Goal: Task Accomplishment & Management: Complete application form

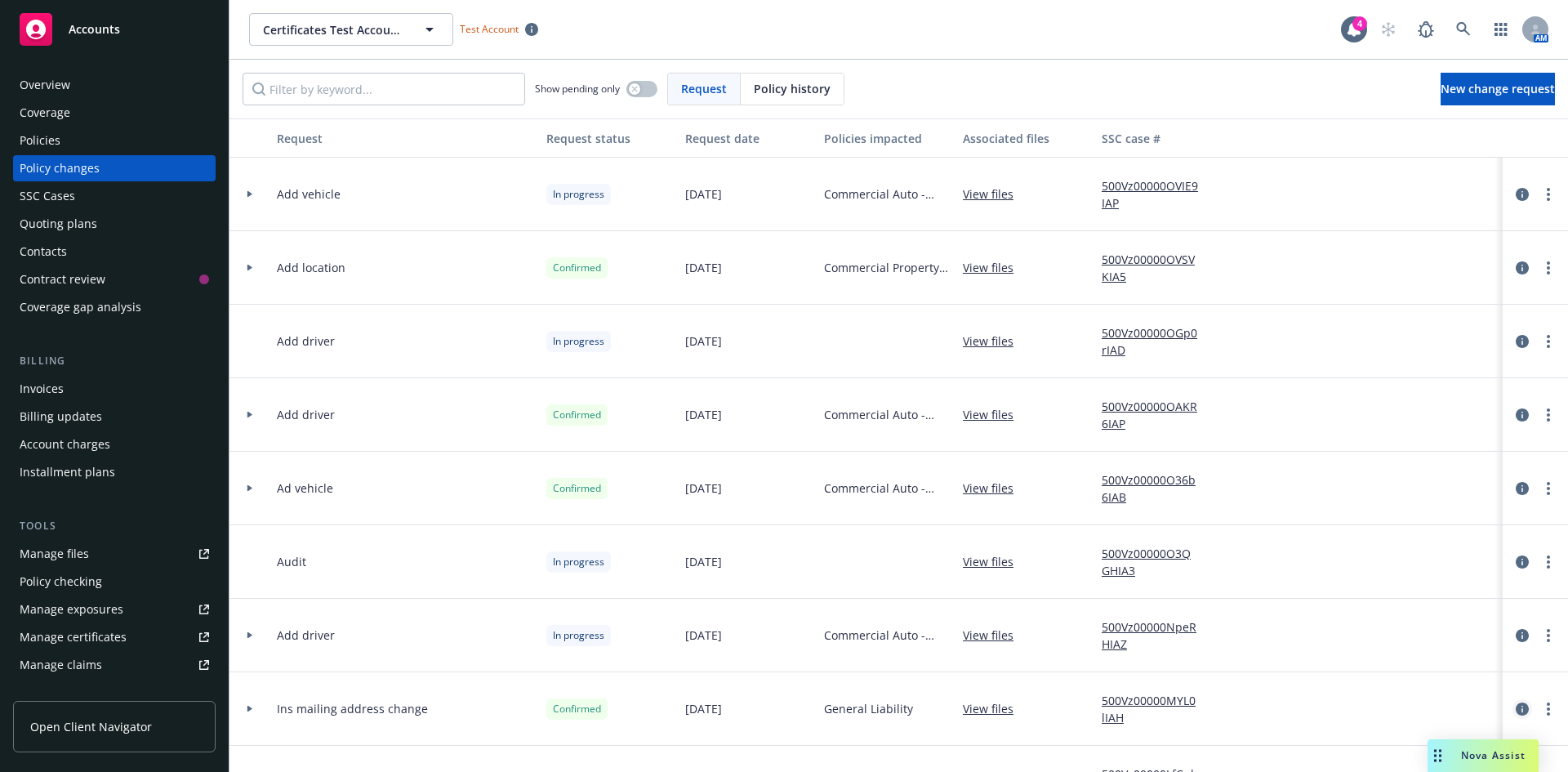
click at [1516, 711] on icon "circleInformation" at bounding box center [1523, 709] width 13 height 13
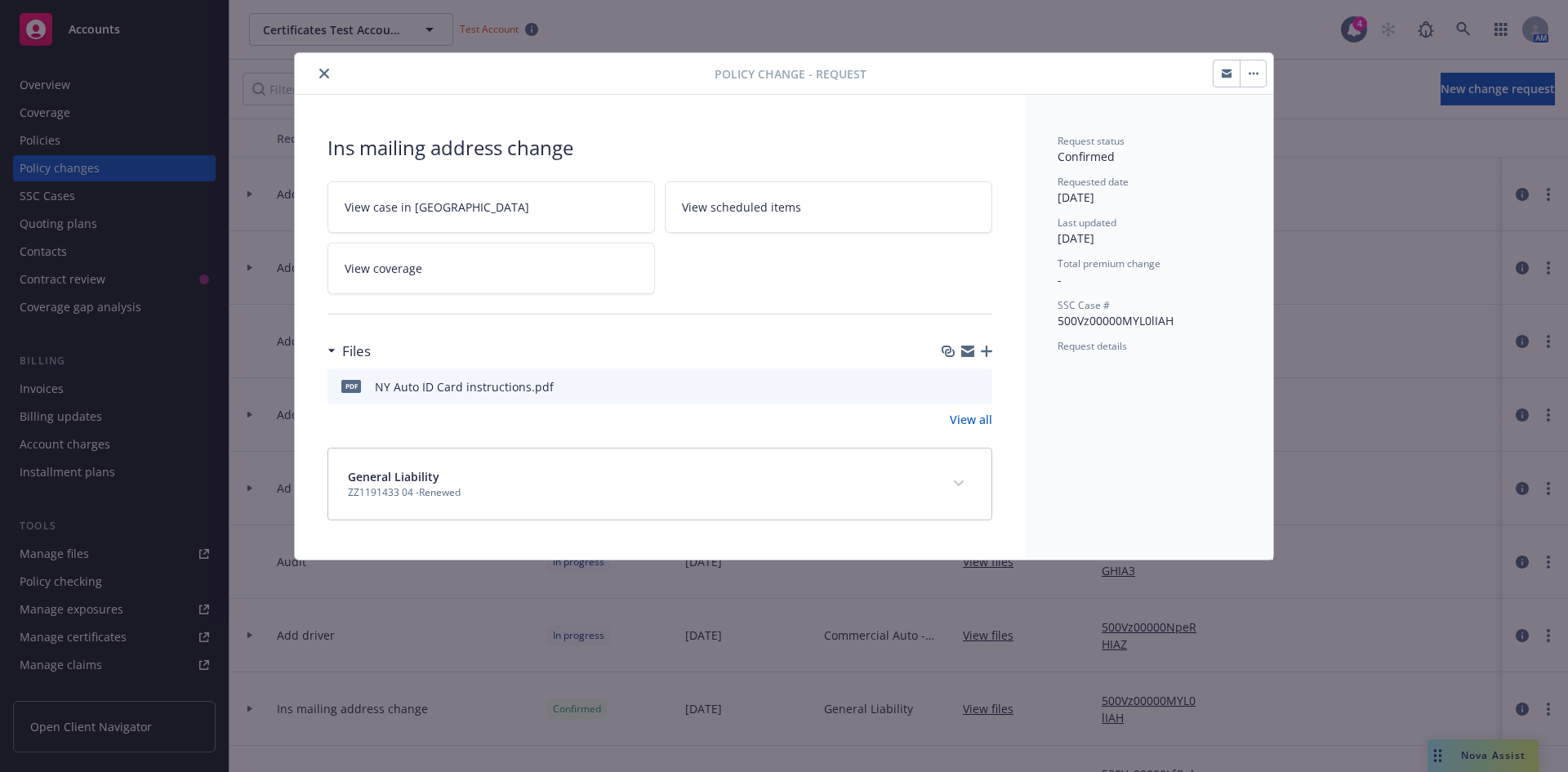
click at [325, 76] on icon "close" at bounding box center [324, 74] width 10 height 10
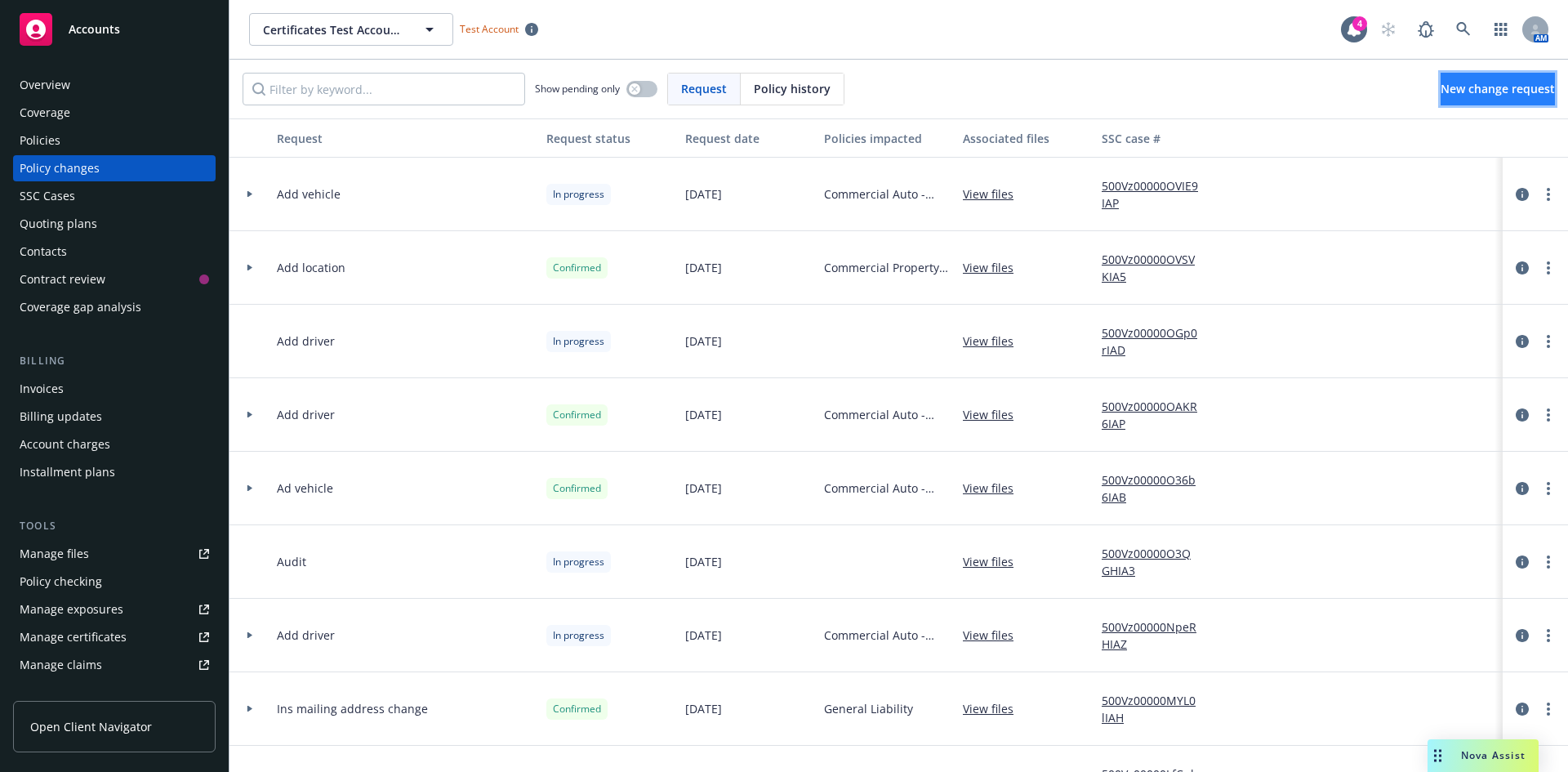
click at [1516, 84] on span "New change request" at bounding box center [1498, 89] width 115 height 15
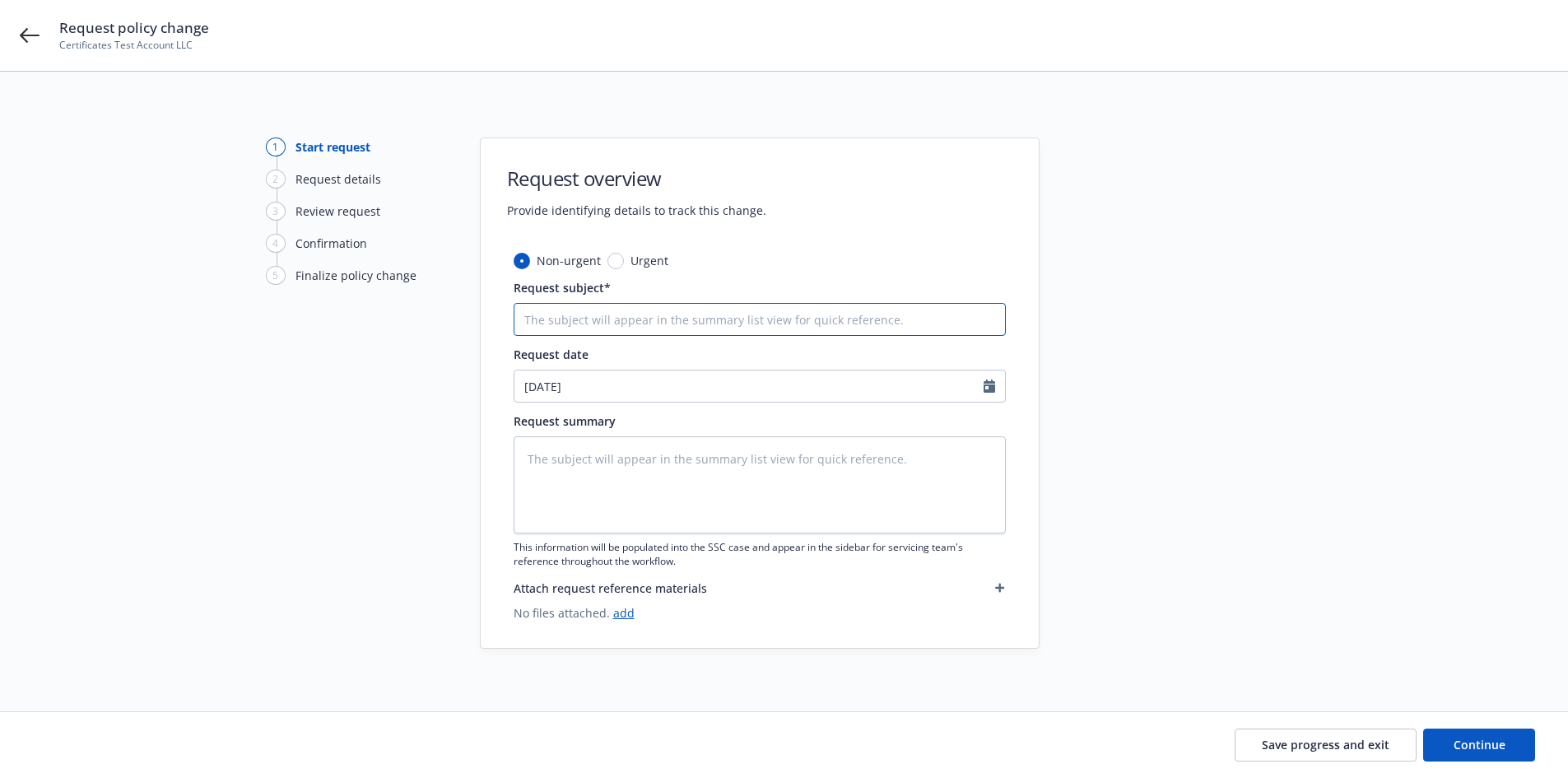
click at [586, 318] on input "Request subject*" at bounding box center [760, 319] width 493 height 33
type input "Ins mailing address change"
click at [644, 502] on textarea at bounding box center [760, 484] width 493 height 97
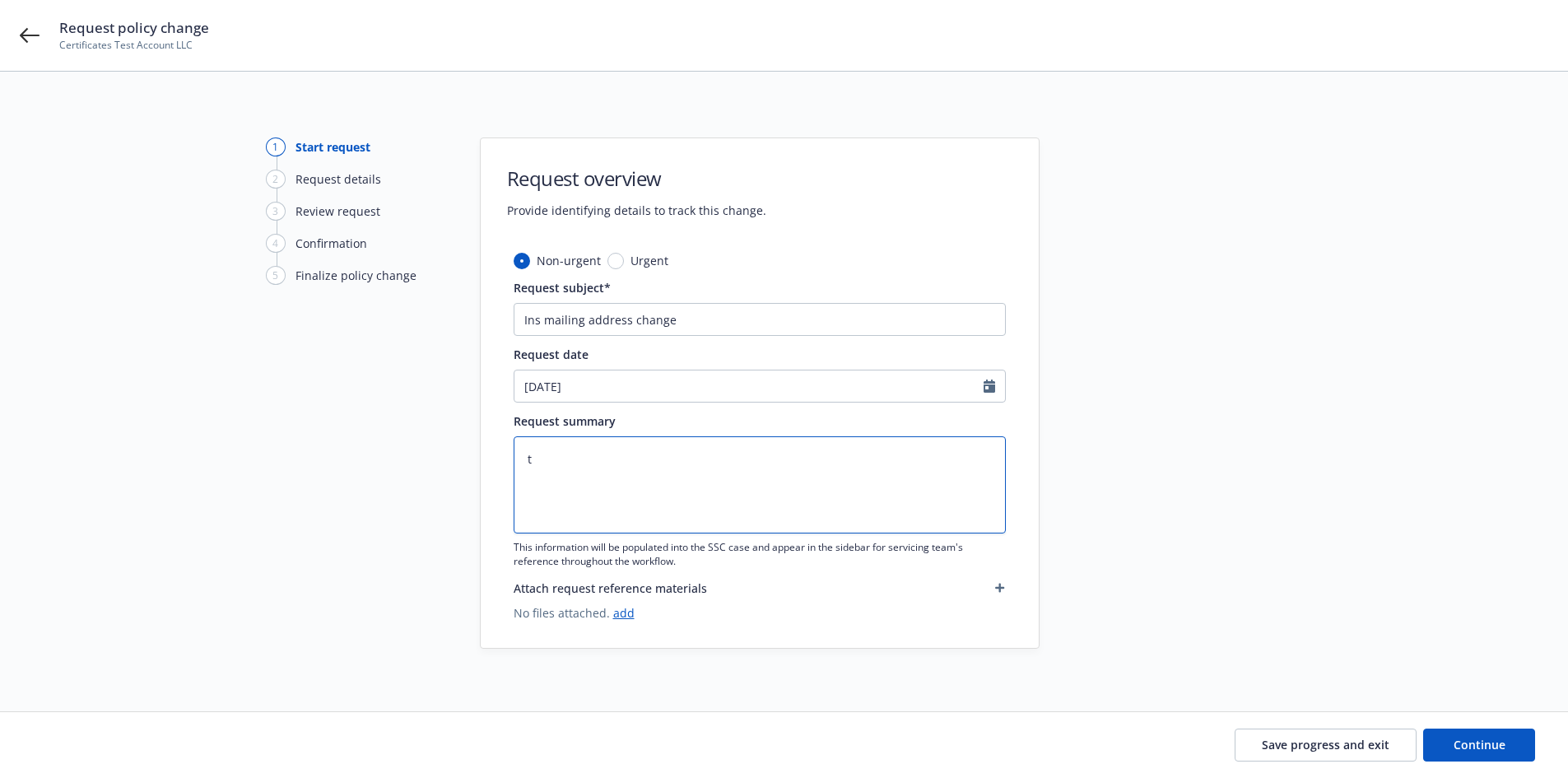
type textarea "x"
type textarea "t"
type textarea "x"
type textarea "tes"
type textarea "x"
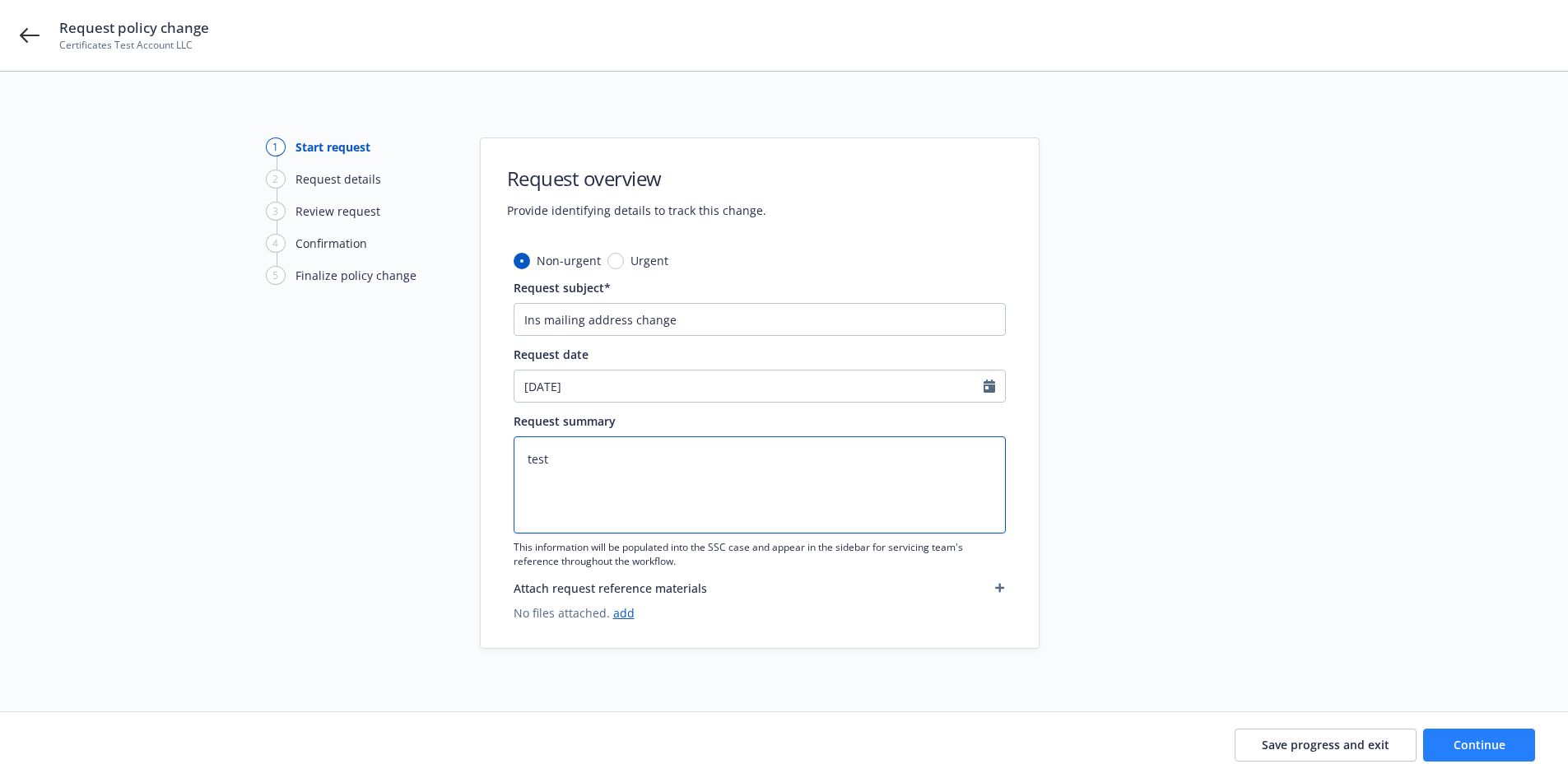
type textarea "test"
click at [1431, 749] on button "Continue" at bounding box center [1479, 745] width 112 height 33
type textarea "x"
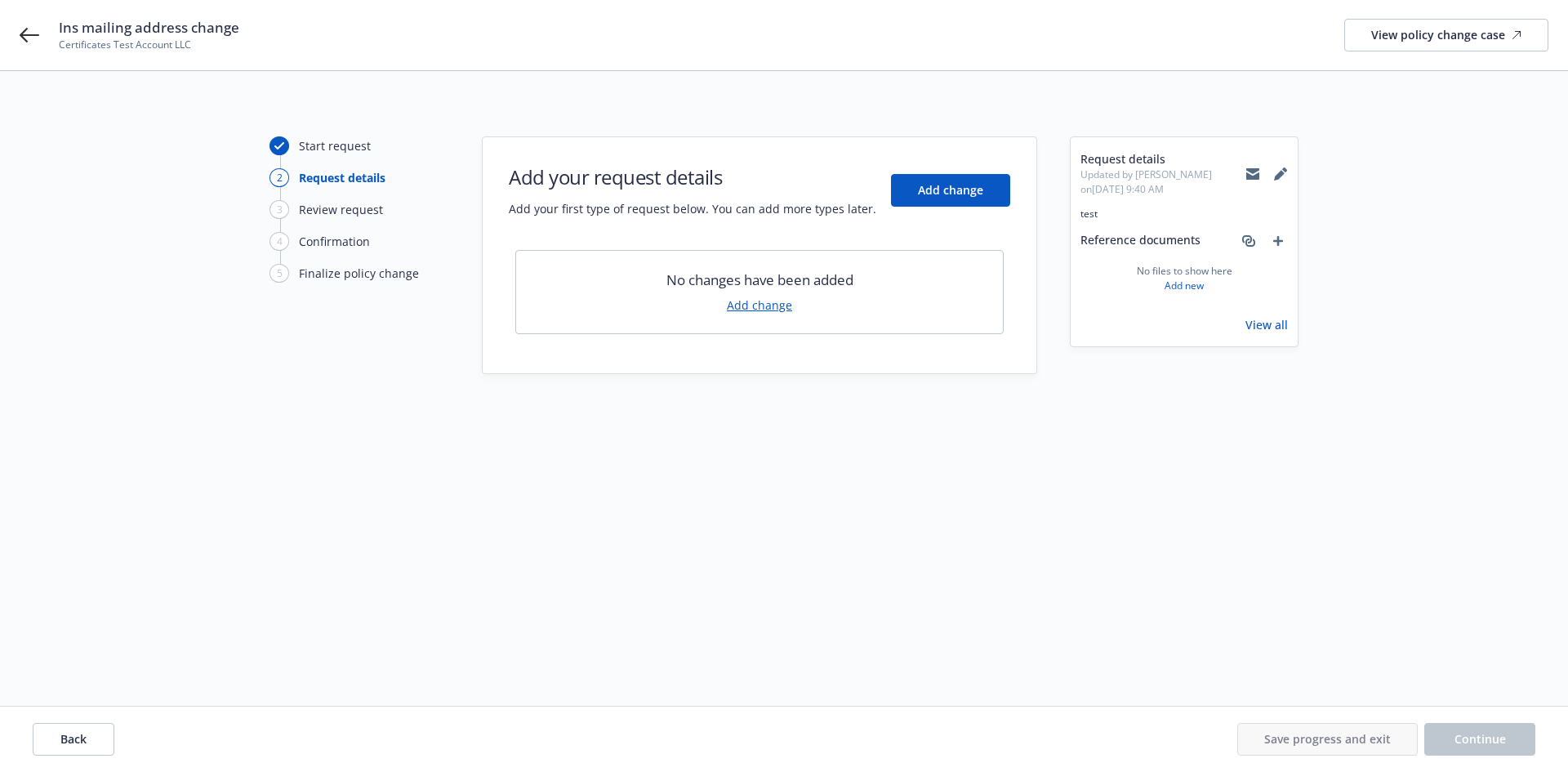
click at [787, 307] on link "Add change" at bounding box center [760, 305] width 65 height 17
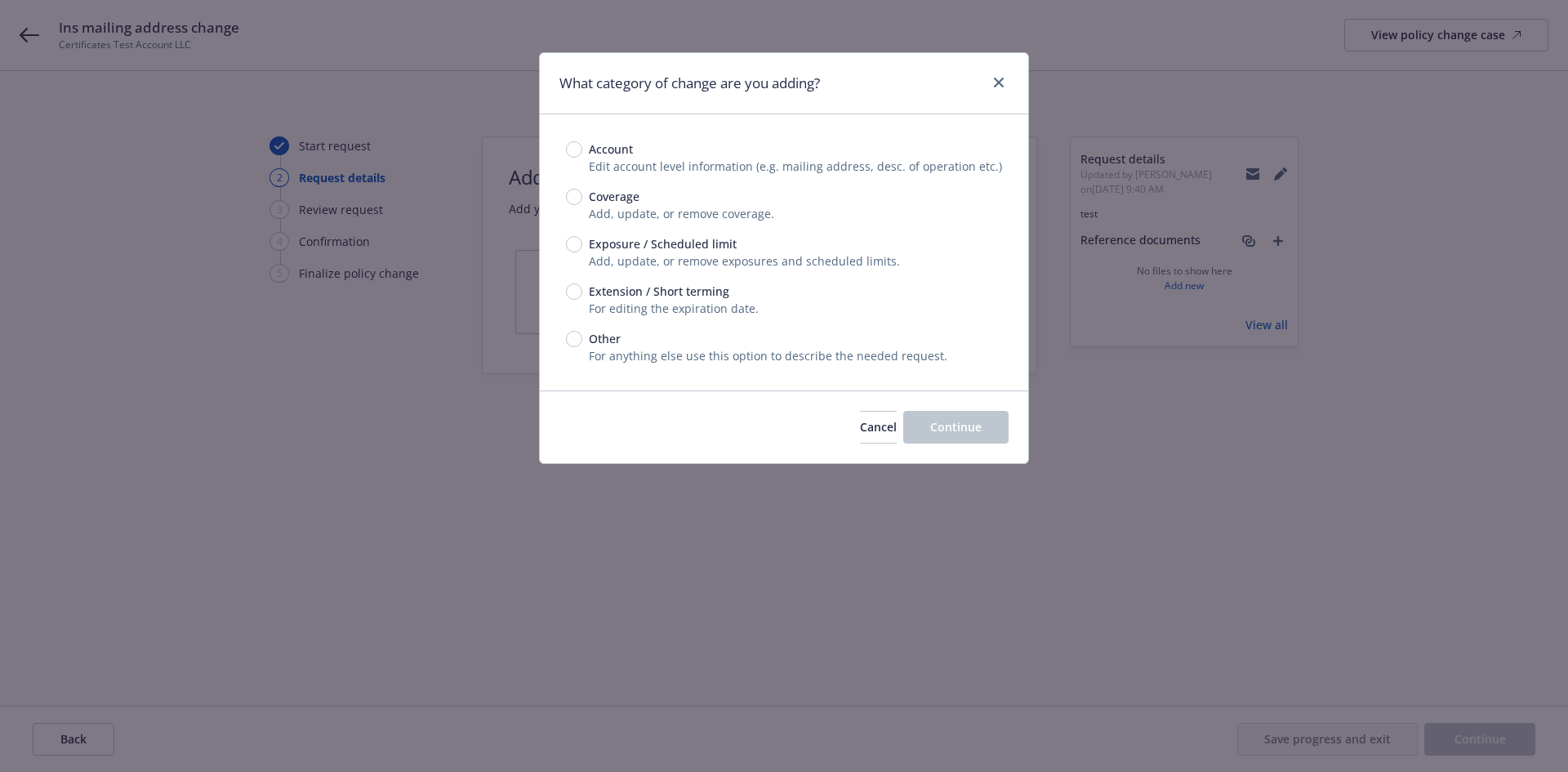
click at [806, 446] on div "Cancel Continue" at bounding box center [784, 427] width 489 height 73
click at [860, 444] on div "Cancel Continue" at bounding box center [934, 427] width 148 height 33
click at [860, 437] on button "Cancel" at bounding box center [878, 427] width 36 height 33
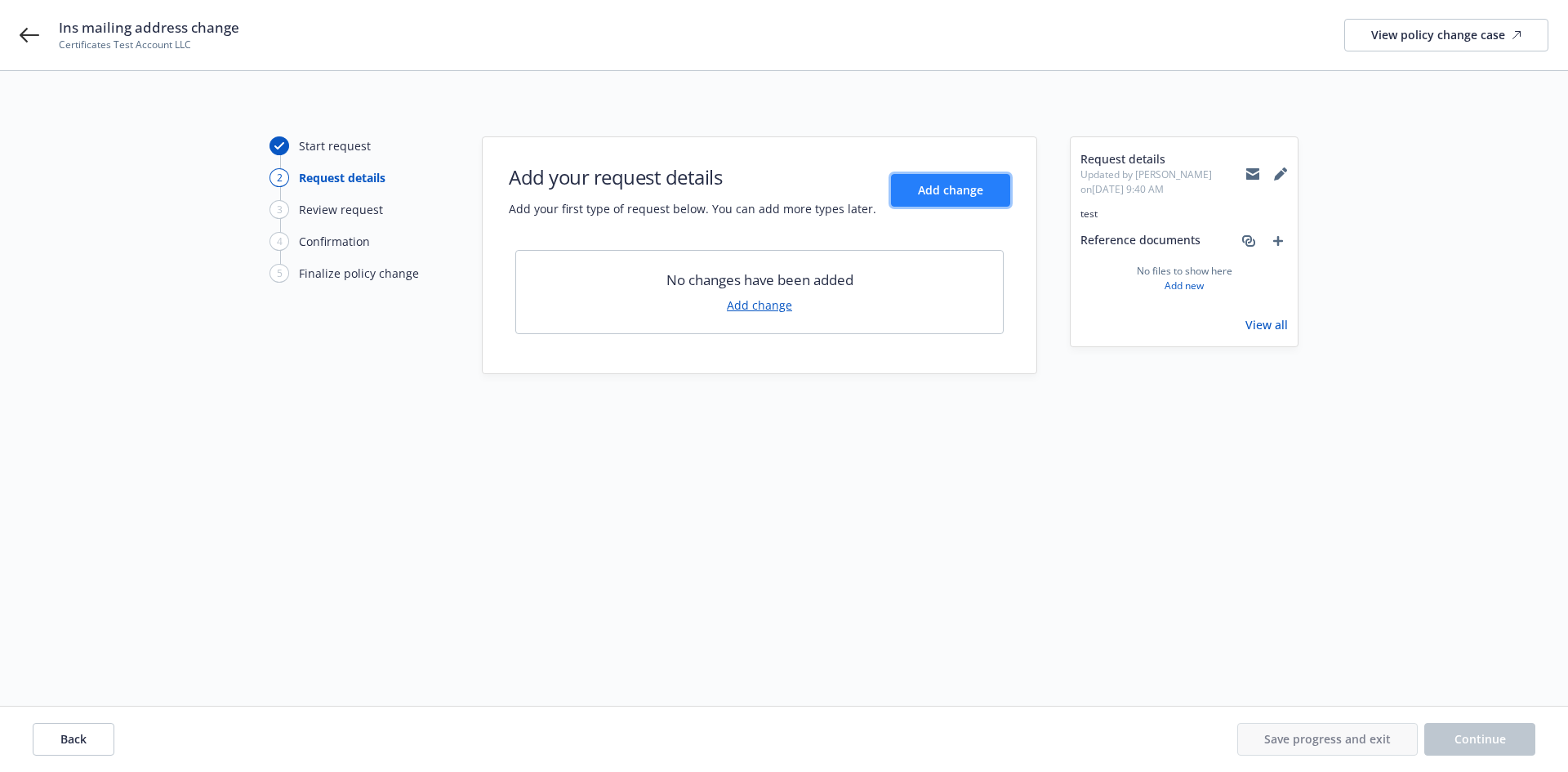
click at [926, 193] on span "Add change" at bounding box center [951, 189] width 65 height 15
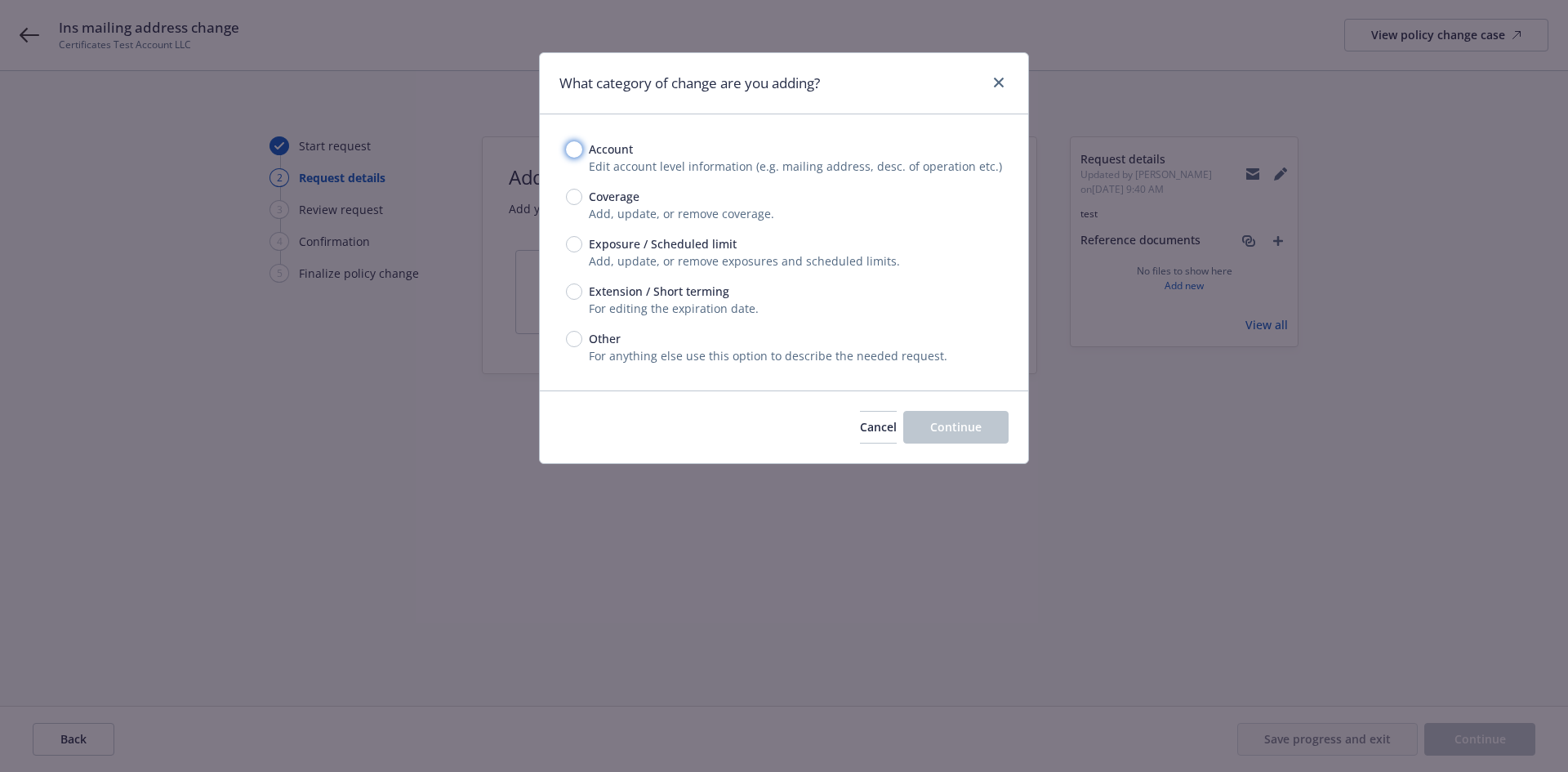
click at [572, 152] on input "Account" at bounding box center [574, 149] width 16 height 16
radio input "true"
click at [1004, 441] on button "Continue" at bounding box center [956, 427] width 105 height 33
select select "US"
select select "C-corporation"
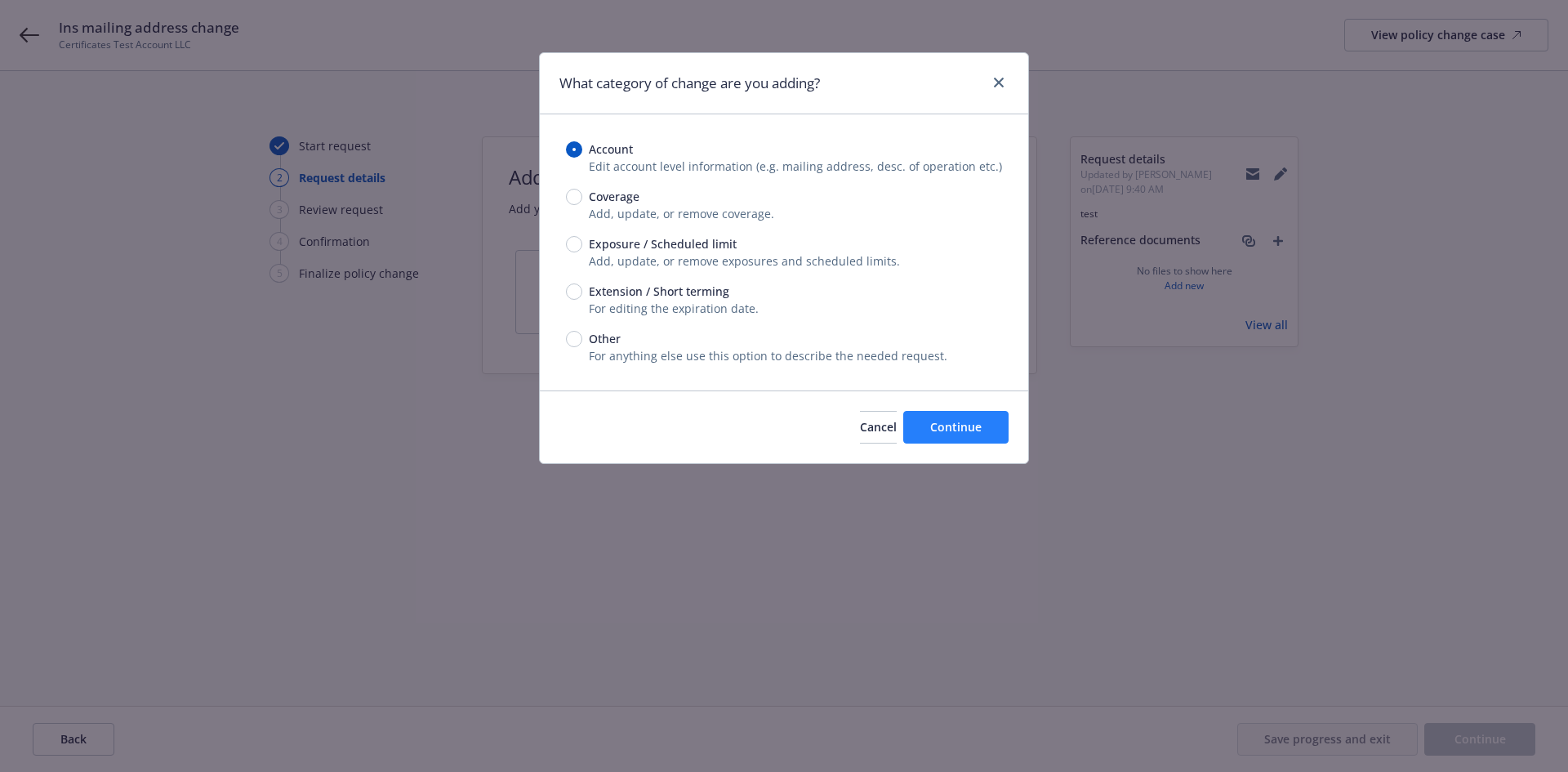
select select "CA"
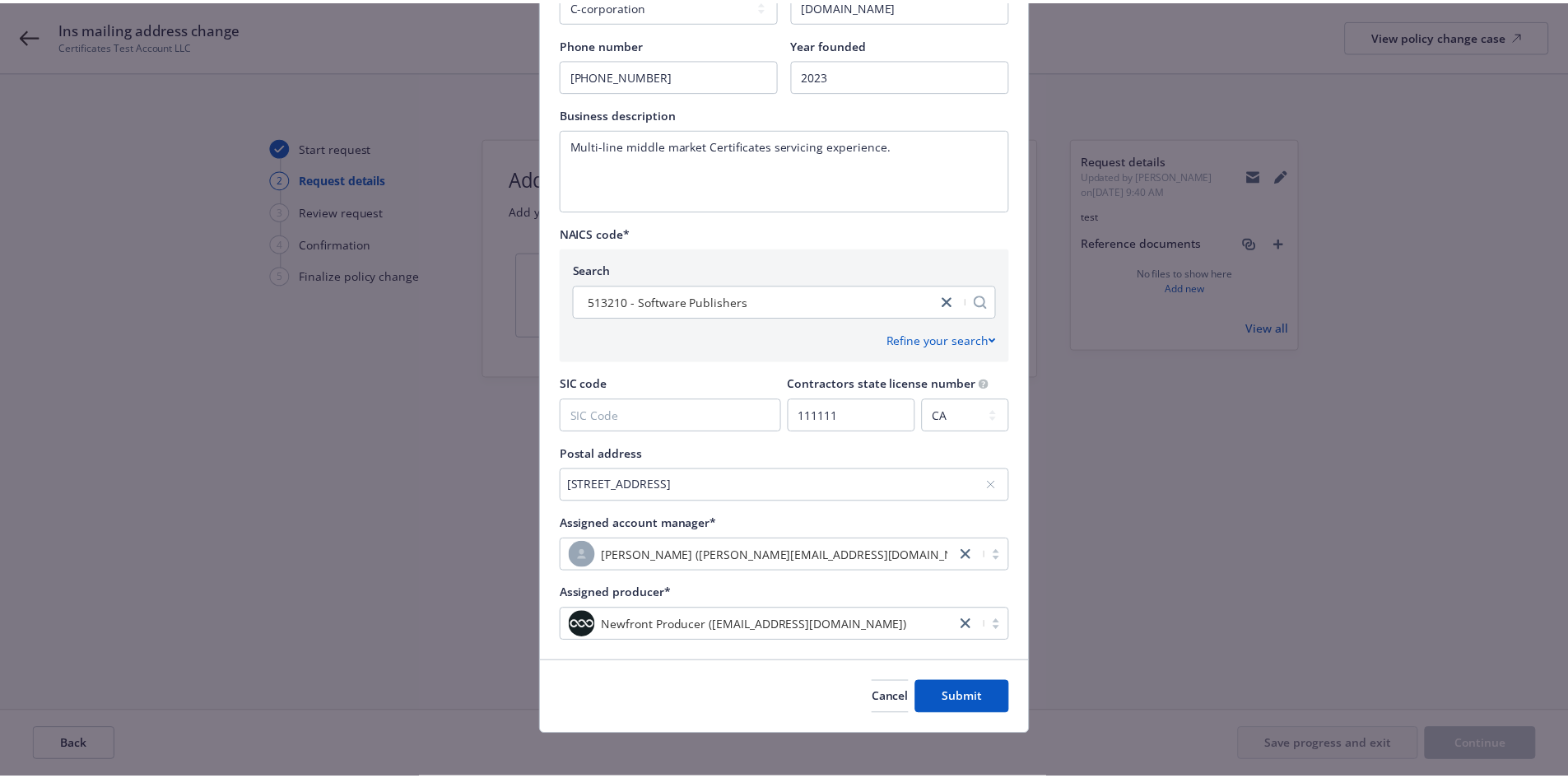
scroll to position [566, 0]
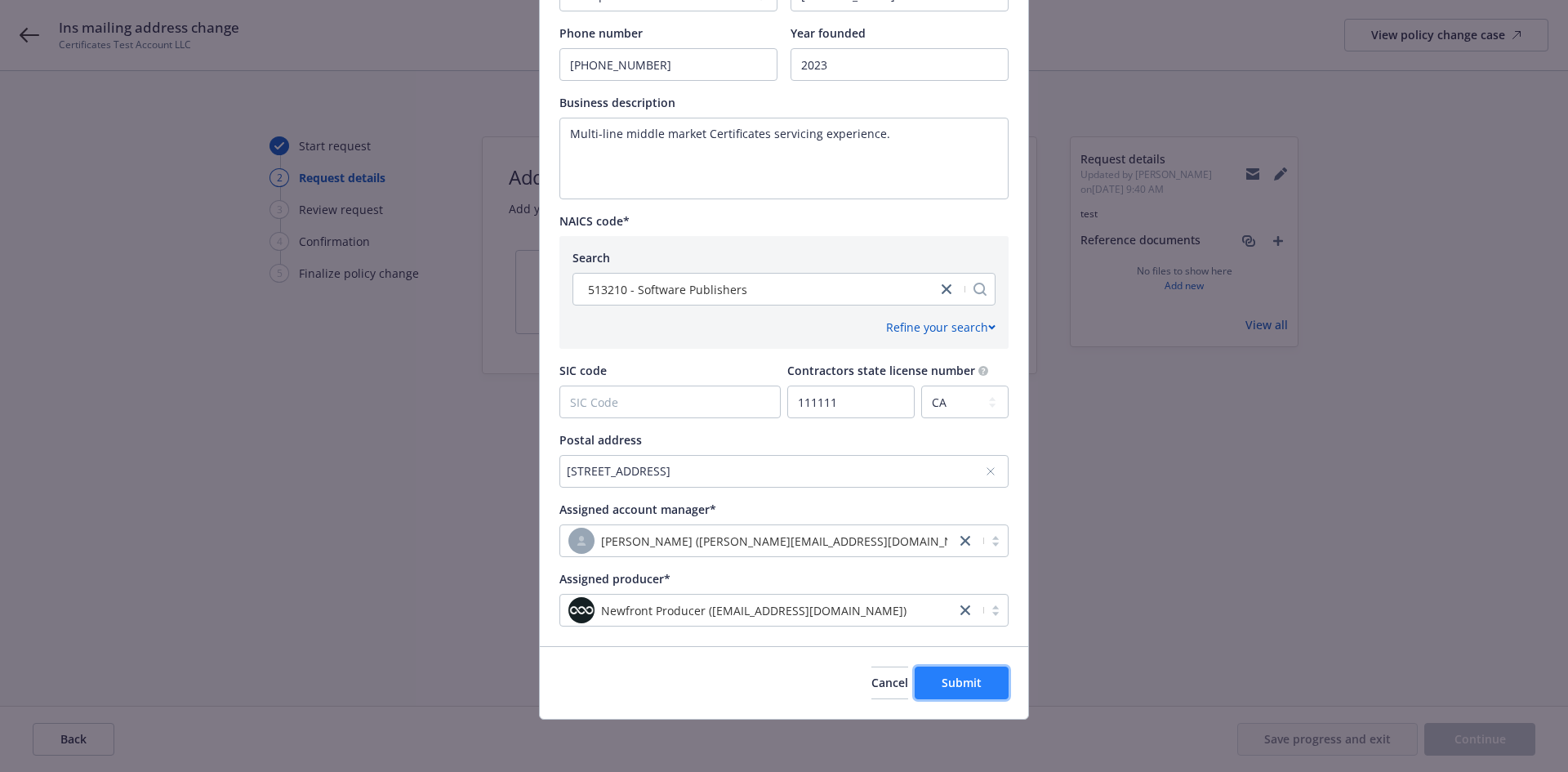
click at [942, 678] on span "Submit" at bounding box center [961, 682] width 40 height 15
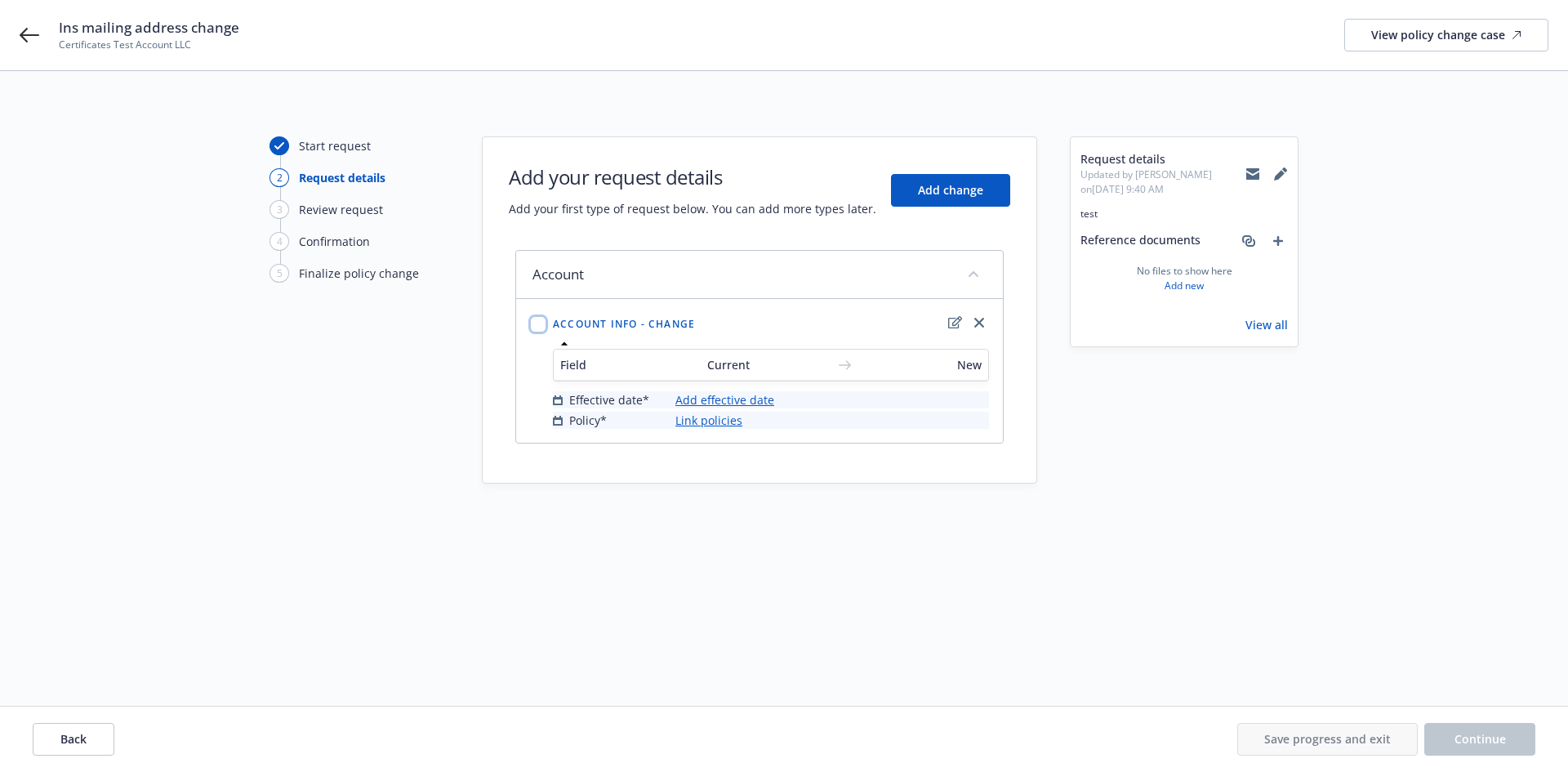
click at [541, 327] on input "checkbox" at bounding box center [538, 323] width 16 height 16
checkbox input "true"
click at [729, 398] on link "Add effective date" at bounding box center [724, 400] width 99 height 17
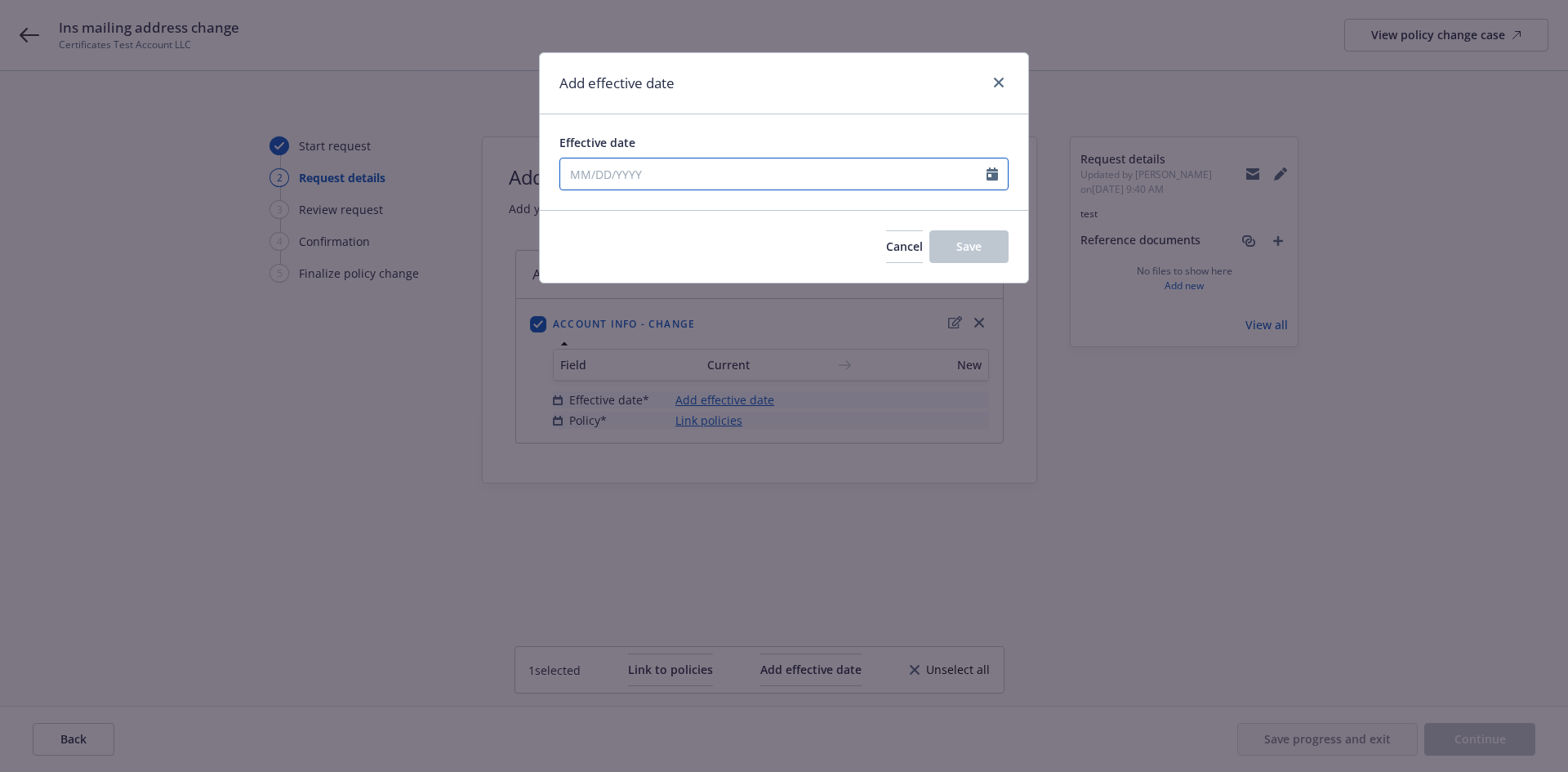
select select "9"
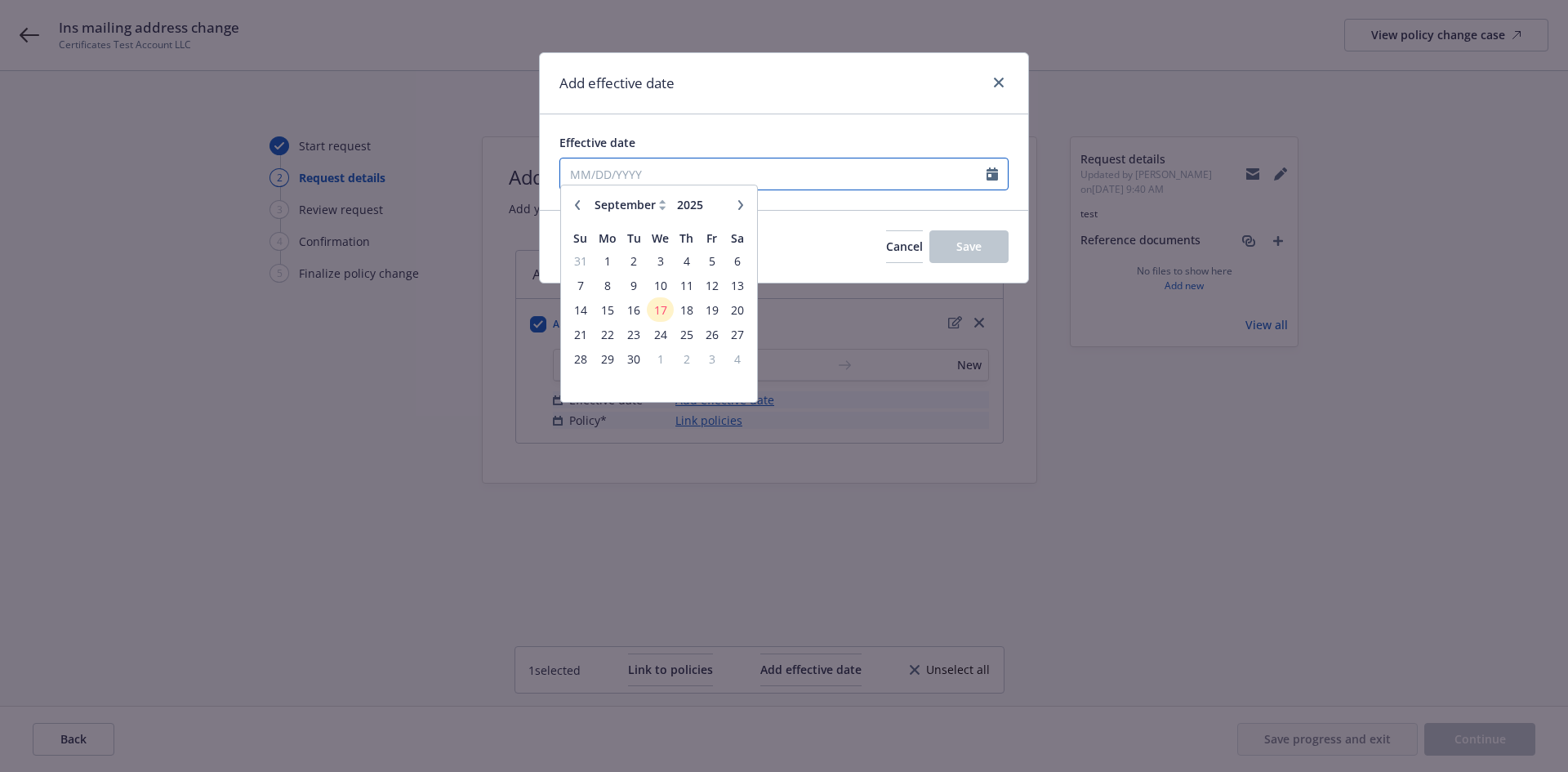
click at [673, 179] on input "Effective date" at bounding box center [774, 174] width 427 height 31
click at [665, 316] on span "17" at bounding box center [660, 318] width 24 height 20
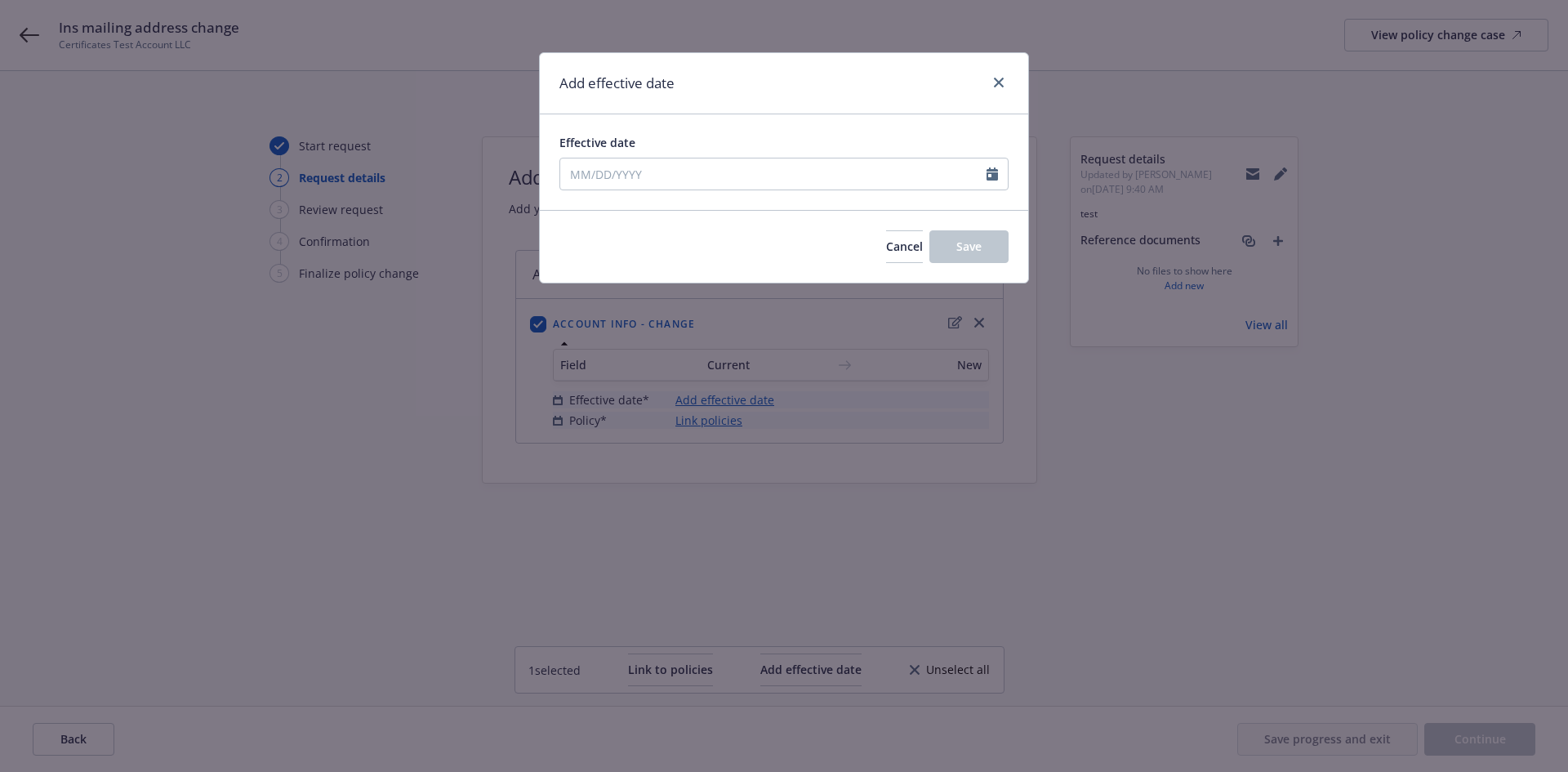
type input "[DATE]"
click at [933, 249] on button "Save" at bounding box center [969, 247] width 79 height 33
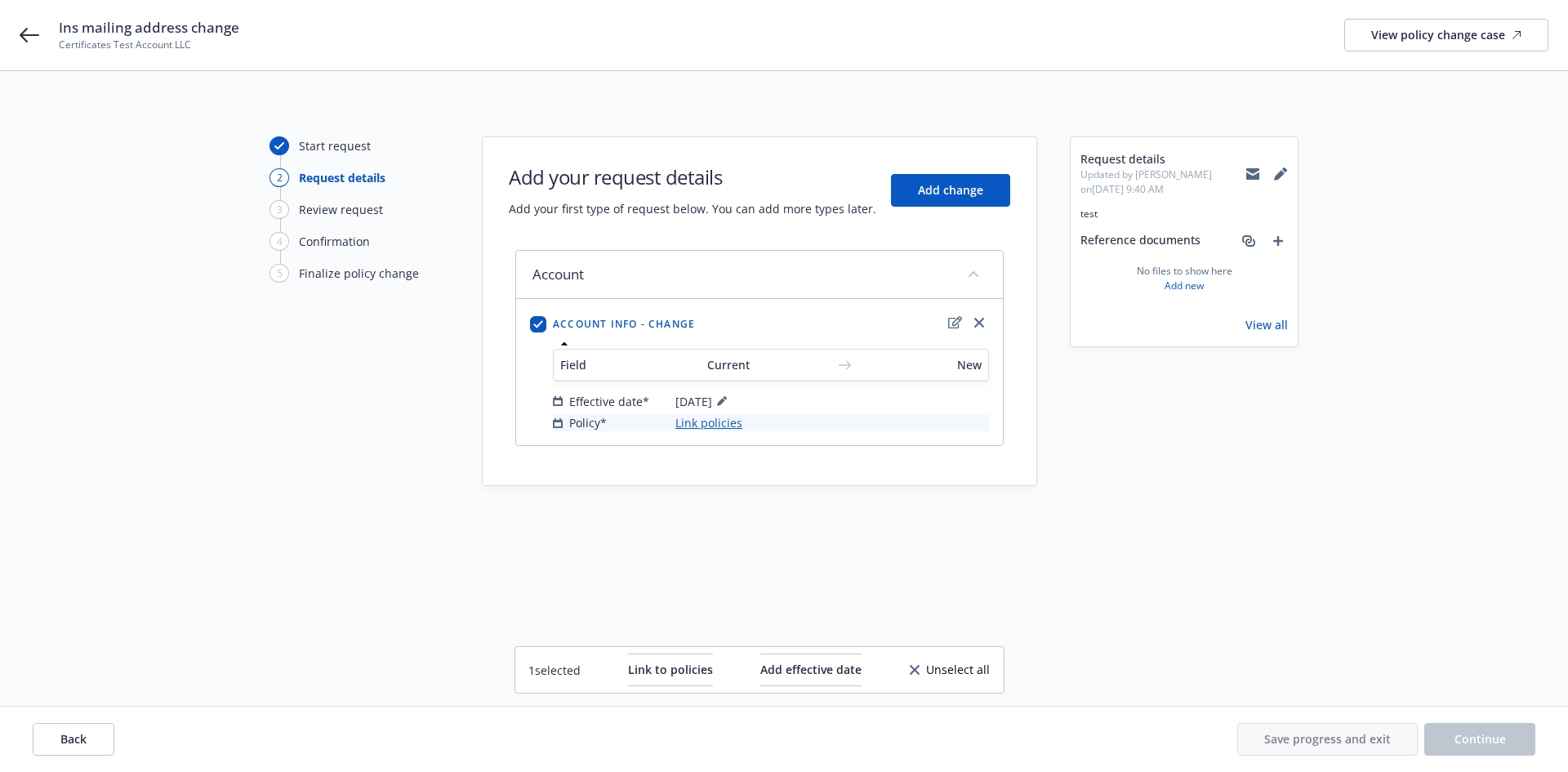
click at [712, 432] on div "Field Current New Effective date* [DATE] Policy* Link policies" at bounding box center [771, 385] width 443 height 99
click at [712, 425] on link "Link policies" at bounding box center [709, 423] width 67 height 17
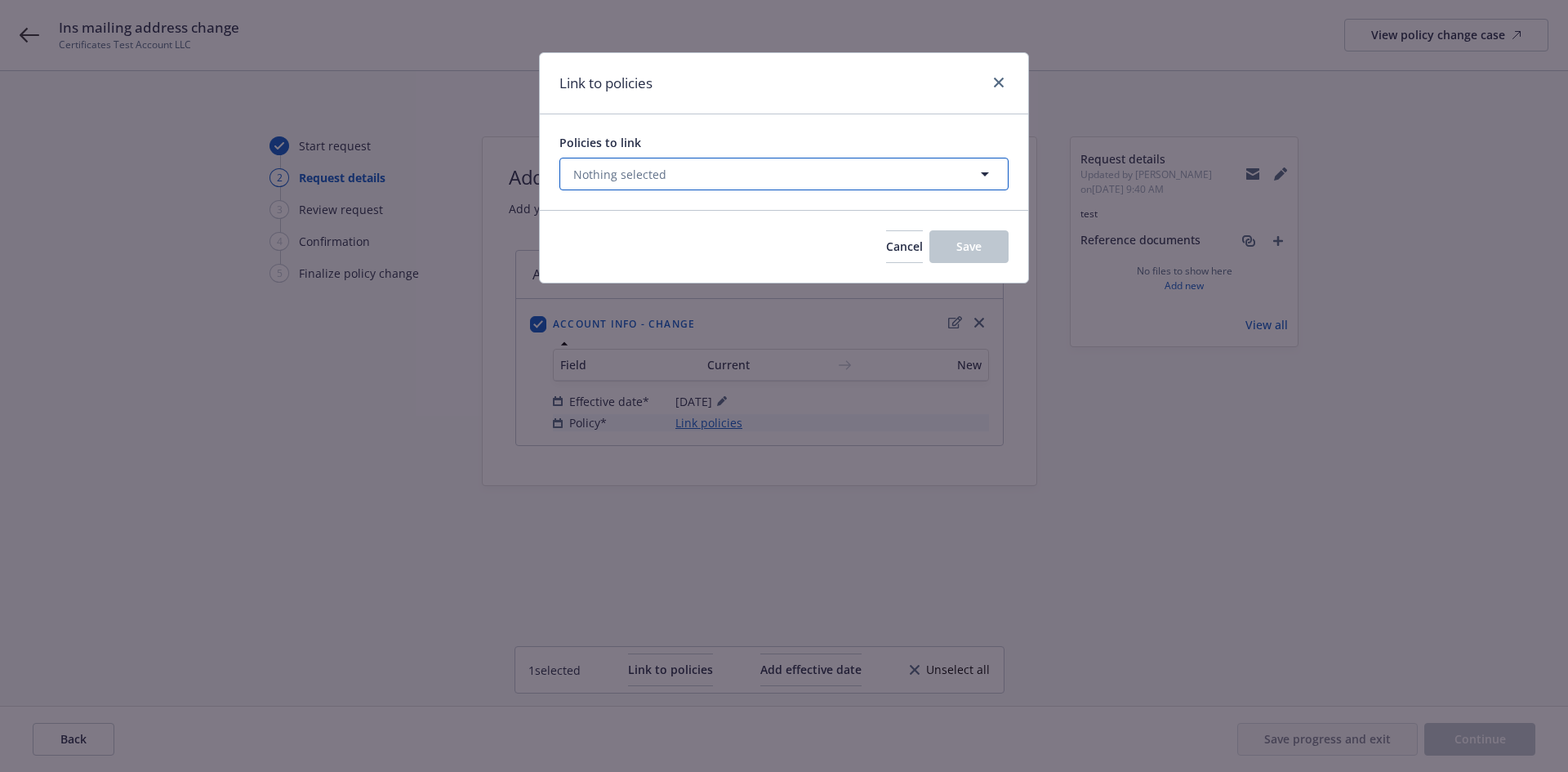
click at [637, 170] on span "Nothing selected" at bounding box center [619, 174] width 93 height 17
select select "ACTIVE"
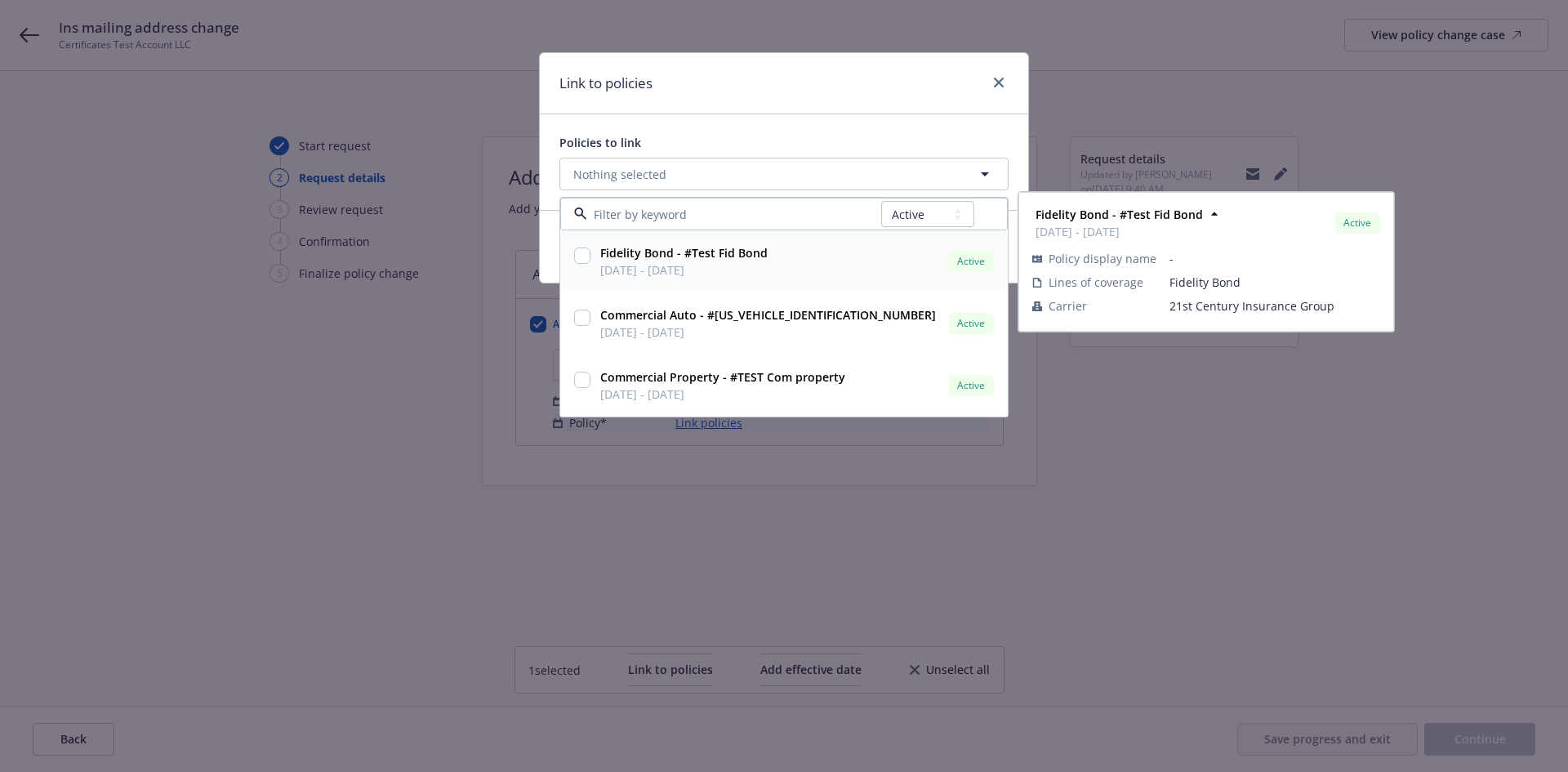
click at [584, 250] on input "checkbox" at bounding box center [582, 255] width 16 height 16
checkbox input "true"
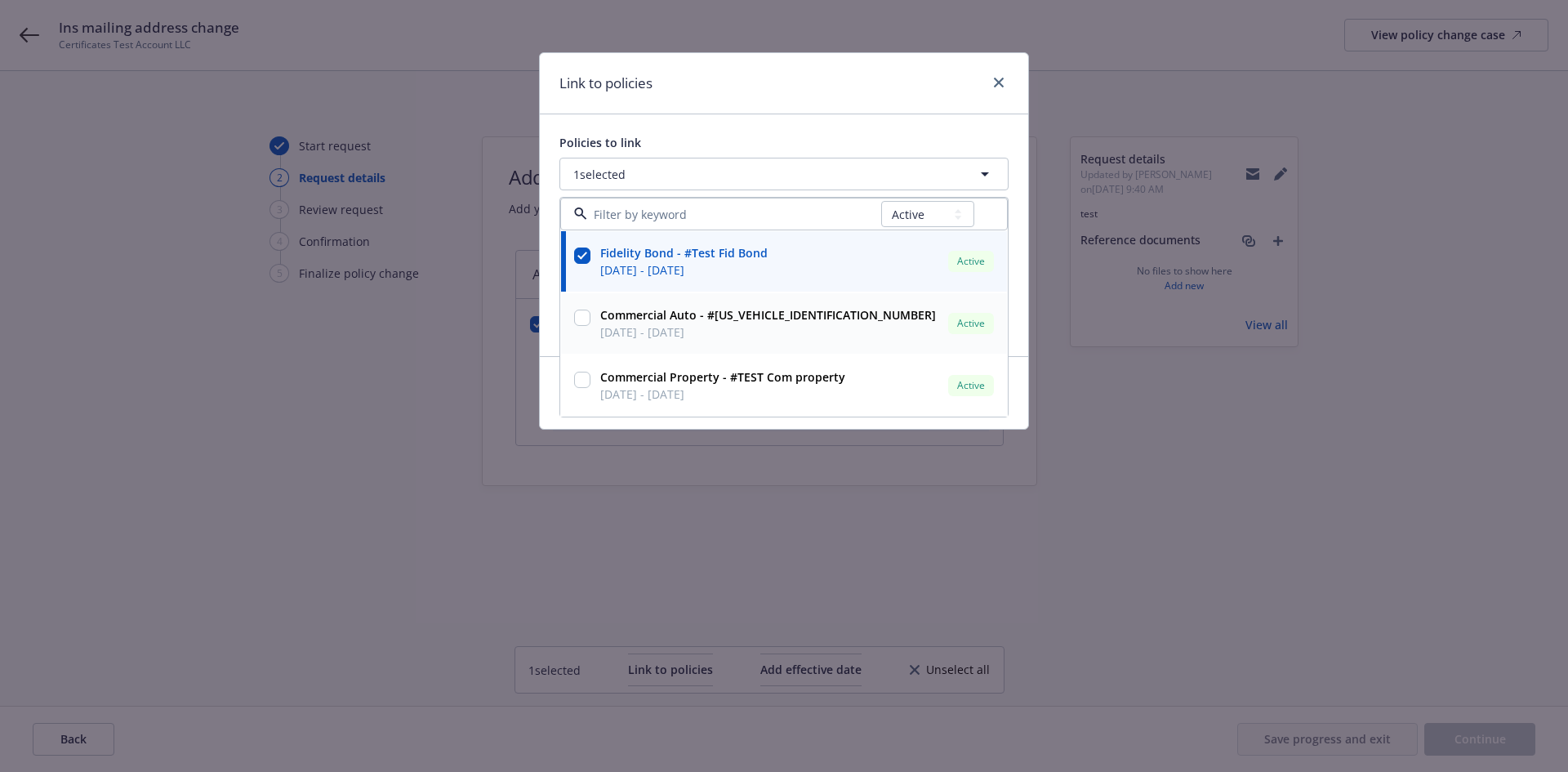
drag, startPoint x: 585, startPoint y: 321, endPoint x: 582, endPoint y: 345, distance: 24.2
click at [585, 322] on input "checkbox" at bounding box center [582, 318] width 16 height 16
checkbox input "true"
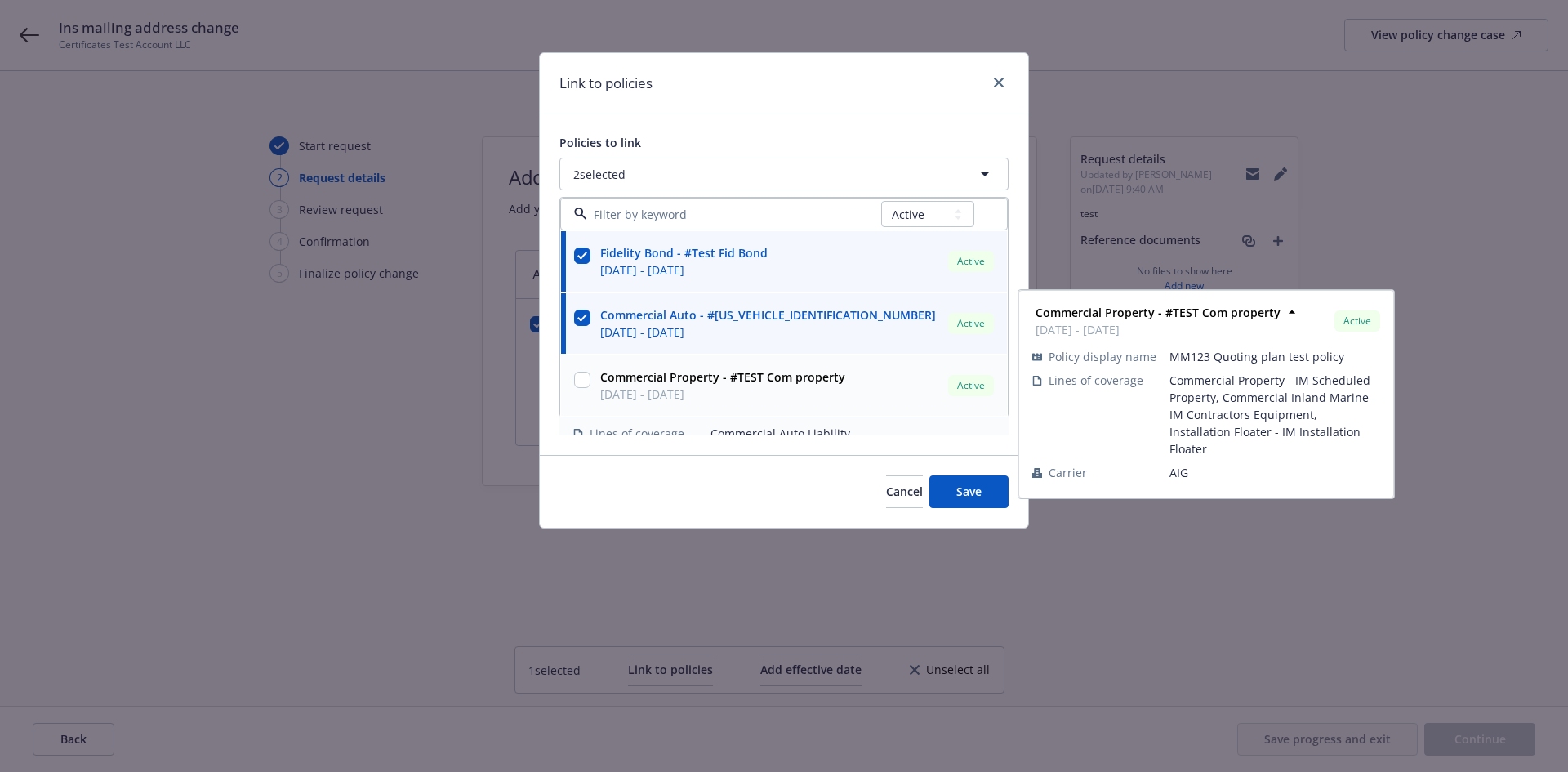
click at [581, 371] on input "checkbox" at bounding box center [582, 379] width 16 height 16
checkbox input "true"
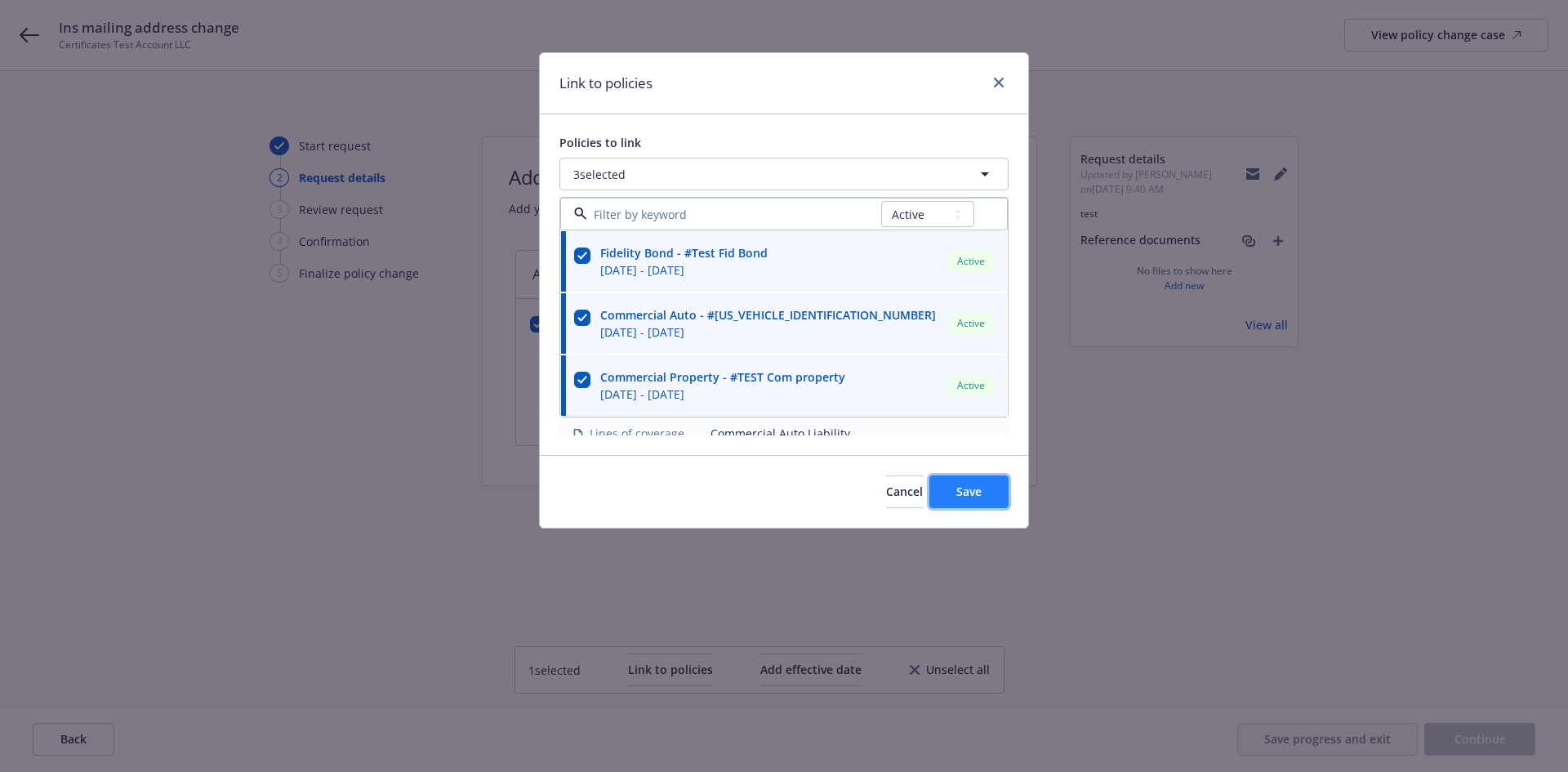
click at [973, 489] on span "Save" at bounding box center [969, 491] width 25 height 15
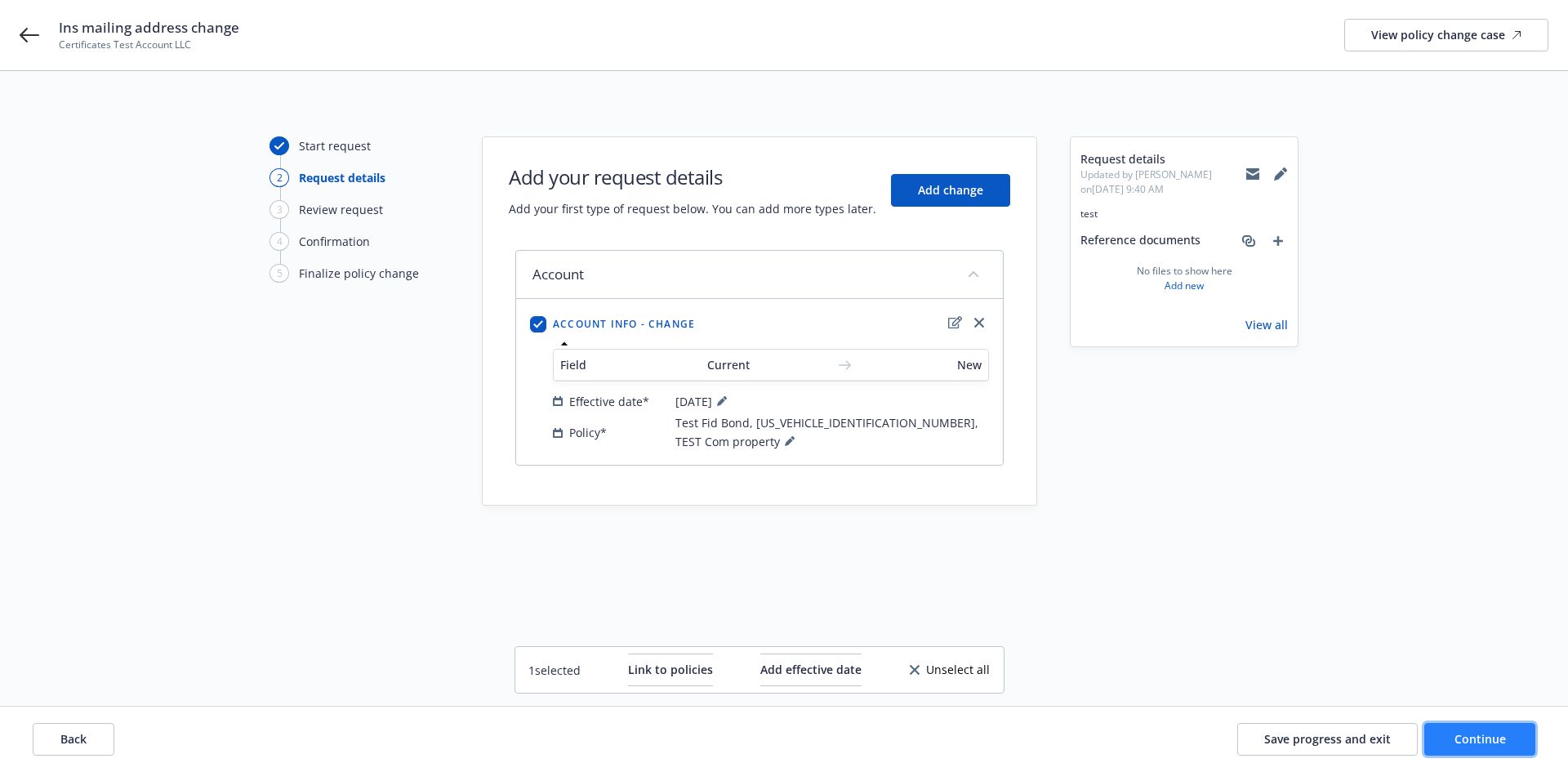
click at [1466, 730] on button "Continue" at bounding box center [1480, 739] width 111 height 33
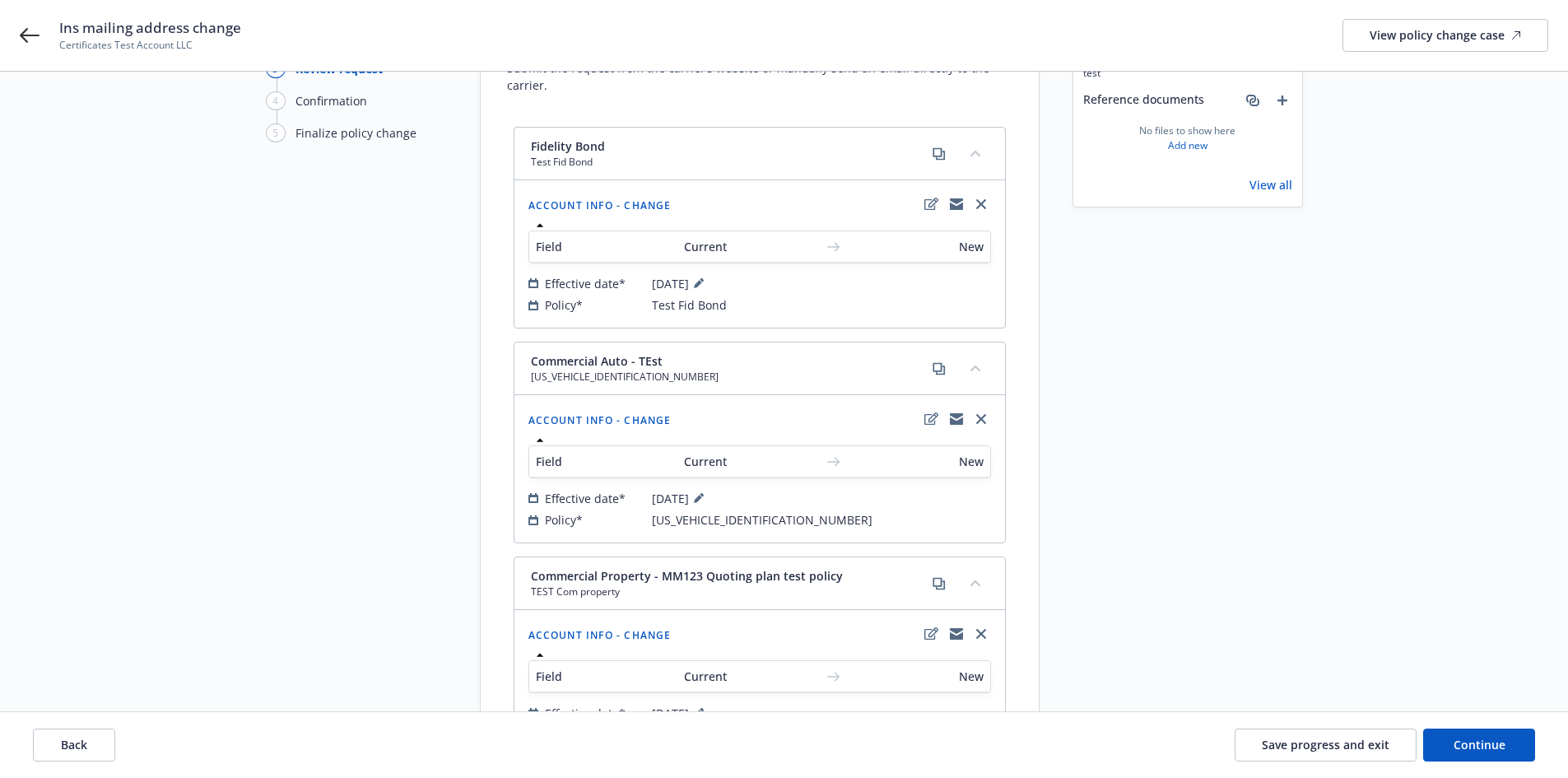
scroll to position [131, 0]
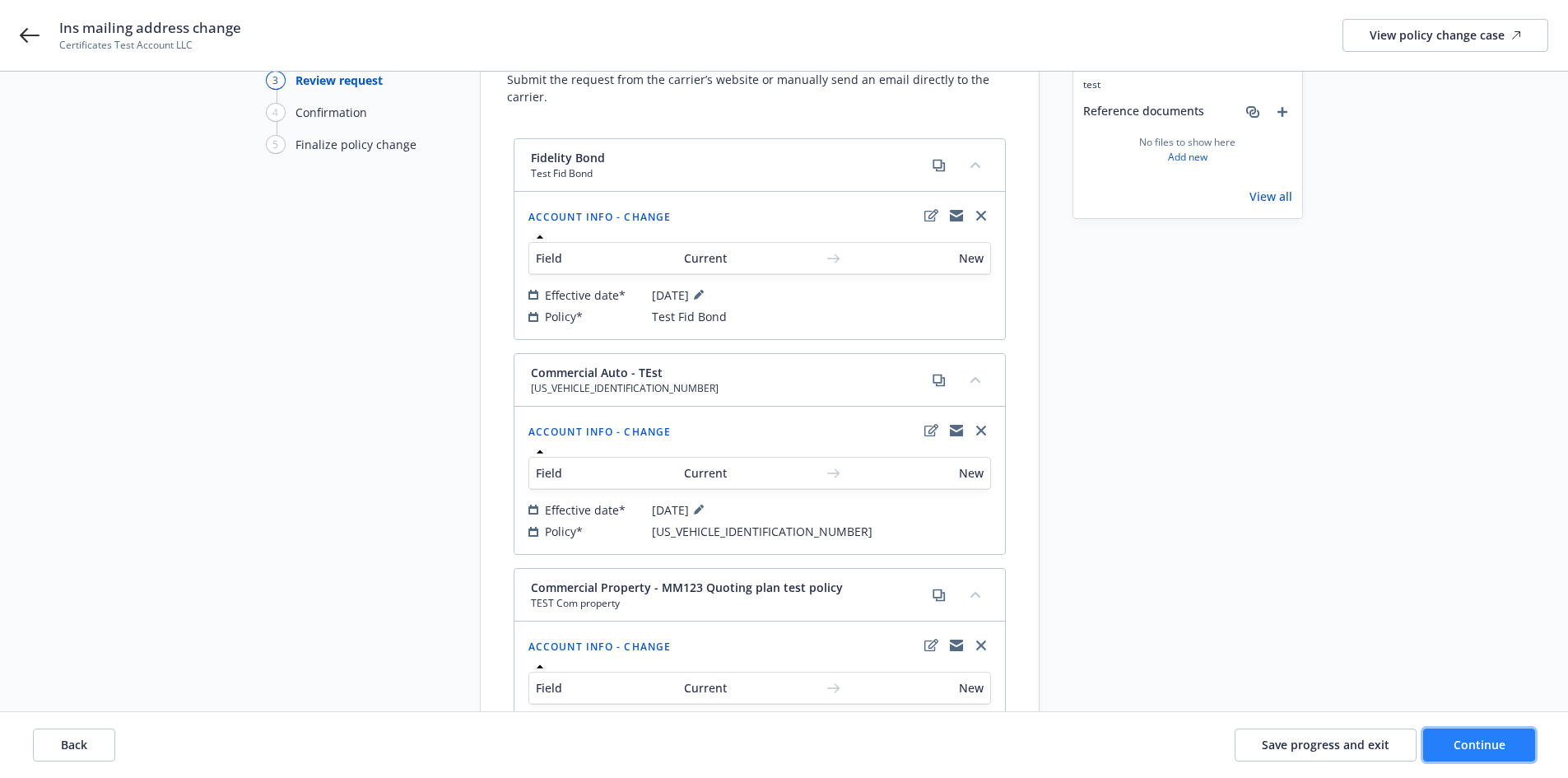
click at [1476, 752] on button "Continue" at bounding box center [1479, 745] width 112 height 33
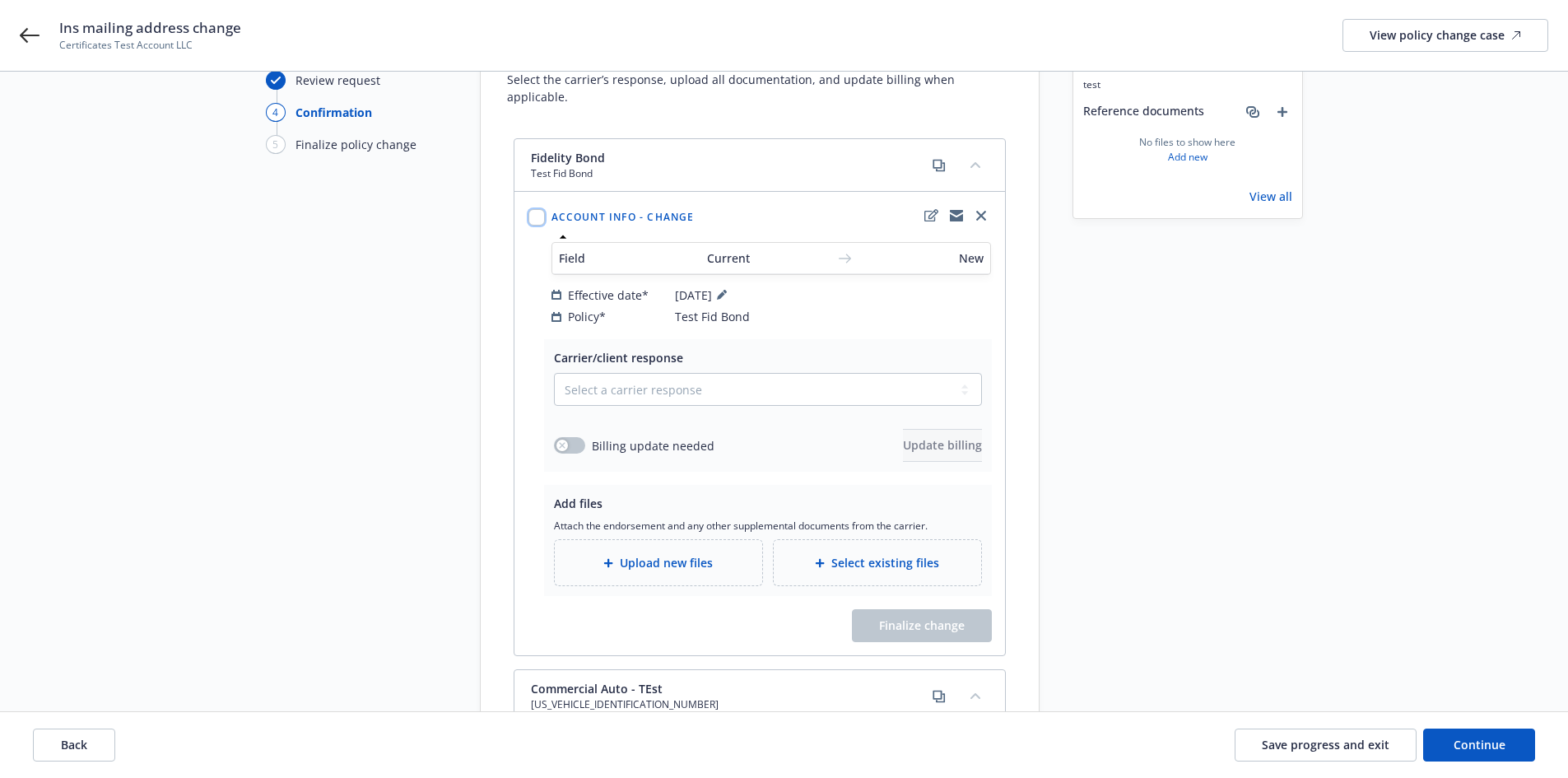
click at [538, 209] on input "checkbox" at bounding box center [536, 217] width 16 height 16
checkbox input "true"
click at [608, 373] on select "Select a carrier response Accepted Accepted with revision No endorsement needed…" at bounding box center [769, 389] width 428 height 33
select select "NO_ENDORSEMENT_NEEDED"
click at [554, 373] on select "Select a carrier response Accepted Accepted with revision No endorsement needed…" at bounding box center [769, 389] width 428 height 33
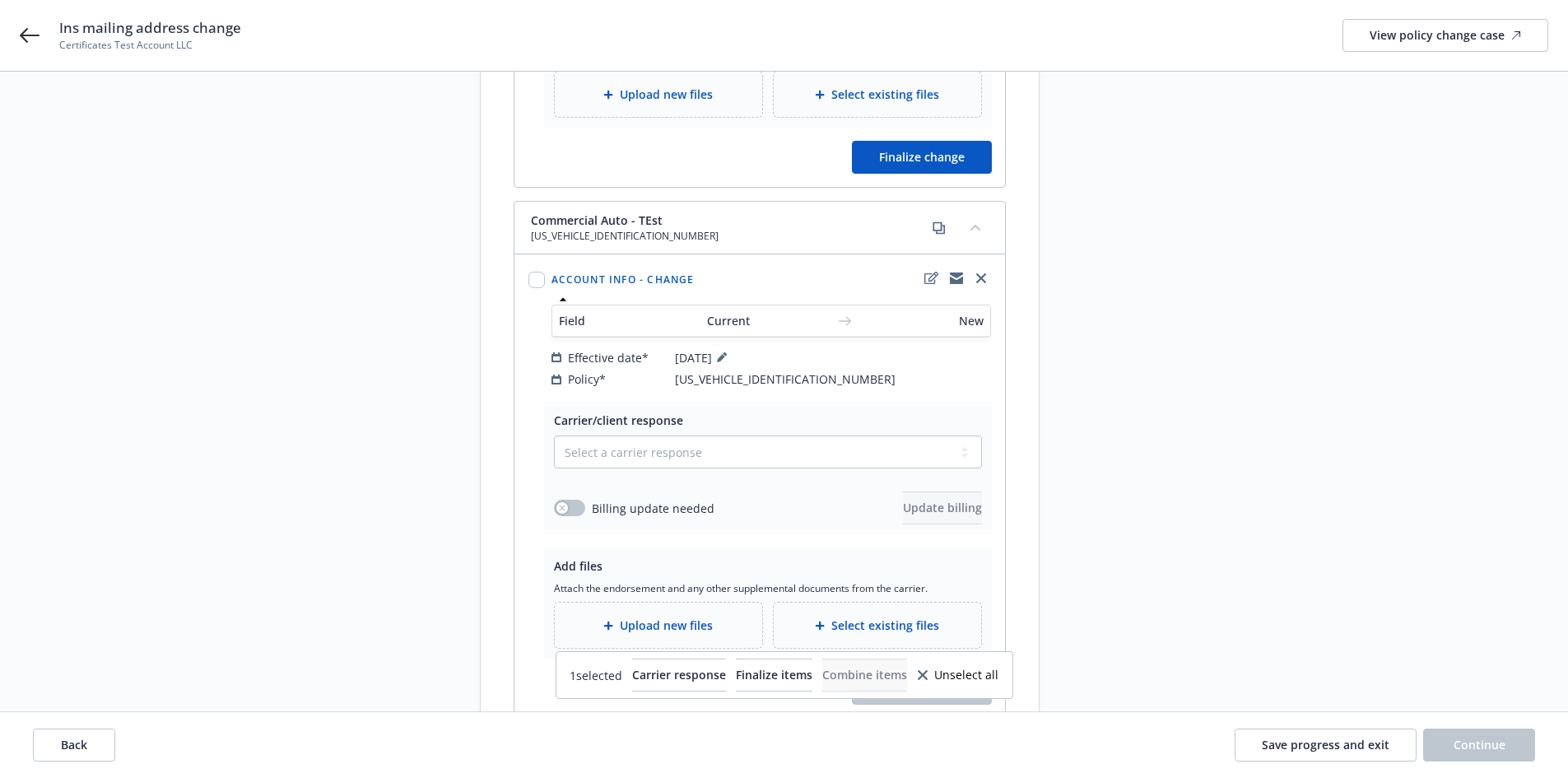
scroll to position [347, 0]
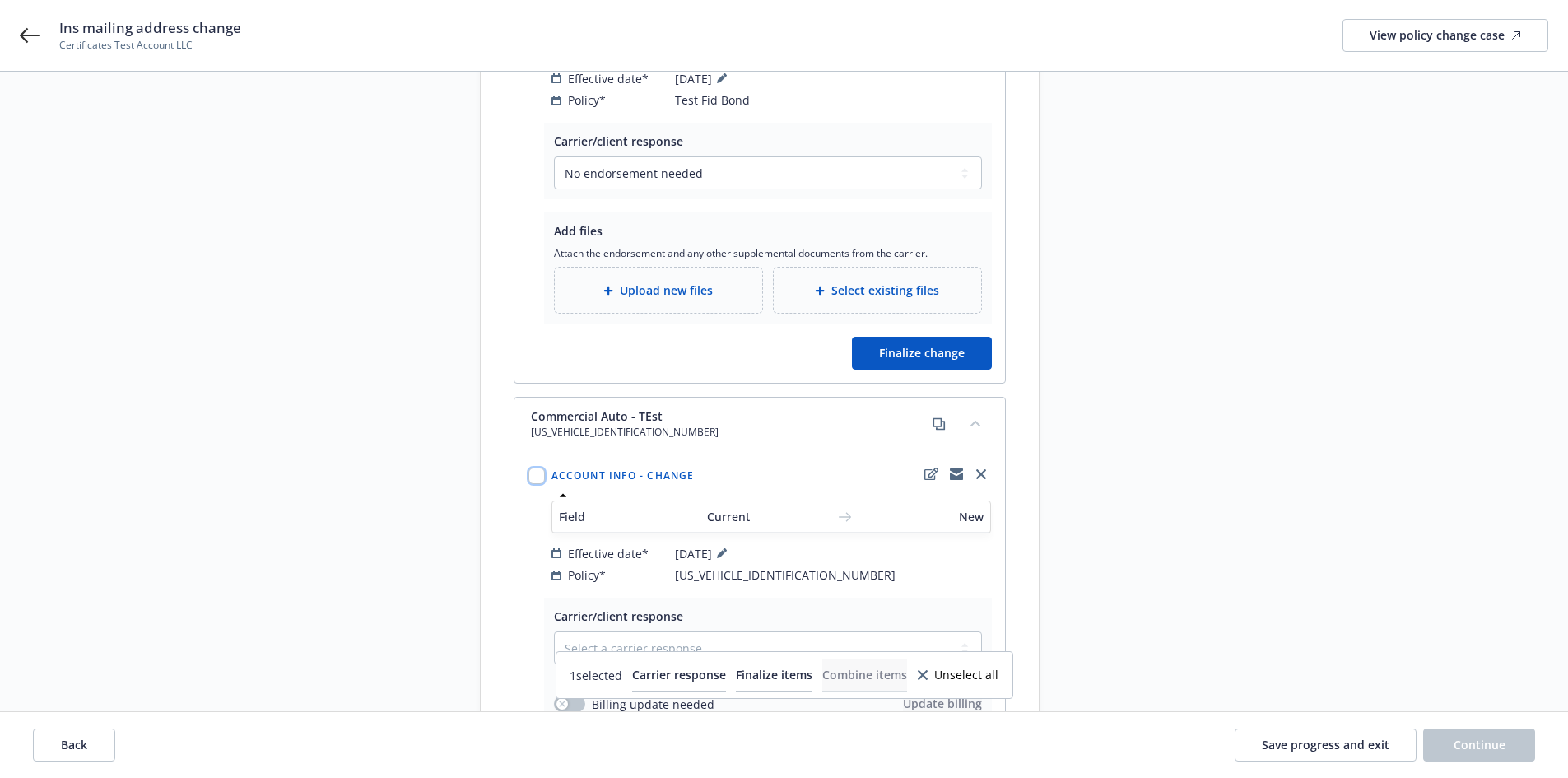
click at [535, 468] on input "checkbox" at bounding box center [536, 475] width 16 height 16
checkbox input "true"
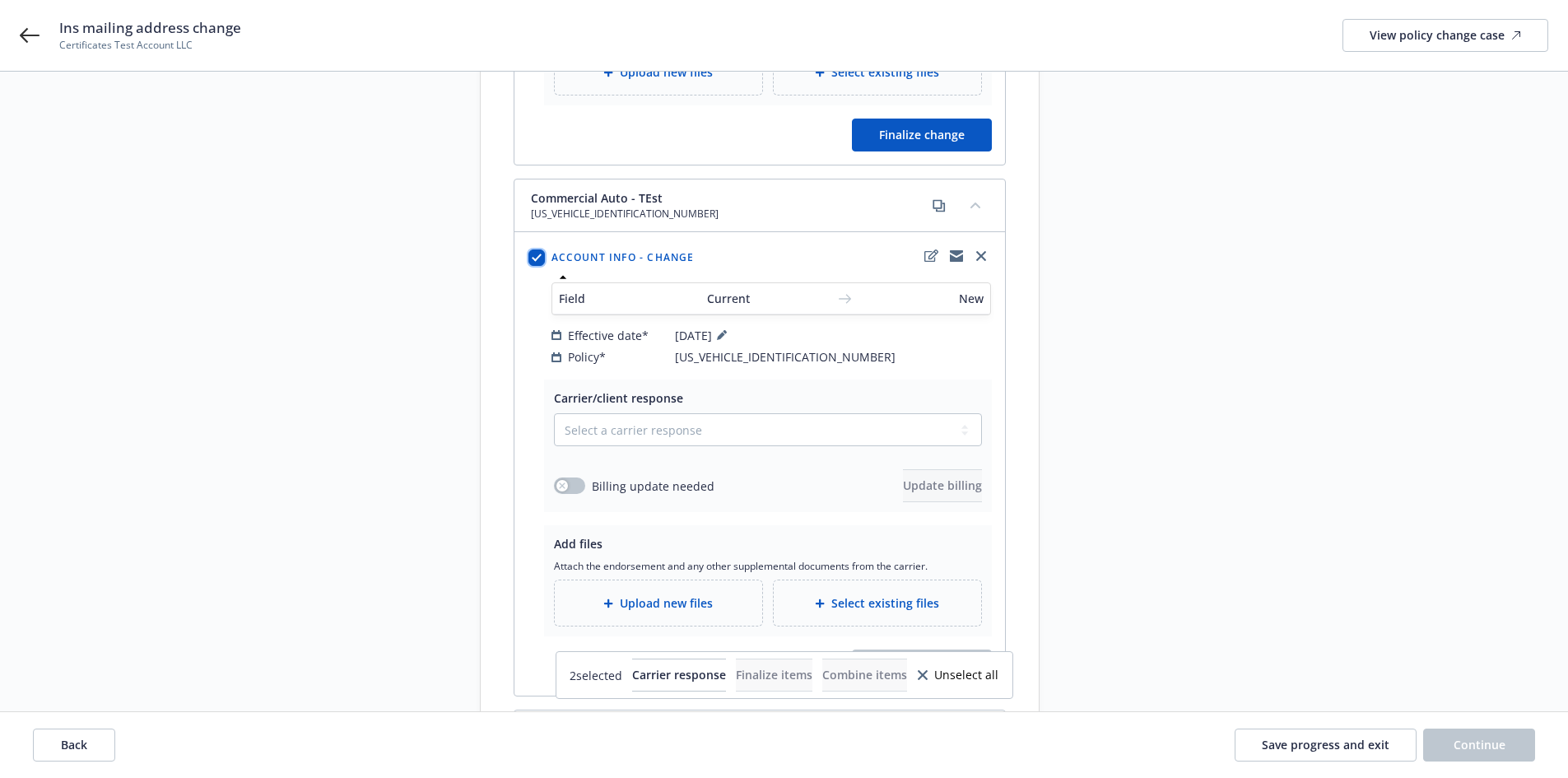
scroll to position [594, 0]
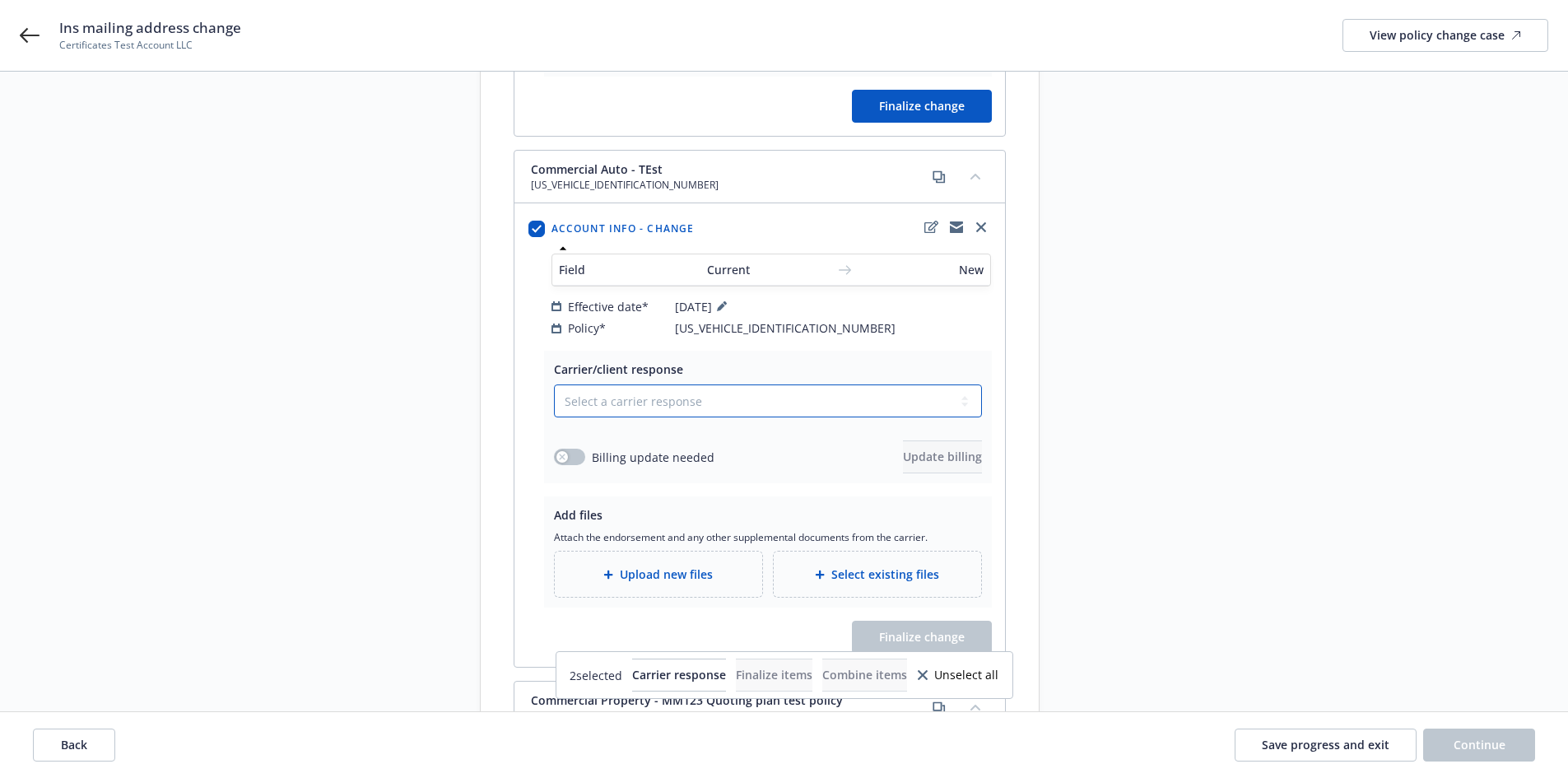
click at [591, 385] on select "Select a carrier response Accepted Accepted with revision No endorsement needed…" at bounding box center [769, 401] width 428 height 33
select select "NO_ENDORSEMENT_NEEDED"
click at [554, 385] on select "Select a carrier response Accepted Accepted with revision No endorsement needed…" at bounding box center [769, 401] width 428 height 33
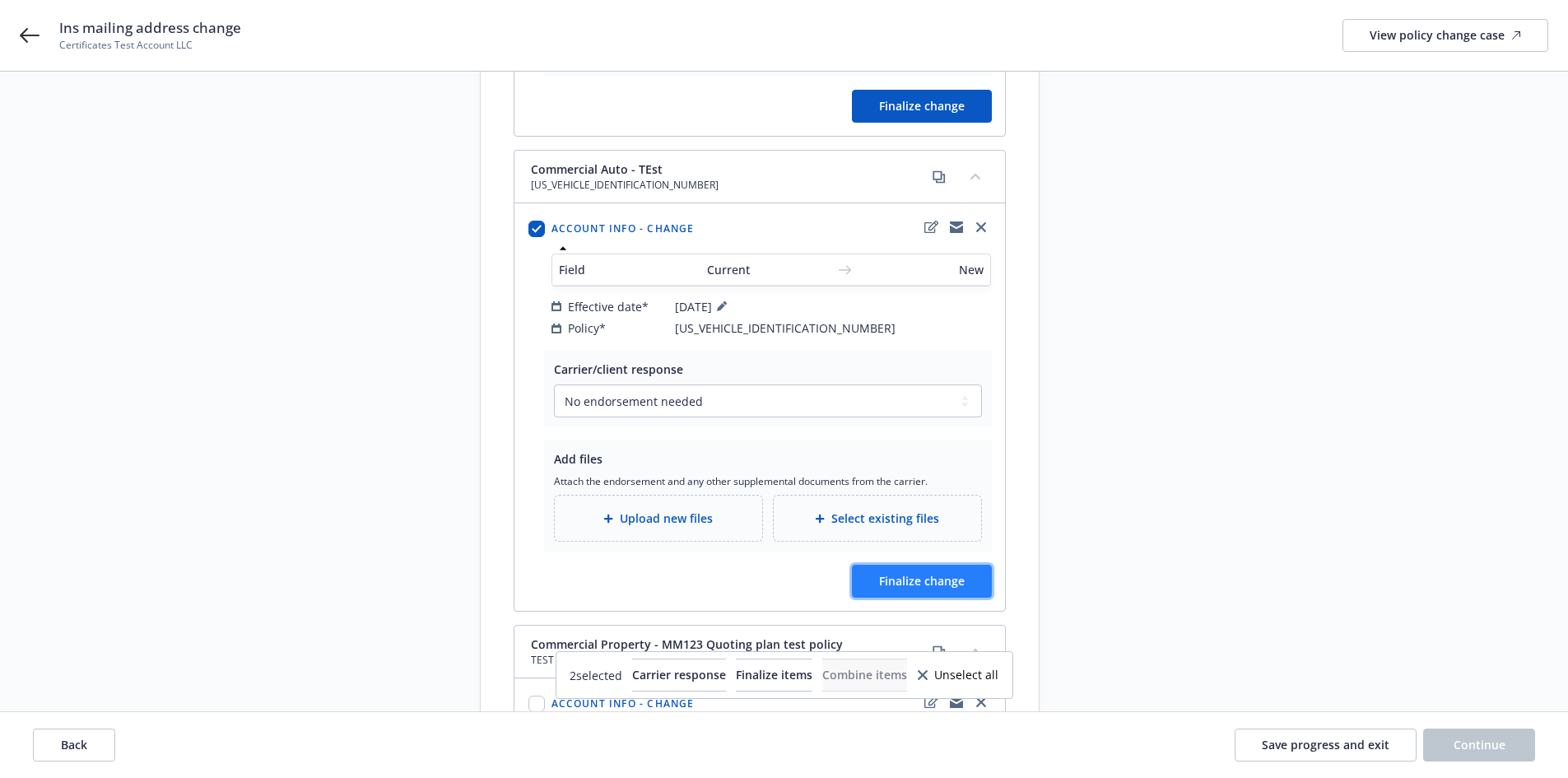
click at [920, 573] on span "Finalize change" at bounding box center [922, 580] width 86 height 15
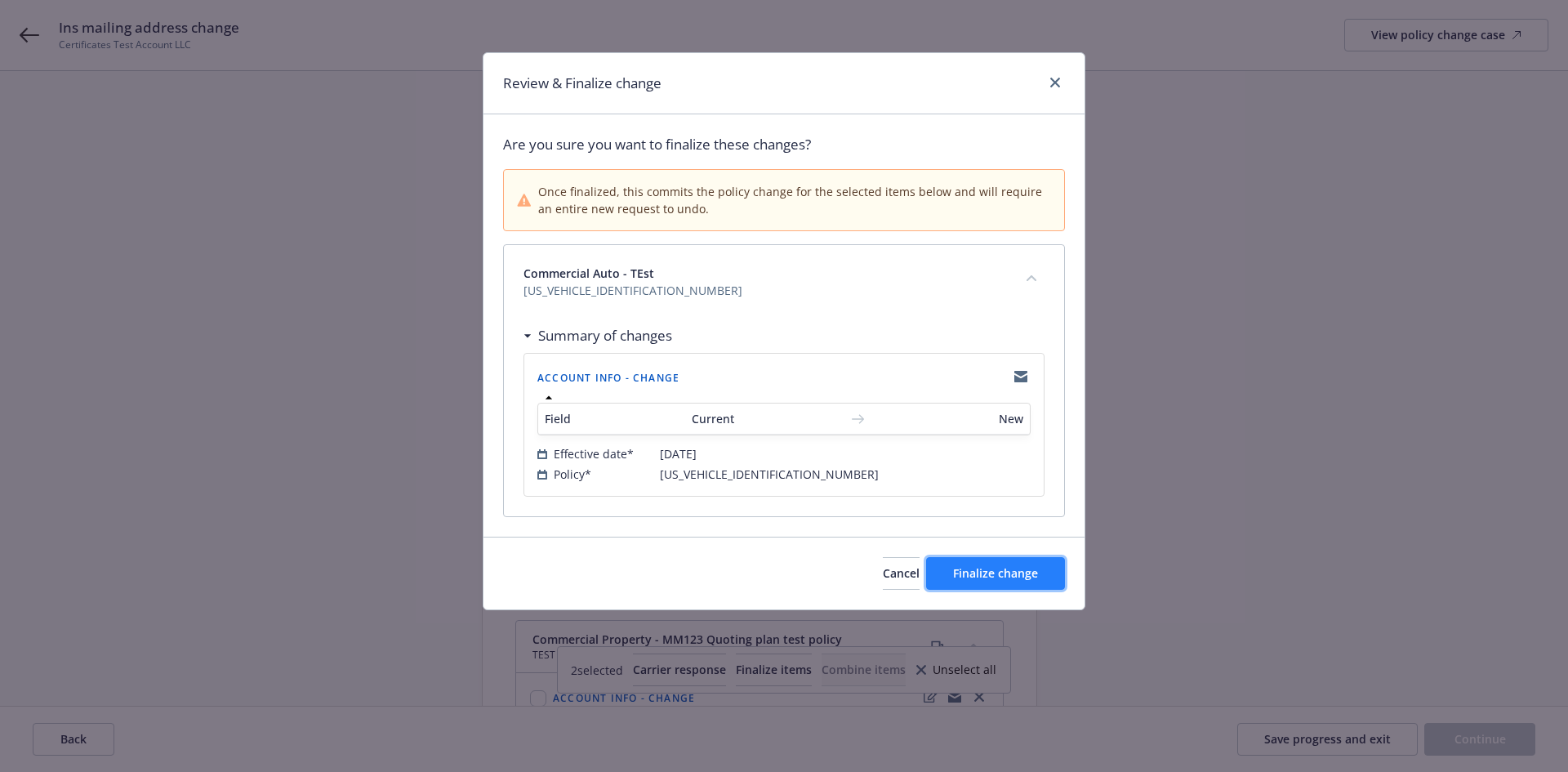
click at [968, 574] on span "Finalize change" at bounding box center [995, 573] width 85 height 15
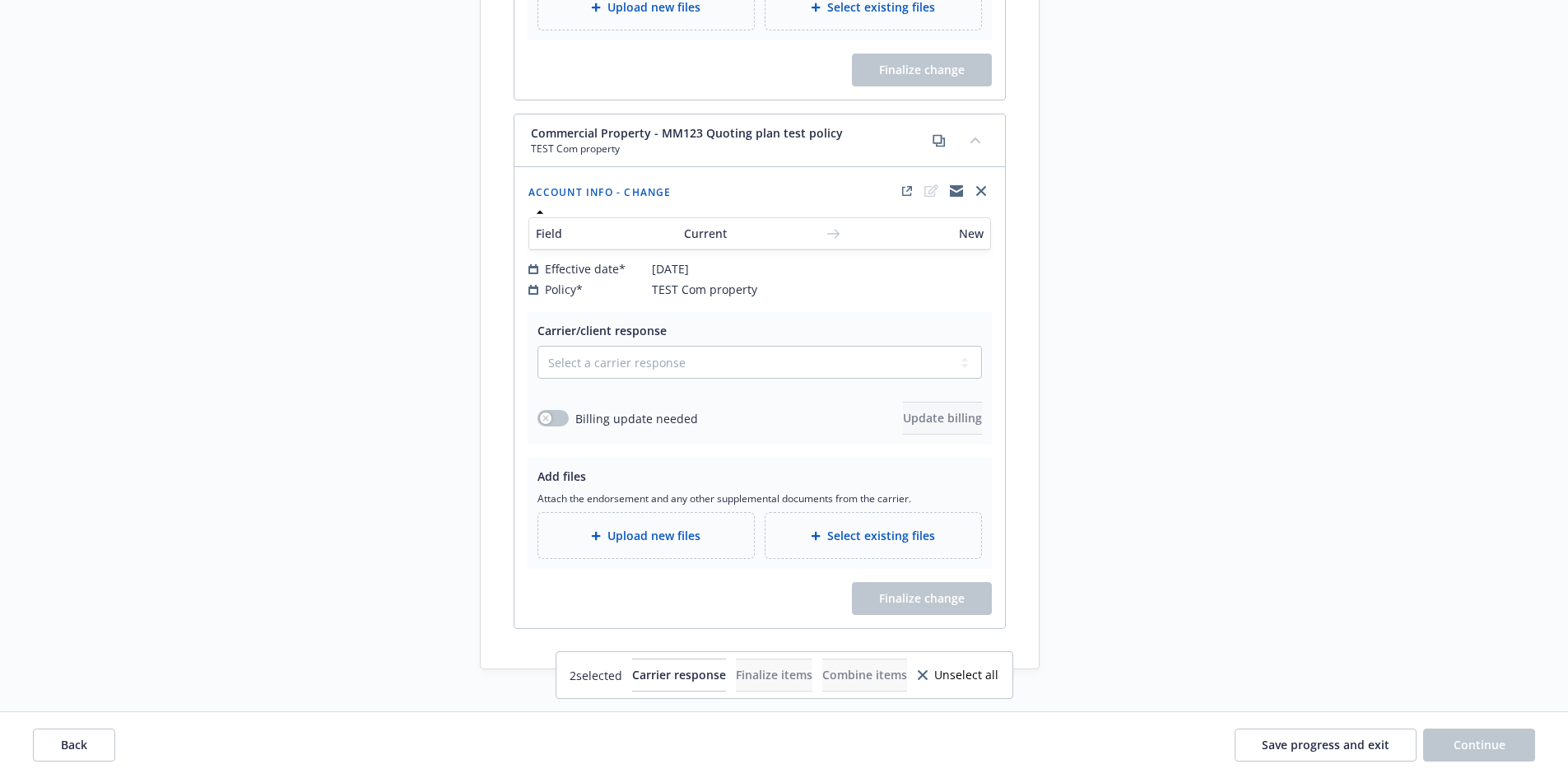
scroll to position [1109, 0]
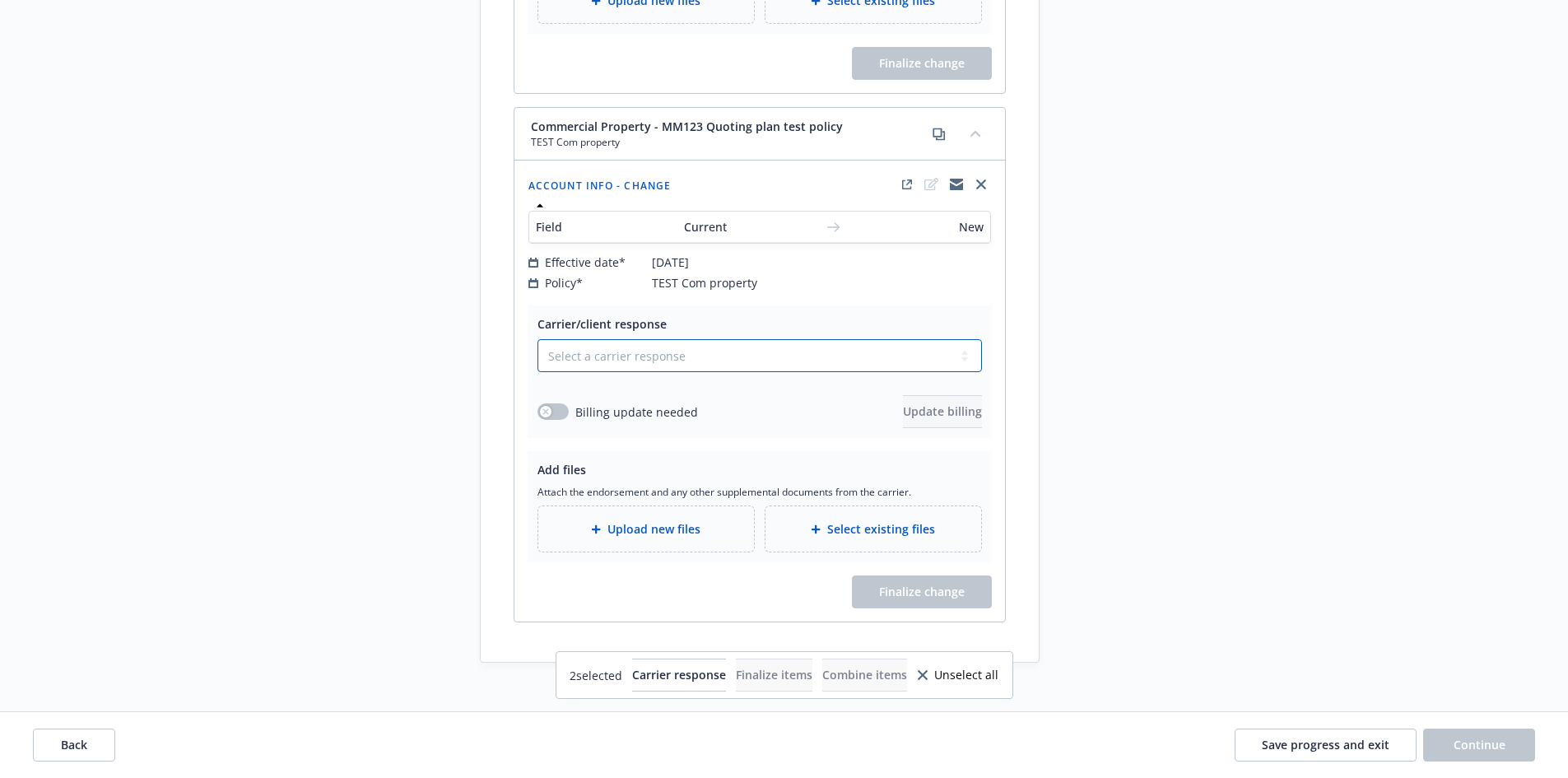
click at [645, 340] on select "Select a carrier response Accepted Accepted with revision No endorsement needed…" at bounding box center [760, 356] width 445 height 33
select select "NO_ENDORSEMENT_NEEDED"
click at [538, 372] on select "Select a carrier response Accepted Accepted with revision No endorsement needed…" at bounding box center [760, 356] width 445 height 33
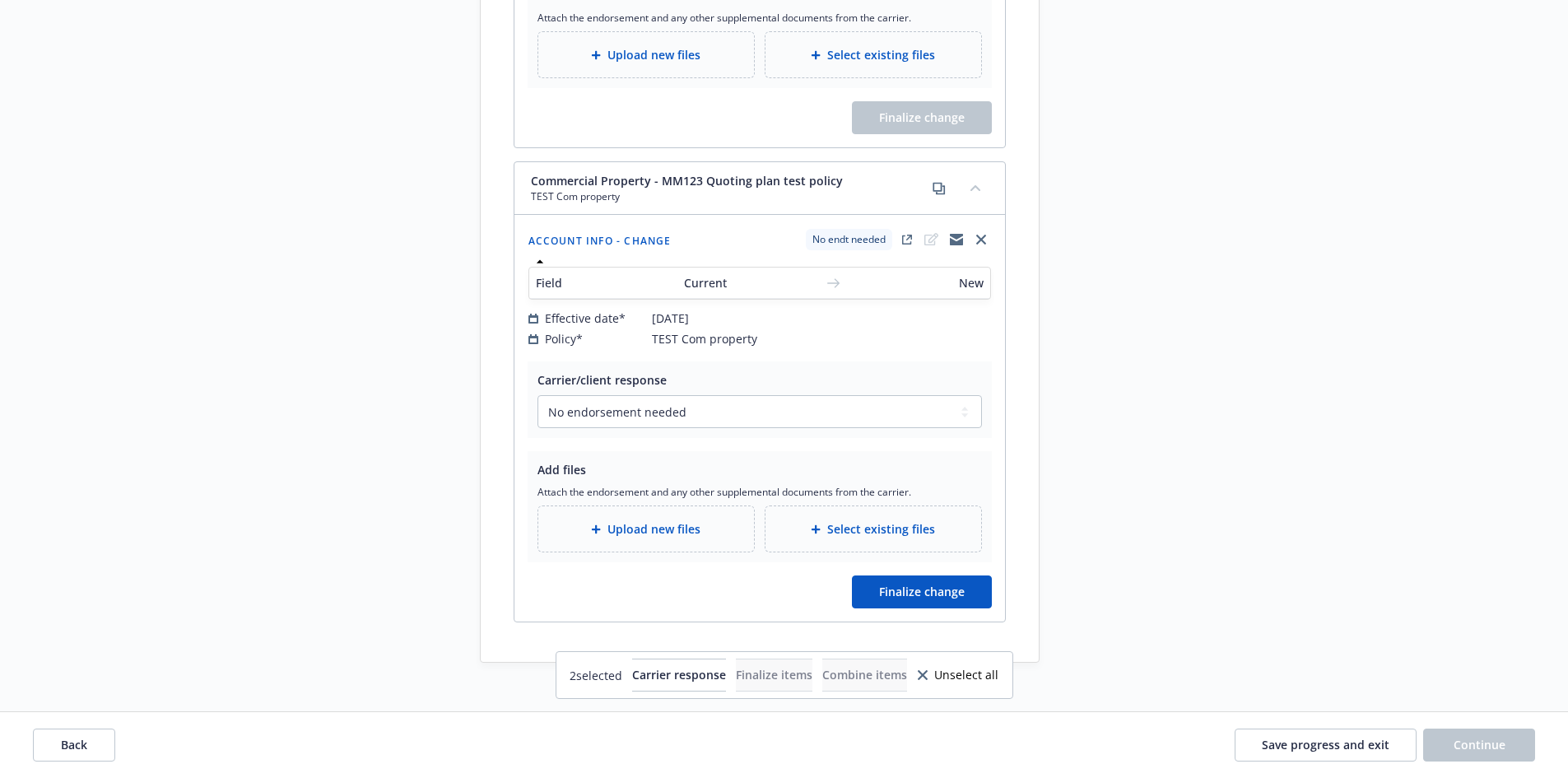
click at [653, 426] on div "Carrier/client response Select a carrier response Accepted Accepted with revisi…" at bounding box center [760, 492] width 491 height 260
click at [906, 589] on button "Finalize change" at bounding box center [922, 592] width 140 height 33
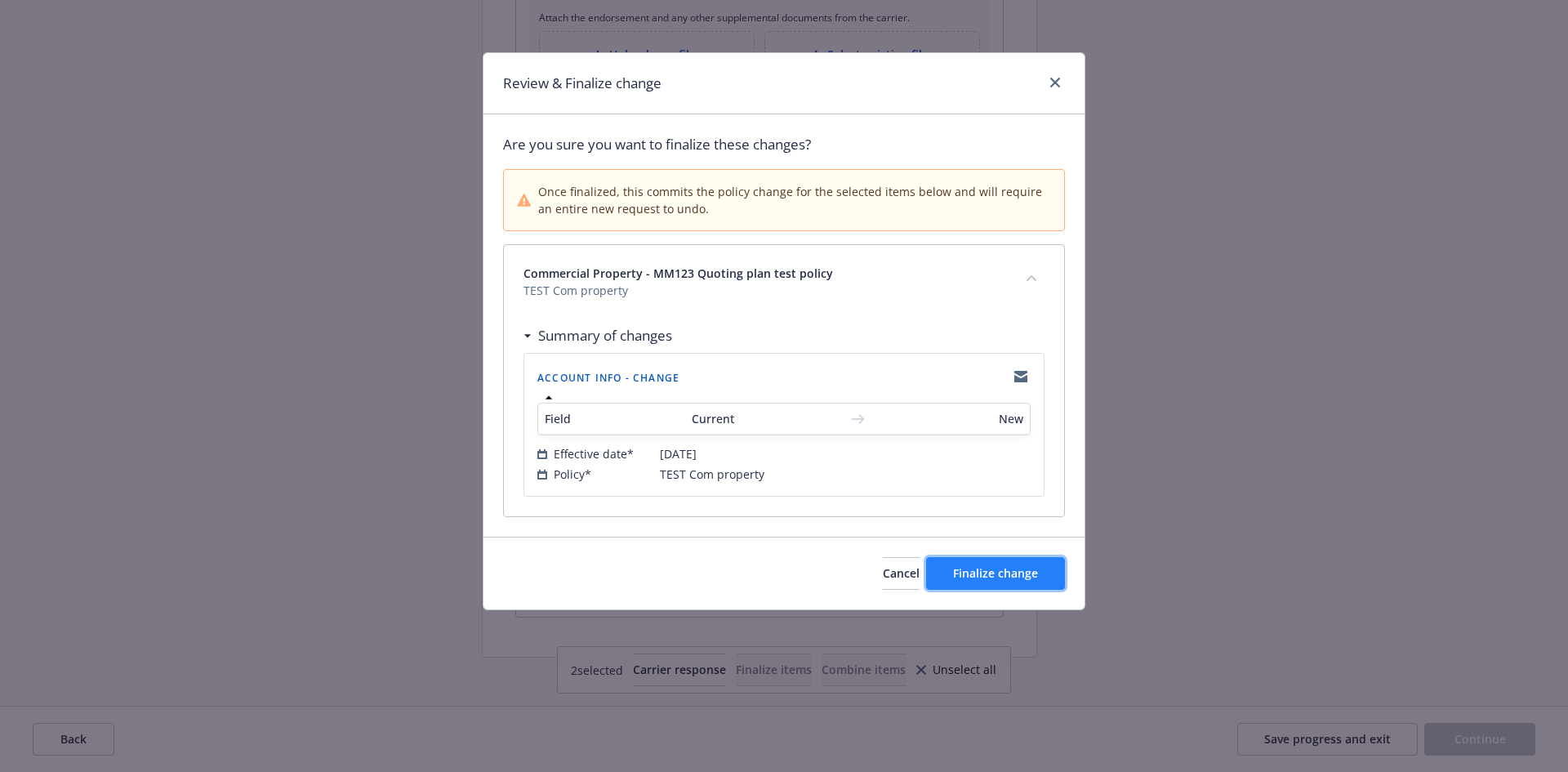
click at [1031, 585] on button "Finalize change" at bounding box center [995, 573] width 139 height 33
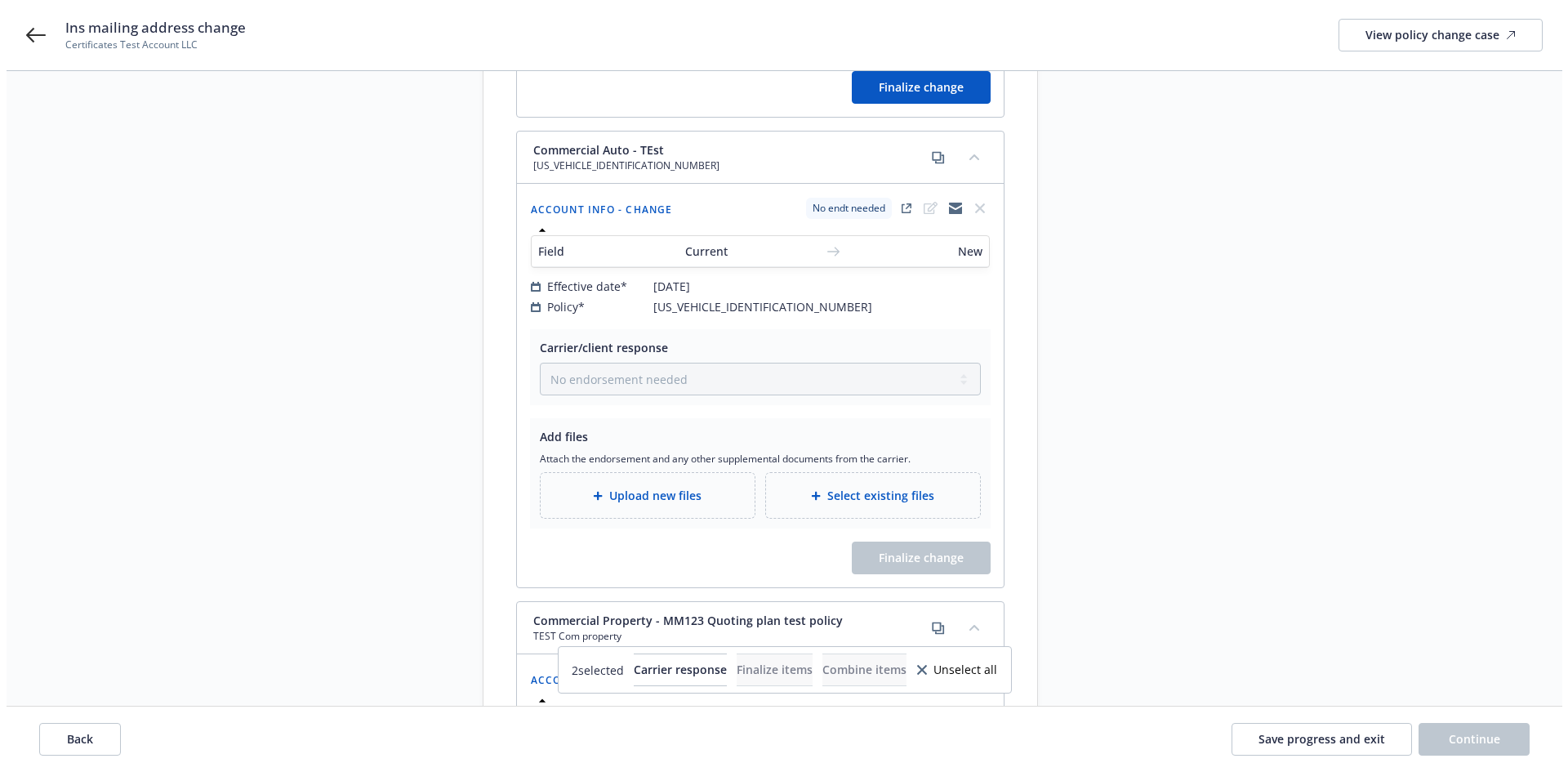
scroll to position [556, 0]
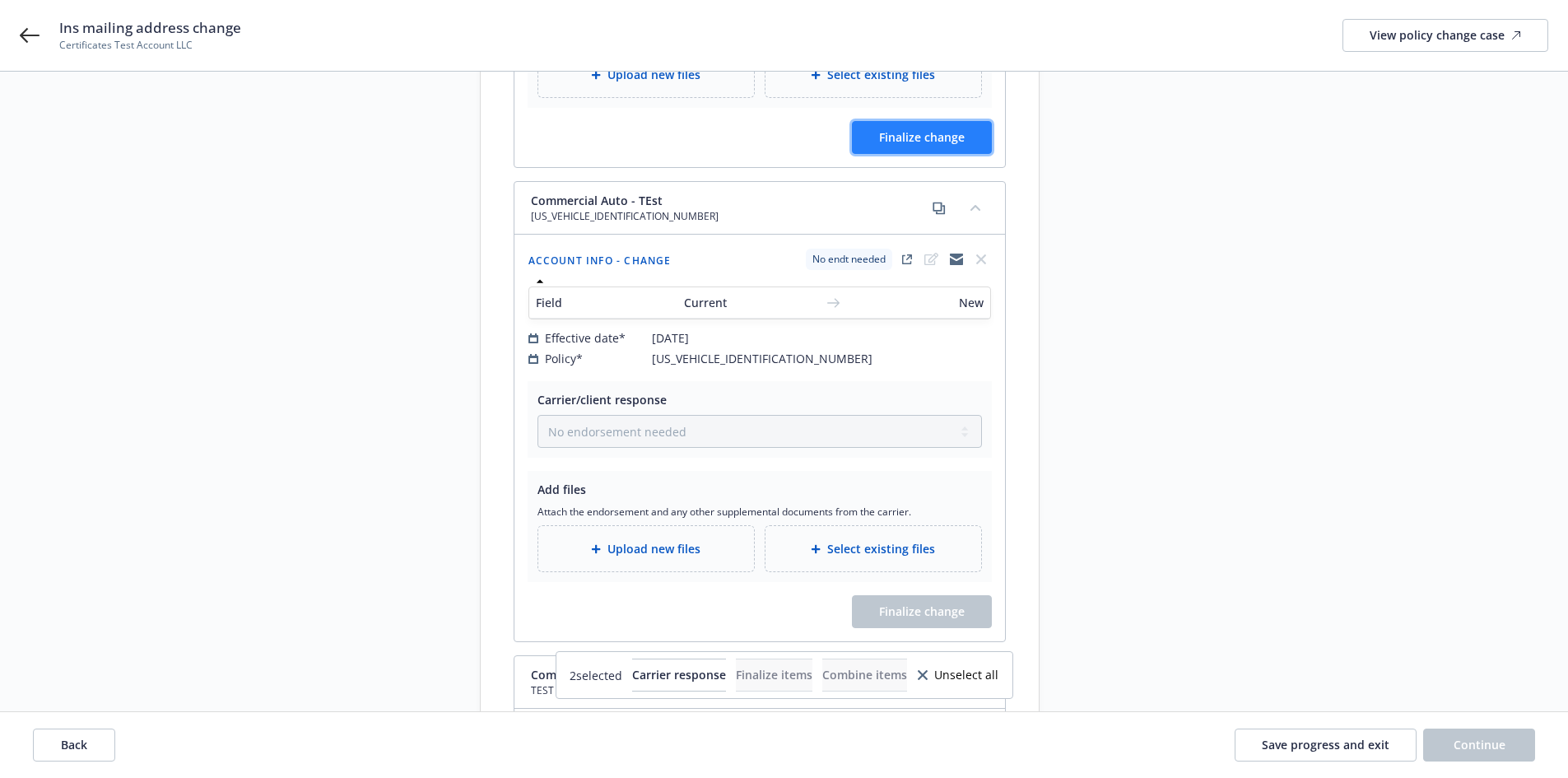
click at [932, 129] on span "Finalize change" at bounding box center [922, 137] width 86 height 15
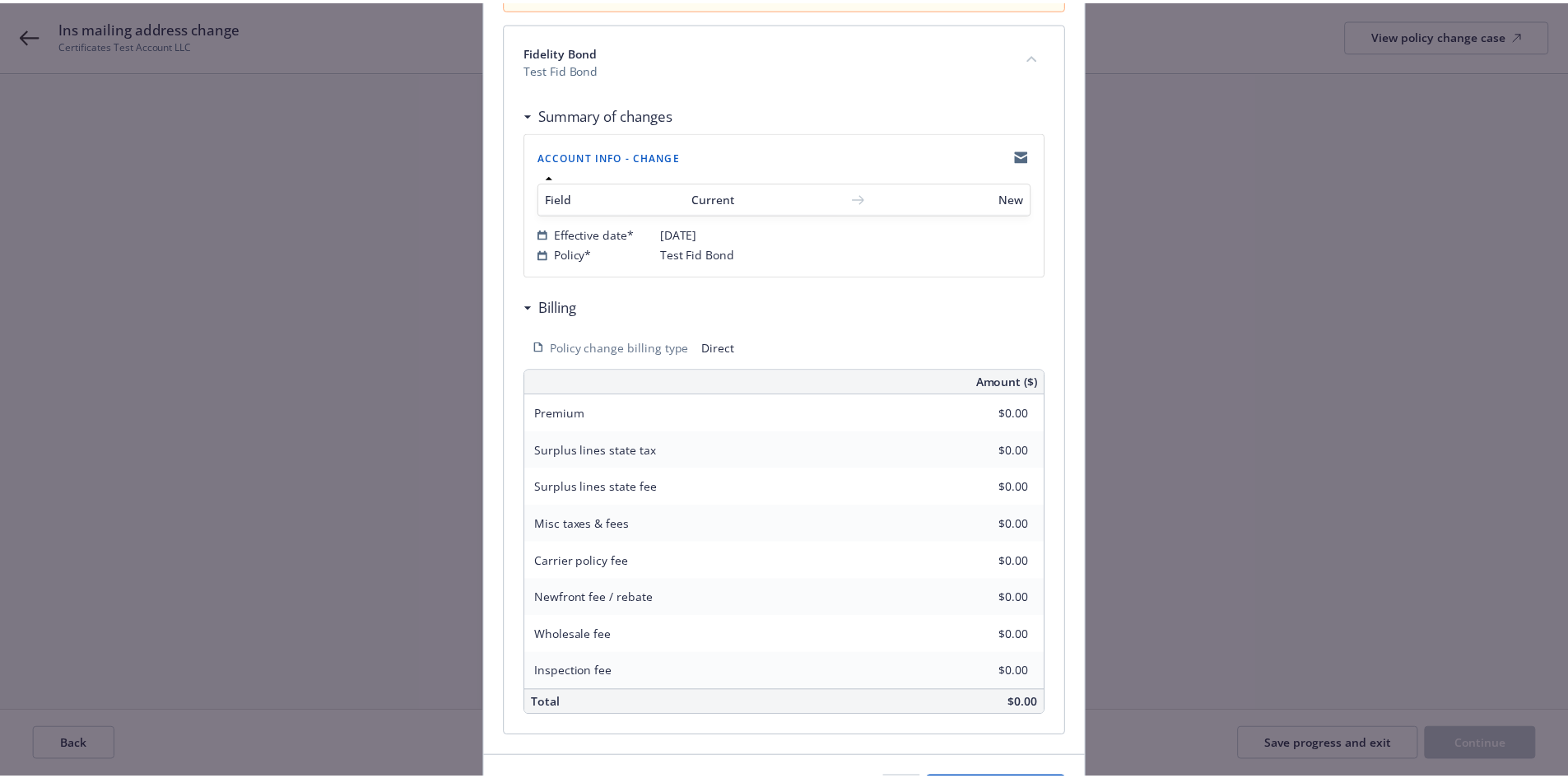
scroll to position [330, 0]
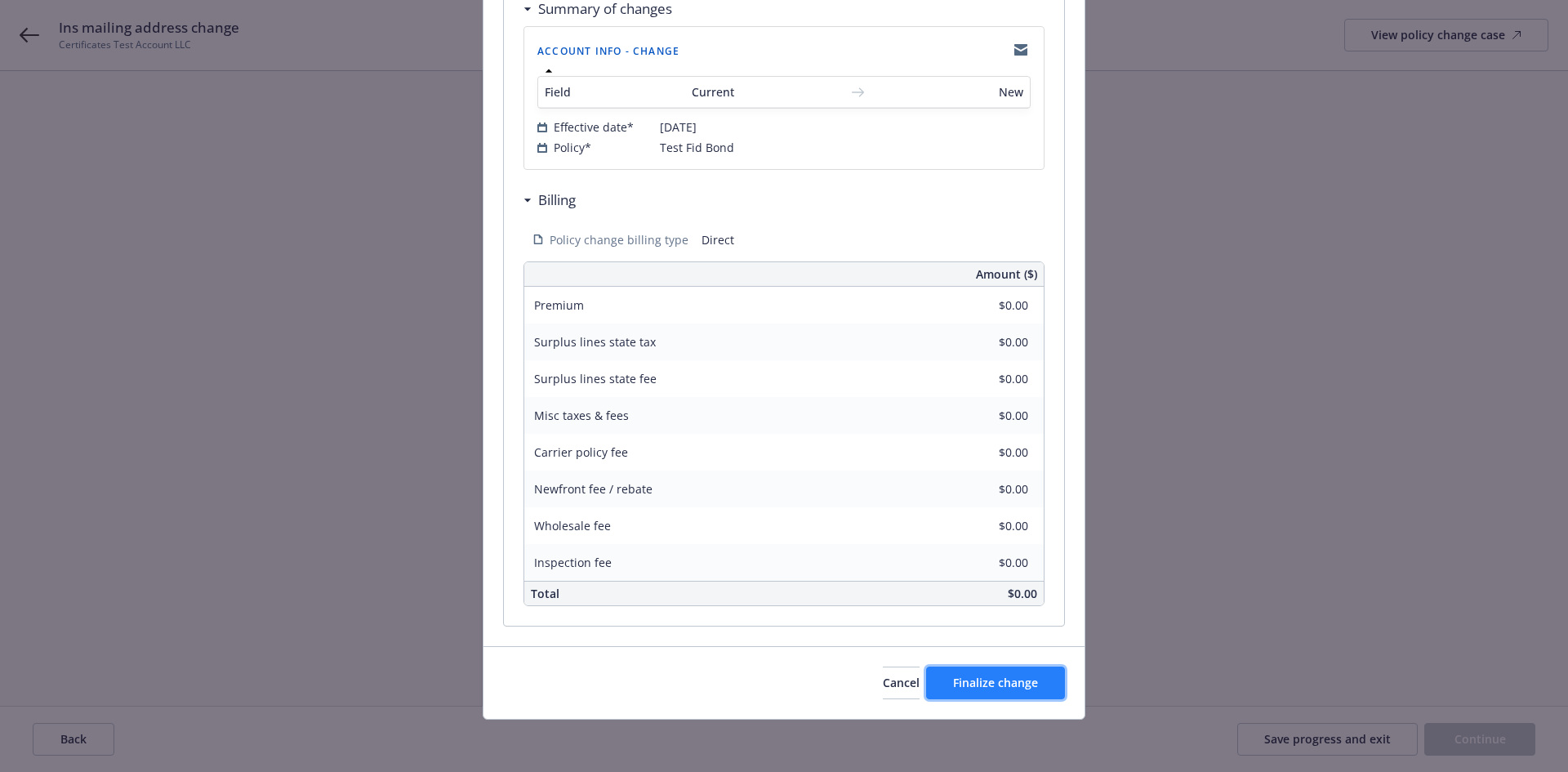
click at [1007, 692] on button "Finalize change" at bounding box center [995, 683] width 139 height 33
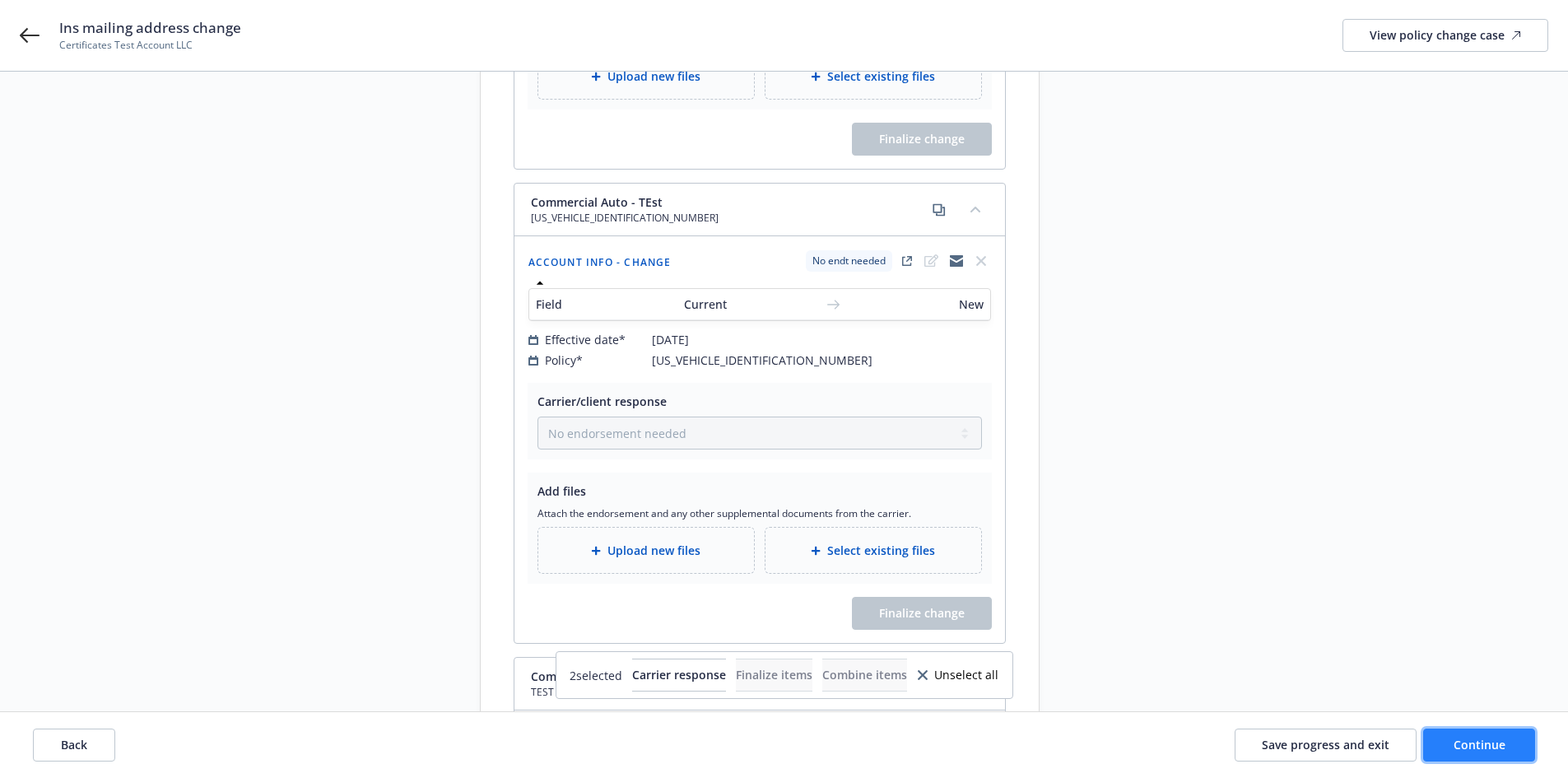
click at [1473, 735] on button "Continue" at bounding box center [1479, 745] width 112 height 33
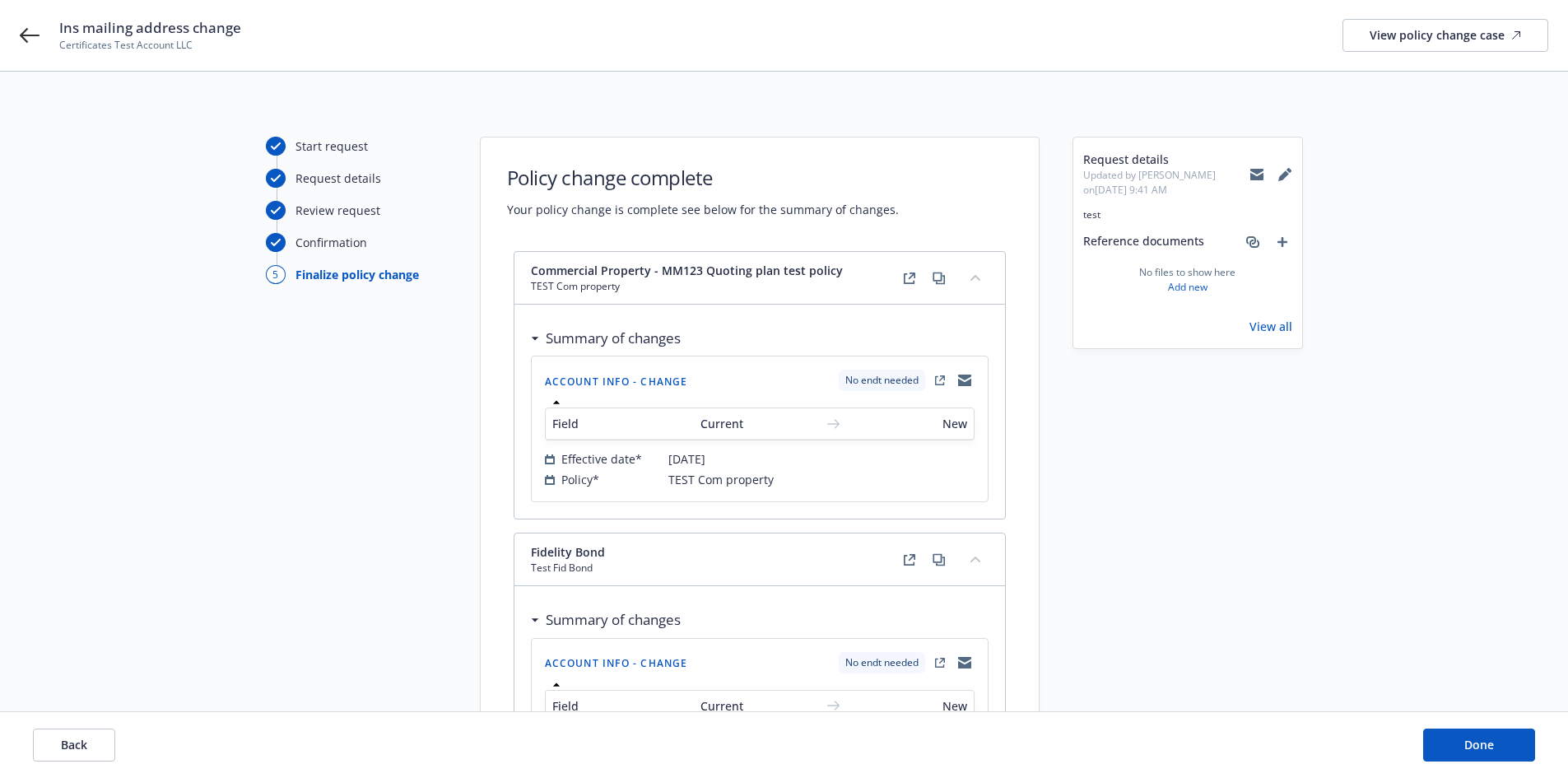
scroll to position [0, 0]
click at [1526, 753] on button "Done" at bounding box center [1479, 745] width 112 height 33
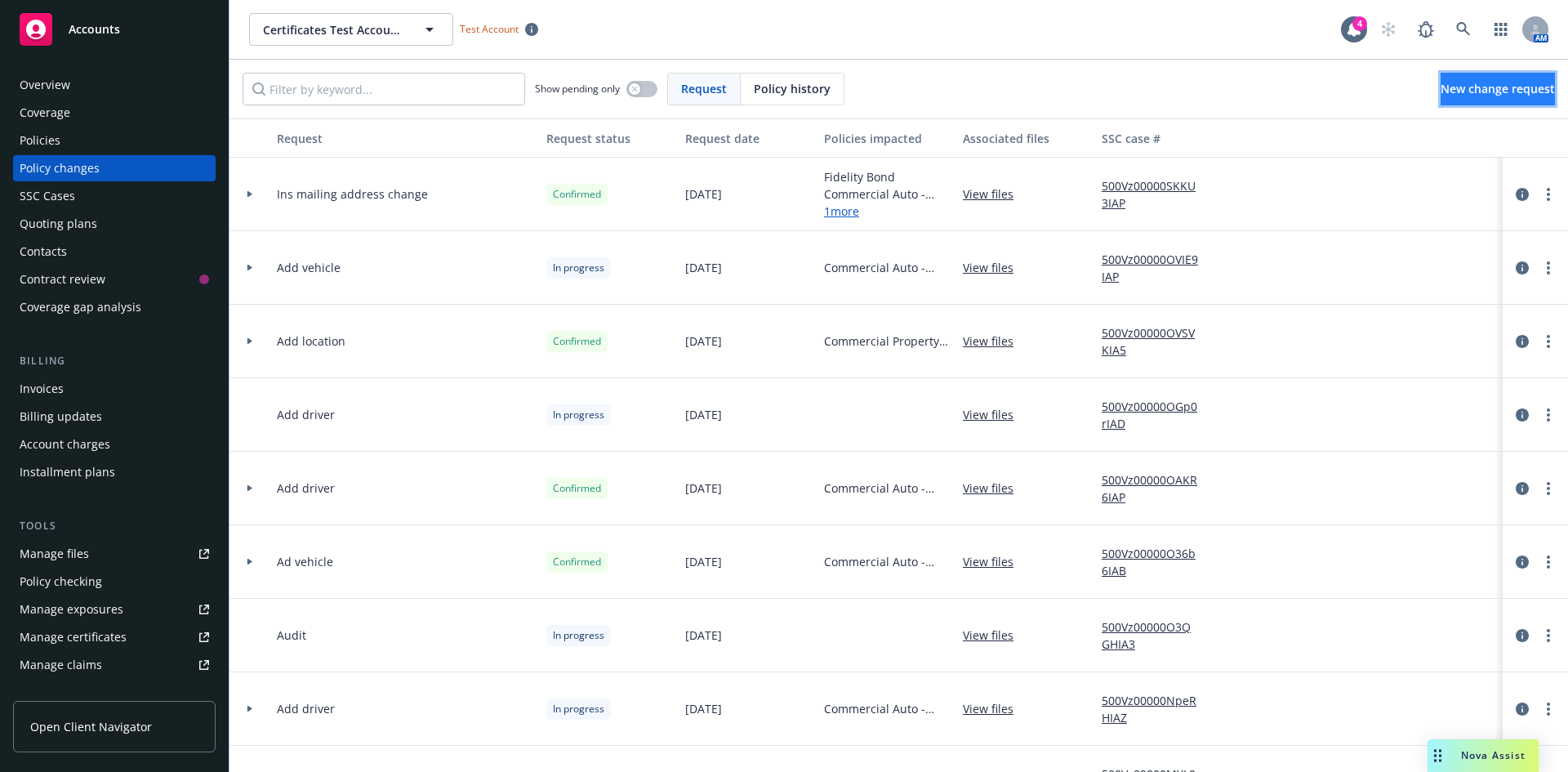
click at [1509, 93] on span "New change request" at bounding box center [1498, 89] width 115 height 15
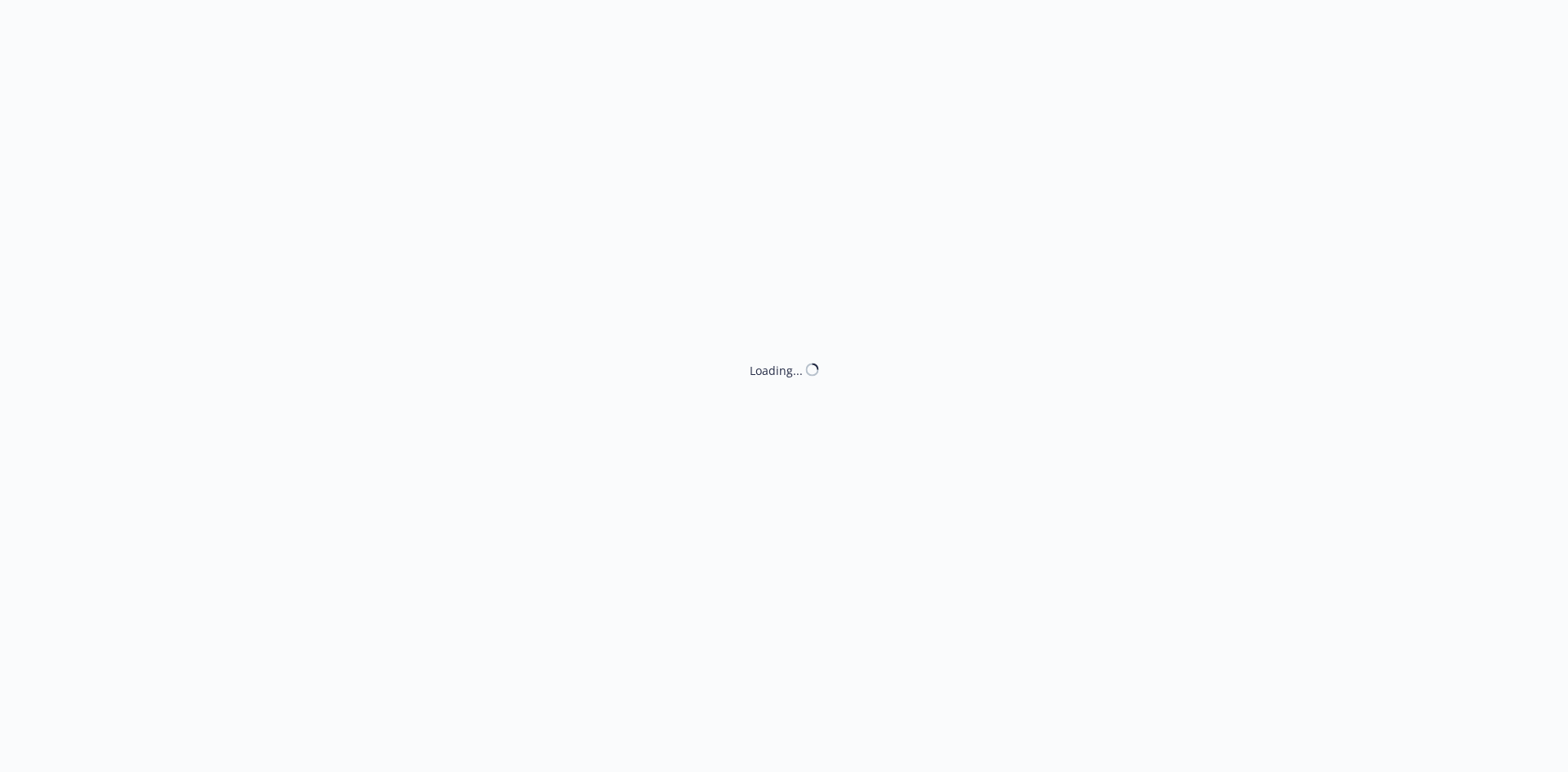
type textarea "x"
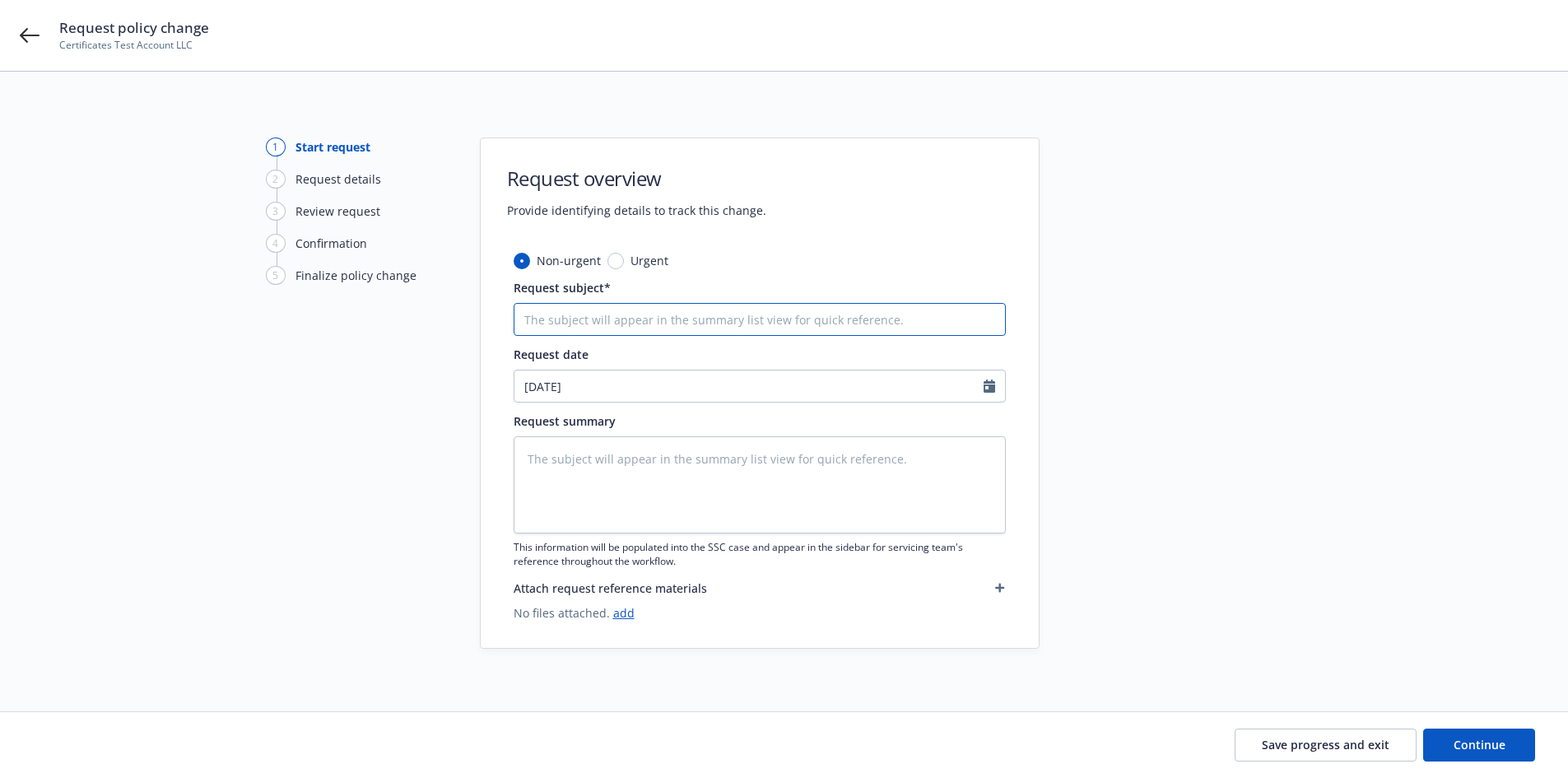
click at [650, 326] on input "Request subject*" at bounding box center [760, 319] width 493 height 33
type input "Add location"
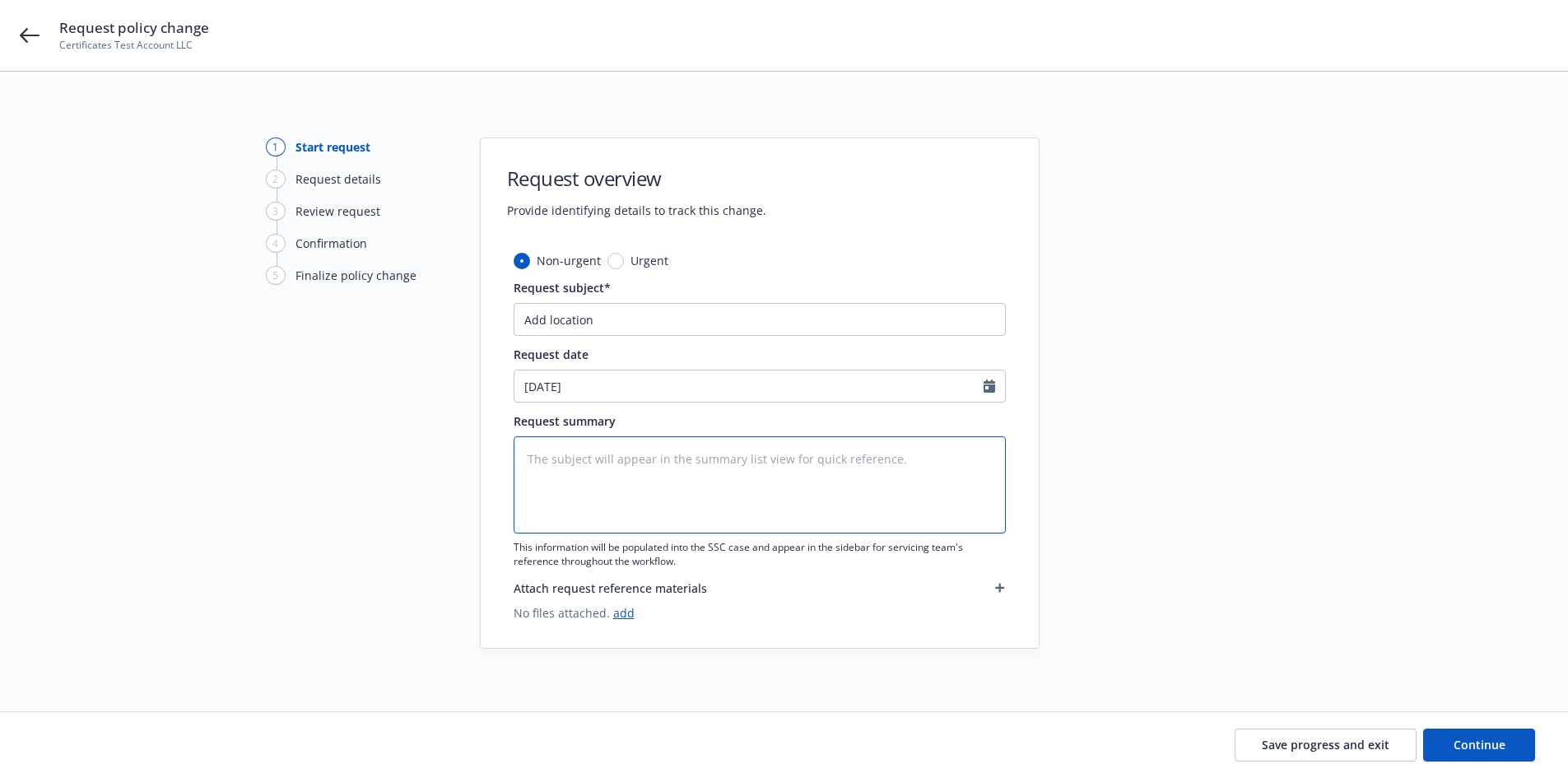
click at [657, 518] on textarea at bounding box center [760, 484] width 493 height 97
type textarea "x"
type textarea "."
click at [1512, 750] on button "Continue" at bounding box center [1479, 745] width 112 height 33
type textarea "x"
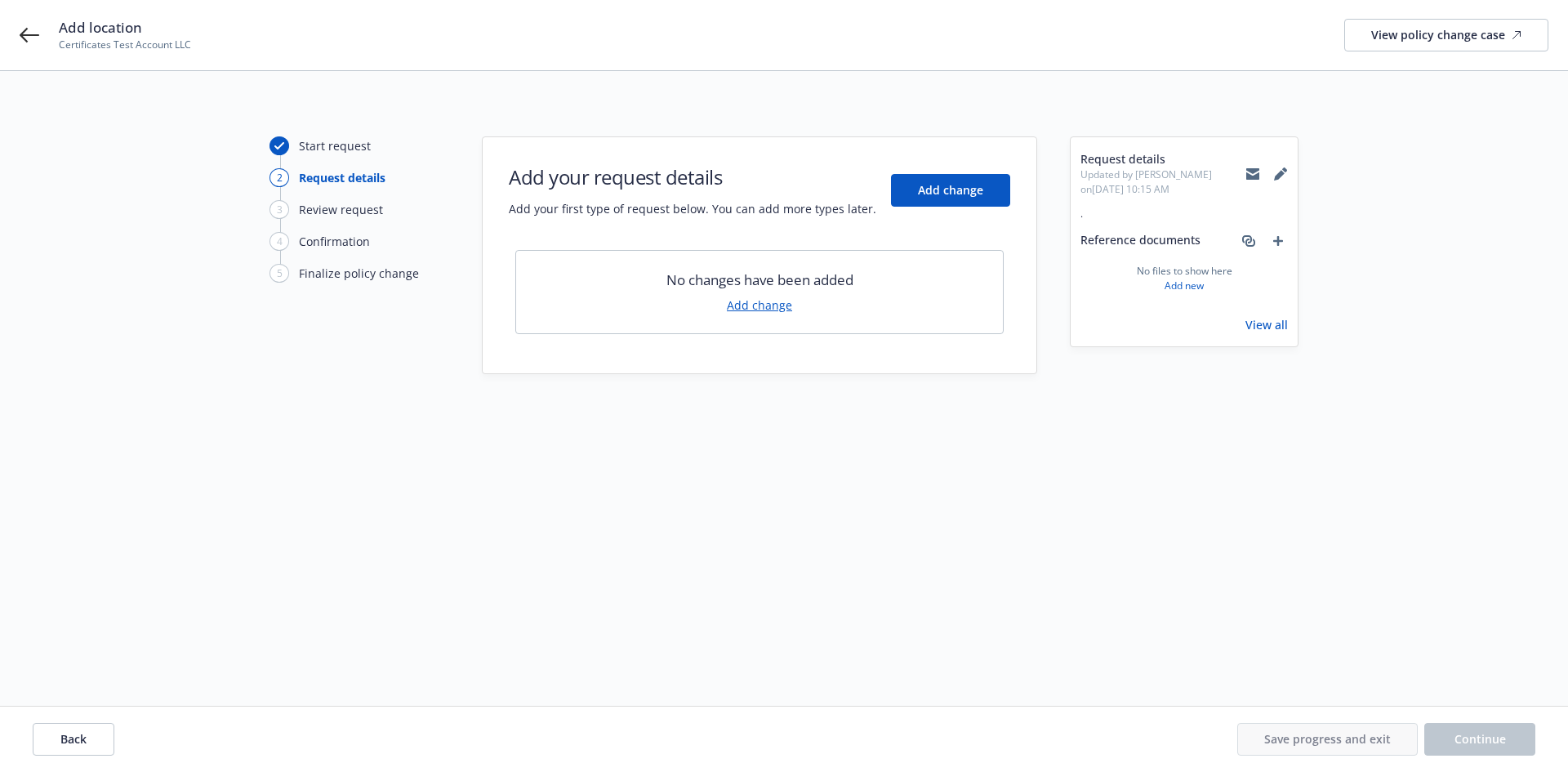
click at [779, 303] on link "Add change" at bounding box center [760, 305] width 65 height 17
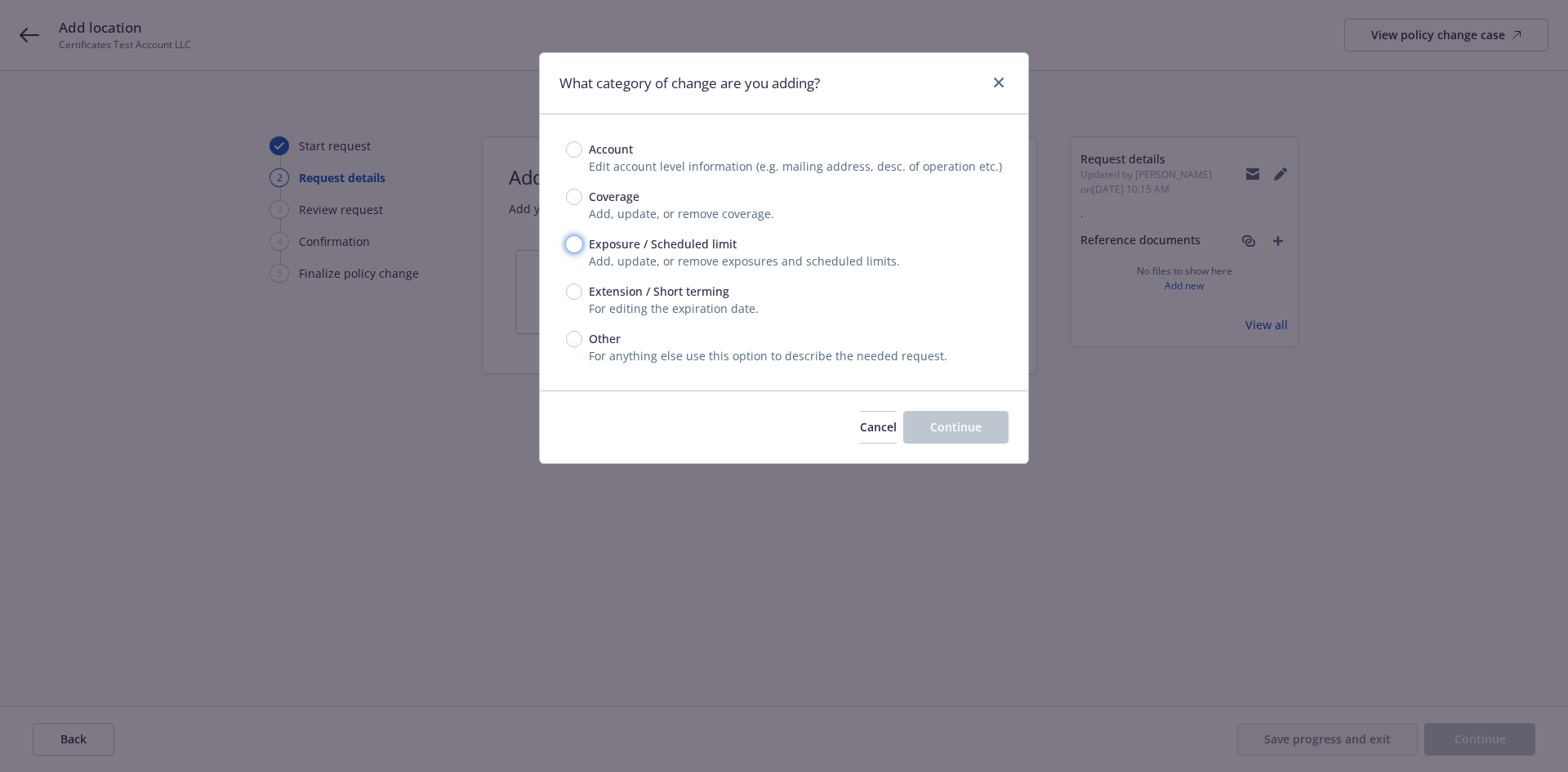
click at [579, 242] on input "Exposure / Scheduled limit" at bounding box center [574, 244] width 16 height 16
radio input "true"
click at [1009, 427] on div "Cancel Continue" at bounding box center [784, 427] width 489 height 73
click at [969, 436] on button "Continue" at bounding box center [956, 427] width 105 height 33
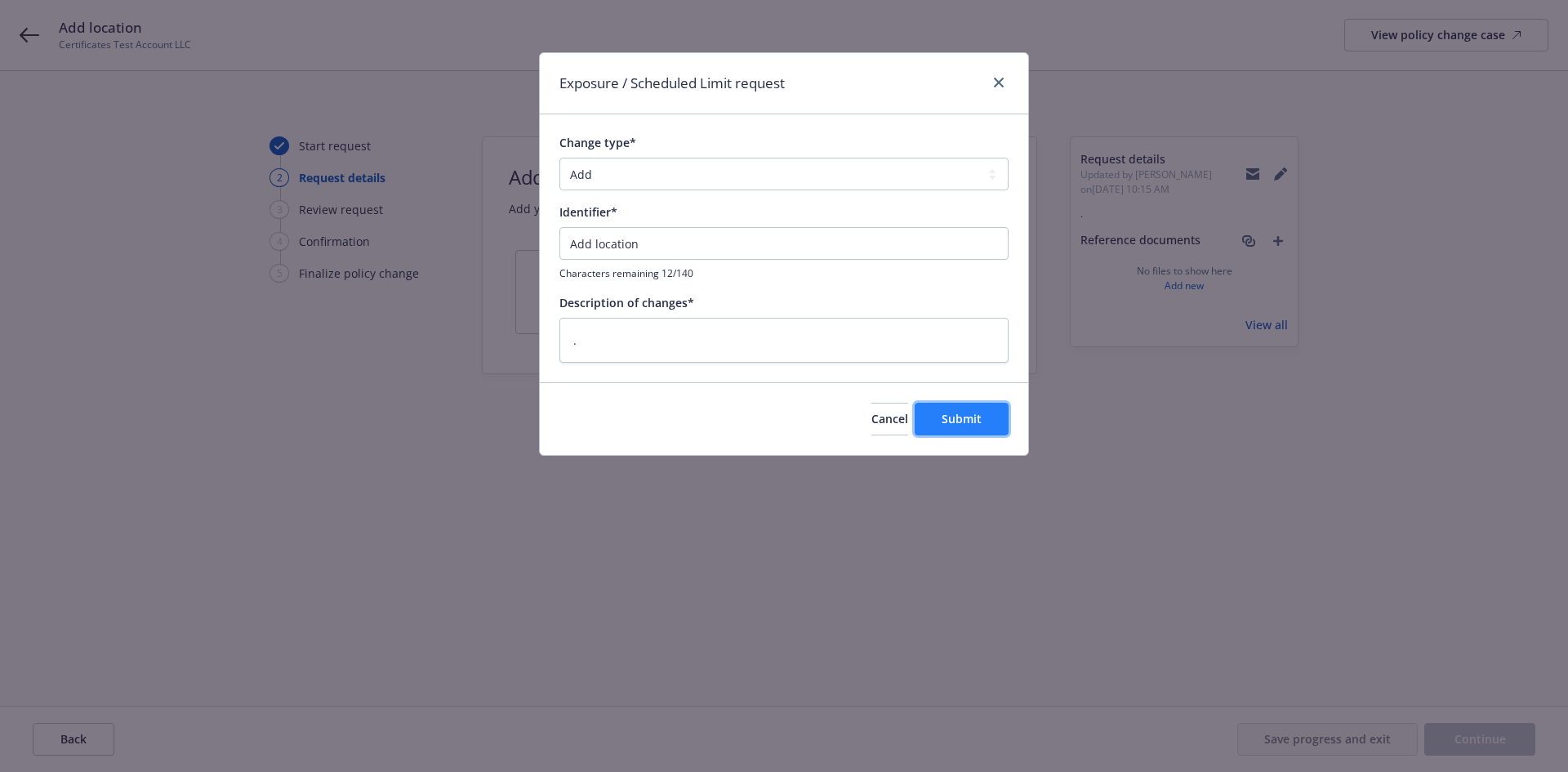
click at [966, 423] on span "Submit" at bounding box center [961, 418] width 40 height 15
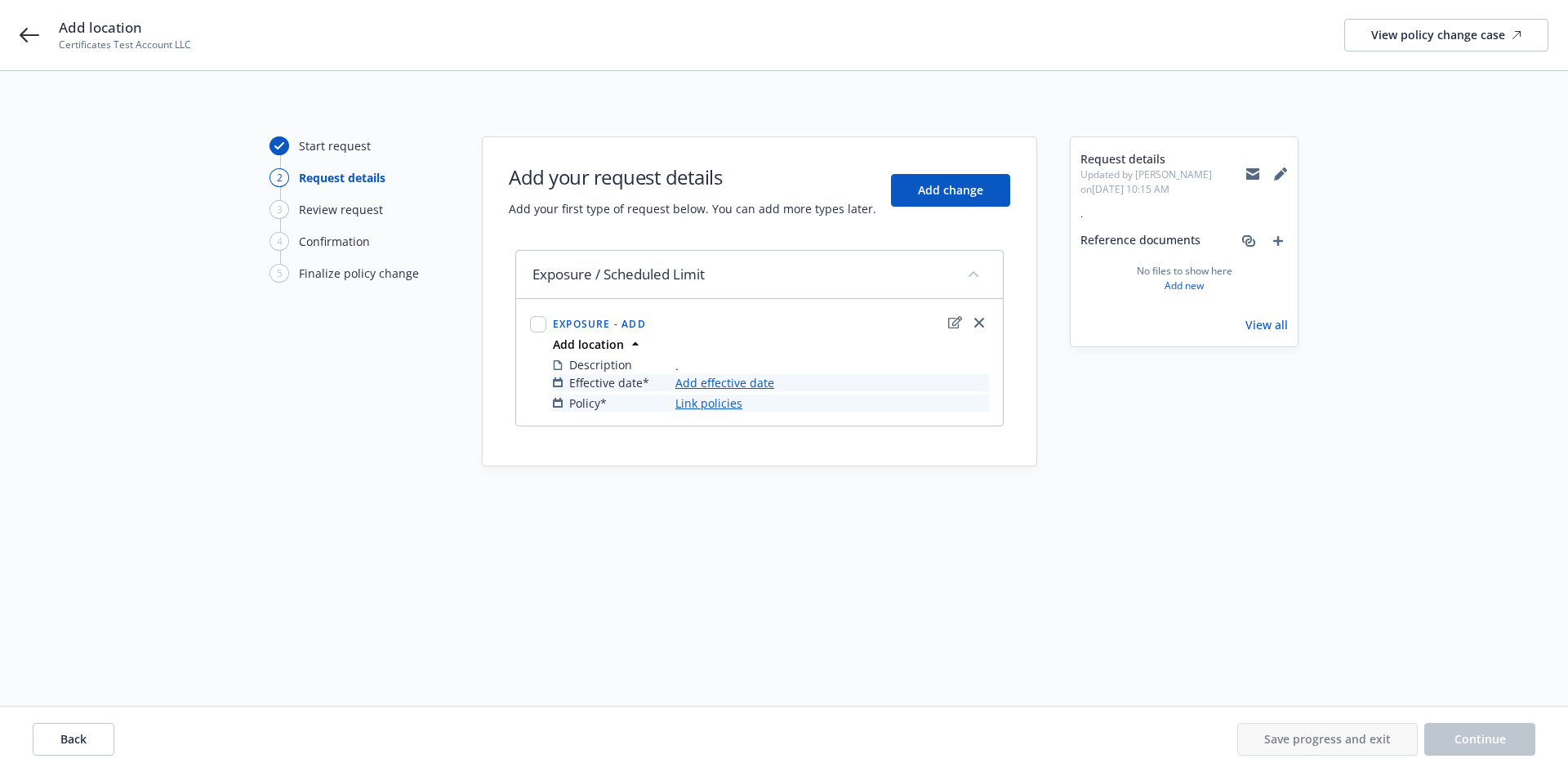
click at [1276, 176] on icon at bounding box center [1281, 174] width 13 height 13
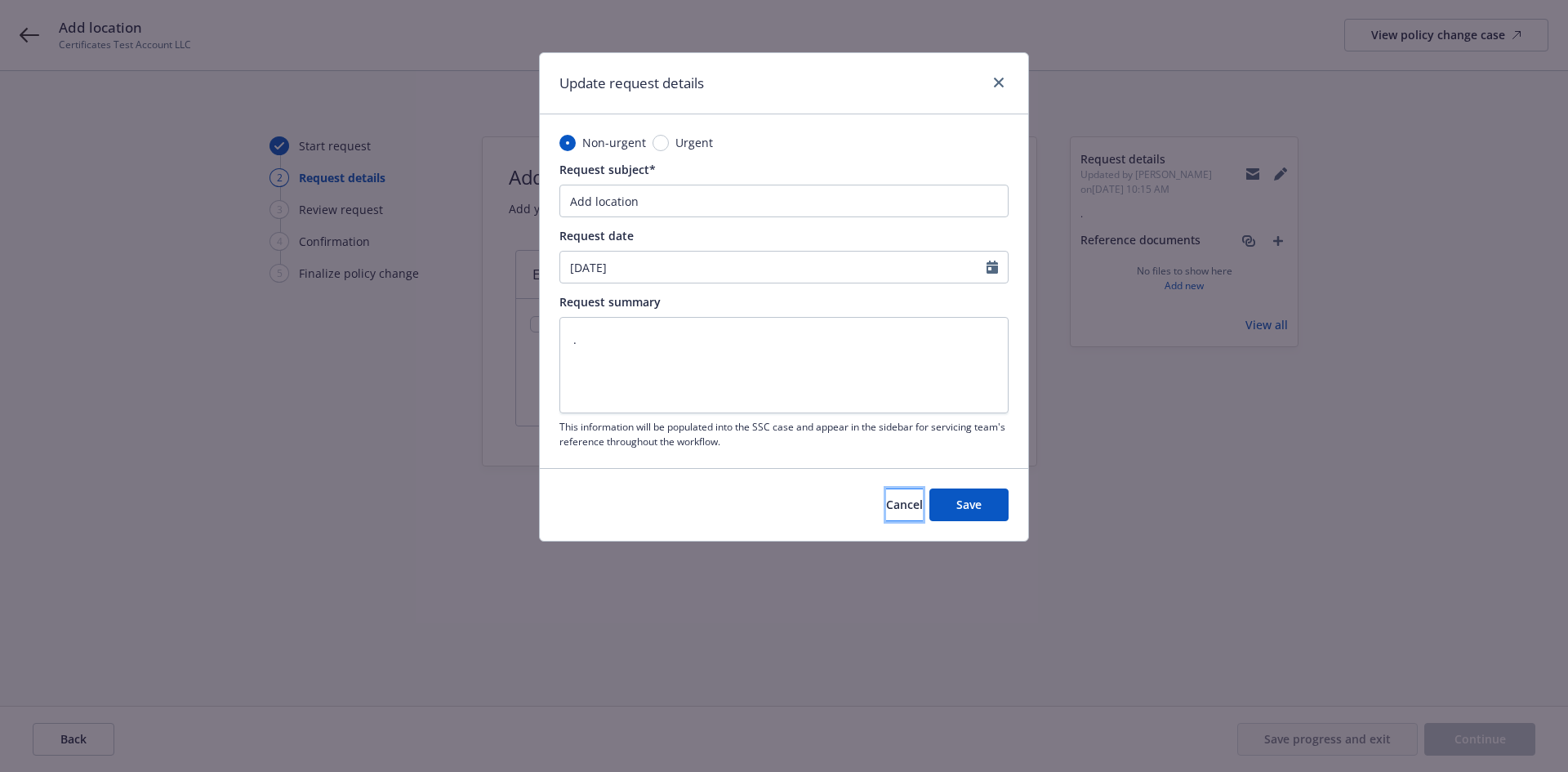
click at [902, 496] on button "Cancel" at bounding box center [904, 505] width 36 height 33
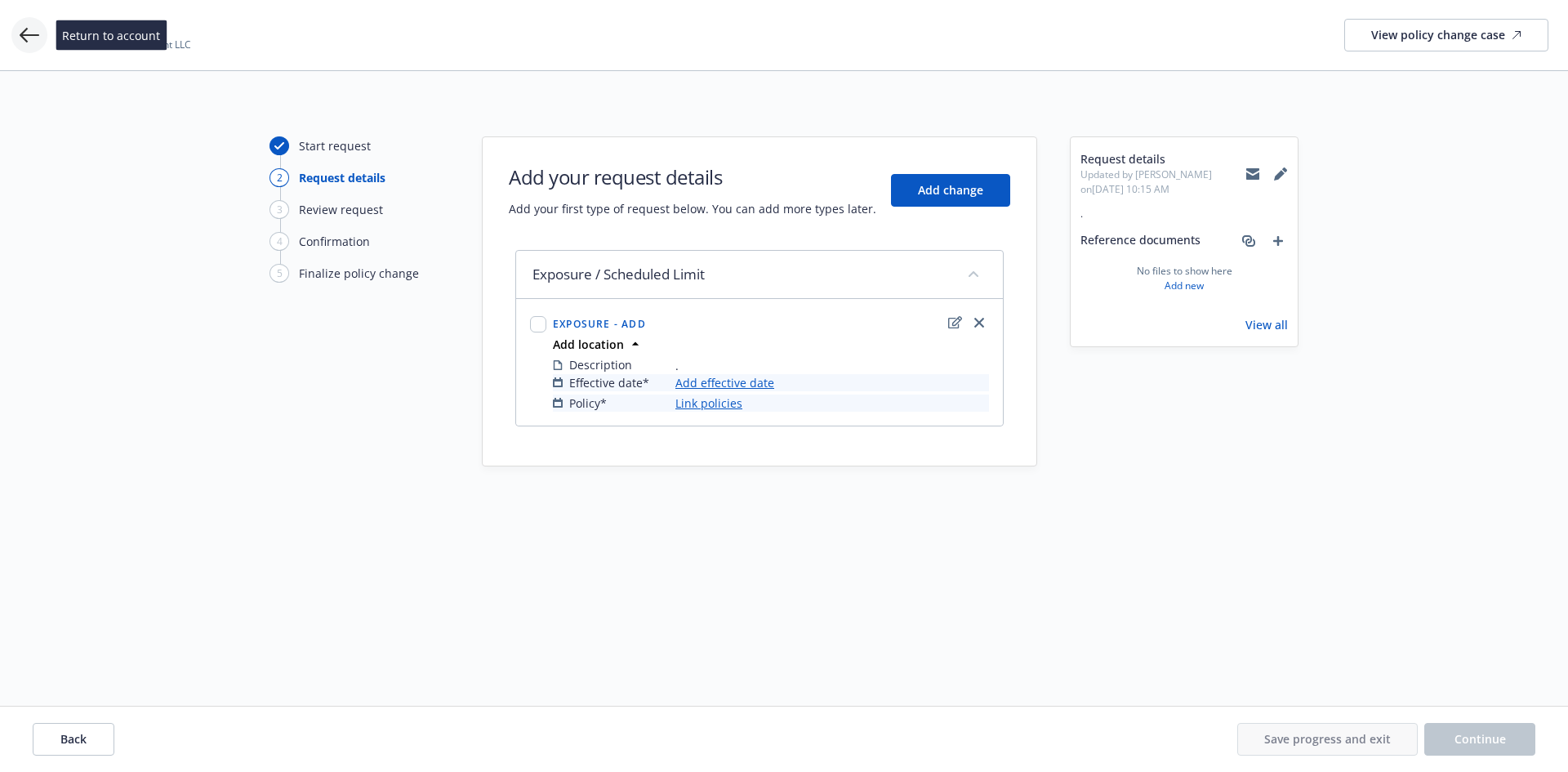
click at [38, 31] on icon at bounding box center [29, 34] width 19 height 19
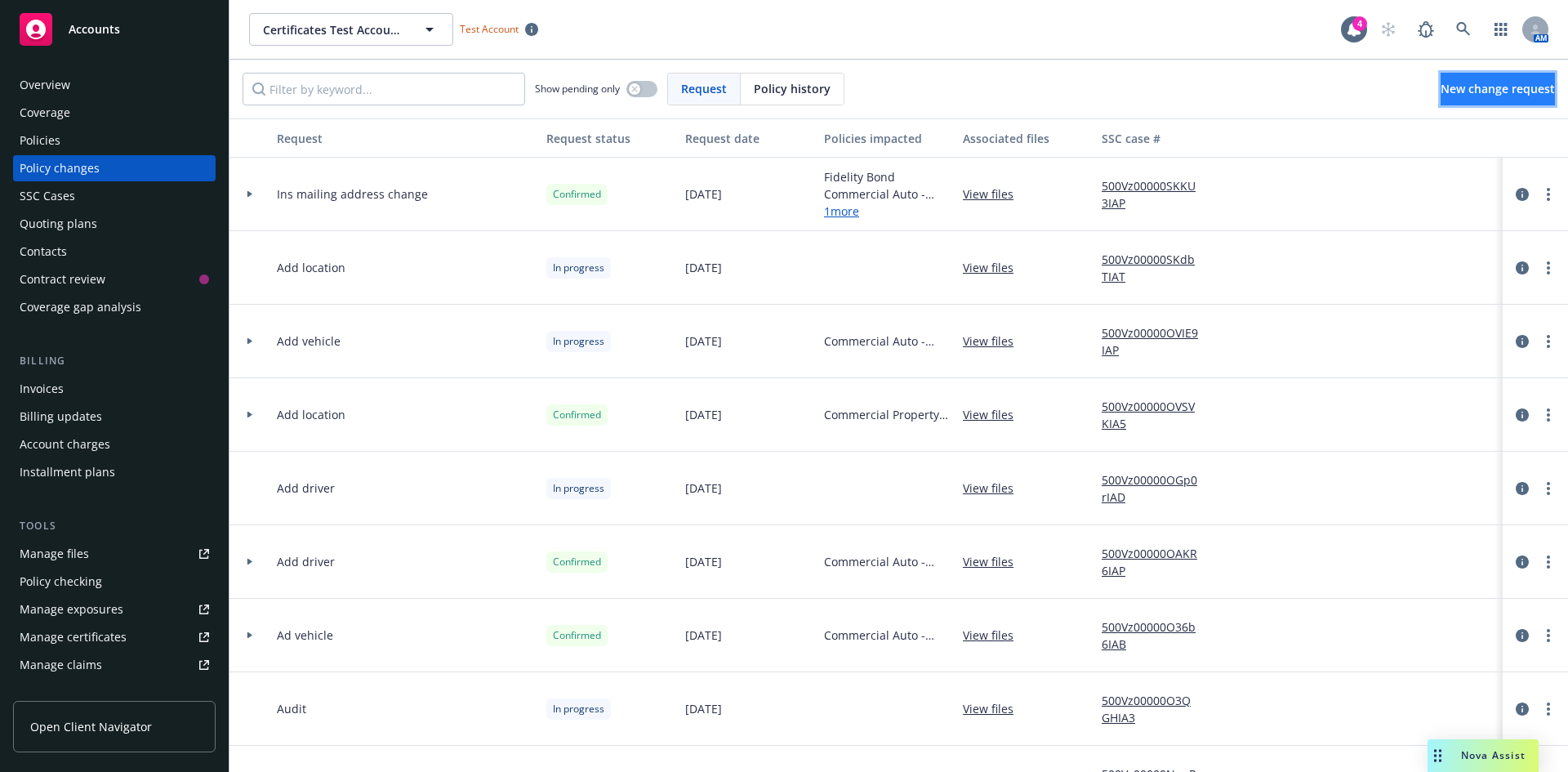
click at [1447, 88] on span "New change request" at bounding box center [1498, 89] width 115 height 15
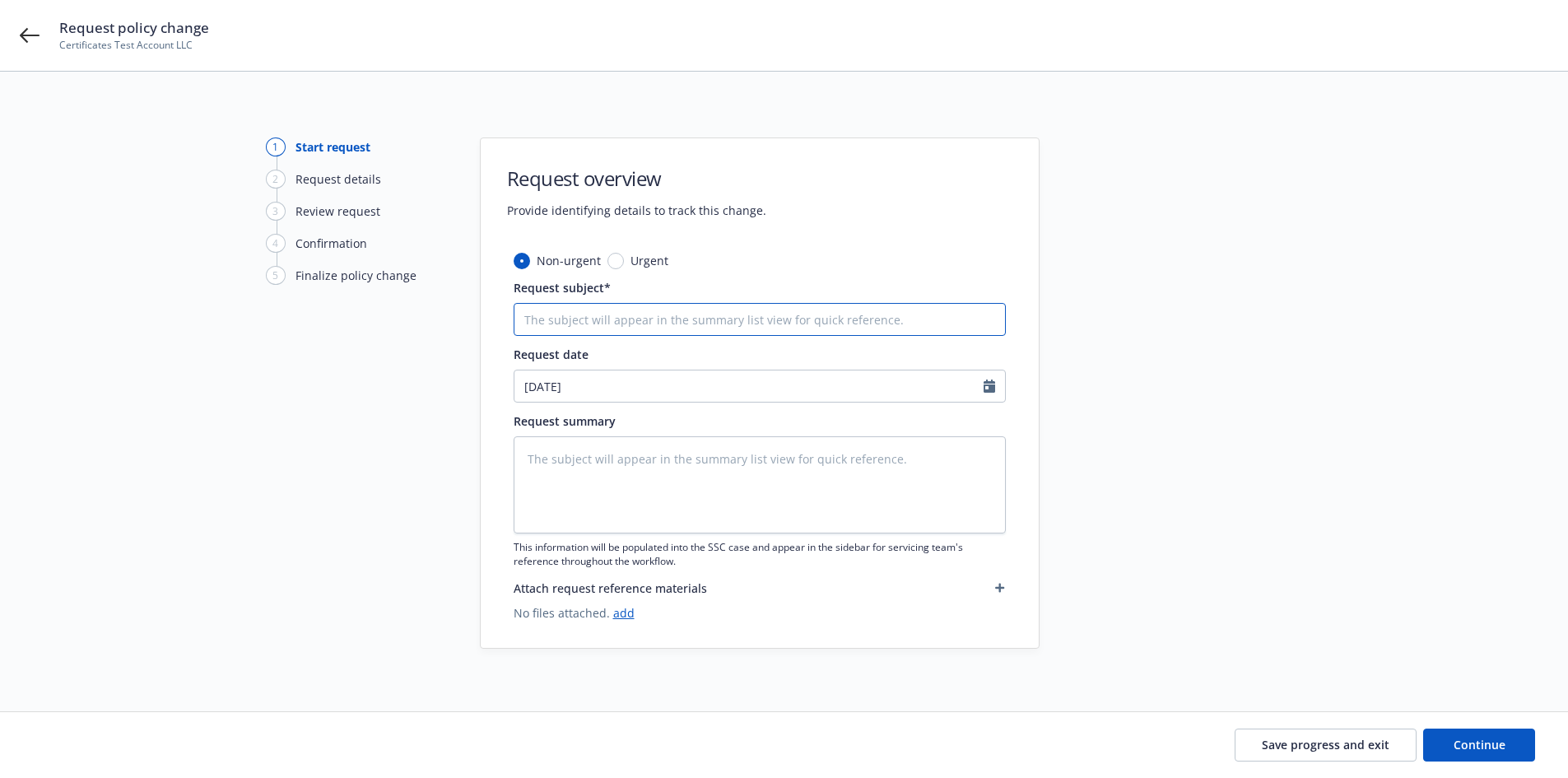
click at [608, 322] on input "Request subject*" at bounding box center [760, 319] width 493 height 33
type textarea "x"
type input "A"
type textarea "x"
type input "Ad"
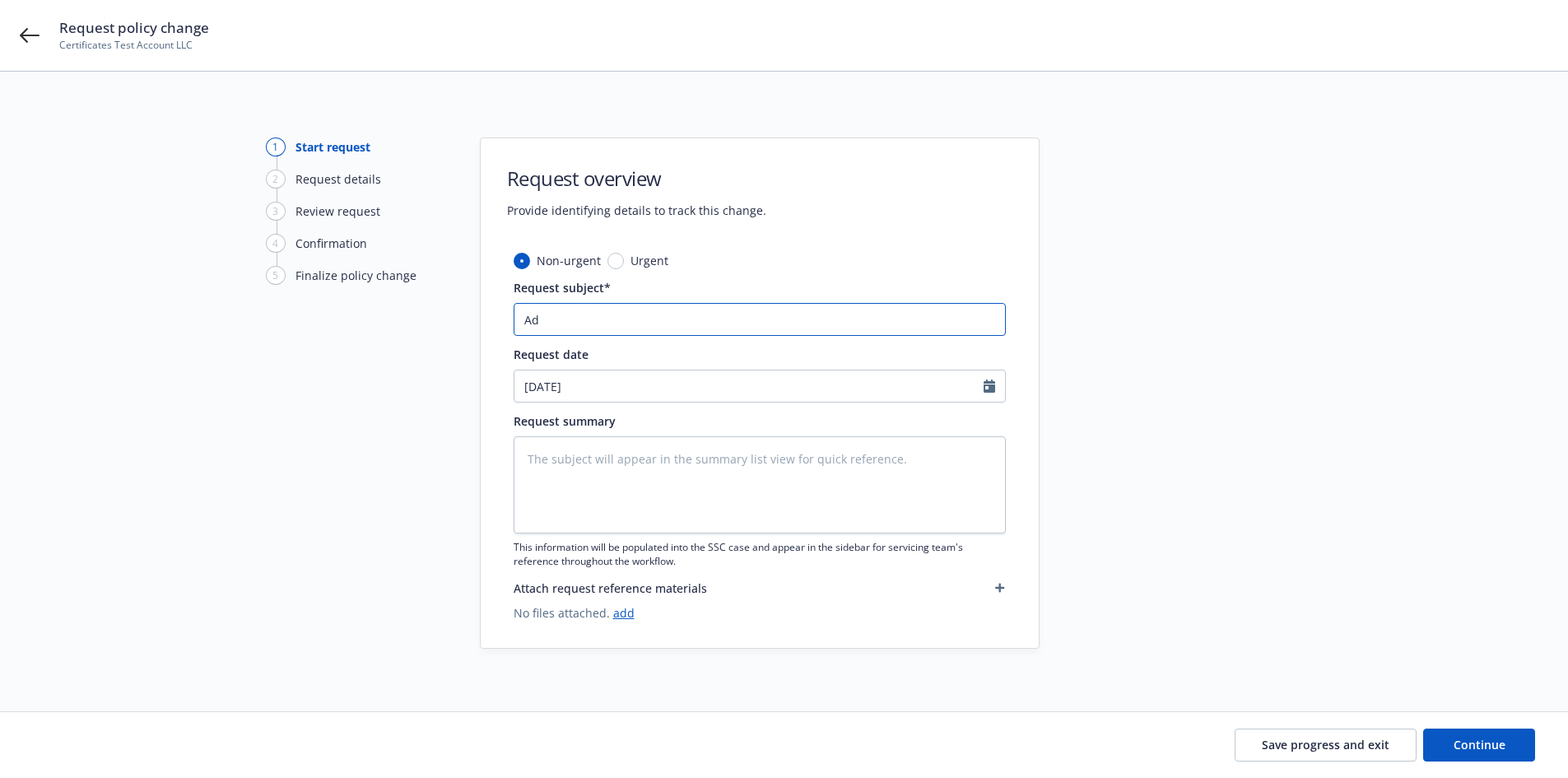
type textarea "x"
type input "Add"
type textarea "x"
type input "Add"
type textarea "x"
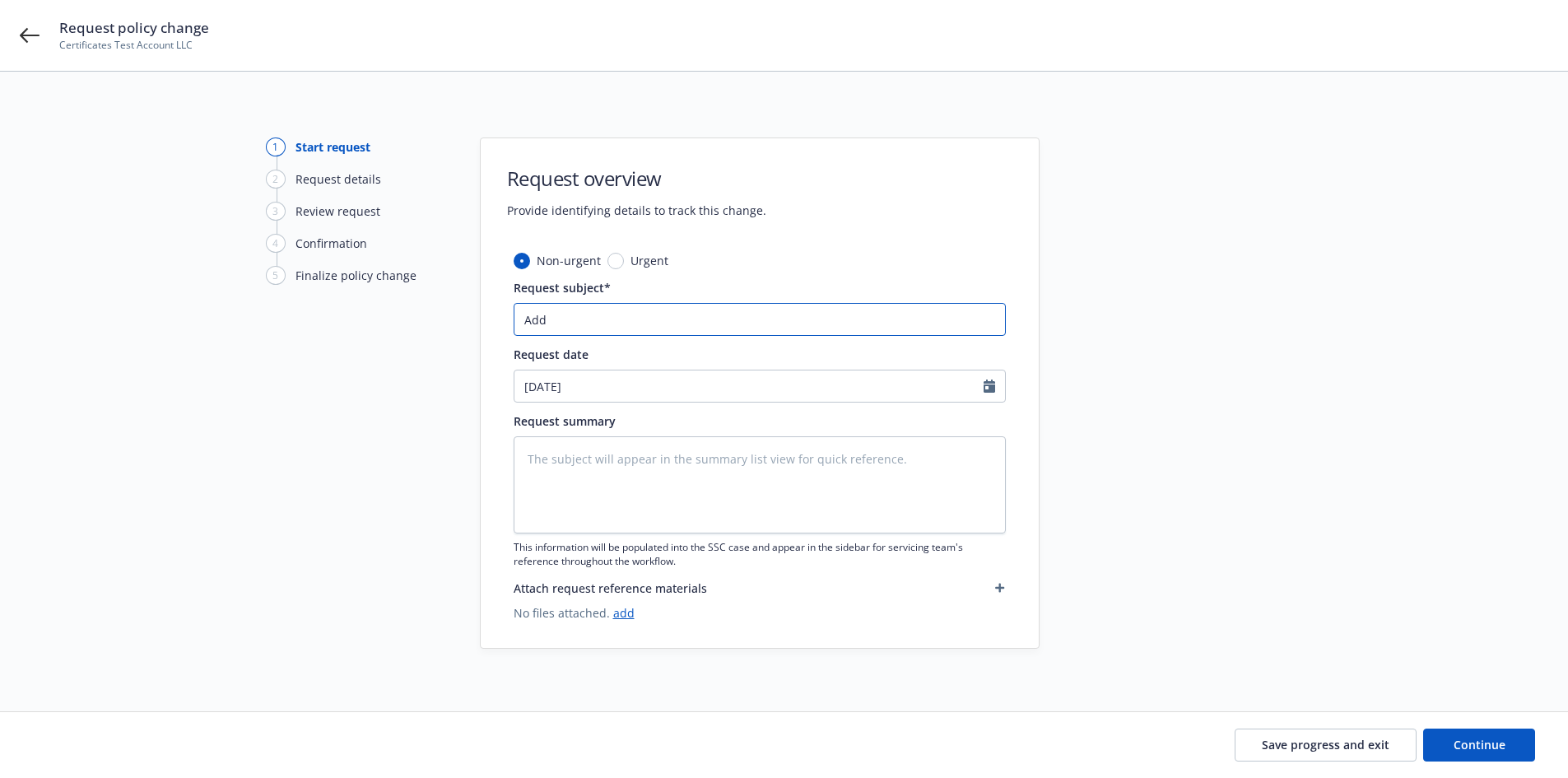
type input "Add c"
type textarea "x"
type input "Add co"
type textarea "x"
type input "Add cov"
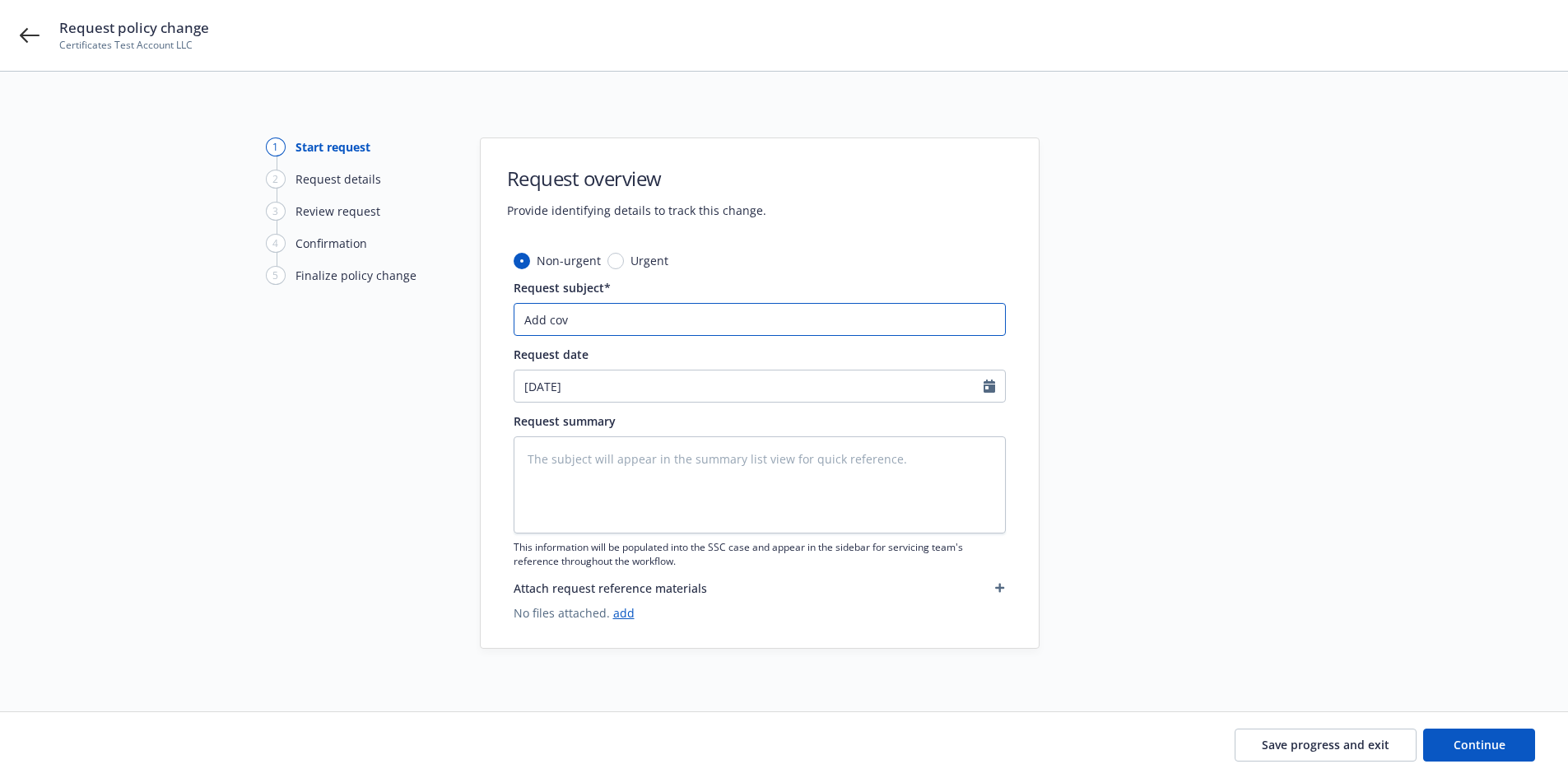
type textarea "x"
type input "Add cover"
type textarea "x"
type input "Add covera"
type textarea "x"
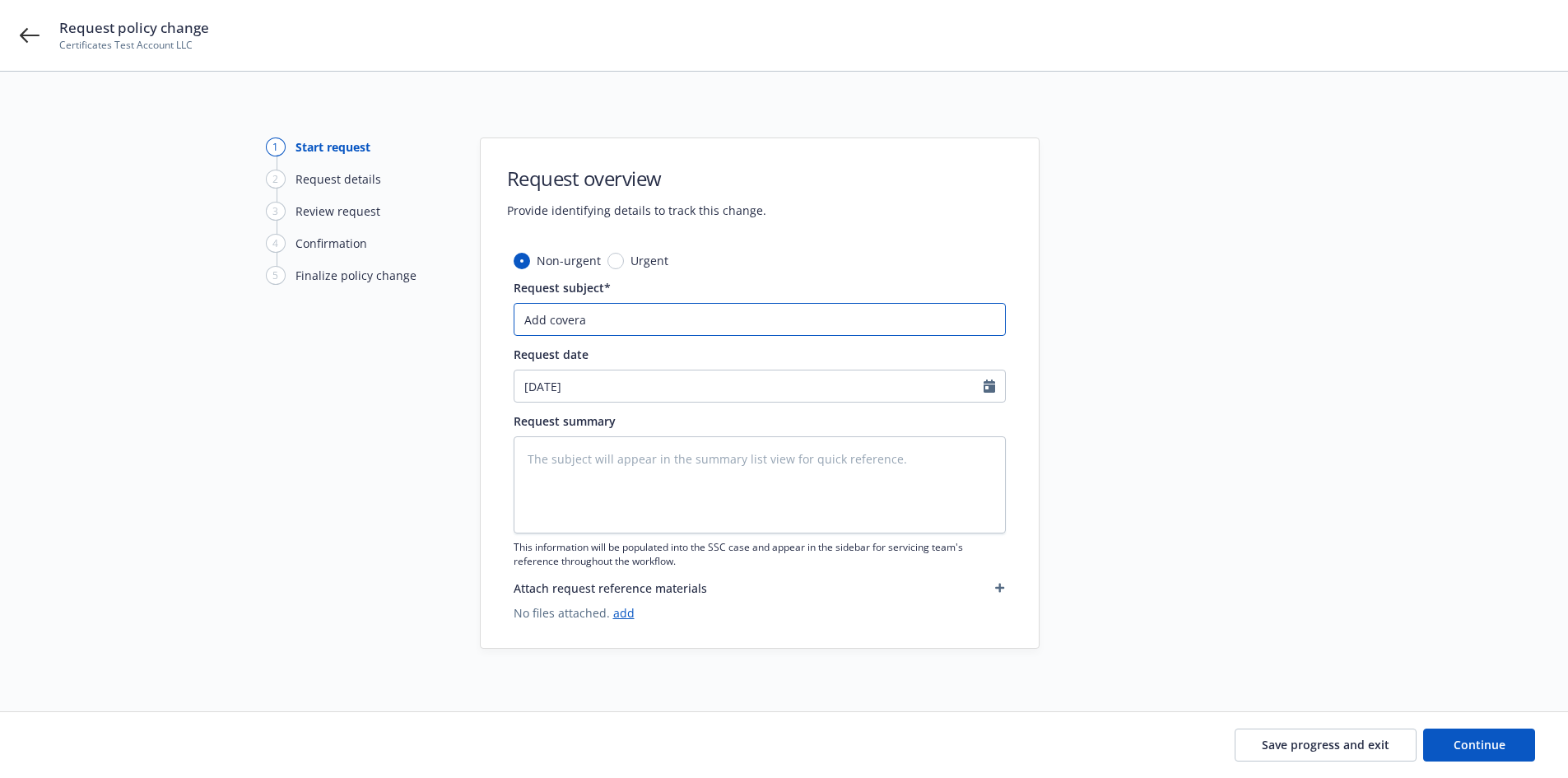
type input "Add coverag"
type textarea "x"
type input "Add coverage"
click at [1465, 737] on button "Continue" at bounding box center [1479, 745] width 112 height 33
type textarea "x"
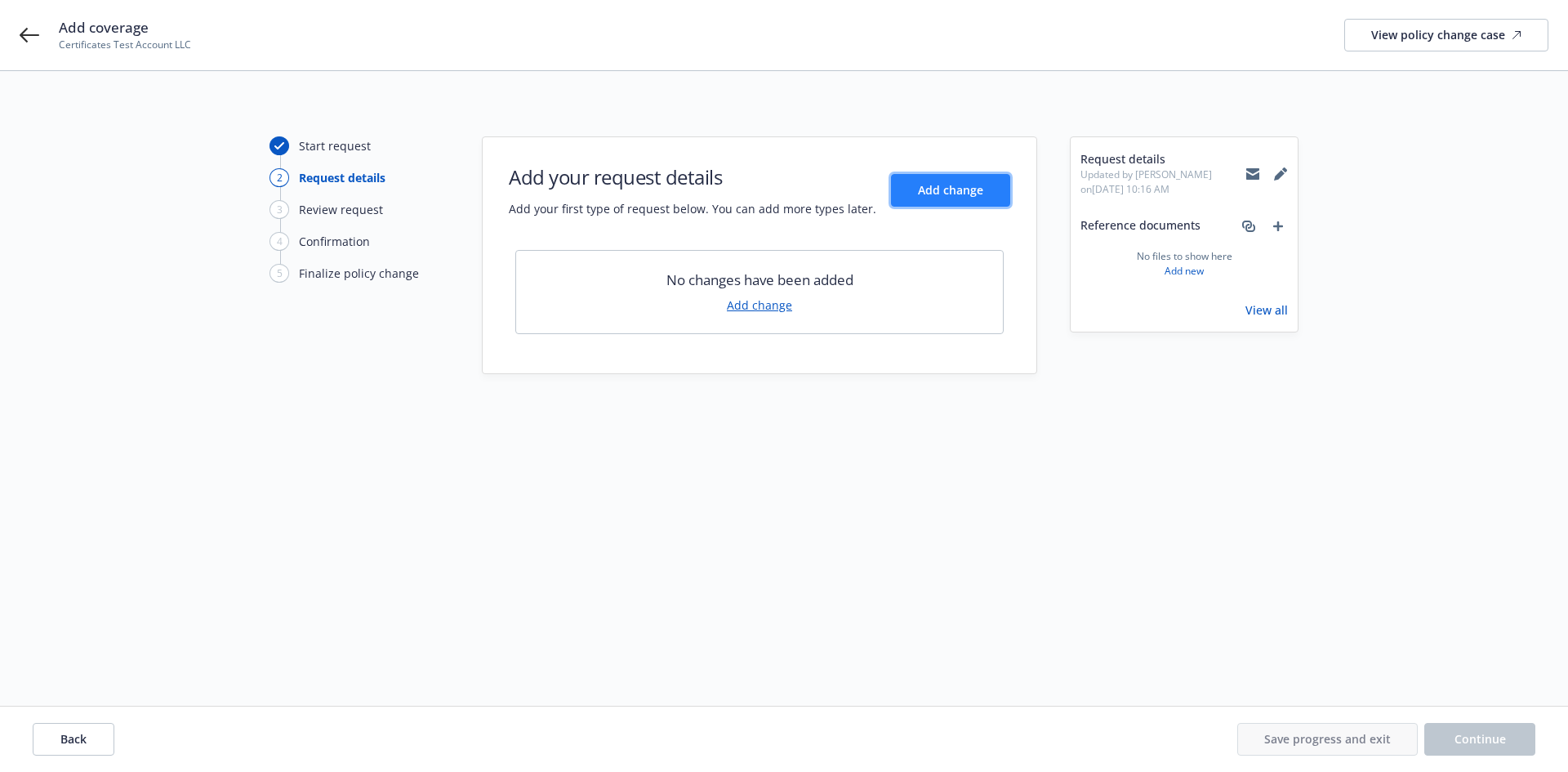
click at [906, 200] on button "Add change" at bounding box center [950, 190] width 120 height 33
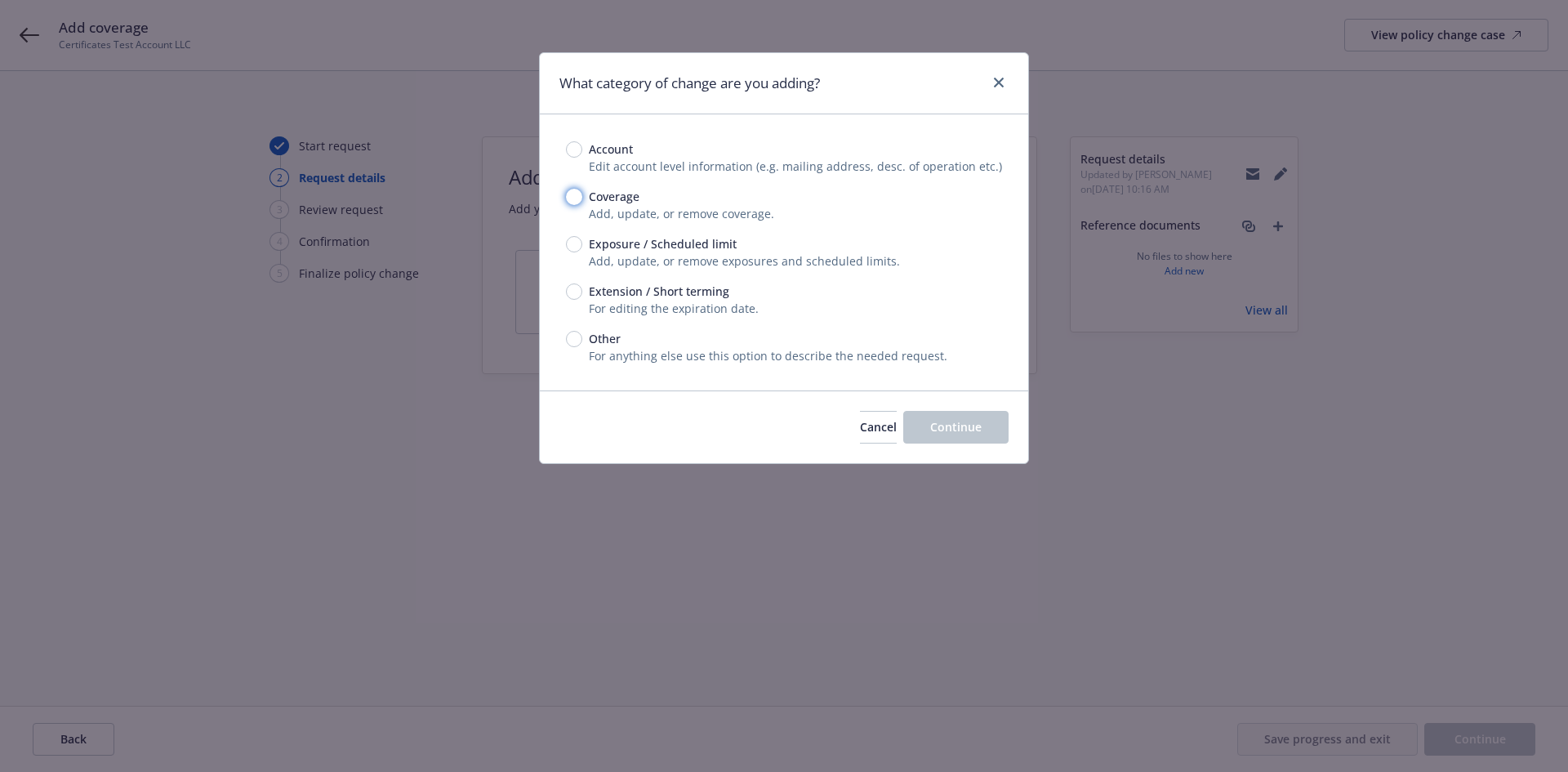
click at [567, 202] on input "Coverage" at bounding box center [574, 196] width 16 height 16
radio input "true"
click at [981, 432] on span "Continue" at bounding box center [956, 427] width 52 height 15
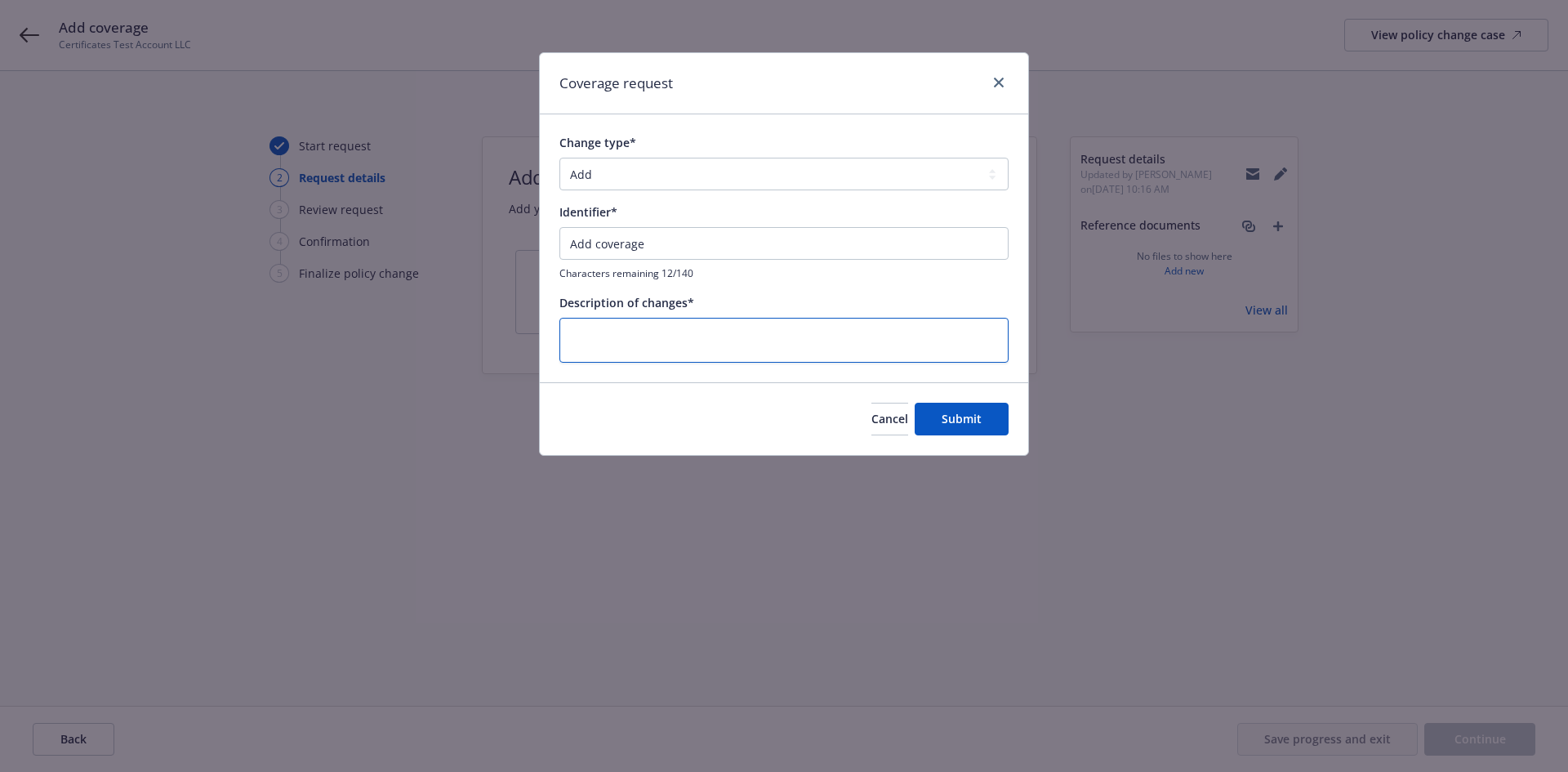
click at [712, 345] on textarea at bounding box center [784, 340] width 450 height 45
click at [891, 408] on button "Cancel" at bounding box center [890, 419] width 36 height 33
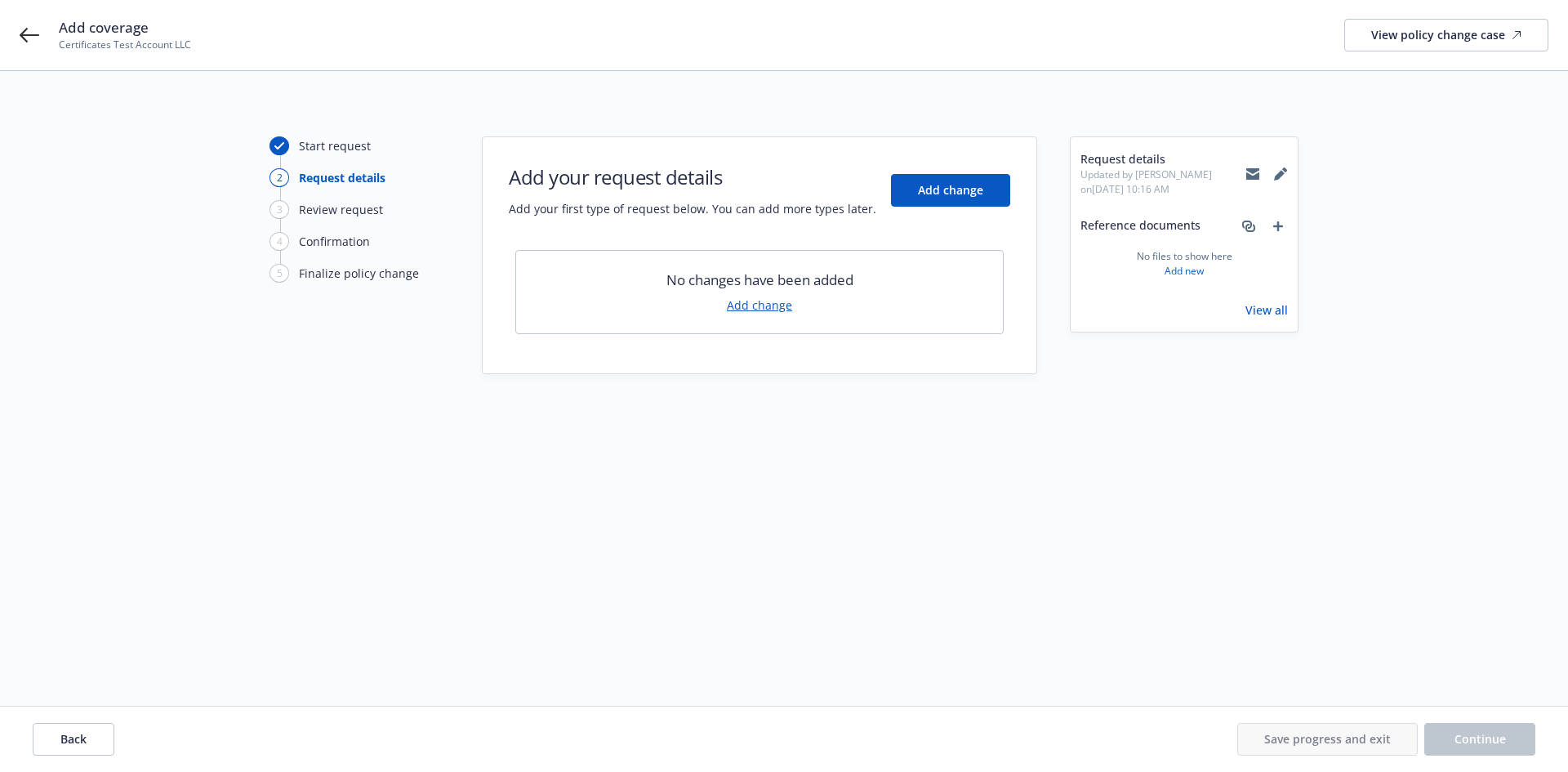
click at [17, 34] on div "Add coverage Certificates Test Account LLC View policy change case" at bounding box center [784, 34] width 1568 height 70
click at [20, 34] on icon at bounding box center [29, 34] width 19 height 14
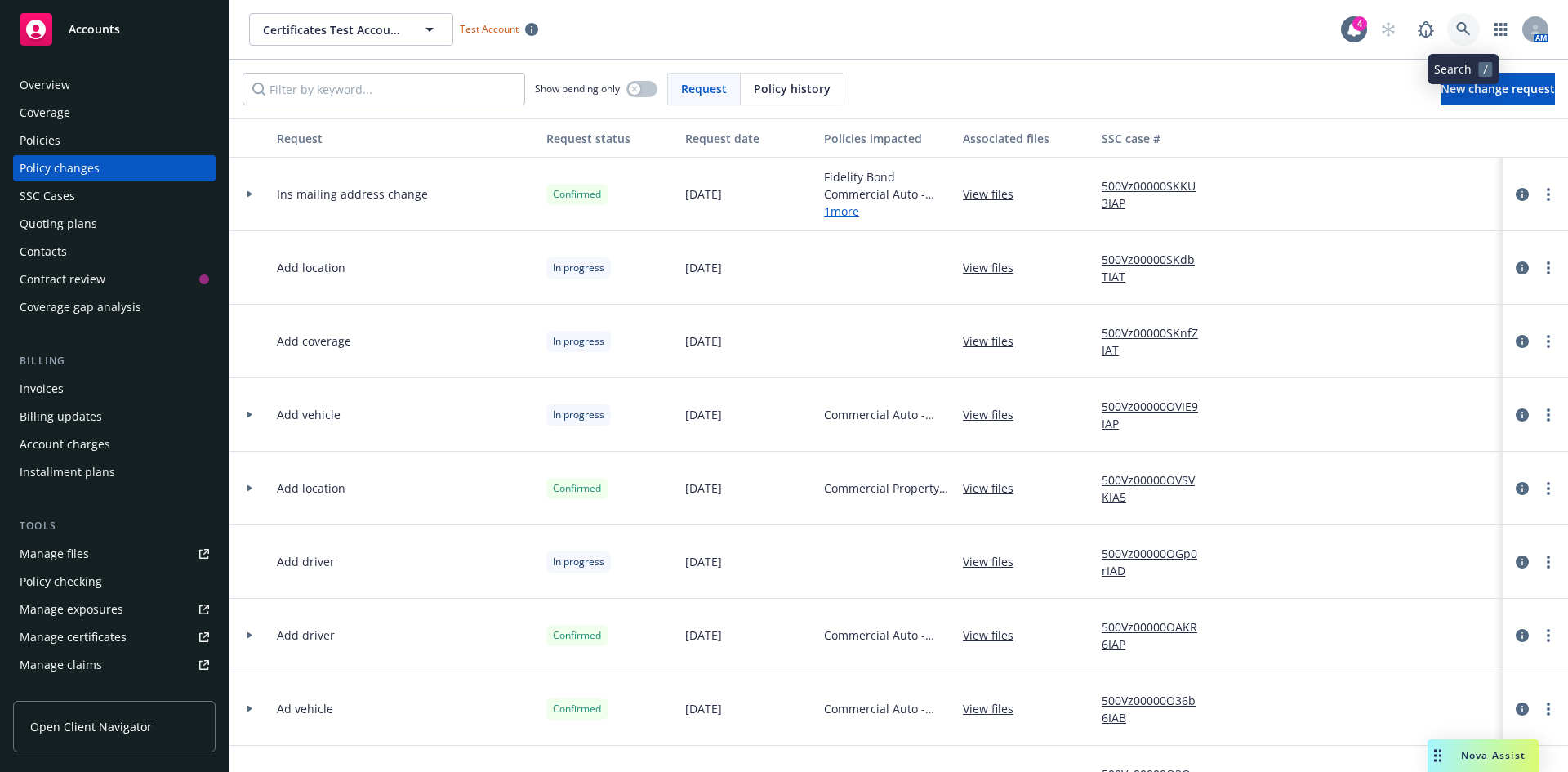
click at [1469, 26] on icon at bounding box center [1463, 29] width 14 height 14
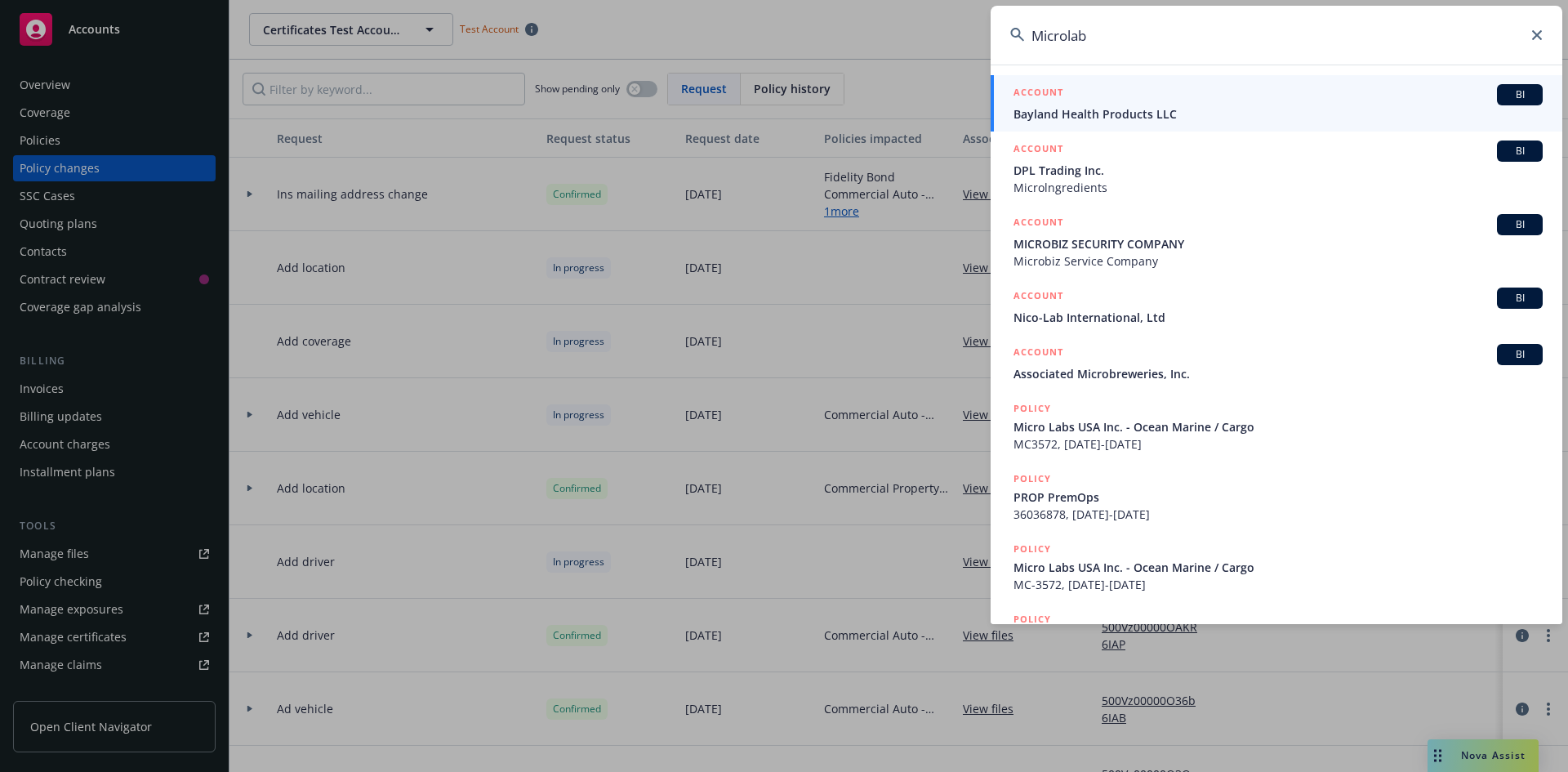
click at [1070, 37] on input "Microlab" at bounding box center [1277, 34] width 572 height 58
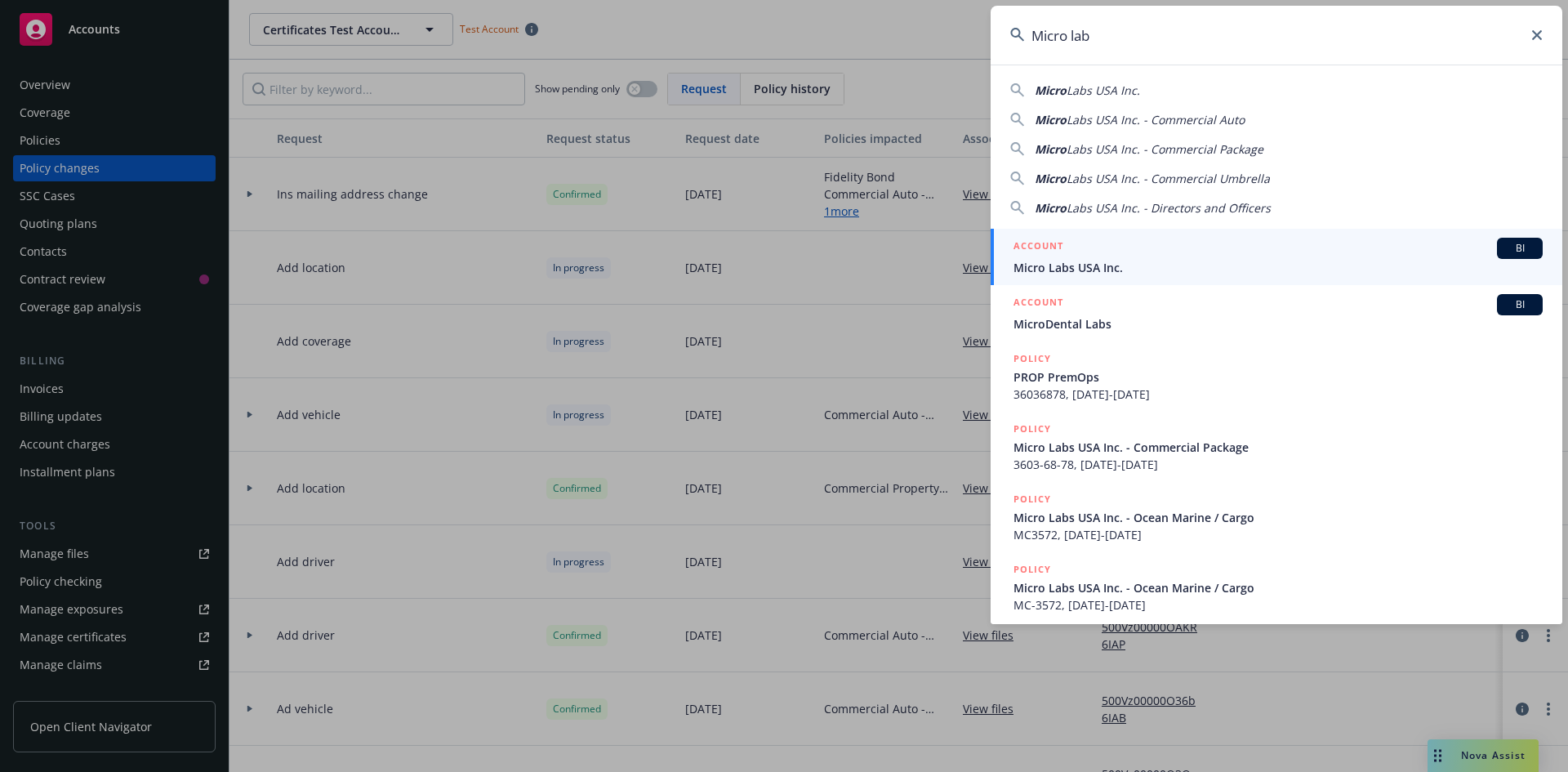
type input "Micro lab"
click at [1109, 265] on span "Micro Labs USA Inc." at bounding box center [1278, 268] width 529 height 17
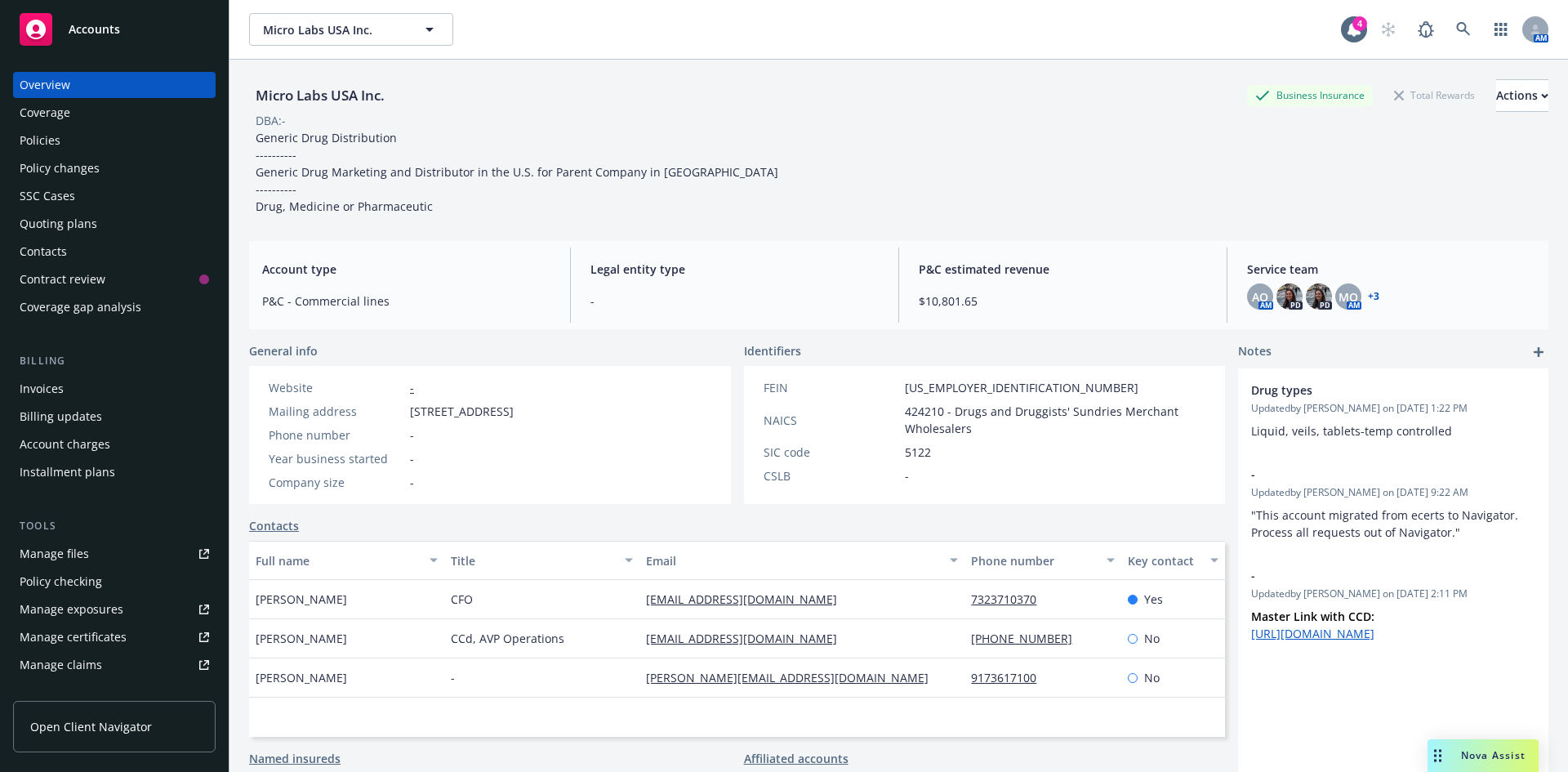
click at [80, 172] on div "Policy changes" at bounding box center [59, 167] width 80 height 26
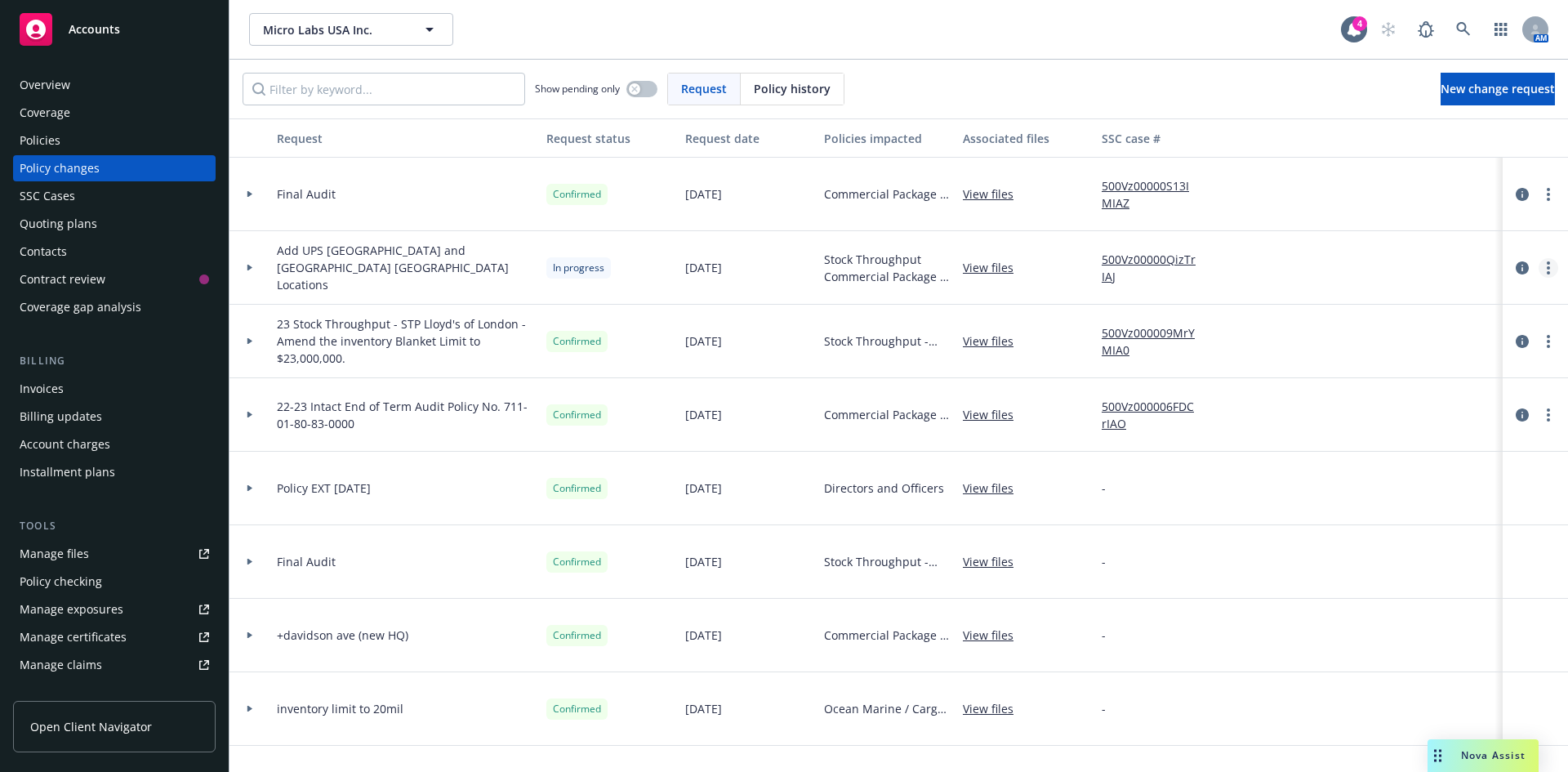
click at [1538, 274] on link "more" at bounding box center [1548, 268] width 19 height 19
click at [1418, 394] on link "Resume workflow" at bounding box center [1404, 399] width 280 height 33
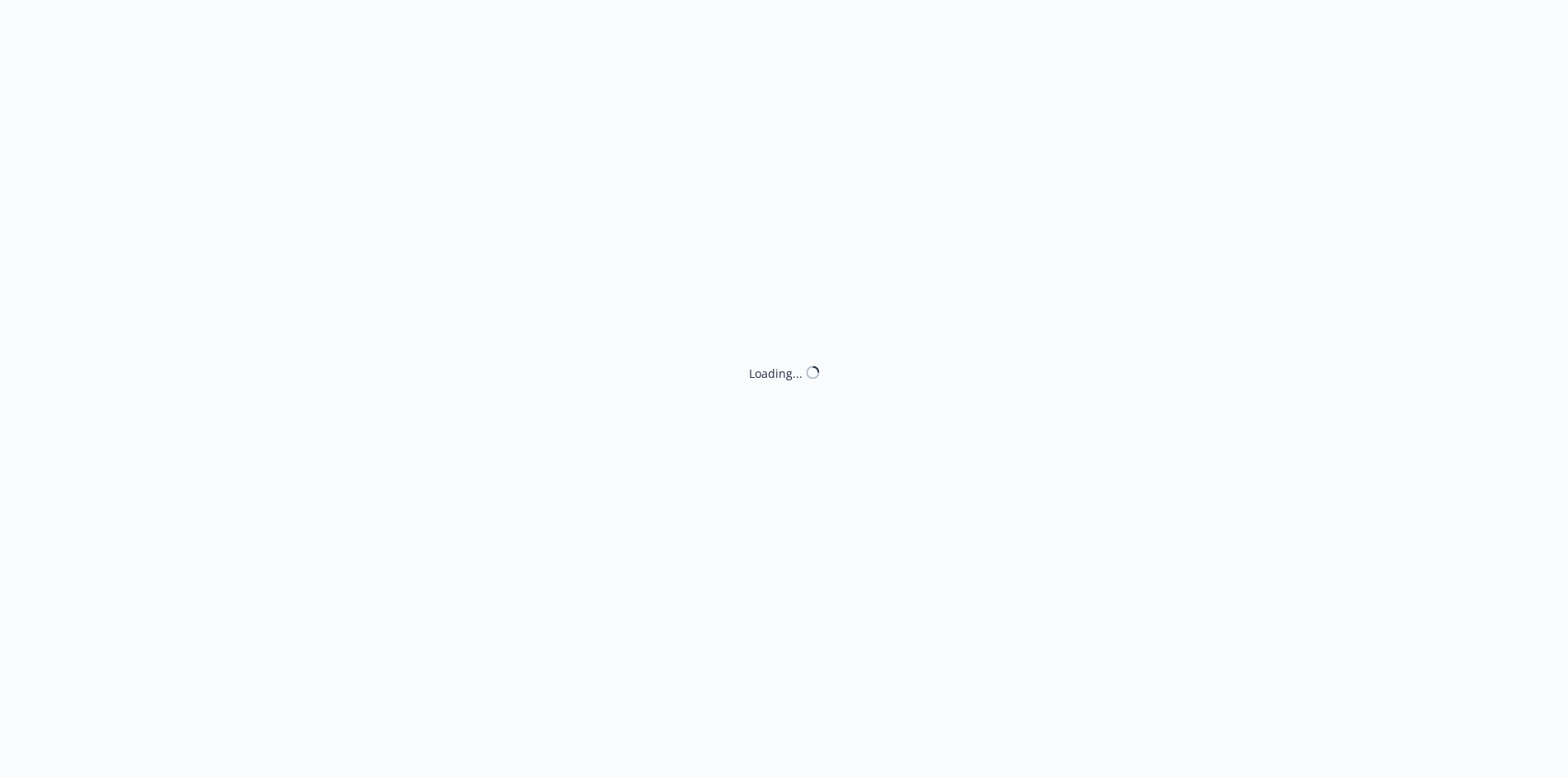
select select "ACCEPTED"
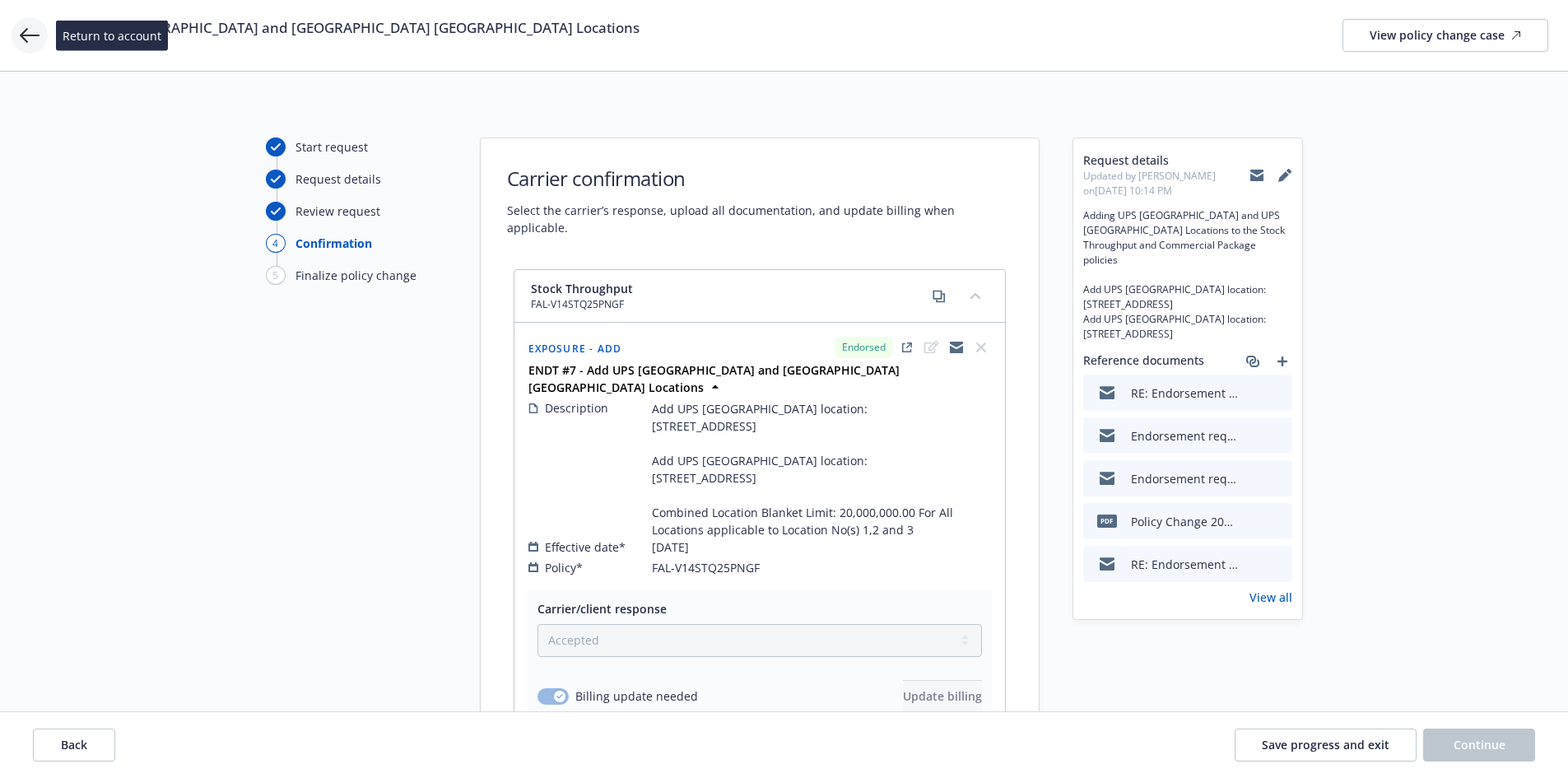
click at [24, 39] on icon at bounding box center [29, 35] width 19 height 14
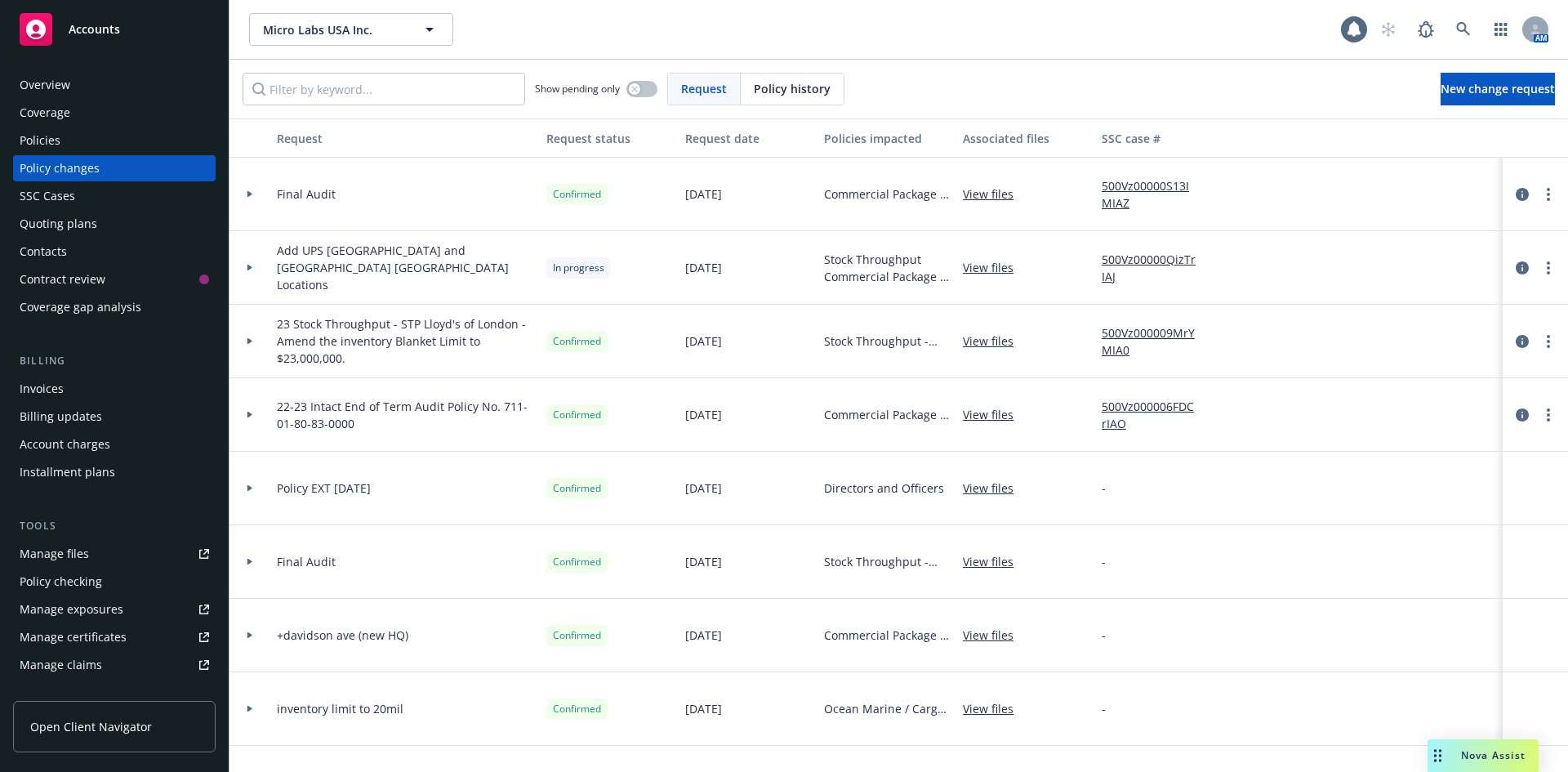
click at [30, 81] on div "Overview" at bounding box center [44, 84] width 51 height 26
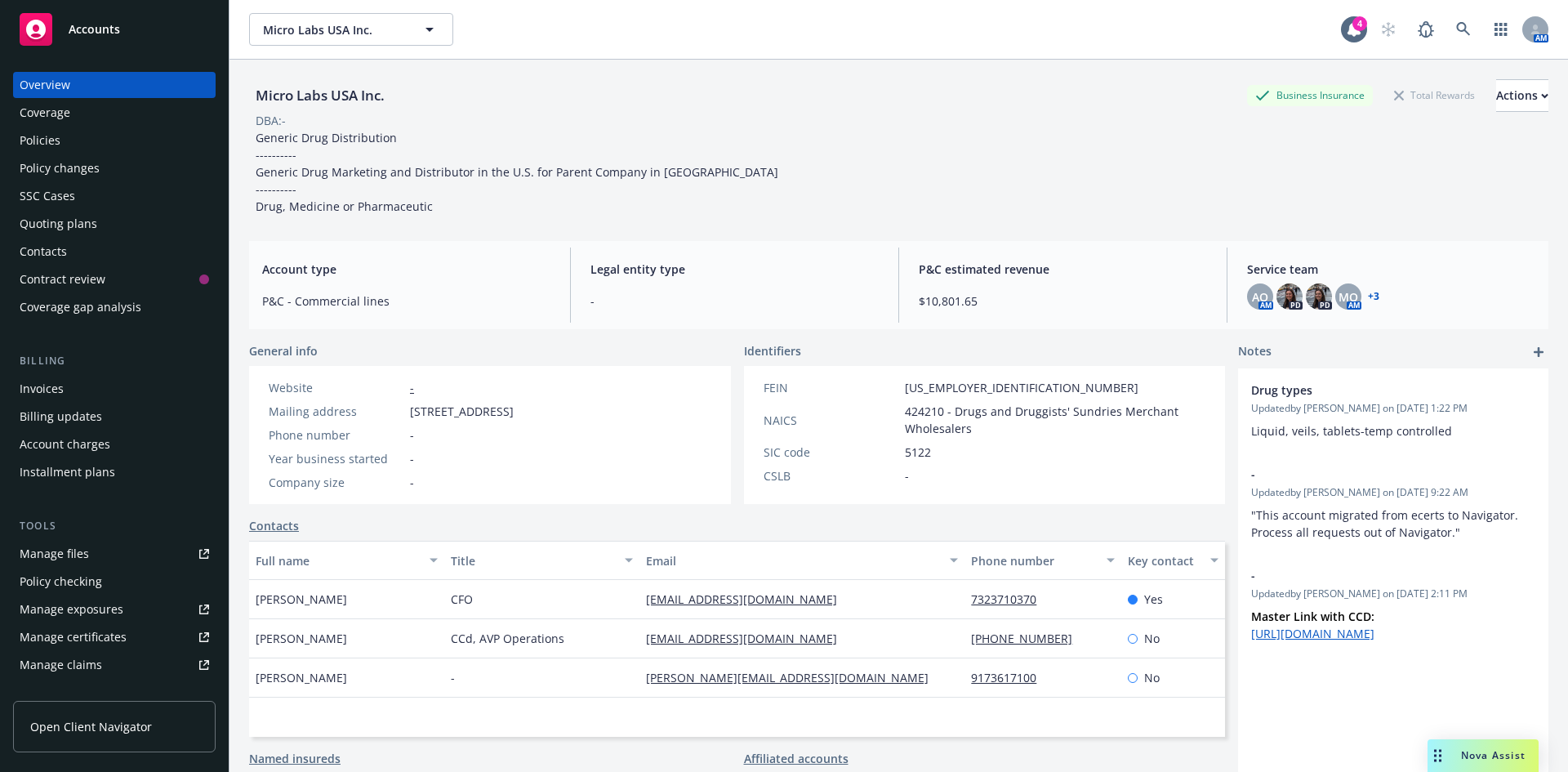
click at [1321, 304] on div "PD" at bounding box center [1318, 296] width 26 height 26
click at [1306, 300] on img at bounding box center [1318, 296] width 26 height 26
click at [1282, 298] on img at bounding box center [1289, 296] width 26 height 26
click at [1252, 298] on span "AO" at bounding box center [1260, 297] width 16 height 17
click at [1343, 298] on span "MQ" at bounding box center [1348, 297] width 19 height 17
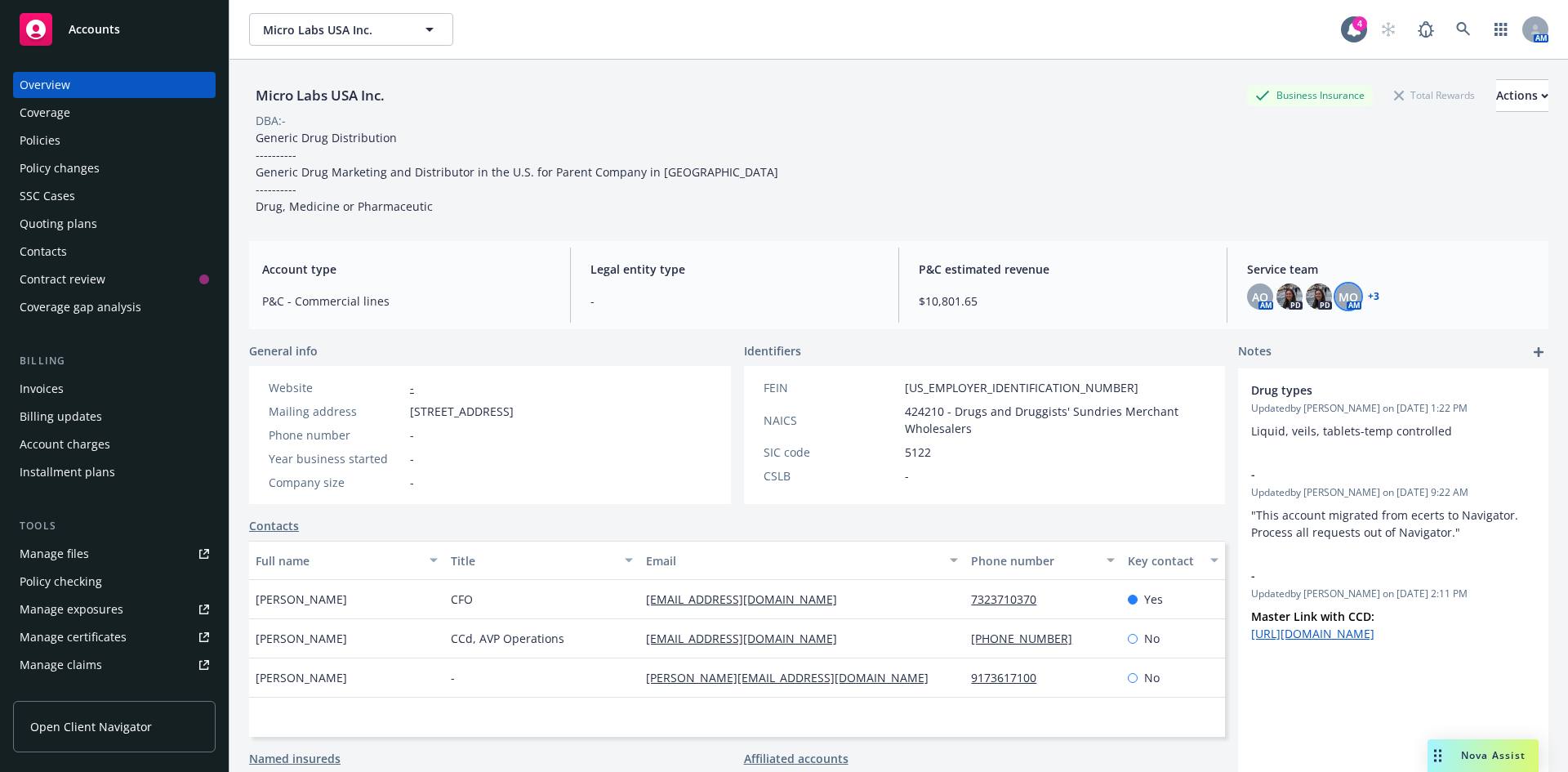
click at [1368, 297] on link "+ 3" at bounding box center [1374, 297] width 11 height 10
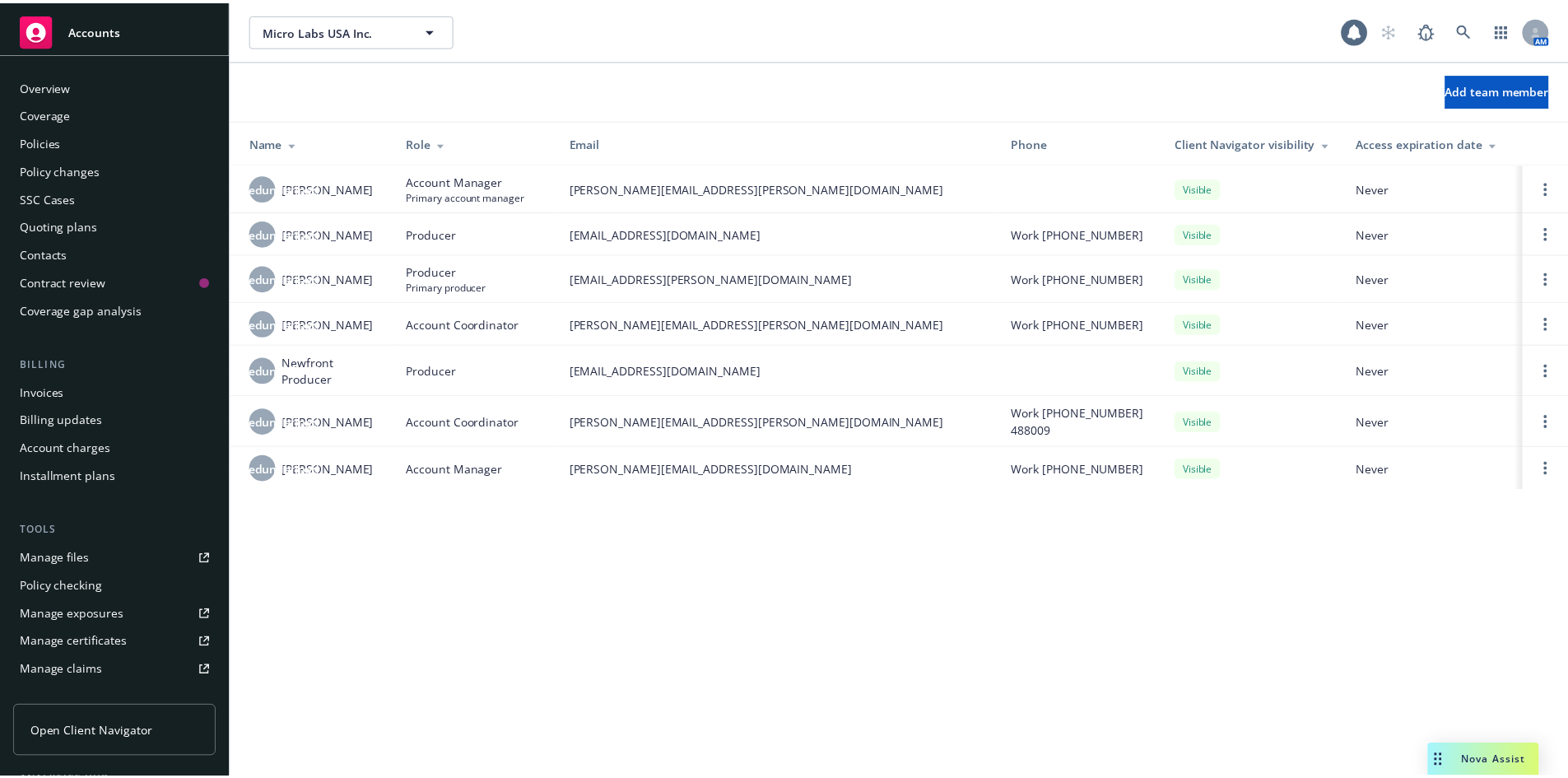
scroll to position [323, 0]
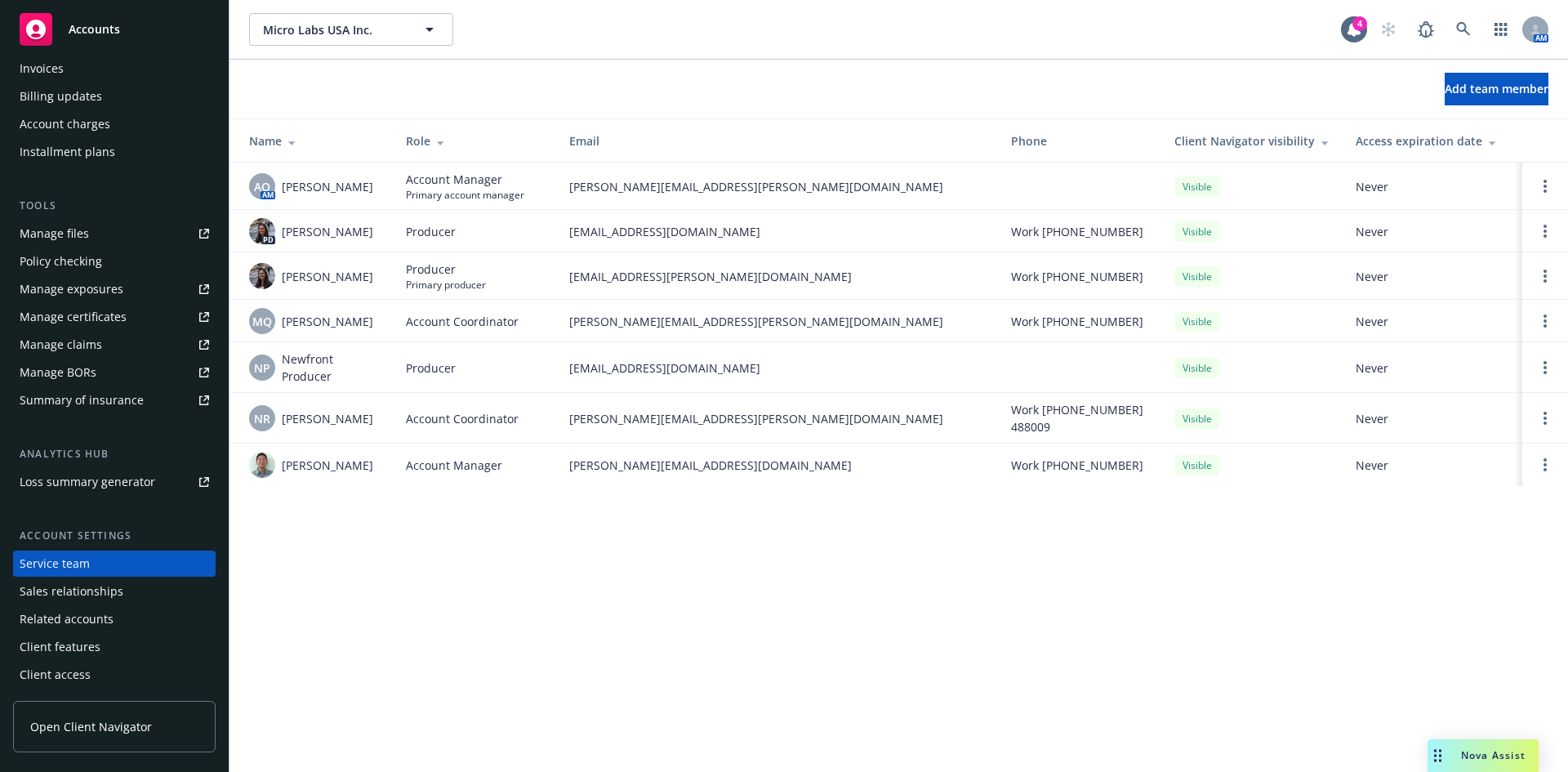
click at [102, 70] on div "Invoices" at bounding box center [114, 68] width 189 height 26
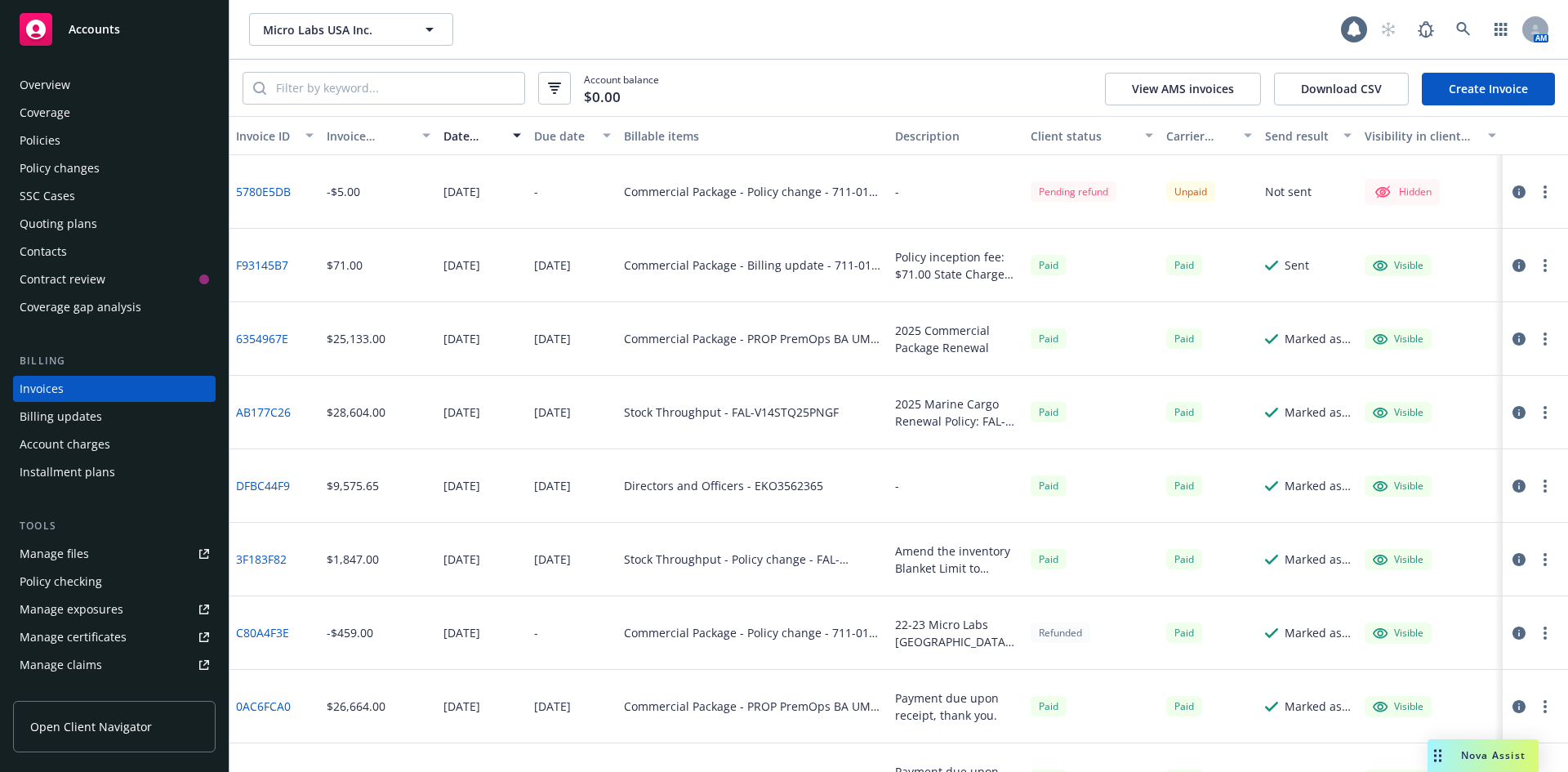
click at [104, 82] on div "Overview" at bounding box center [114, 84] width 189 height 26
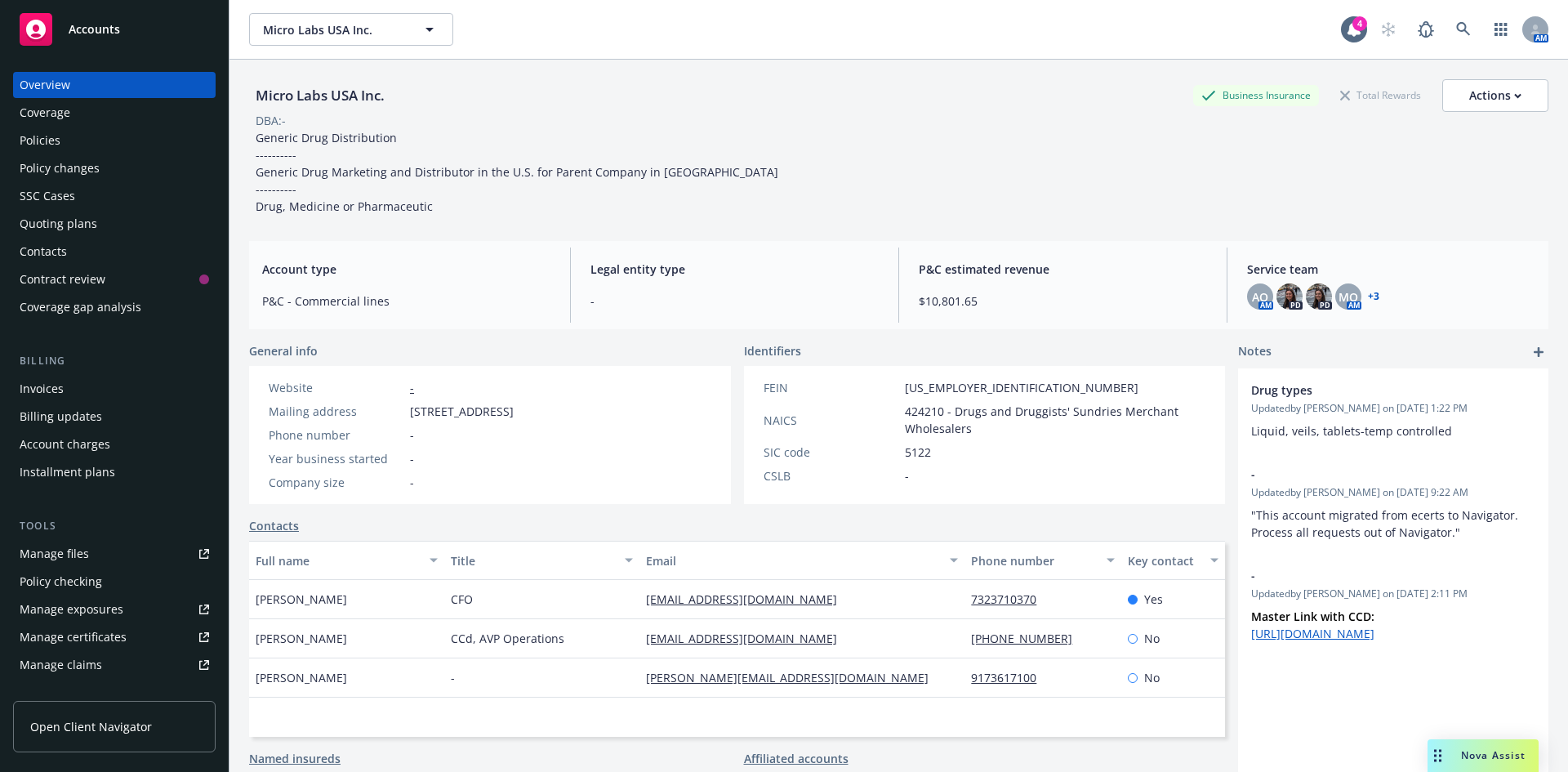
click at [101, 23] on span "Accounts" at bounding box center [95, 30] width 52 height 13
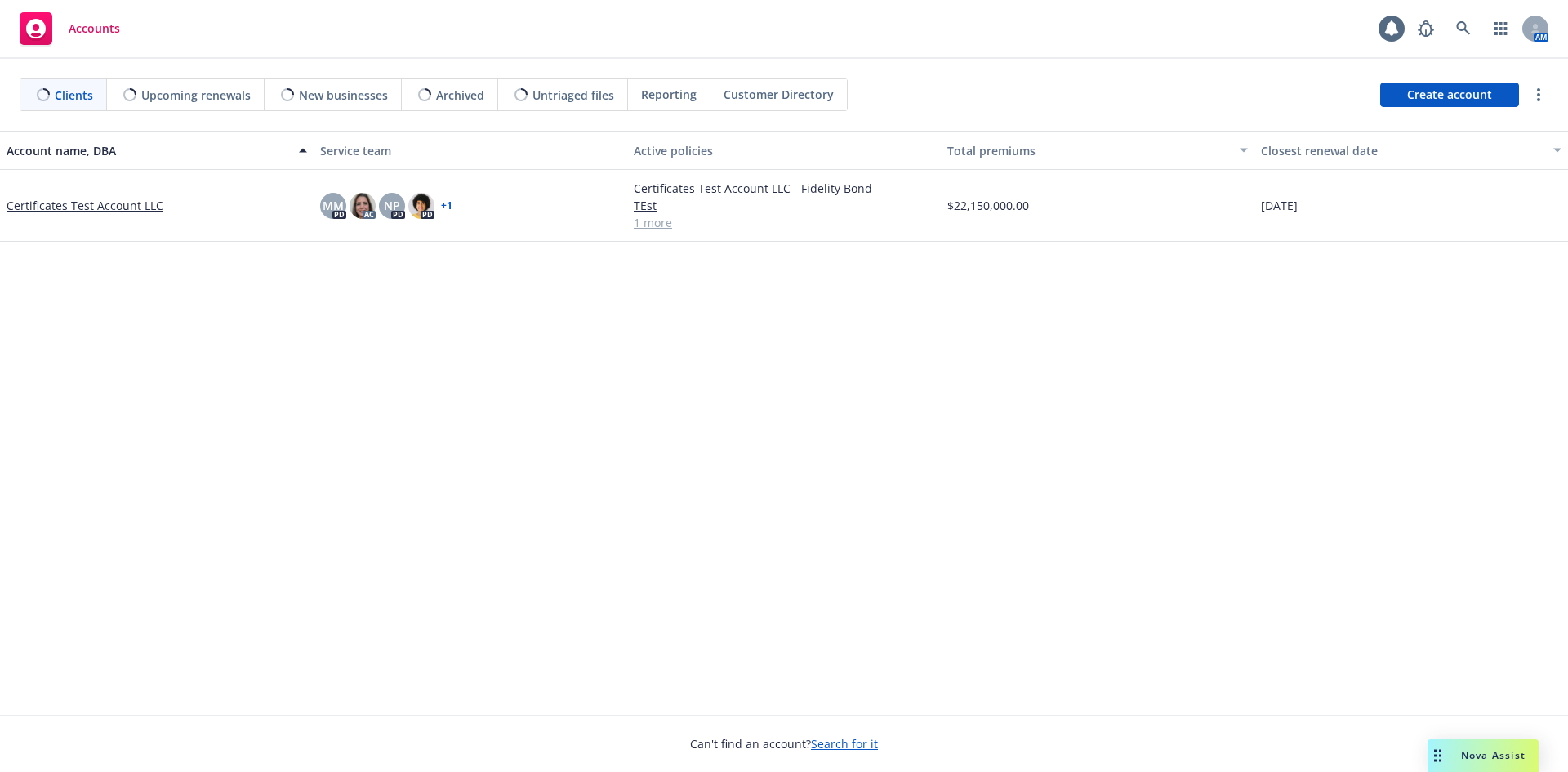
click at [77, 210] on link "Certificates Test Account LLC" at bounding box center [85, 206] width 157 height 17
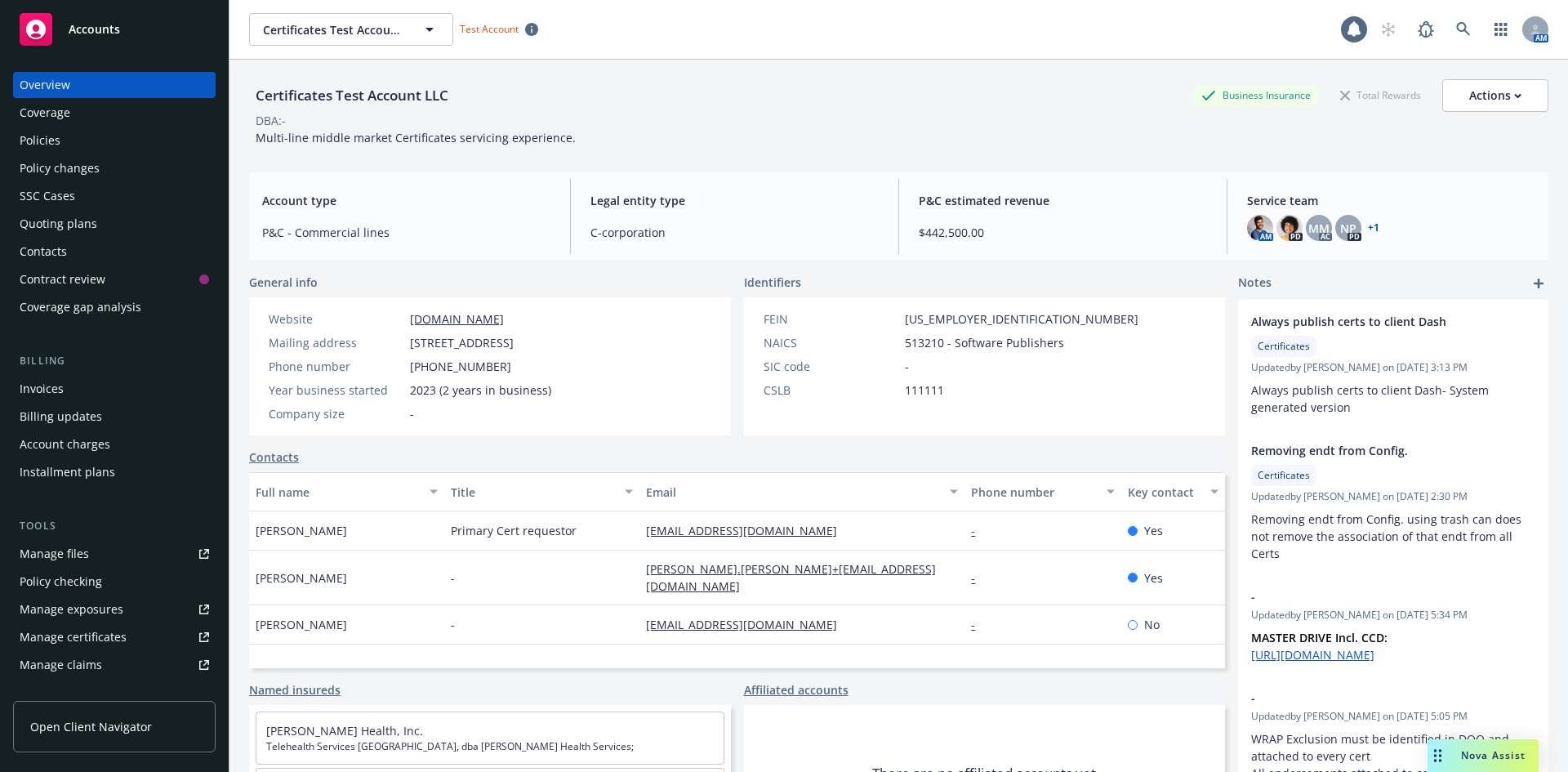
click at [103, 137] on div "Policies" at bounding box center [114, 140] width 189 height 26
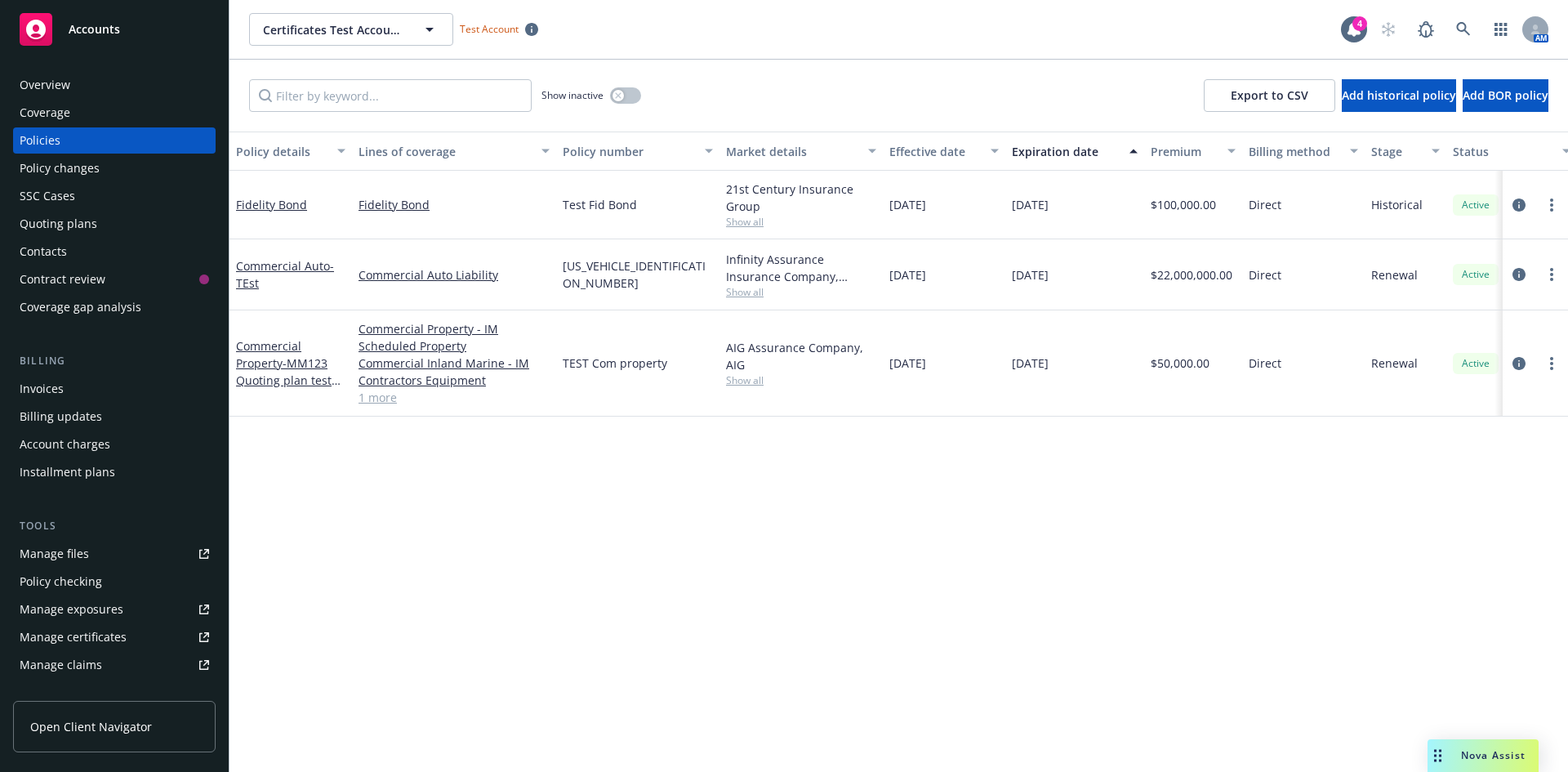
click at [102, 165] on div "Policy changes" at bounding box center [114, 167] width 189 height 26
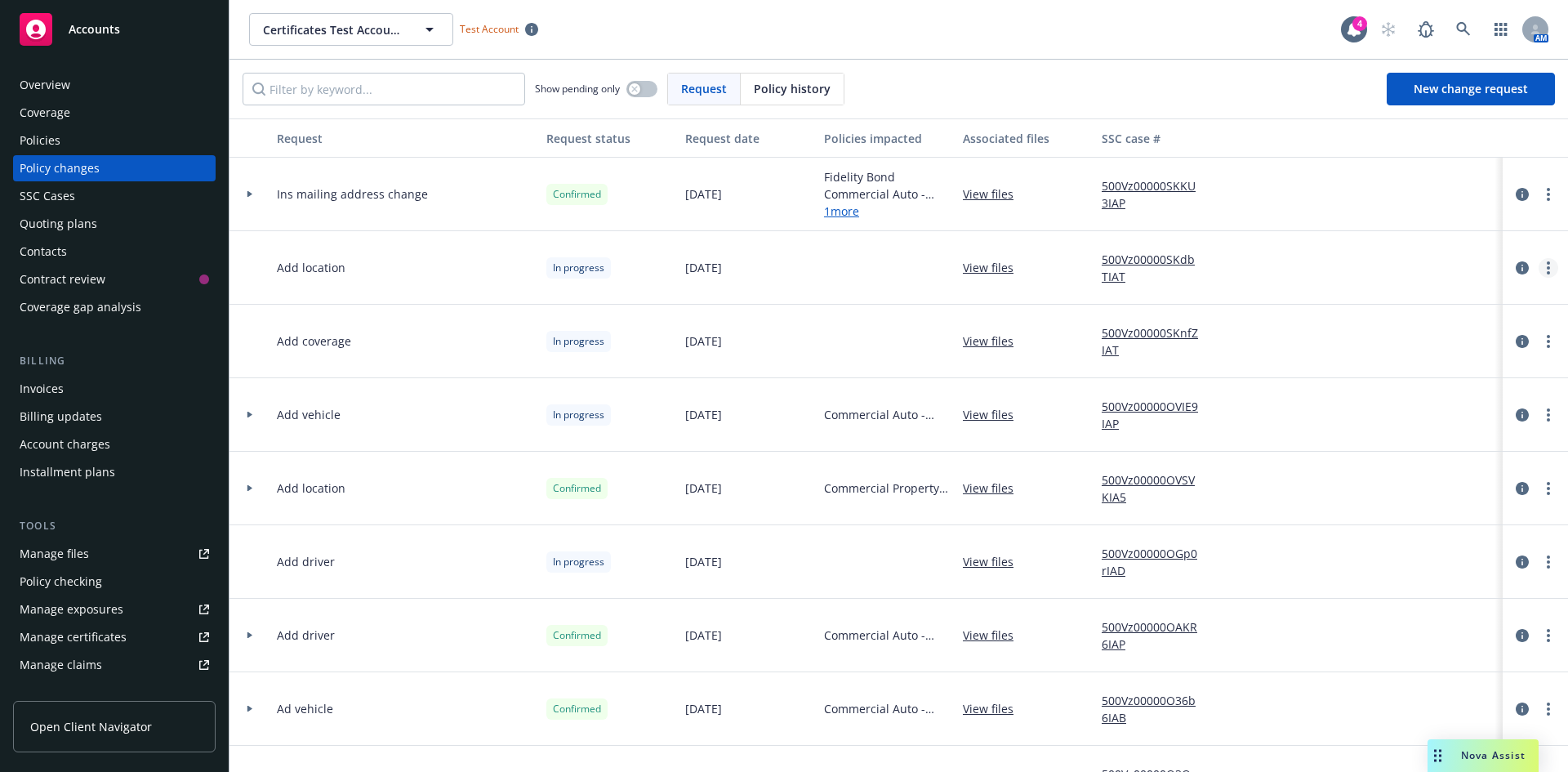
click at [1547, 267] on circle "more" at bounding box center [1548, 267] width 3 height 3
click at [1416, 390] on link "Resume workflow" at bounding box center [1404, 399] width 280 height 33
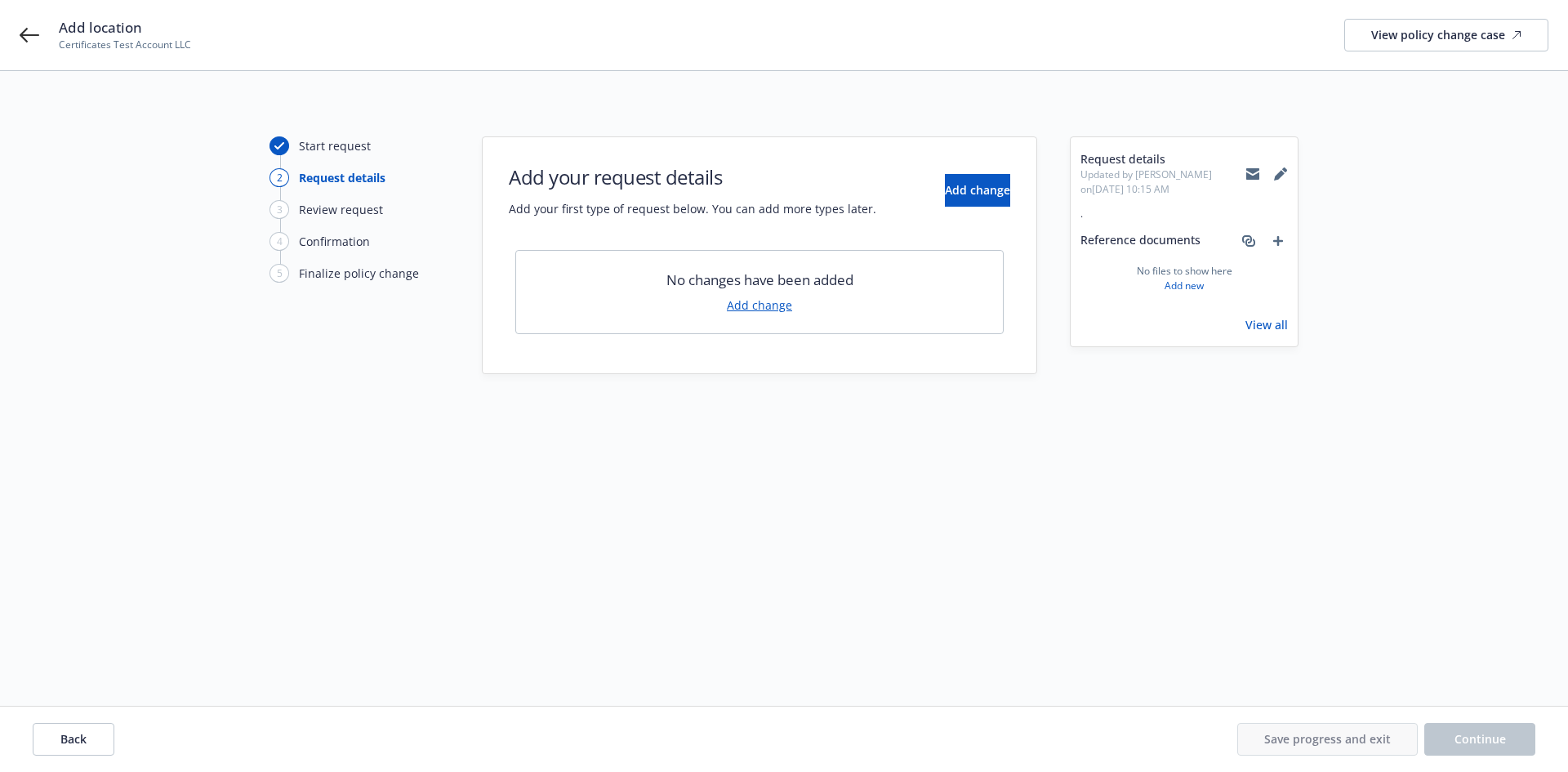
click at [772, 311] on link "Add change" at bounding box center [760, 305] width 65 height 17
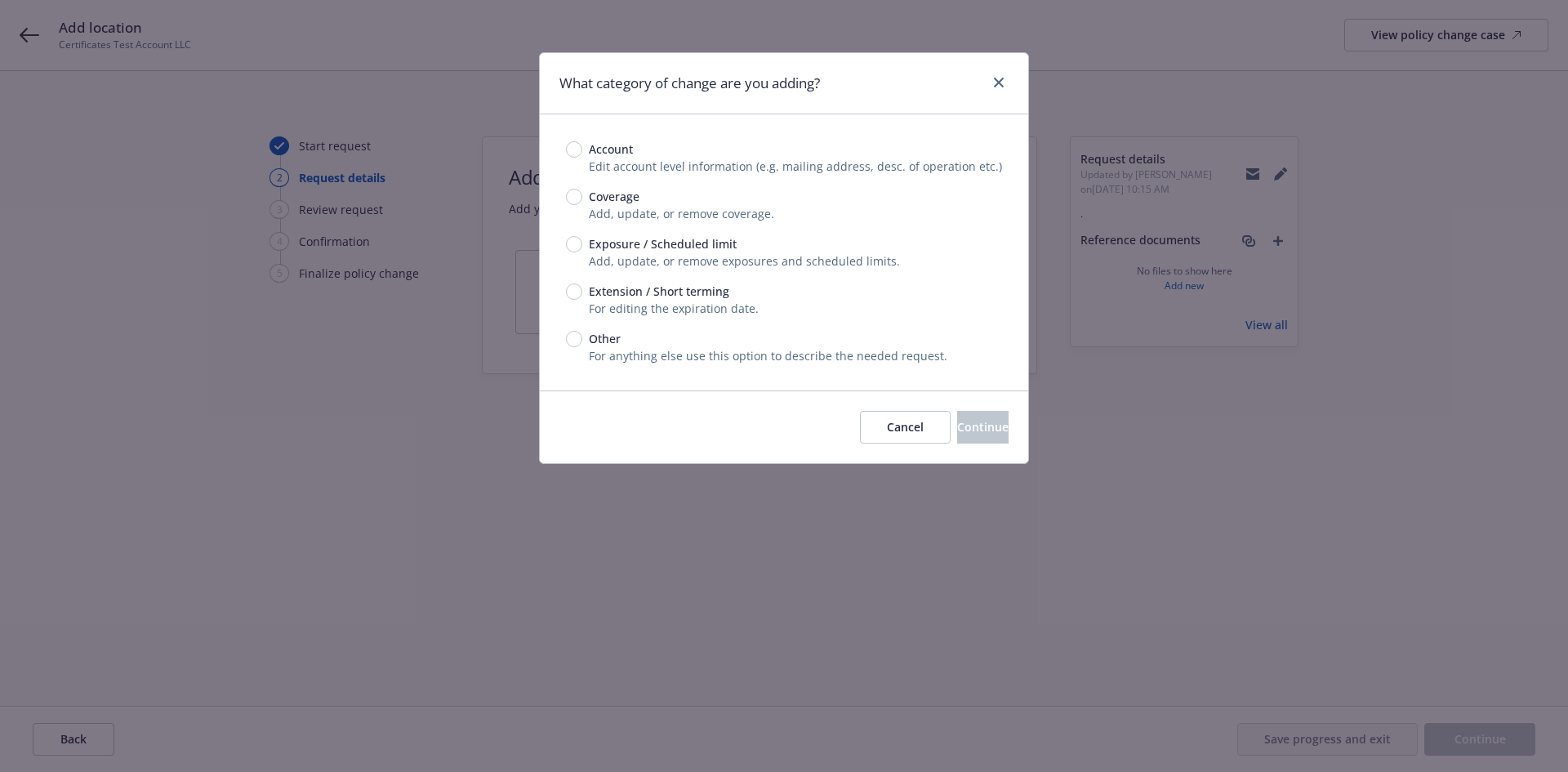
click at [585, 250] on span "Exposure / Scheduled limit" at bounding box center [659, 244] width 154 height 17
click at [583, 250] on input "Exposure / Scheduled limit" at bounding box center [574, 244] width 16 height 16
radio input "true"
click at [973, 438] on button "Continue" at bounding box center [983, 427] width 52 height 33
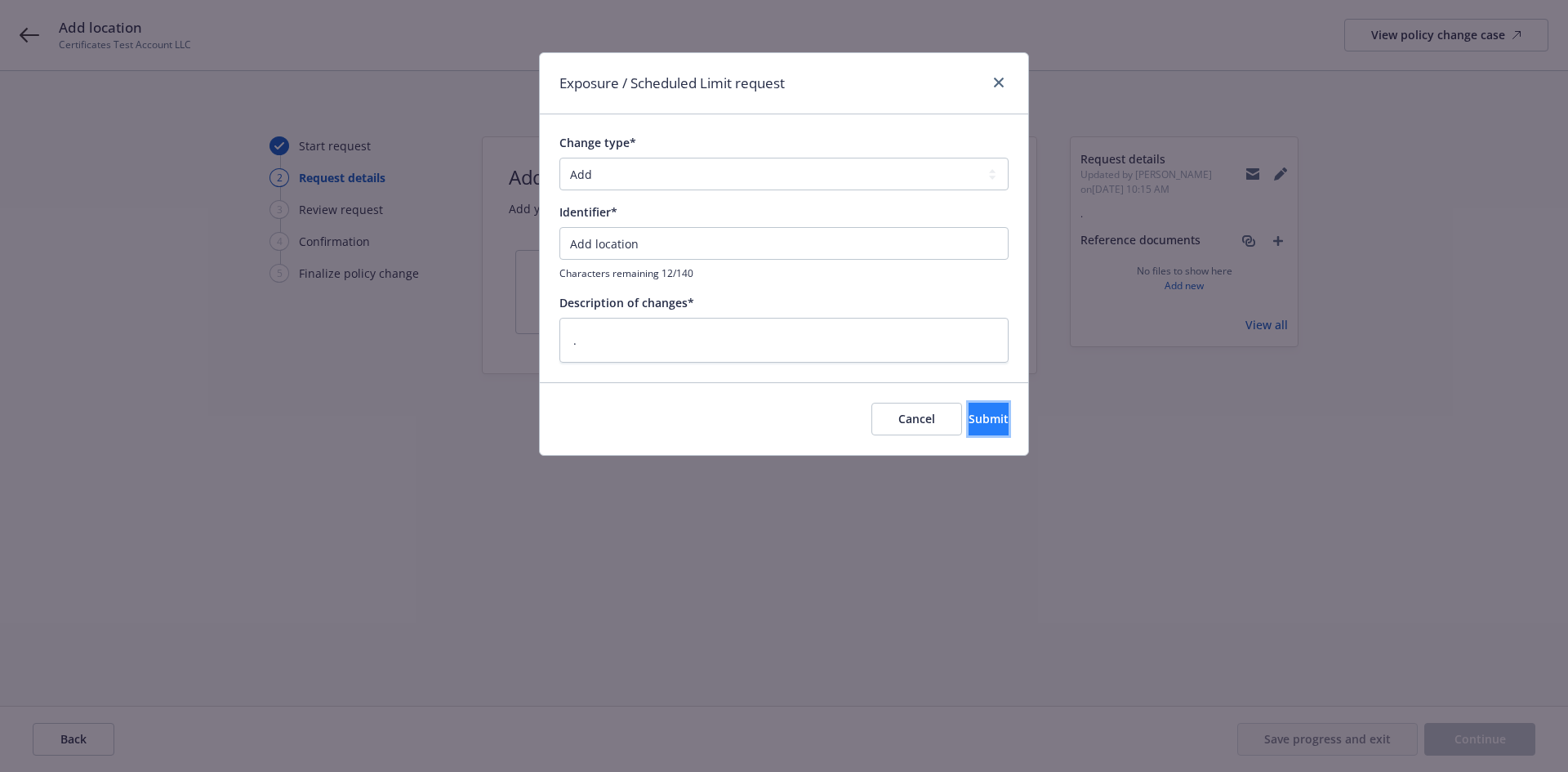
click at [976, 428] on button "Submit" at bounding box center [989, 419] width 40 height 33
type textarea "x"
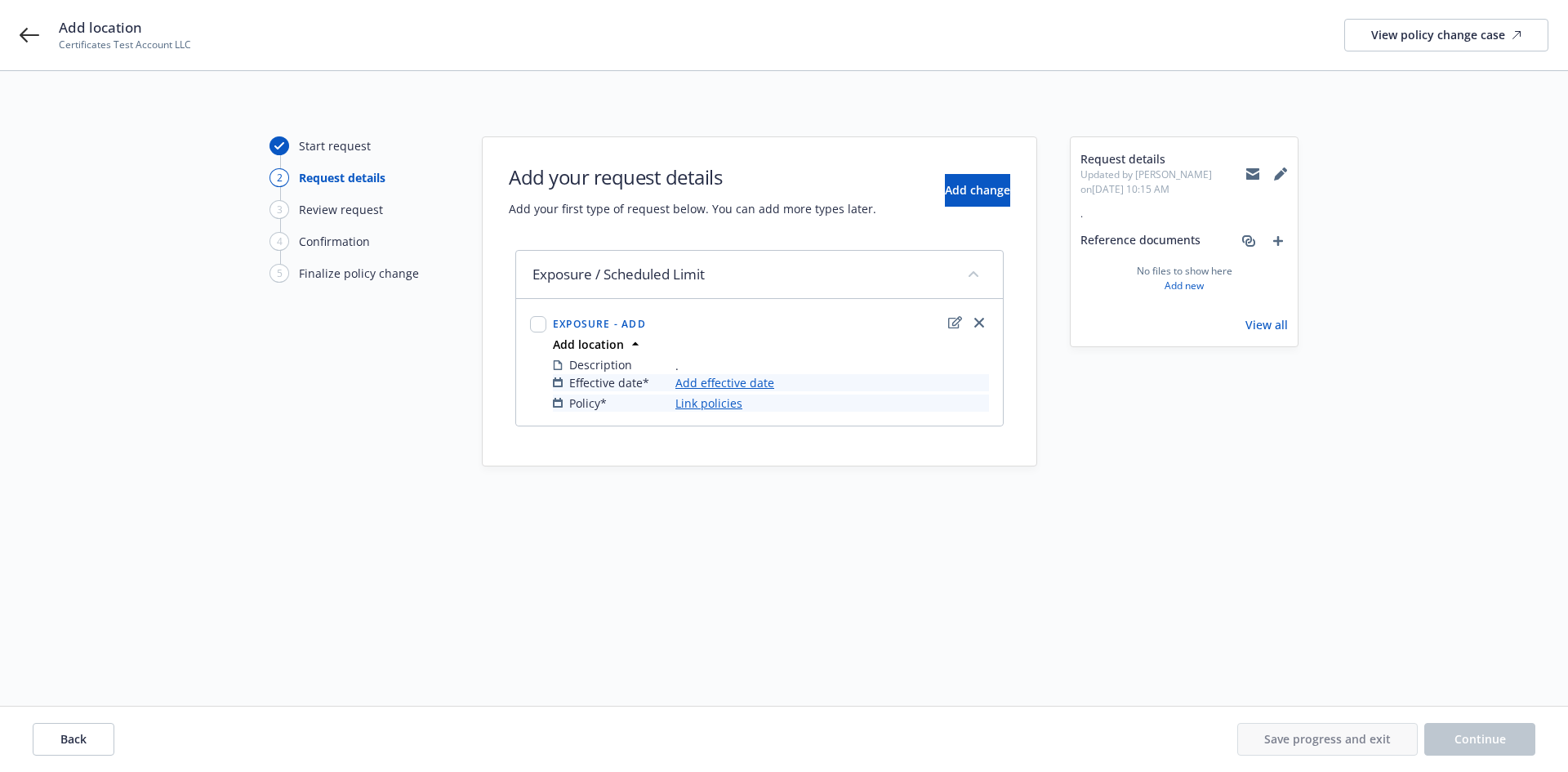
click at [733, 406] on link "Link policies" at bounding box center [709, 403] width 67 height 17
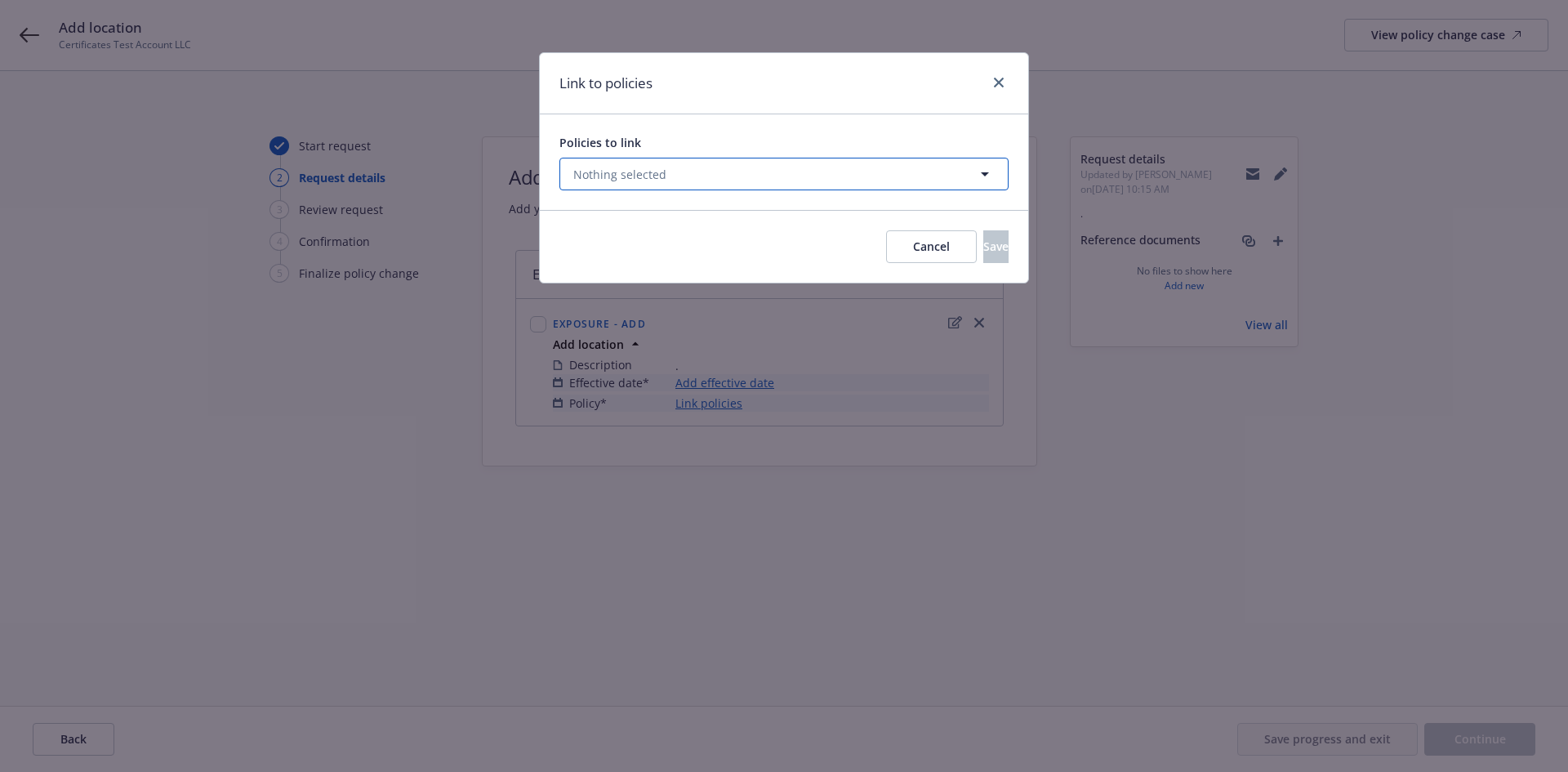
click at [777, 176] on button "Nothing selected" at bounding box center [784, 174] width 450 height 33
select select "ACTIVE"
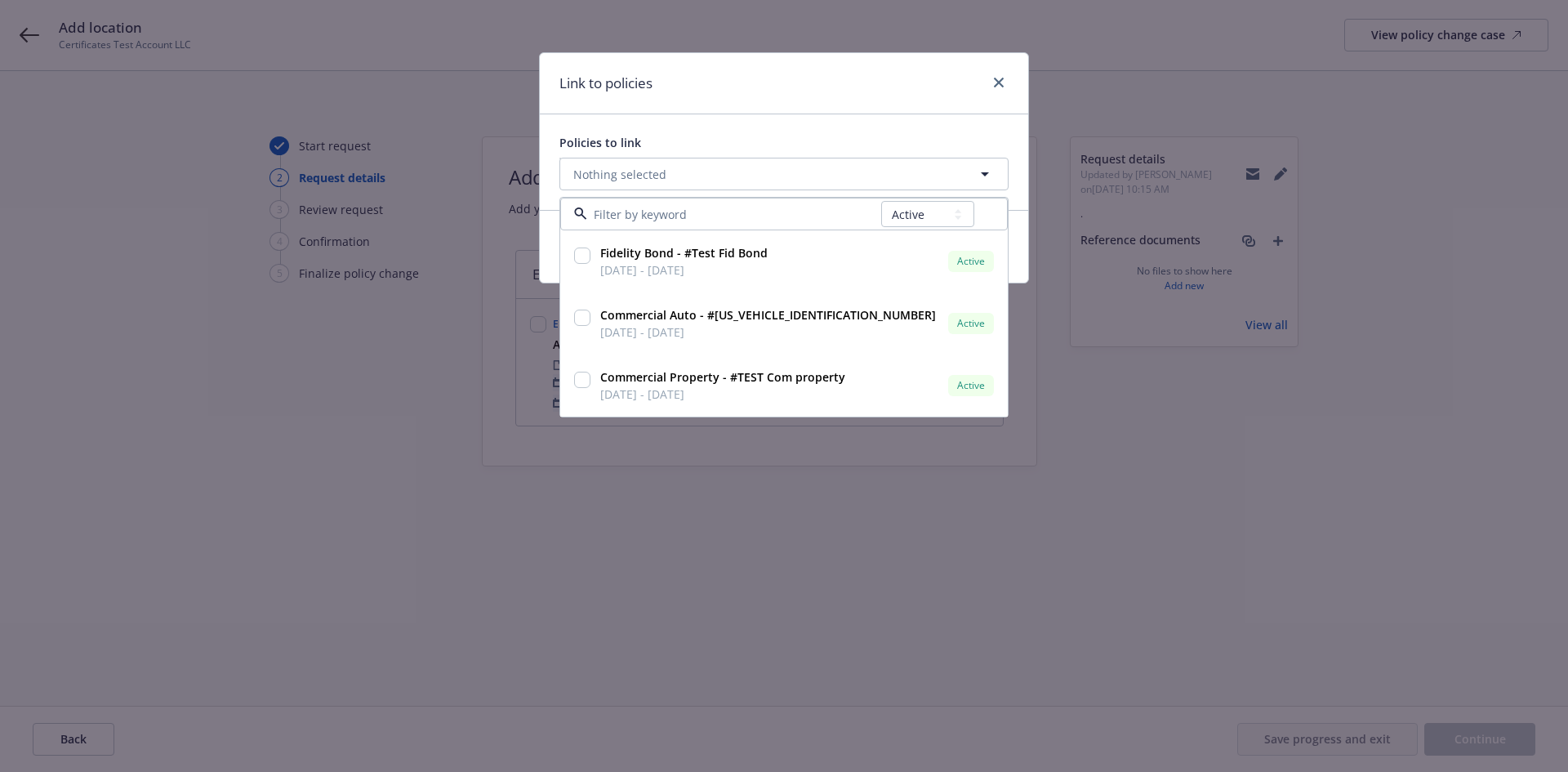
click at [873, 530] on div "Link to policies Policies to link Nothing selected All Active Upcoming Expired …" at bounding box center [784, 386] width 1568 height 772
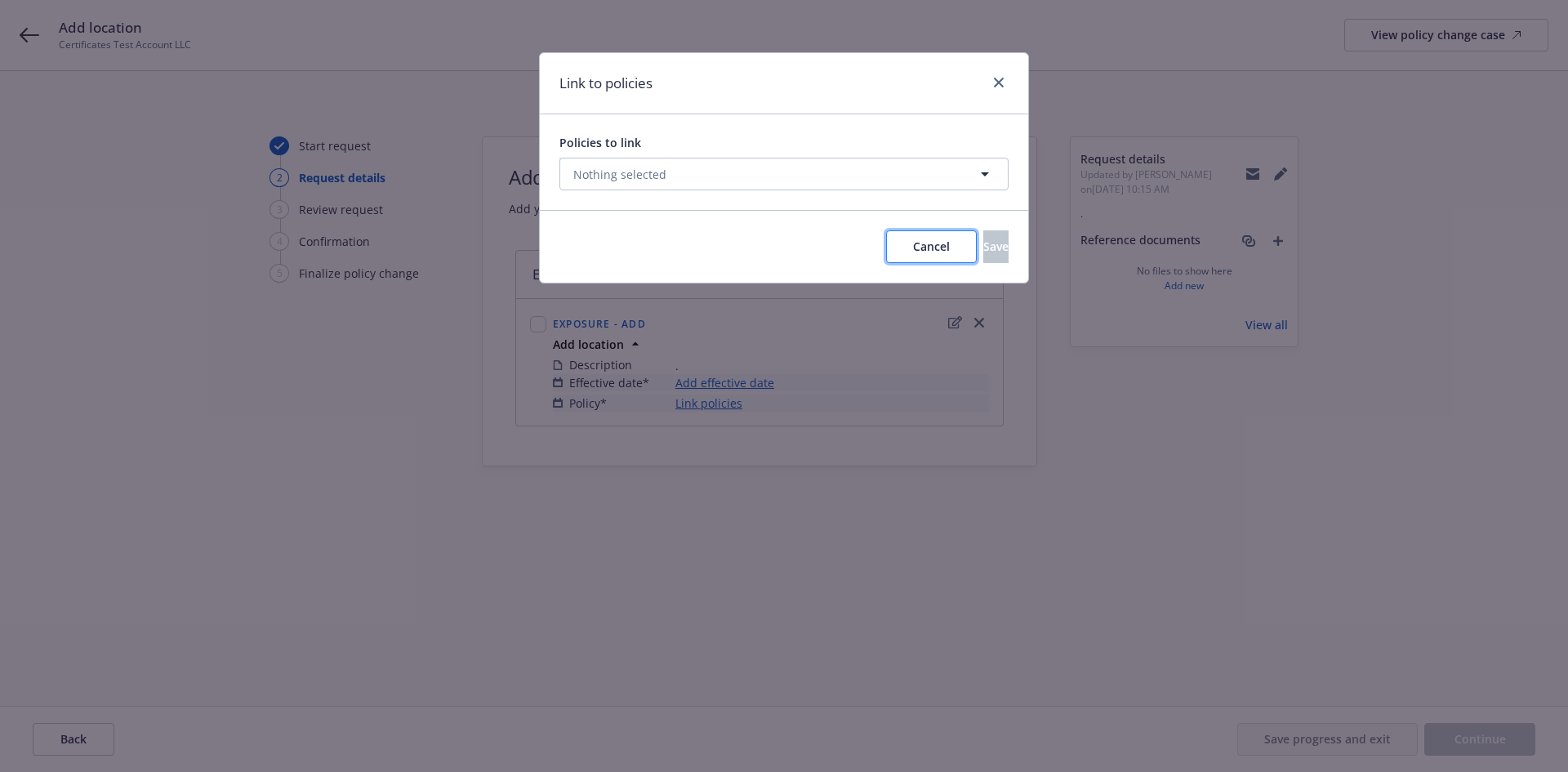
click at [896, 241] on button "Cancel" at bounding box center [931, 247] width 91 height 33
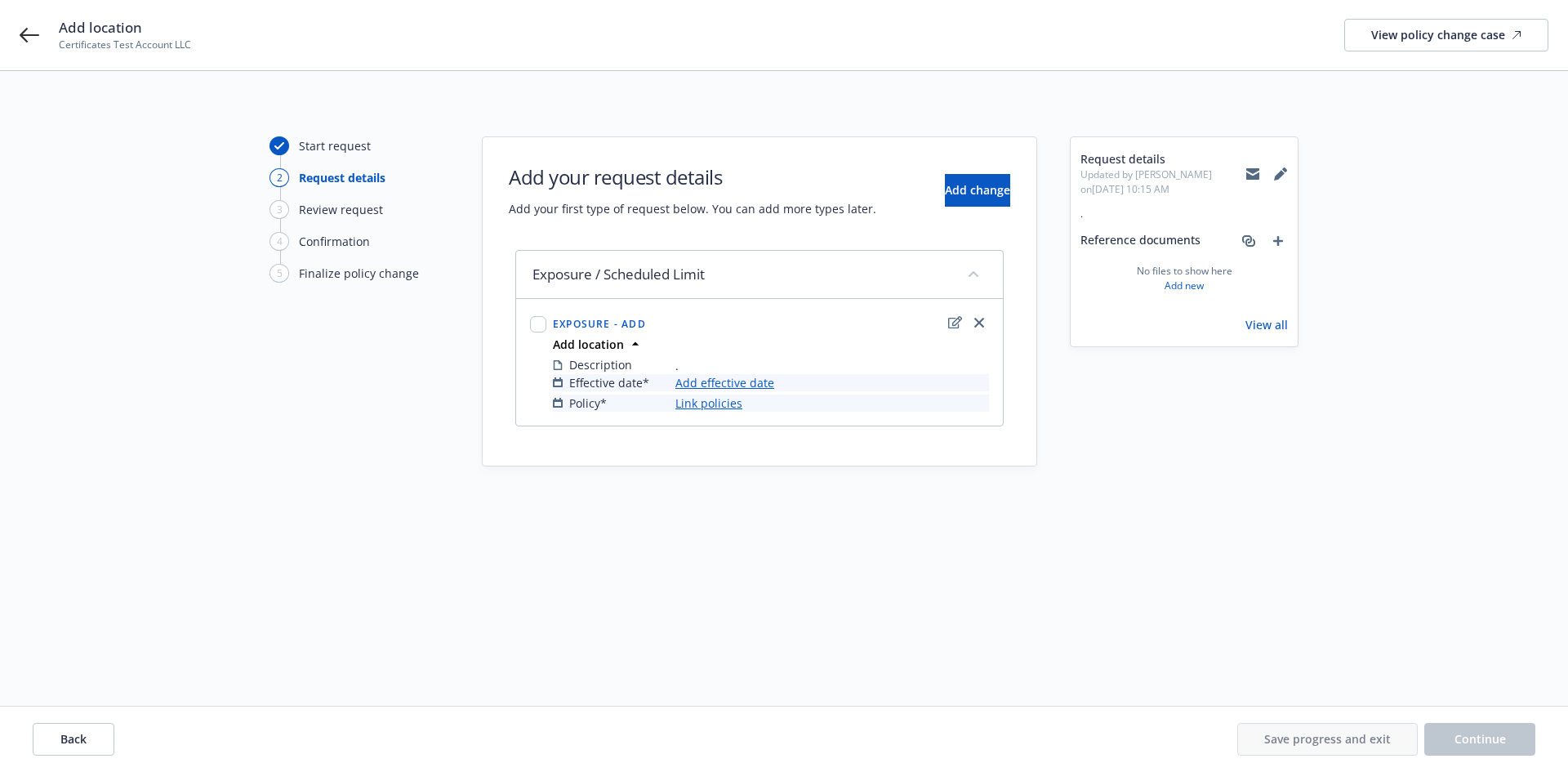
click at [701, 406] on link "Link policies" at bounding box center [709, 403] width 67 height 17
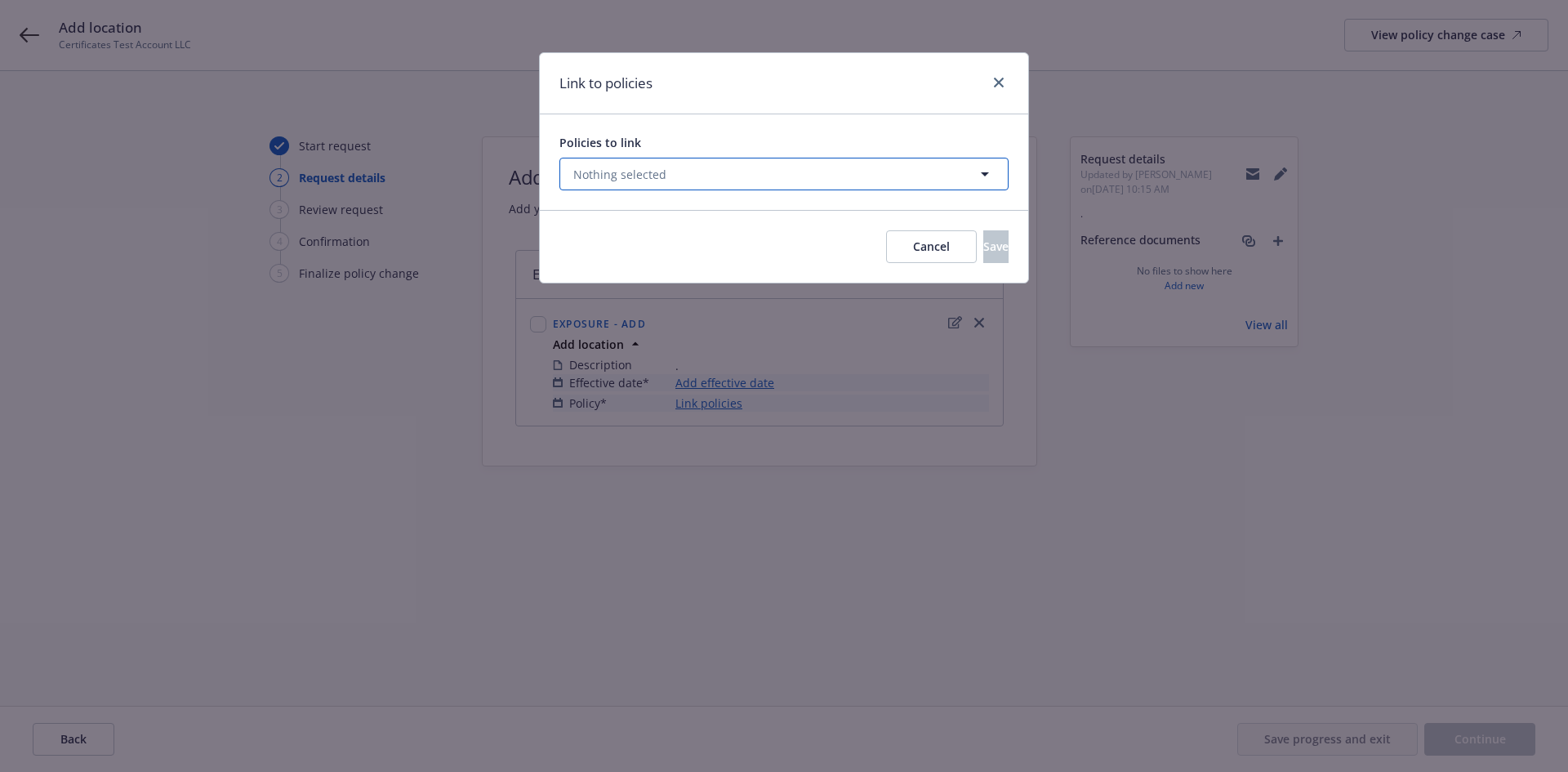
click at [670, 175] on button "Nothing selected" at bounding box center [784, 174] width 450 height 33
select select "ACTIVE"
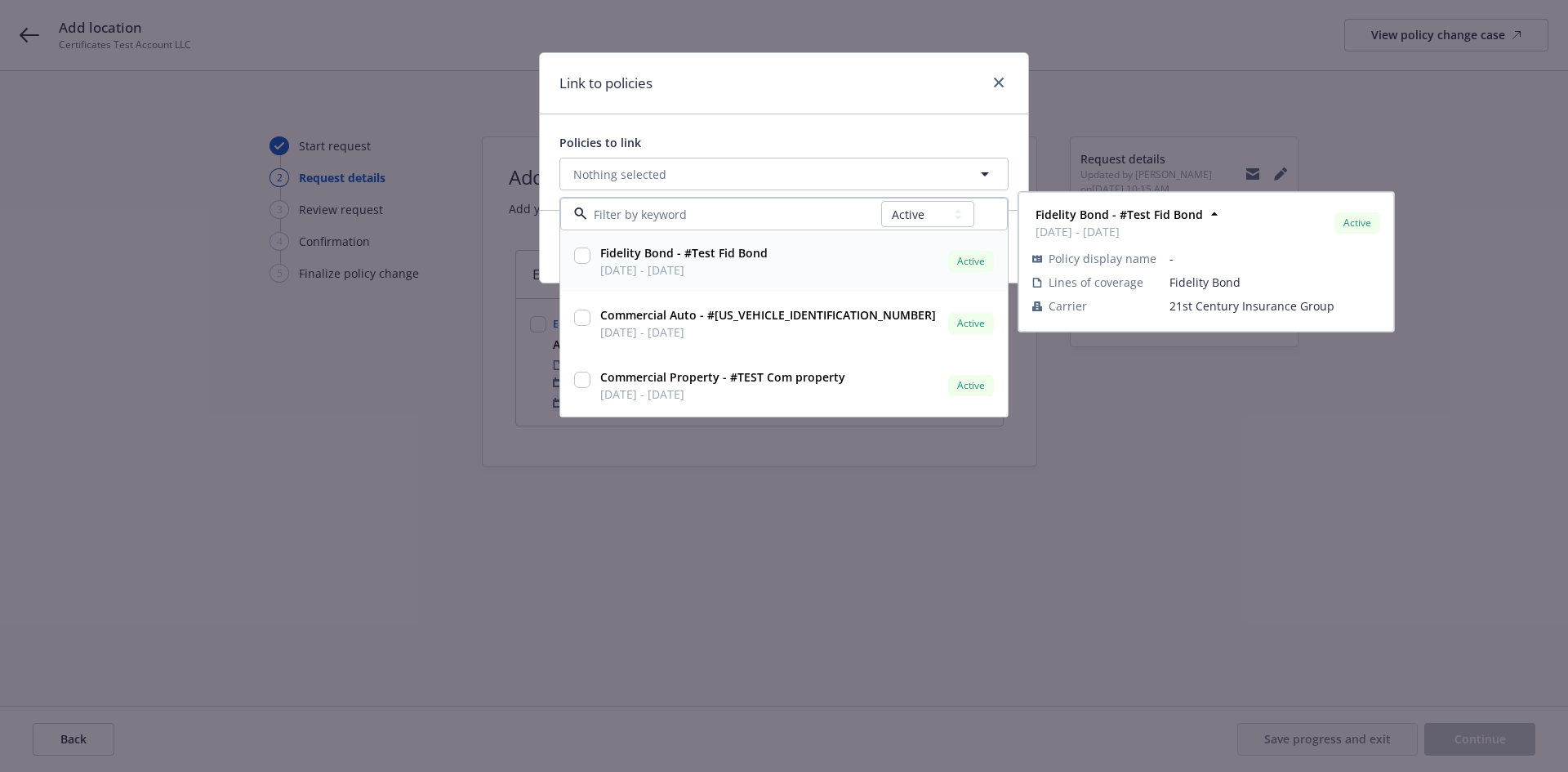
click at [640, 270] on span "[DATE] - [DATE]" at bounding box center [684, 270] width 167 height 17
checkbox input "true"
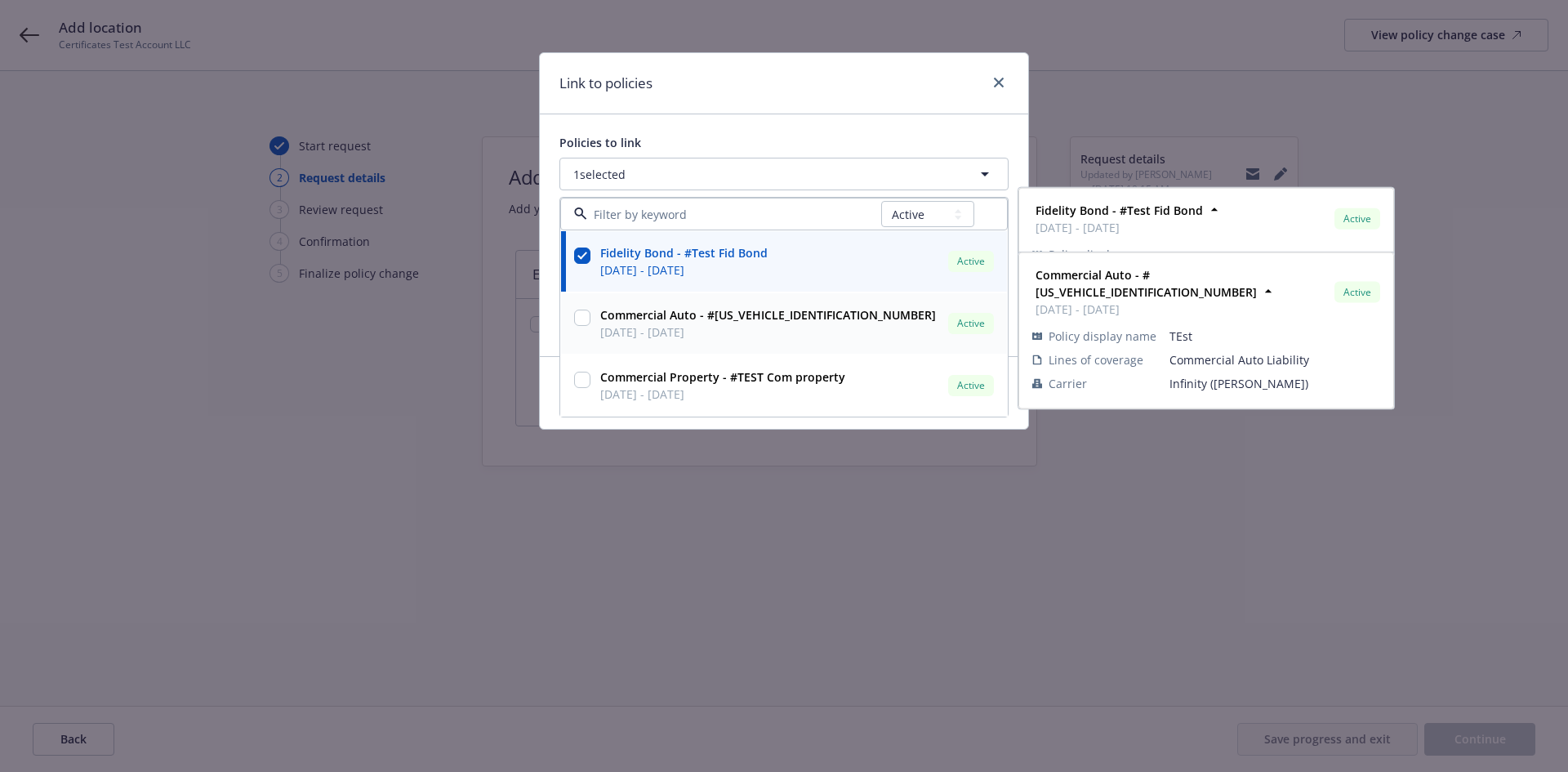
click at [632, 301] on div "Commercial Auto - #ZZ504610139622001 06/08/2025 - 06/08/2026 Active Policy disp…" at bounding box center [784, 322] width 446 height 60
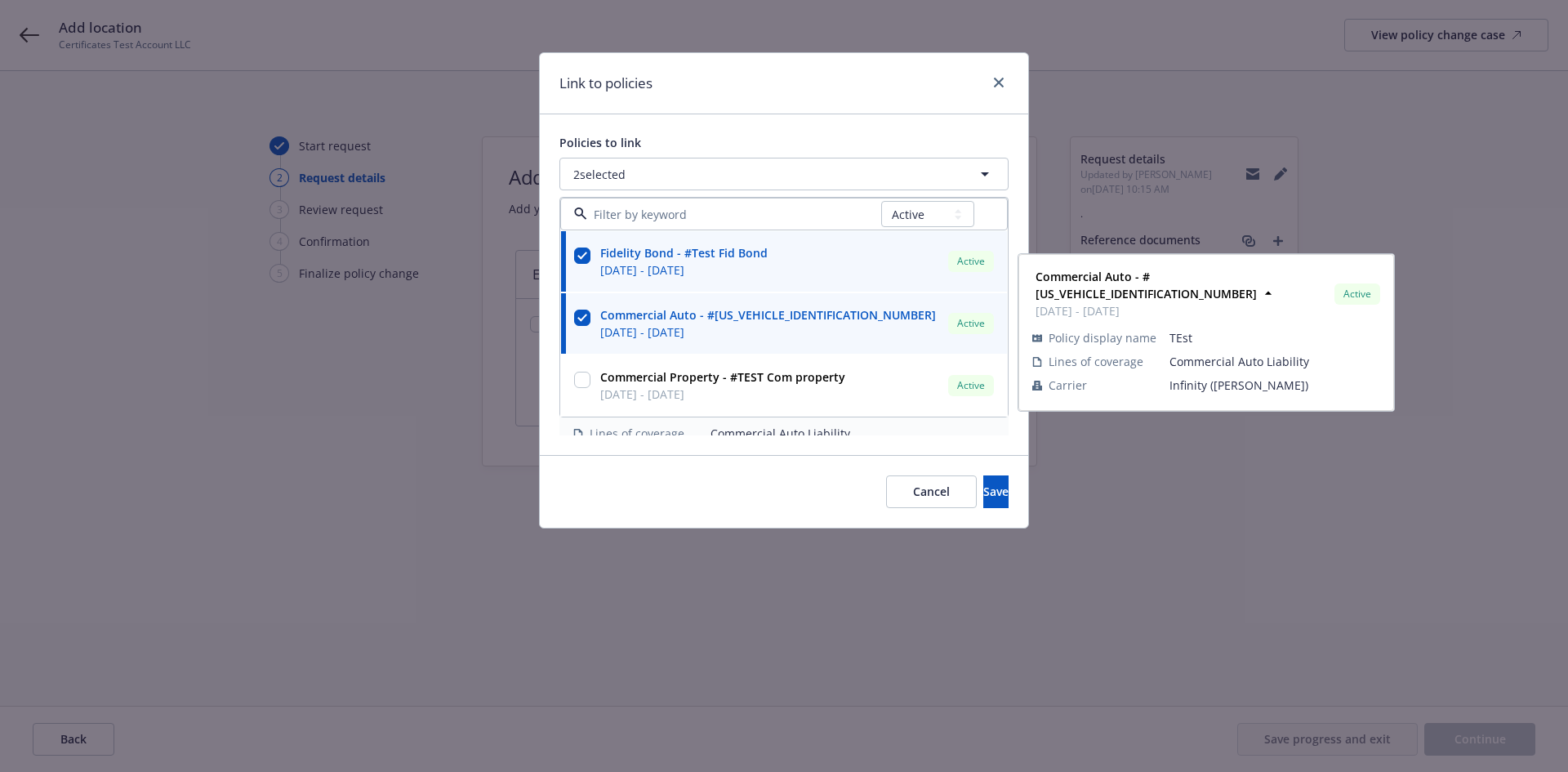
checkbox input "true"
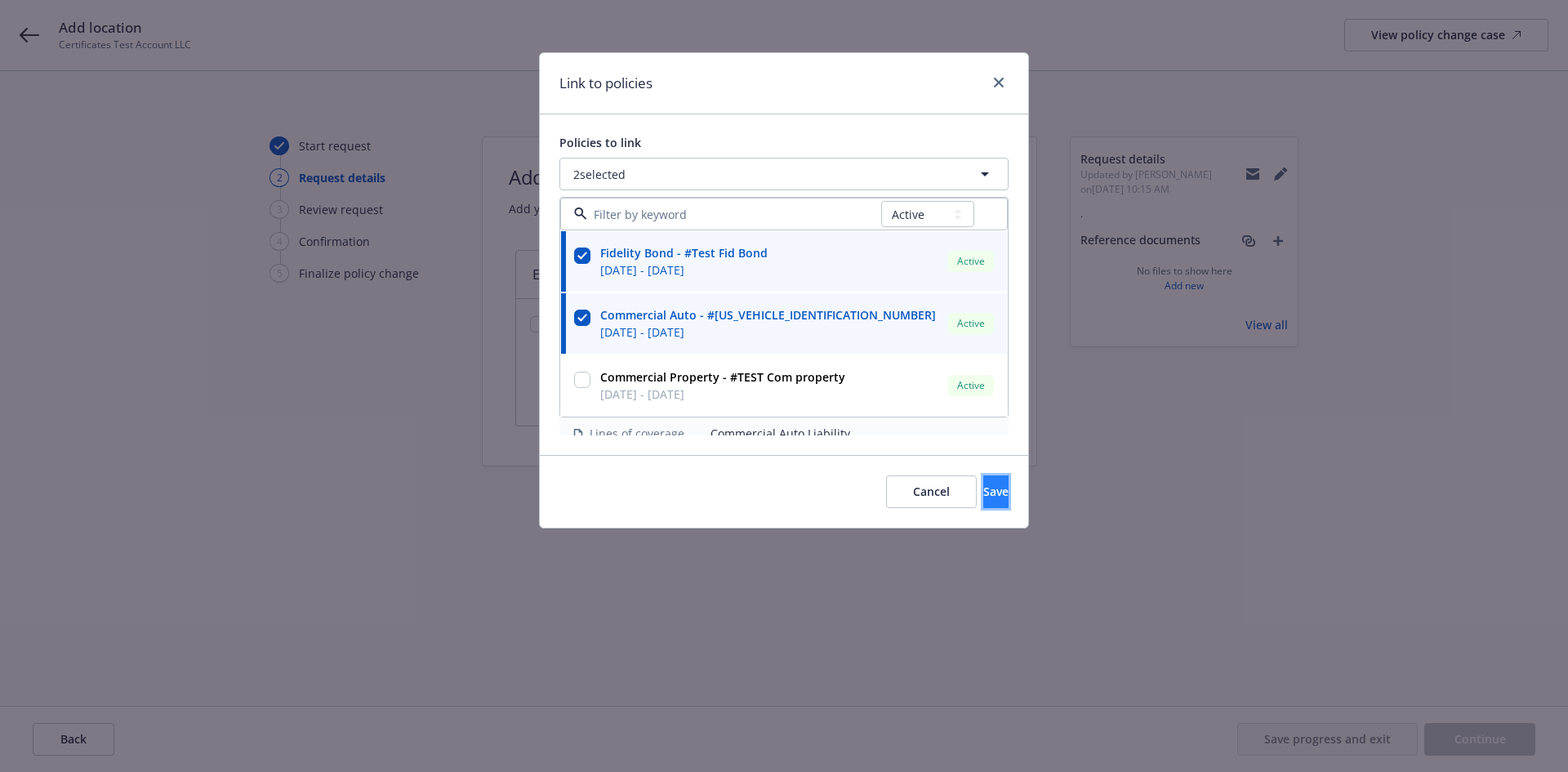
click at [983, 488] on button "Save" at bounding box center [996, 492] width 25 height 33
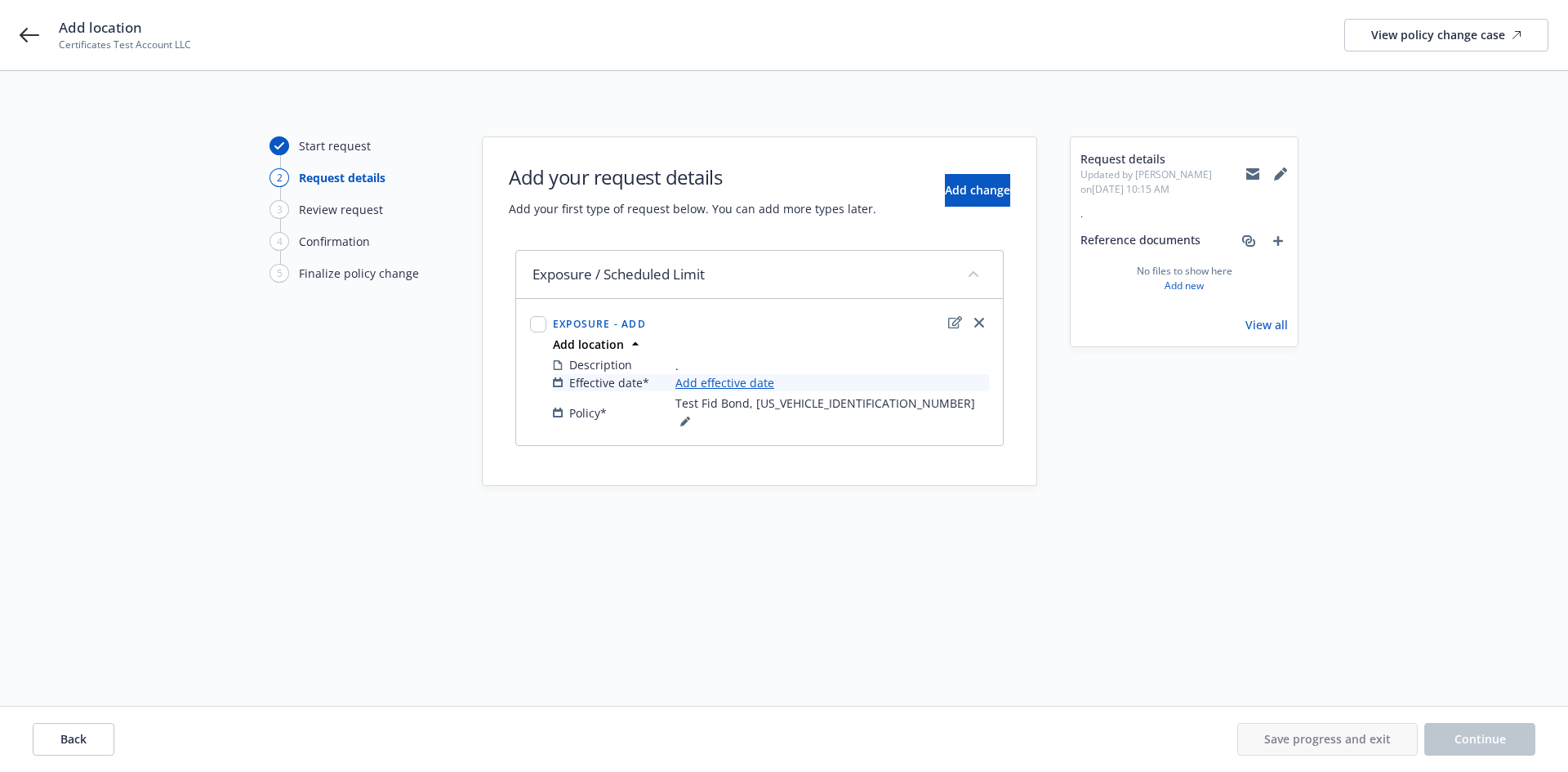
click at [709, 384] on link "Add effective date" at bounding box center [724, 383] width 99 height 17
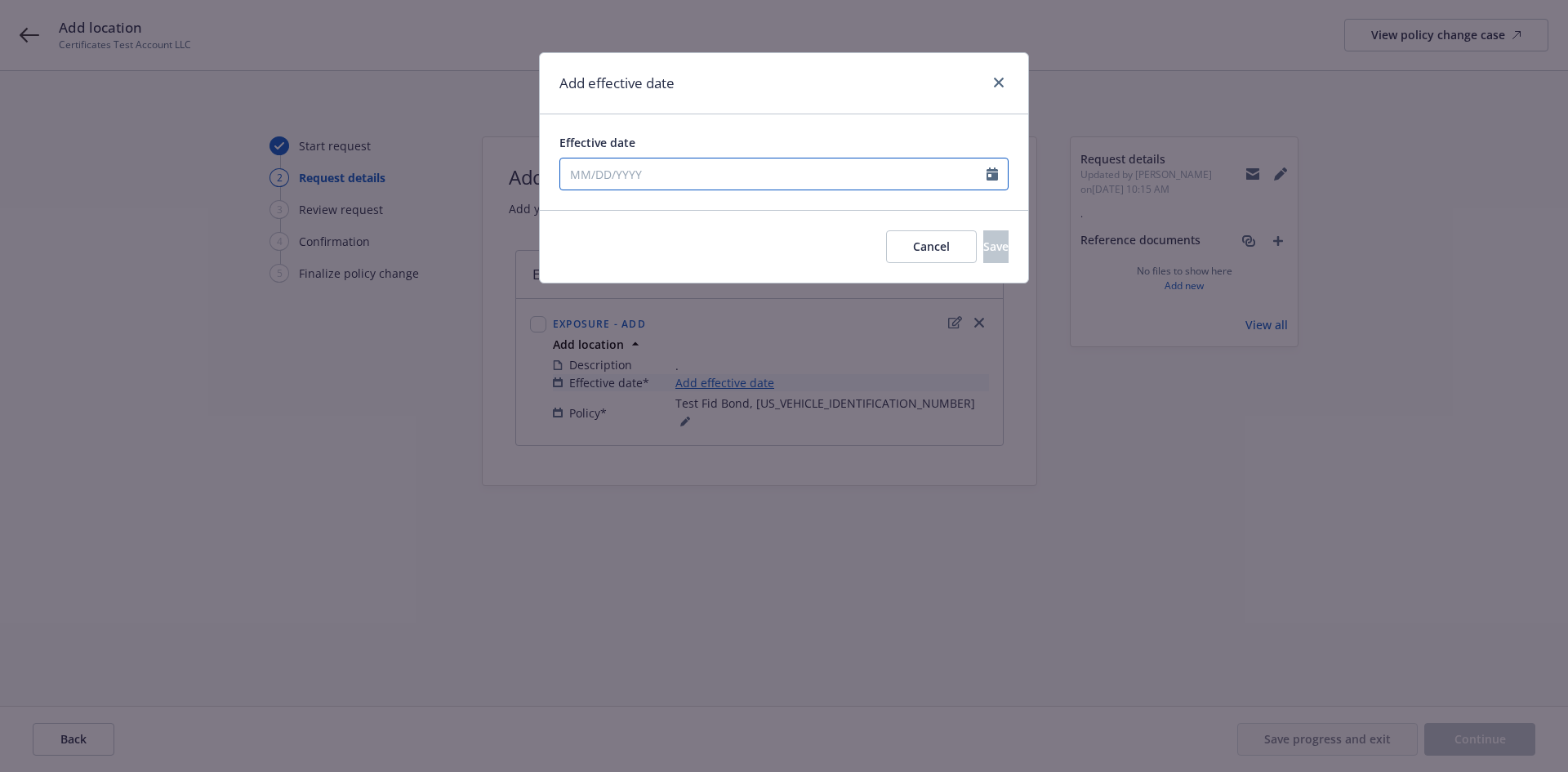
select select "9"
click at [697, 175] on input "Effective date" at bounding box center [774, 174] width 427 height 31
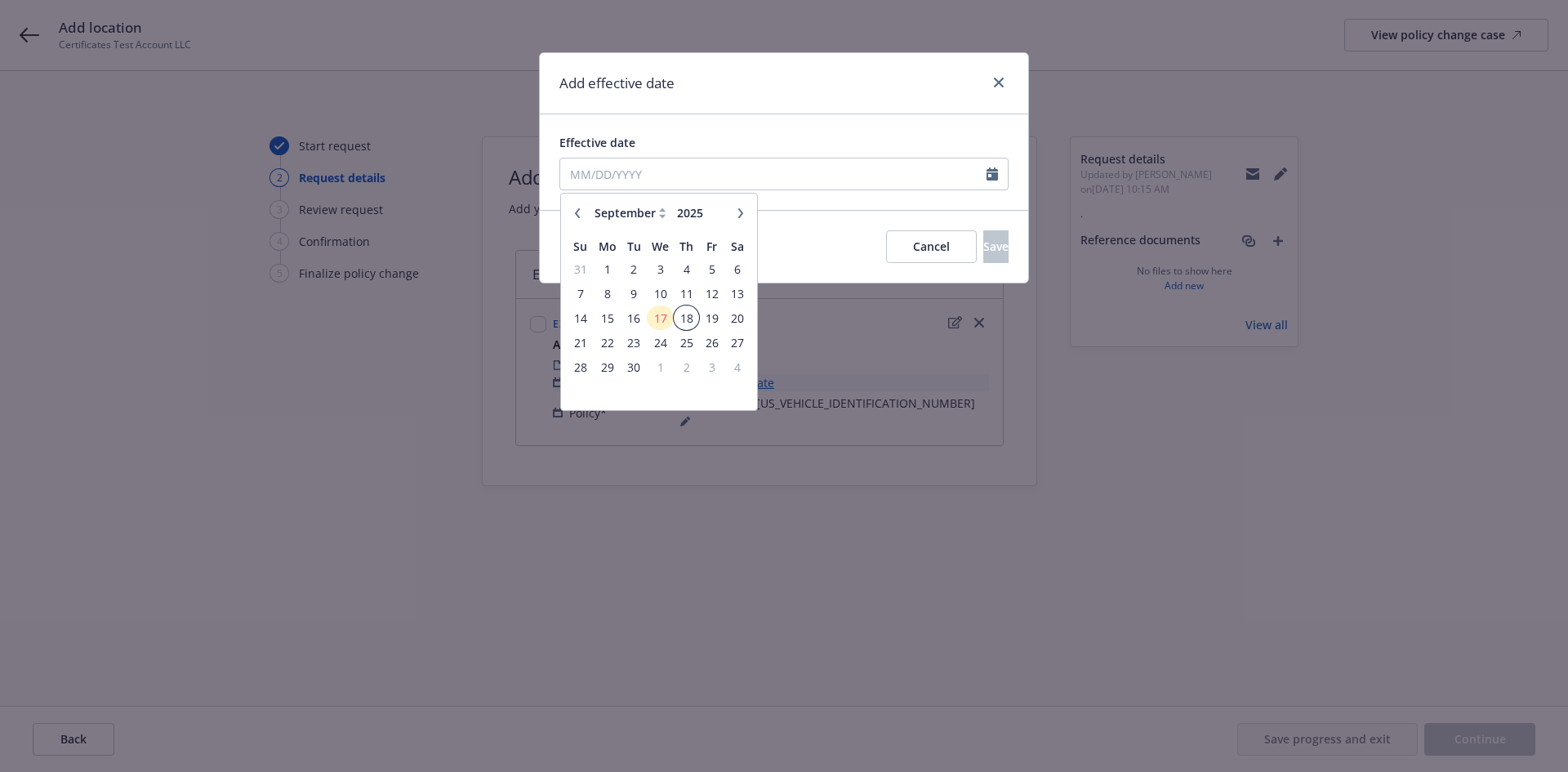
click at [684, 318] on span "18" at bounding box center [686, 318] width 22 height 20
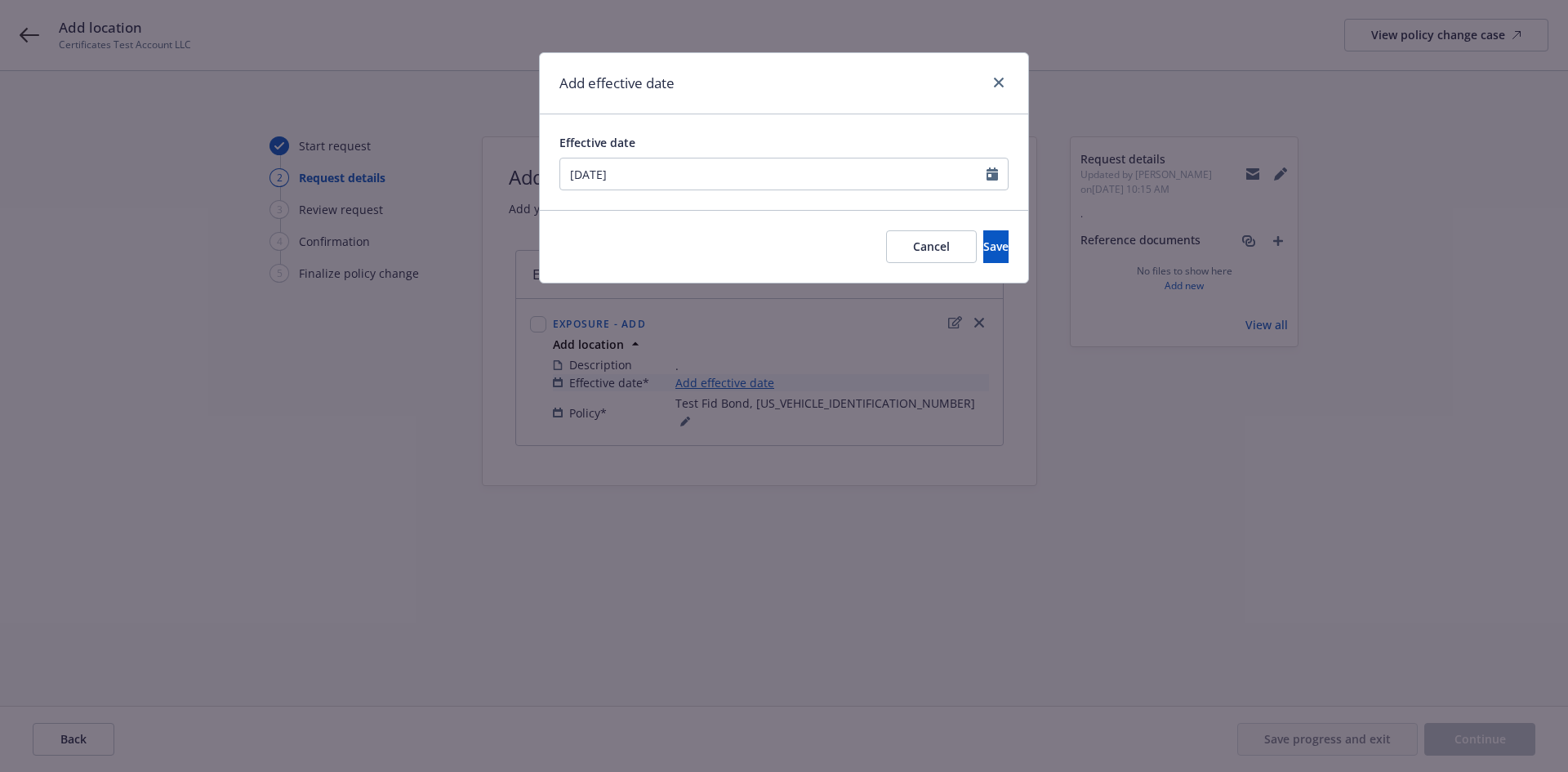
type input "09/18/2025"
click at [740, 550] on div "Add effective date Effective date 09/18/2025 Cancel Save" at bounding box center [784, 386] width 1568 height 772
click at [983, 254] on button "Save" at bounding box center [996, 247] width 25 height 33
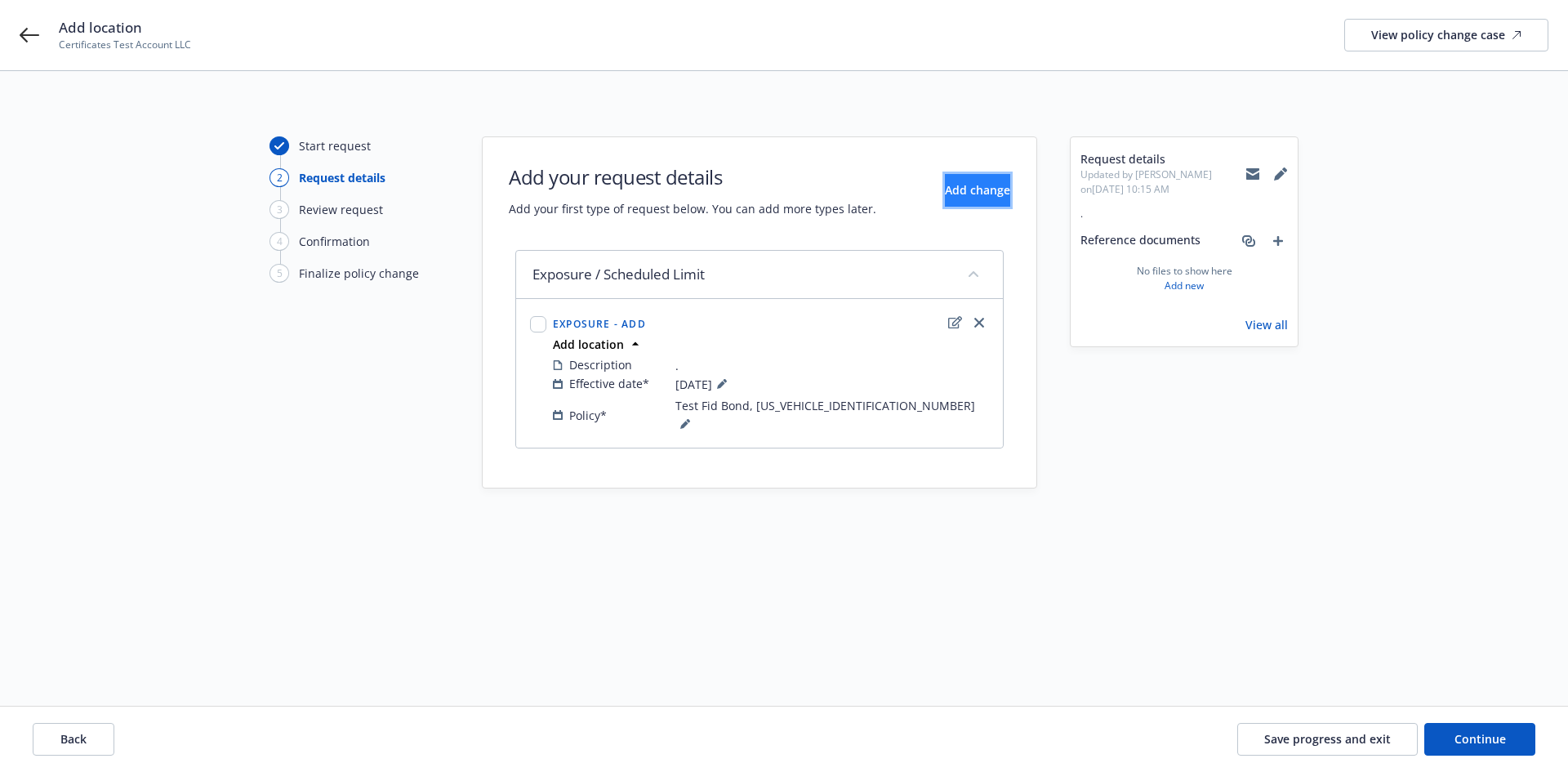
click at [963, 197] on span "Add change" at bounding box center [978, 189] width 65 height 15
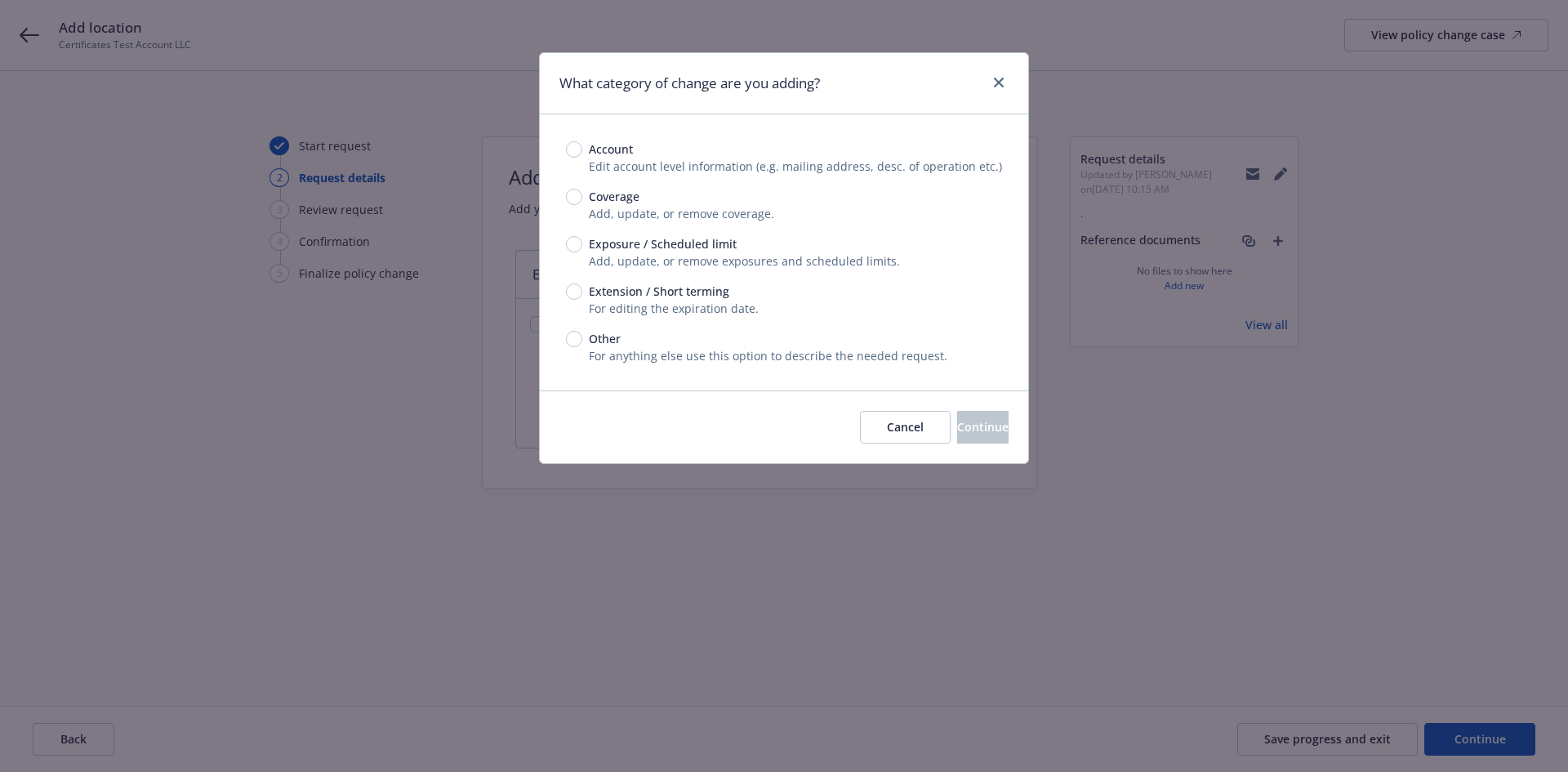
click at [584, 247] on span "Exposure / Scheduled limit" at bounding box center [659, 244] width 154 height 17
click at [583, 247] on input "Exposure / Scheduled limit" at bounding box center [574, 244] width 16 height 16
radio input "true"
click at [958, 426] on button "Continue" at bounding box center [983, 427] width 52 height 33
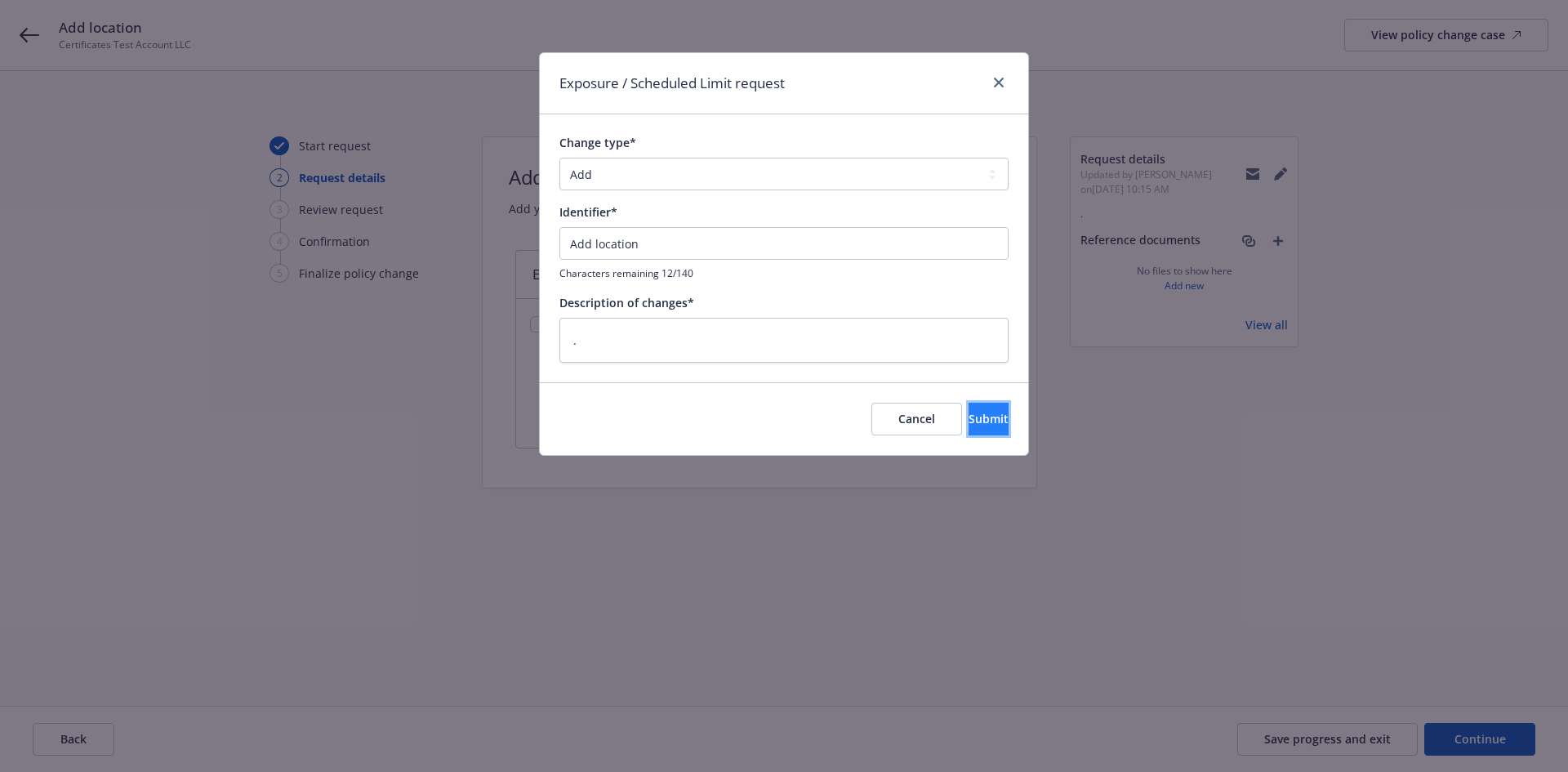
click at [969, 416] on button "Submit" at bounding box center [989, 419] width 40 height 33
type textarea "x"
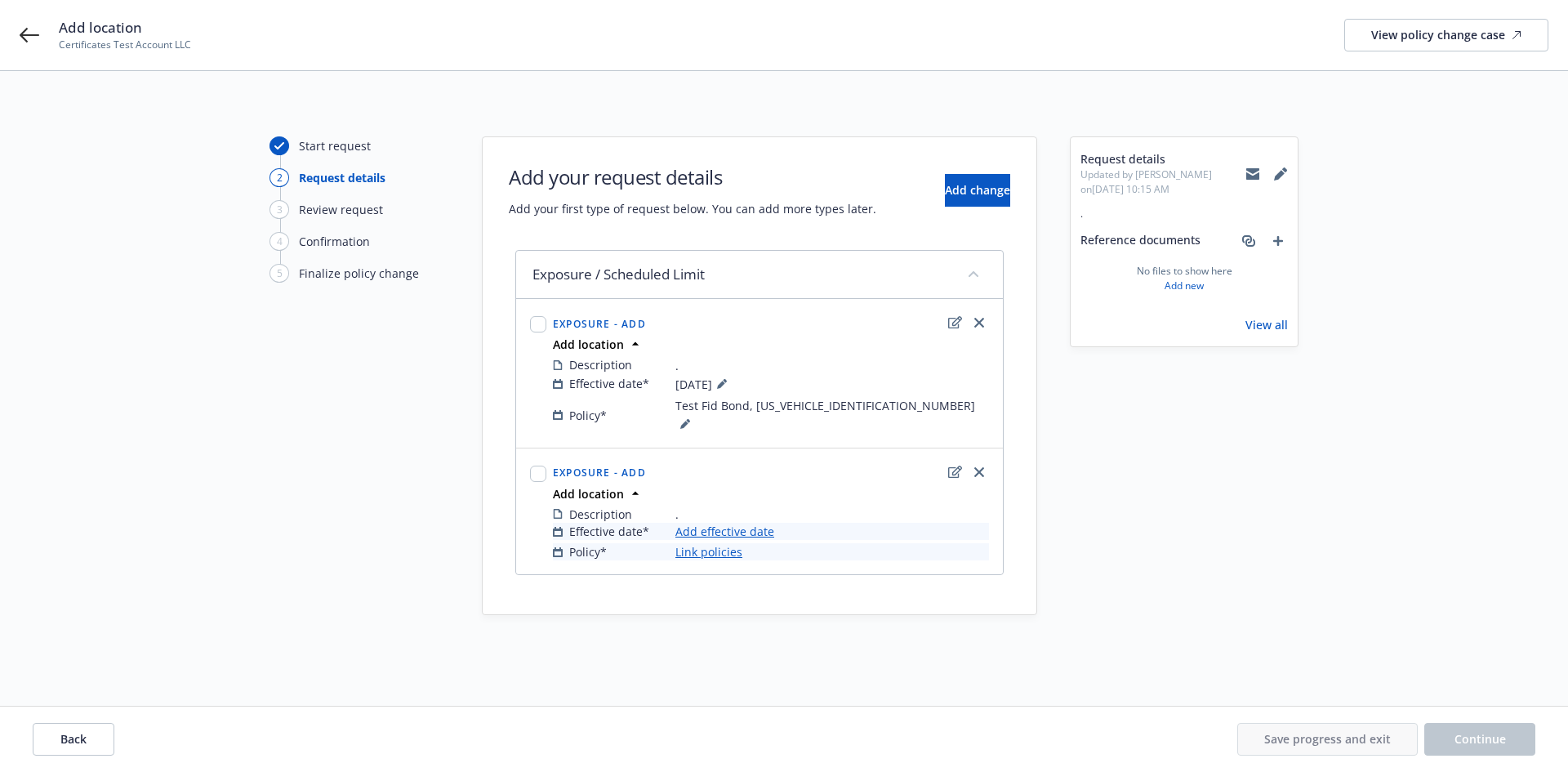
click at [711, 522] on link "Add effective date" at bounding box center [724, 531] width 99 height 17
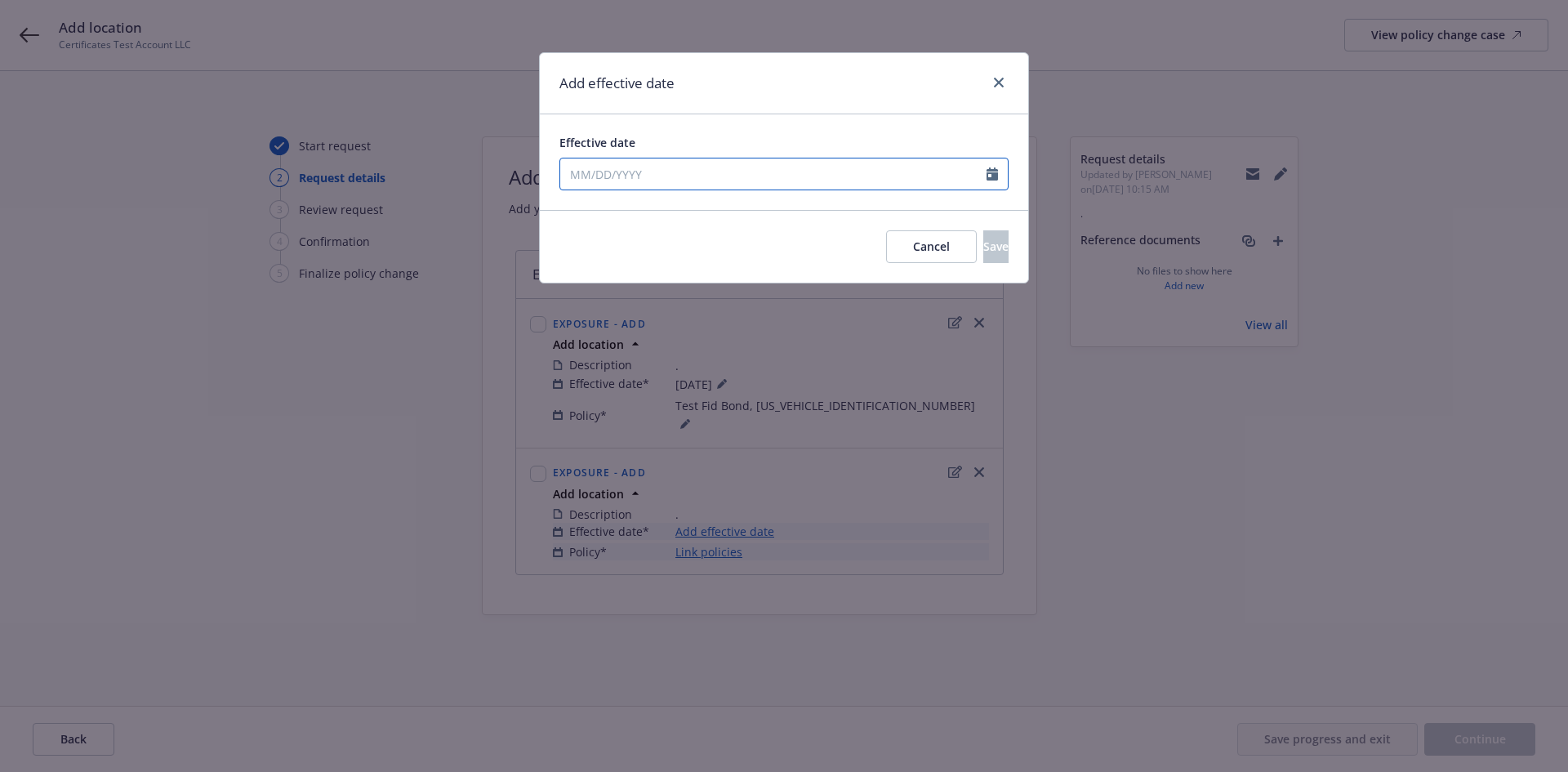
select select "9"
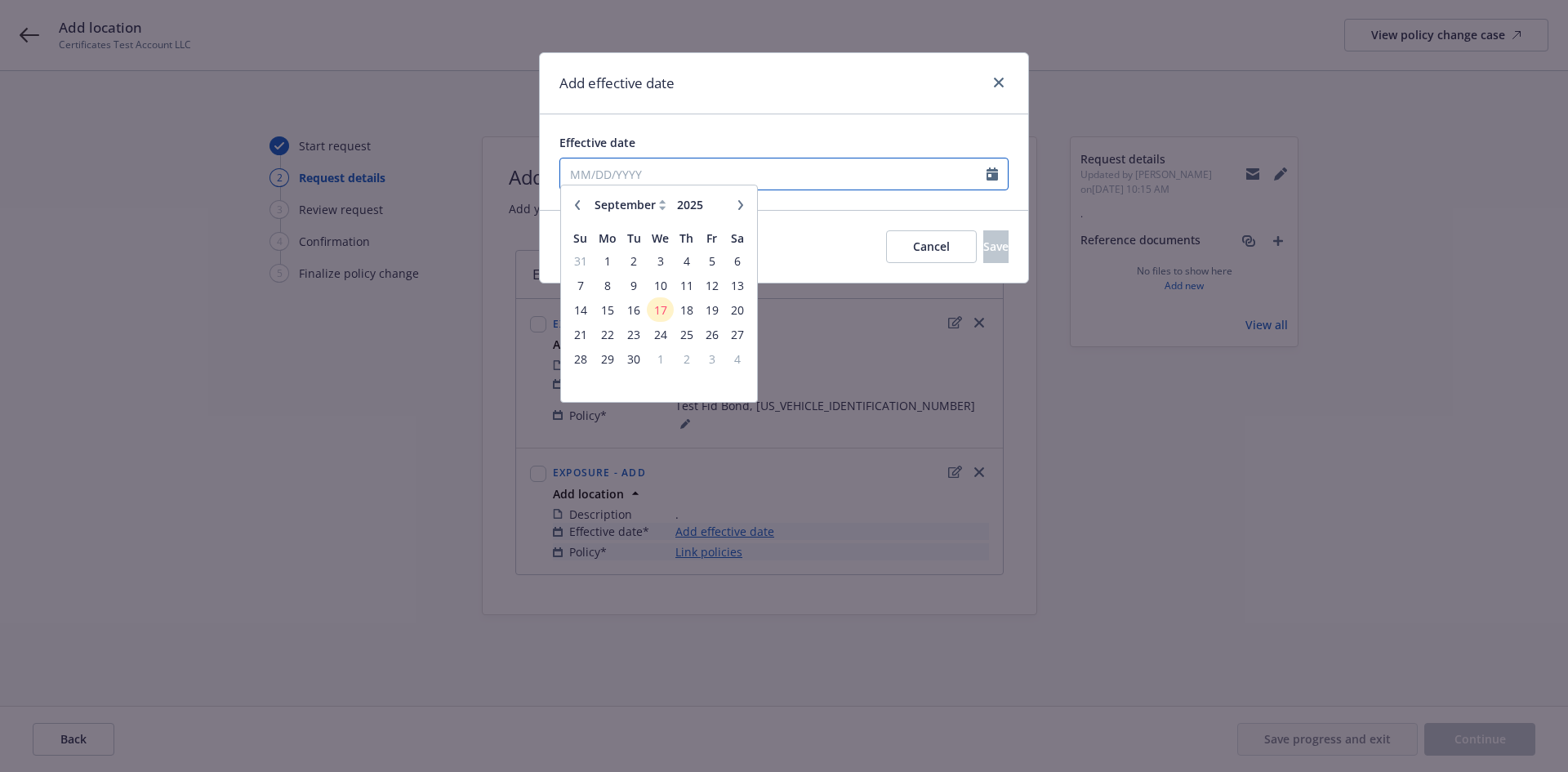
click at [654, 171] on input "Effective date" at bounding box center [774, 174] width 427 height 31
click at [692, 316] on span "18" at bounding box center [686, 318] width 22 height 20
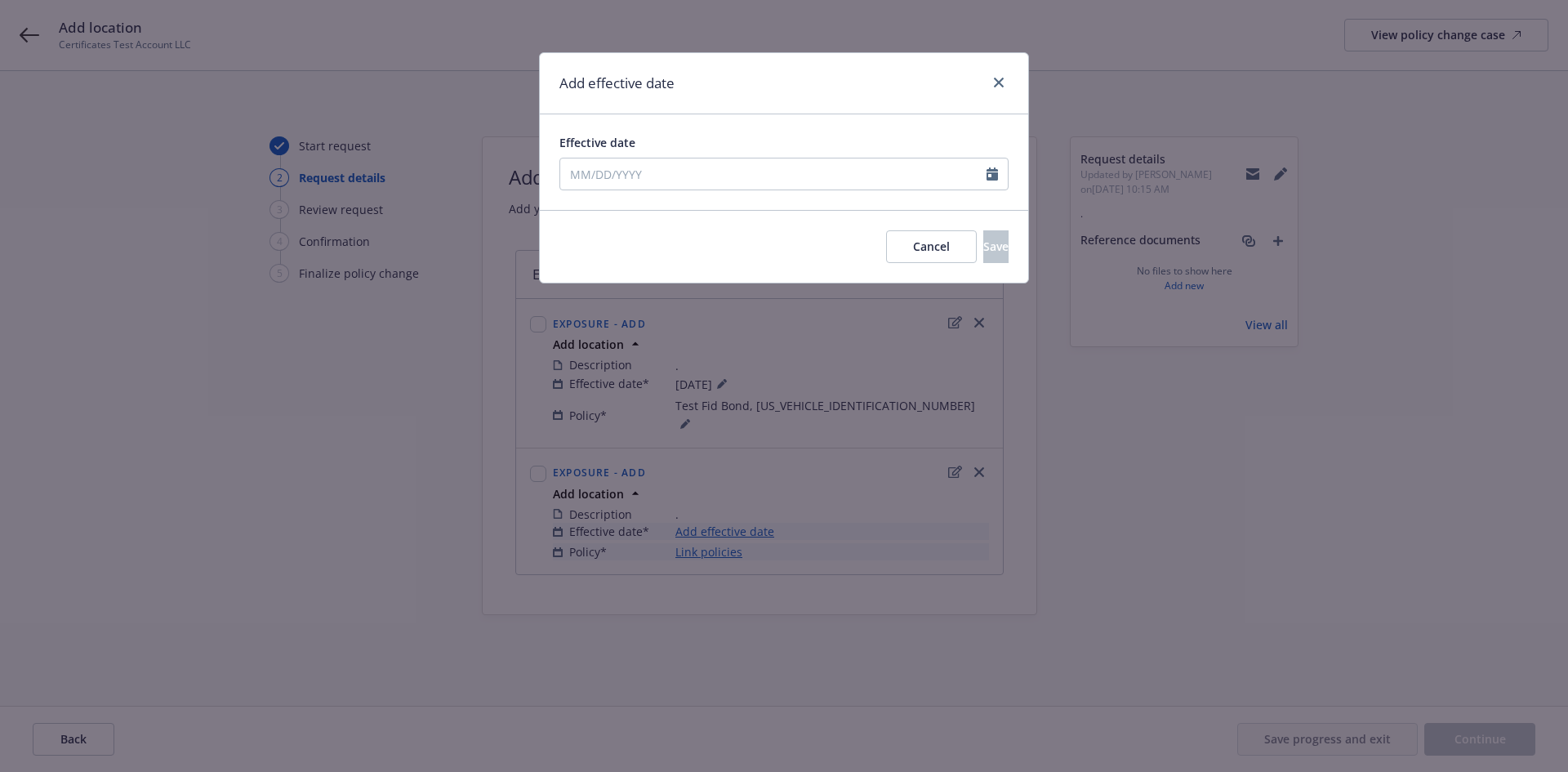
type input "09/18/2025"
click at [988, 232] on button "Save" at bounding box center [996, 247] width 25 height 33
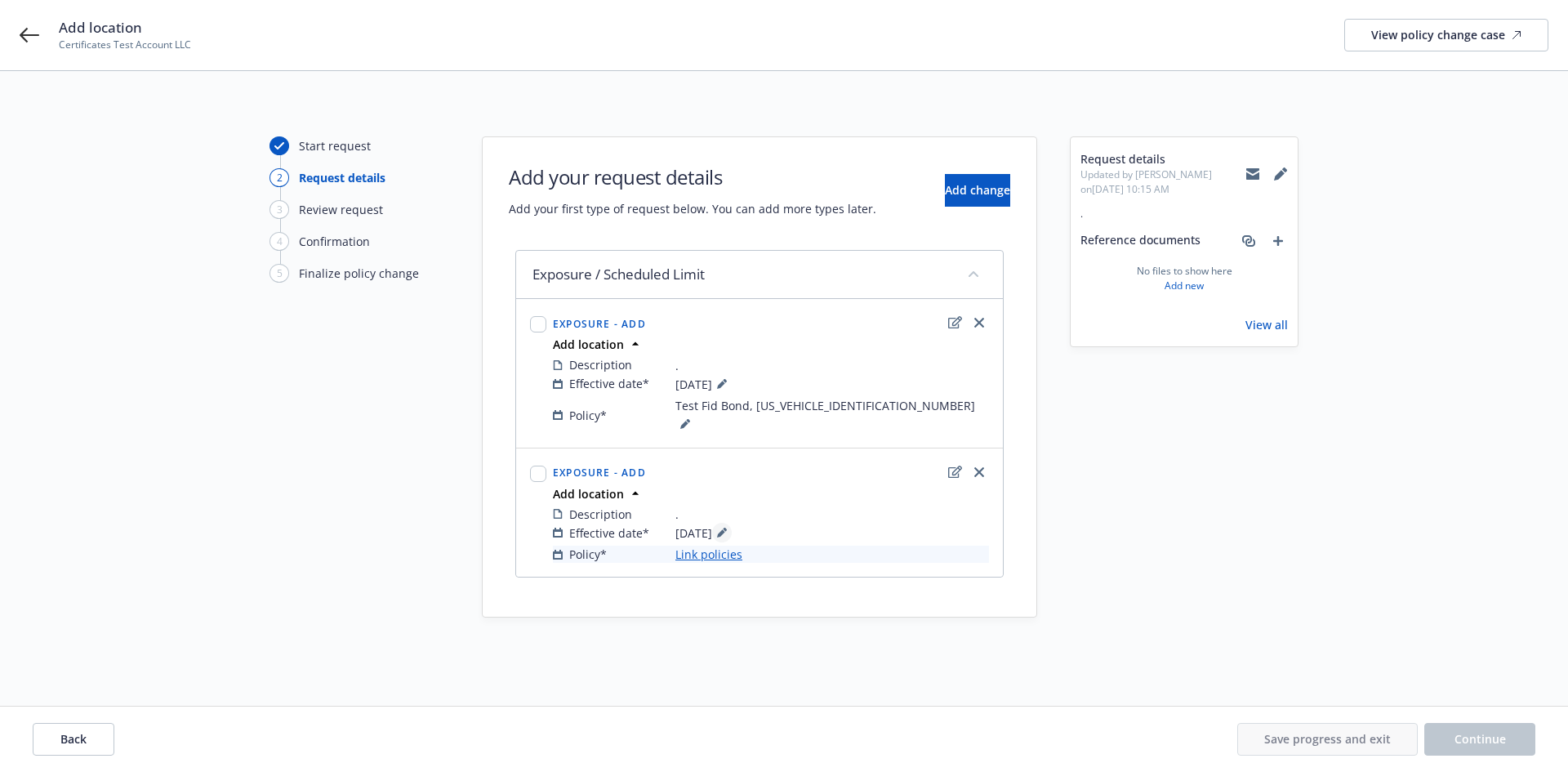
click at [725, 529] on icon at bounding box center [721, 533] width 9 height 9
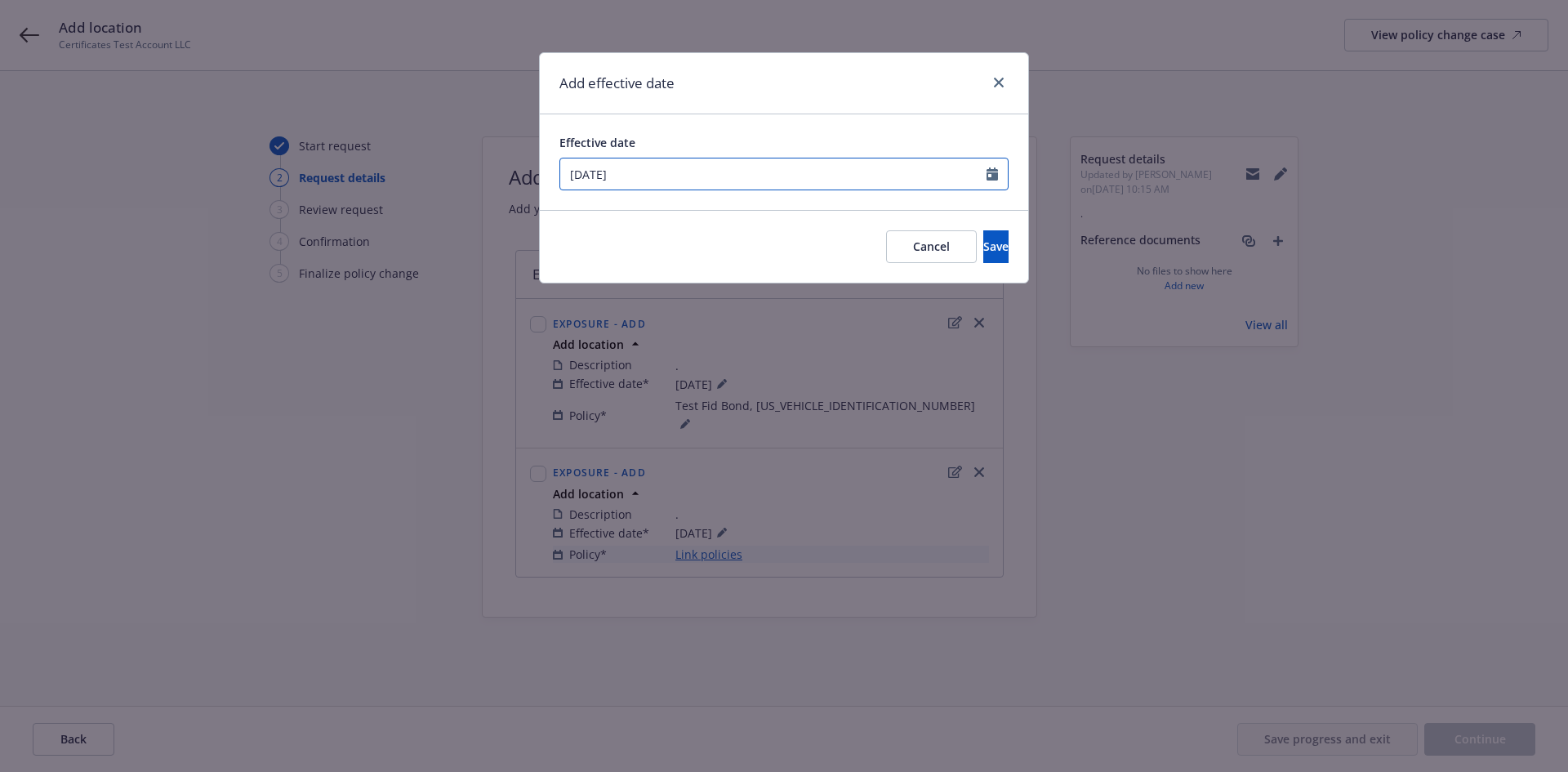
click at [836, 165] on input "09/18/2025" at bounding box center [774, 174] width 427 height 31
select select "9"
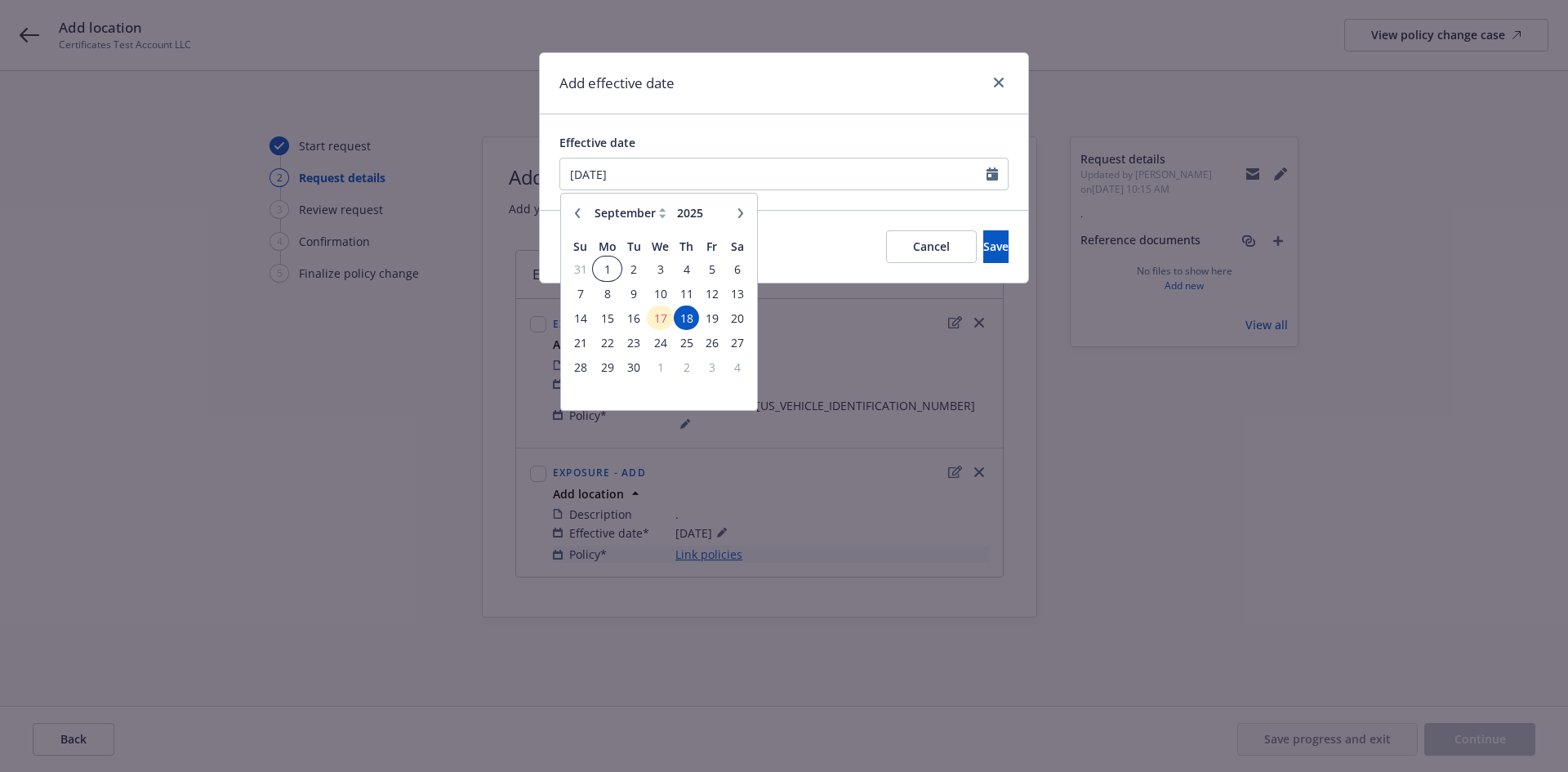
click at [606, 262] on span "1" at bounding box center [607, 269] width 25 height 20
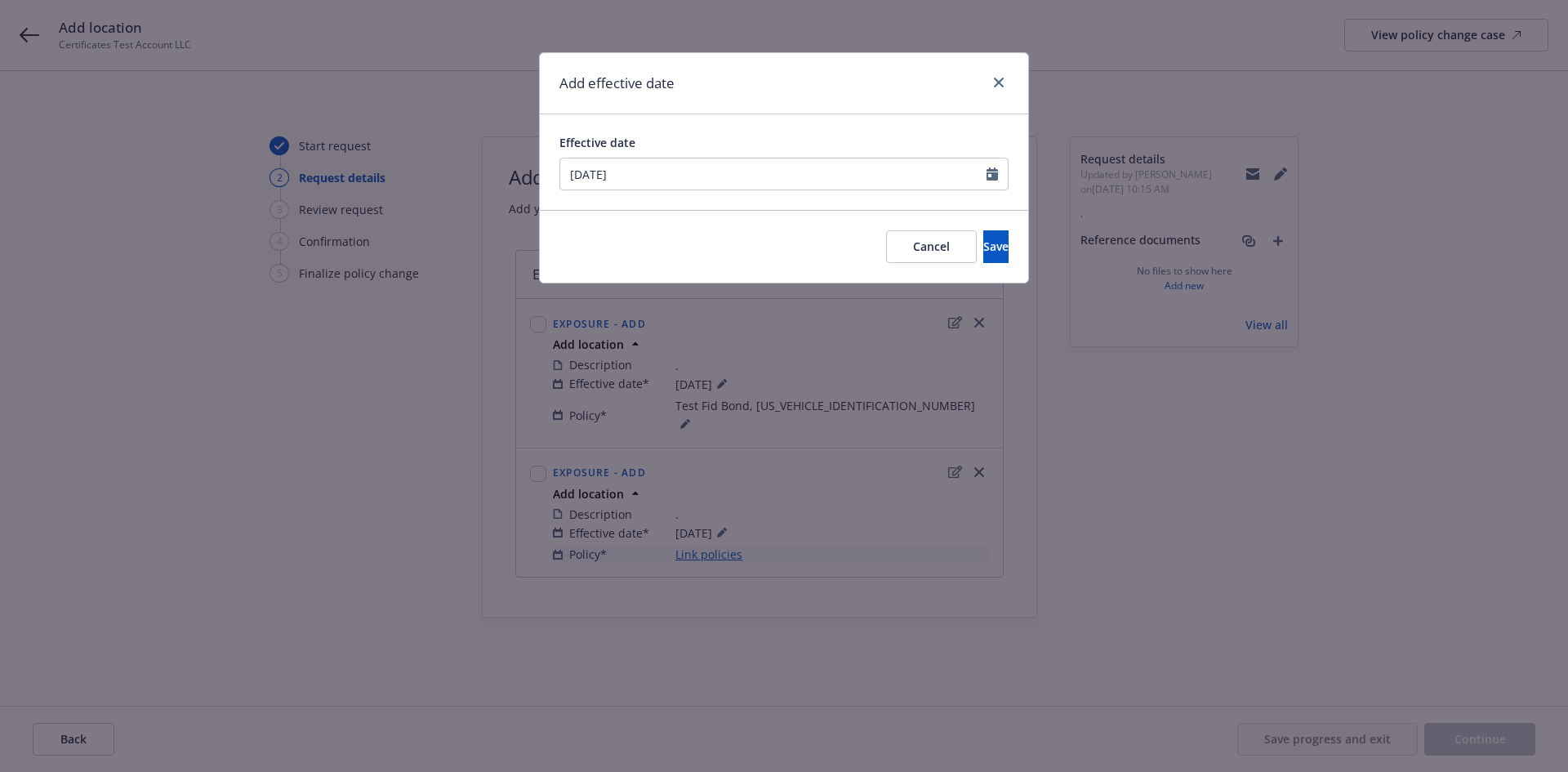
type input "09/01/2025"
click at [996, 245] on button "Save" at bounding box center [996, 247] width 25 height 33
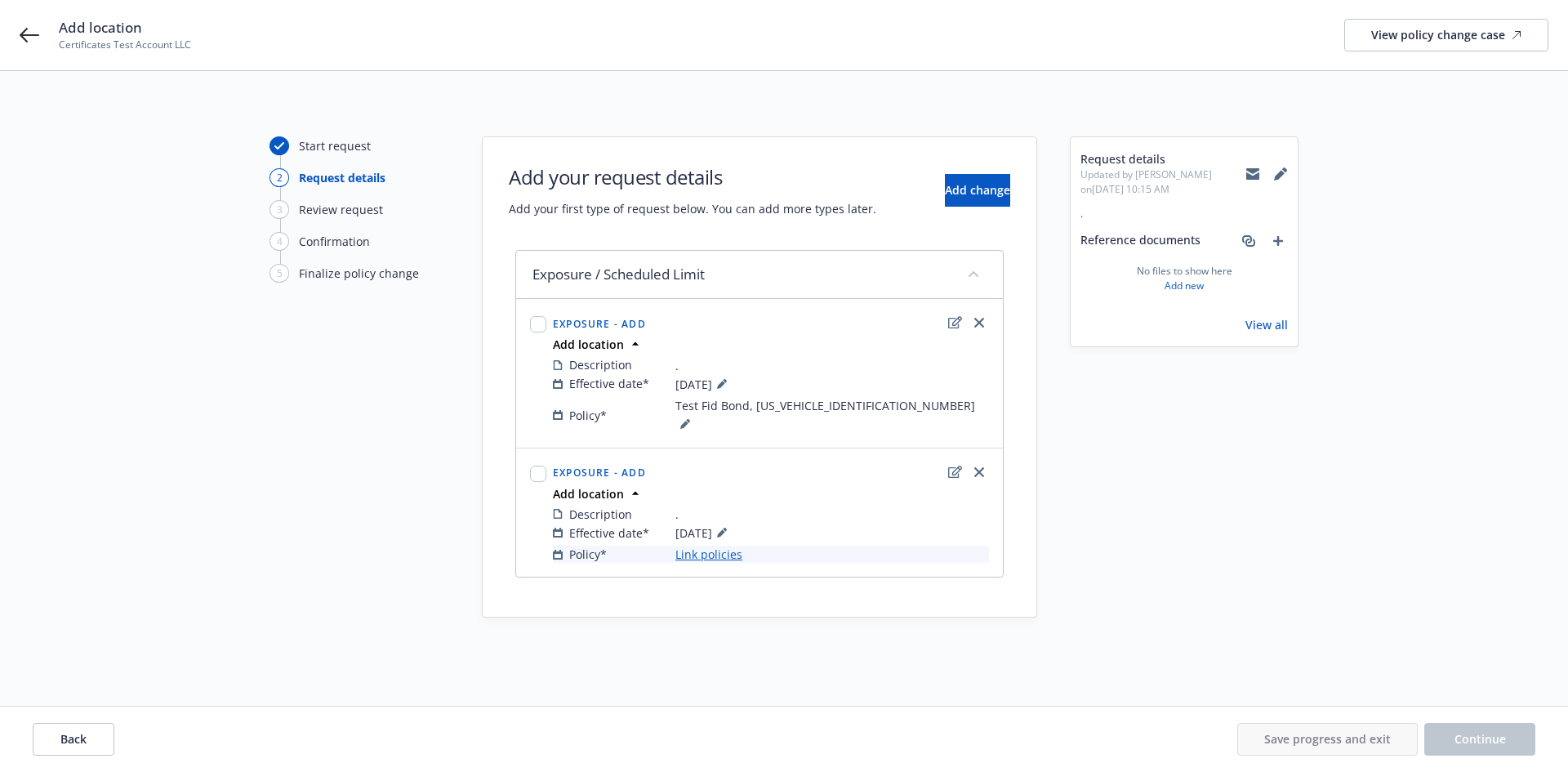
click at [736, 545] on link "Link policies" at bounding box center [709, 554] width 67 height 17
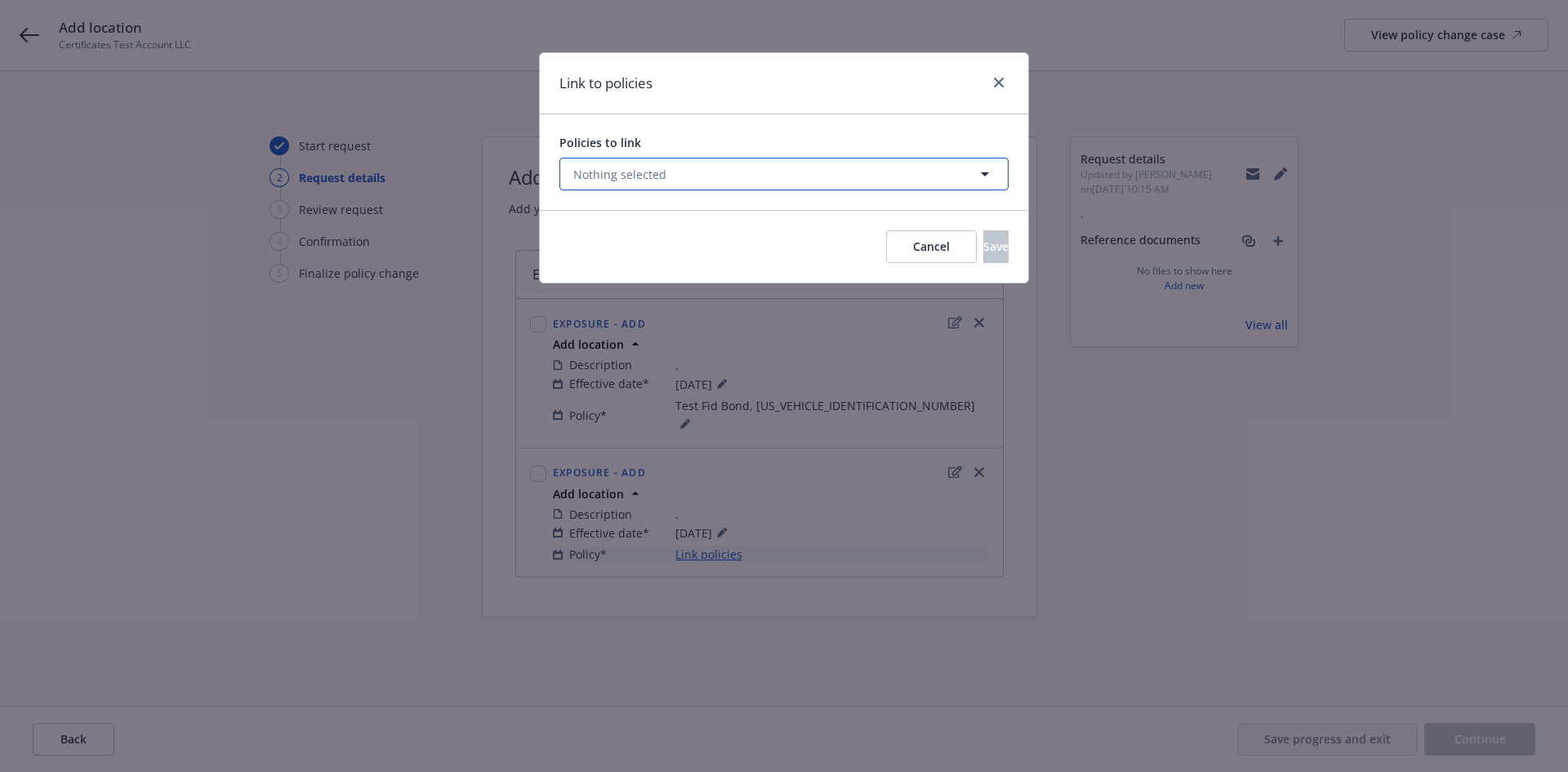
click at [681, 179] on button "Nothing selected" at bounding box center [784, 174] width 450 height 33
select select "ACTIVE"
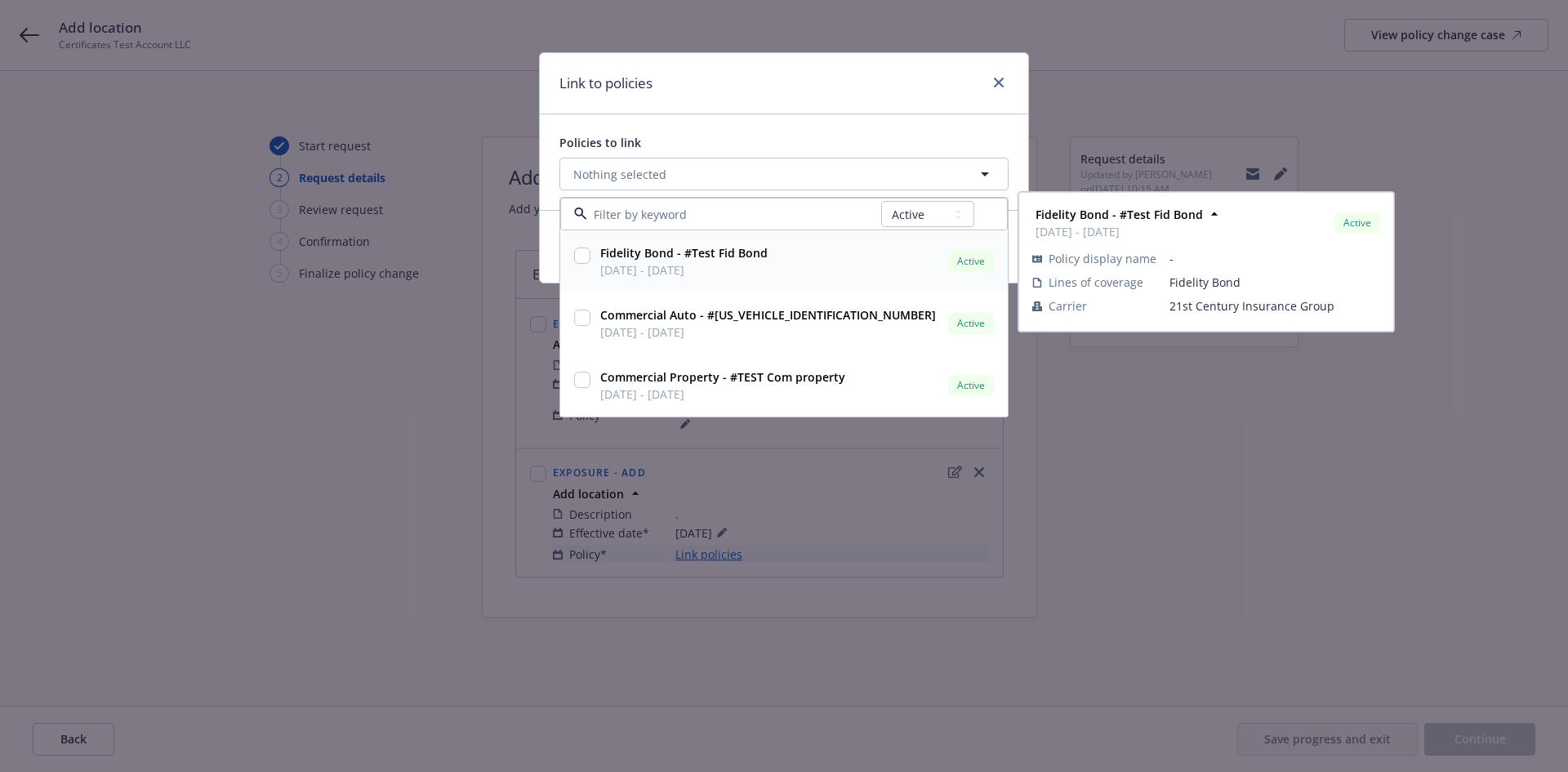
click at [637, 249] on strong "Fidelity Bond - #Test Fid Bond" at bounding box center [684, 253] width 167 height 15
checkbox input "true"
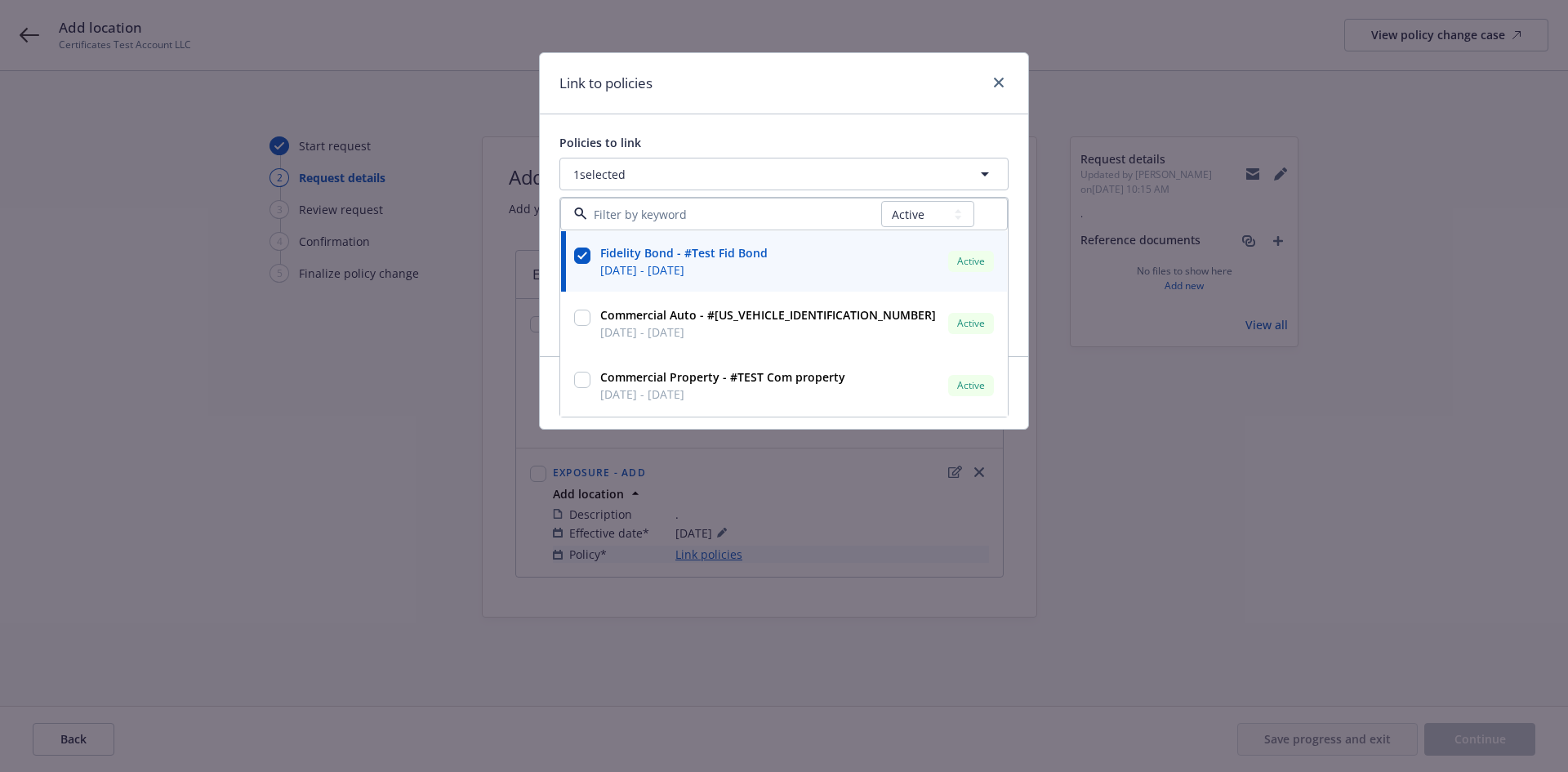
click at [1237, 508] on div "Link to policies Policies to link 1 selected All Active Upcoming Expired Cancel…" at bounding box center [784, 386] width 1568 height 772
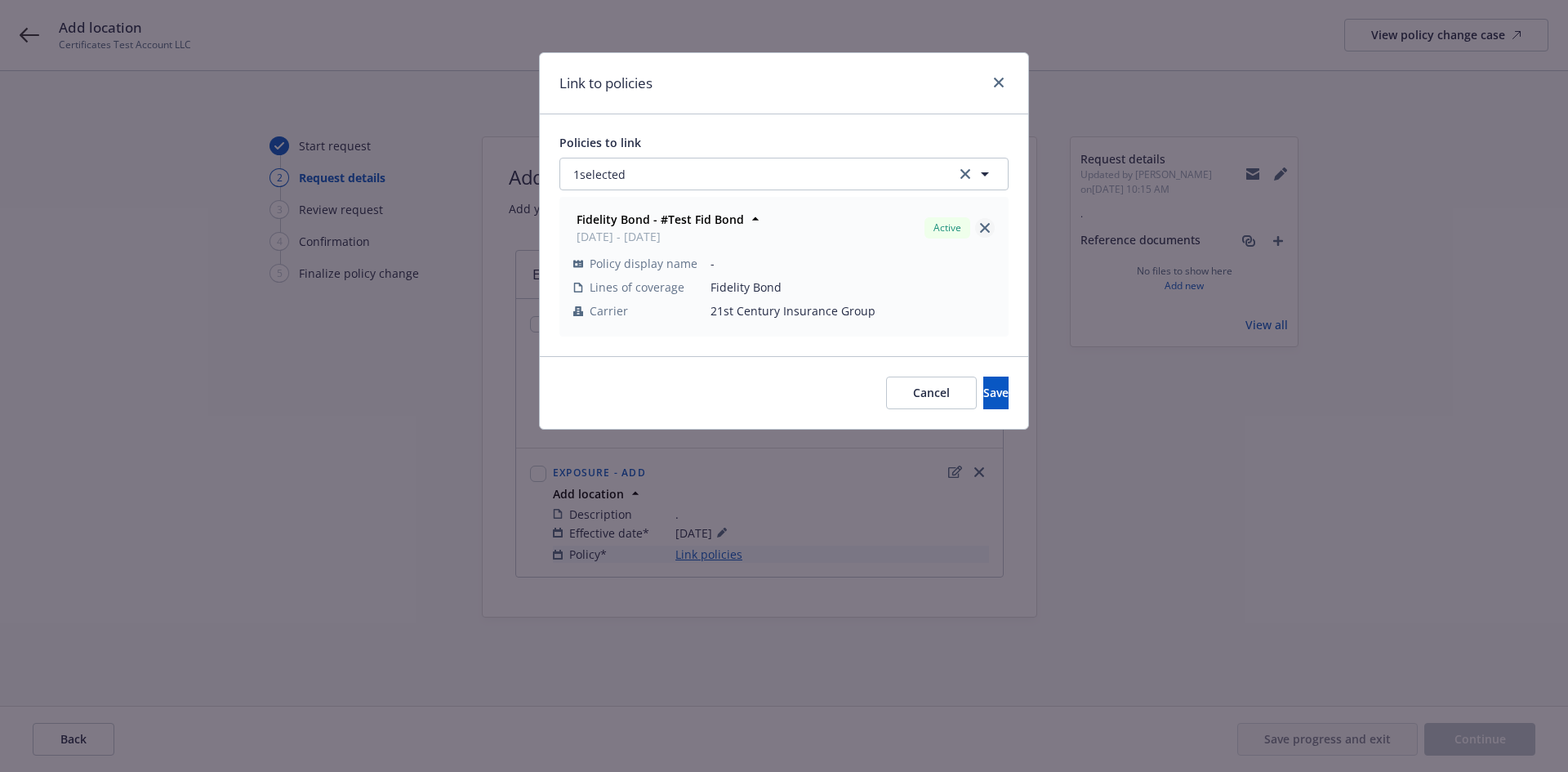
click at [976, 226] on link "close" at bounding box center [984, 228] width 19 height 19
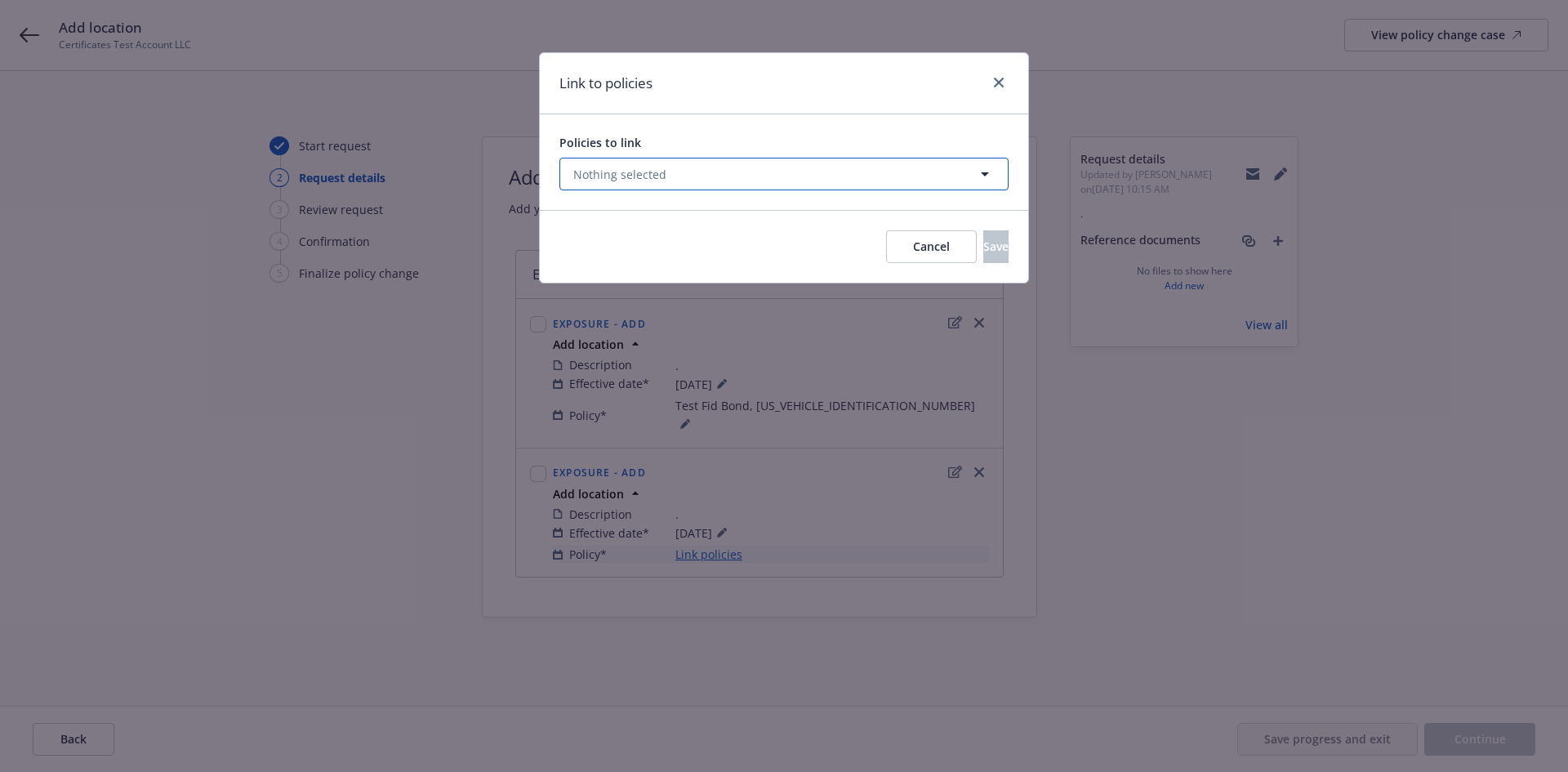
click at [983, 178] on icon "button" at bounding box center [984, 174] width 19 height 19
select select "ACTIVE"
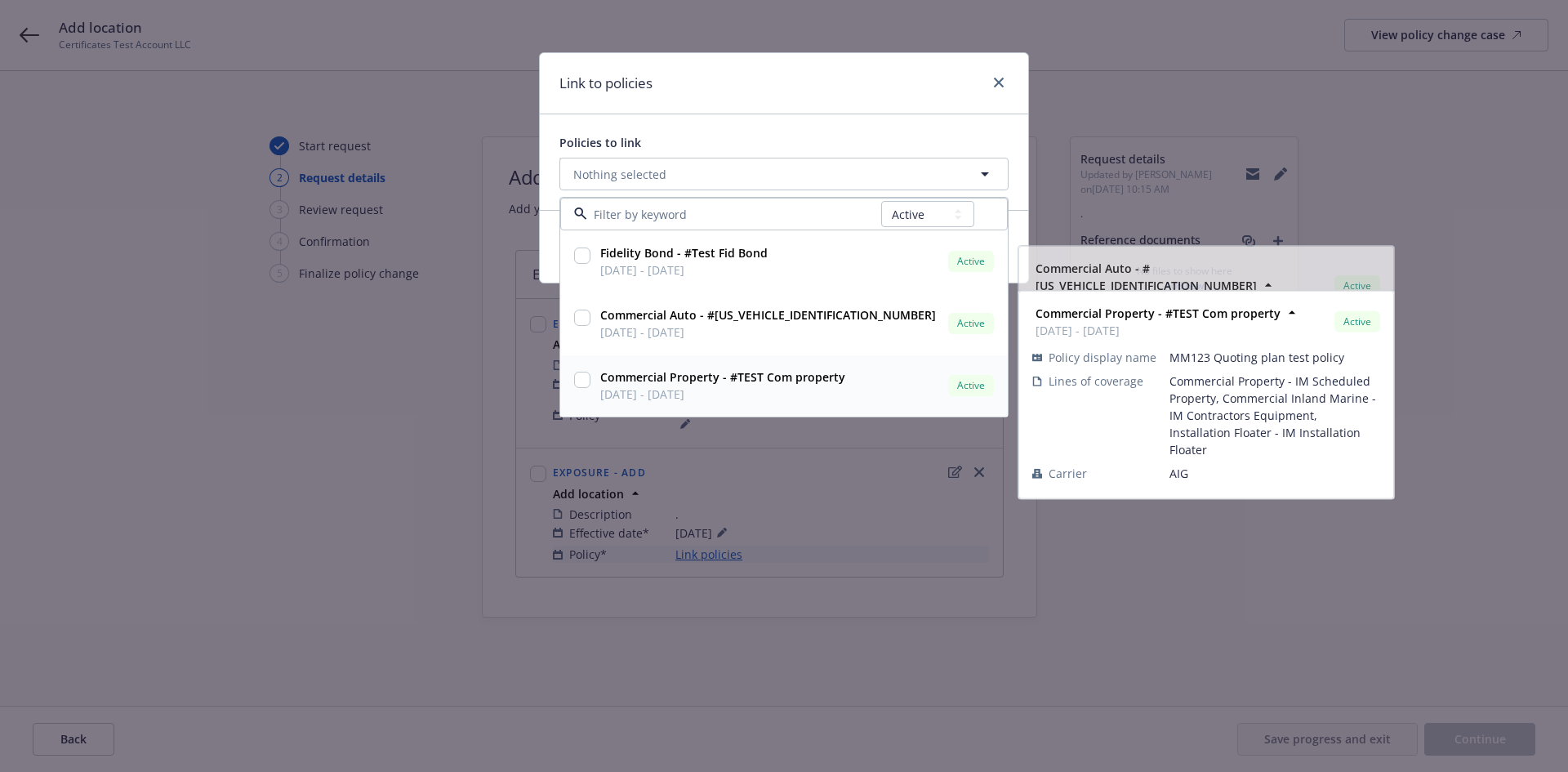
click at [718, 407] on div "Commercial Property - #TEST Com property 08/15/2025 - 08/15/2026 Active Policy …" at bounding box center [784, 385] width 446 height 60
checkbox input "true"
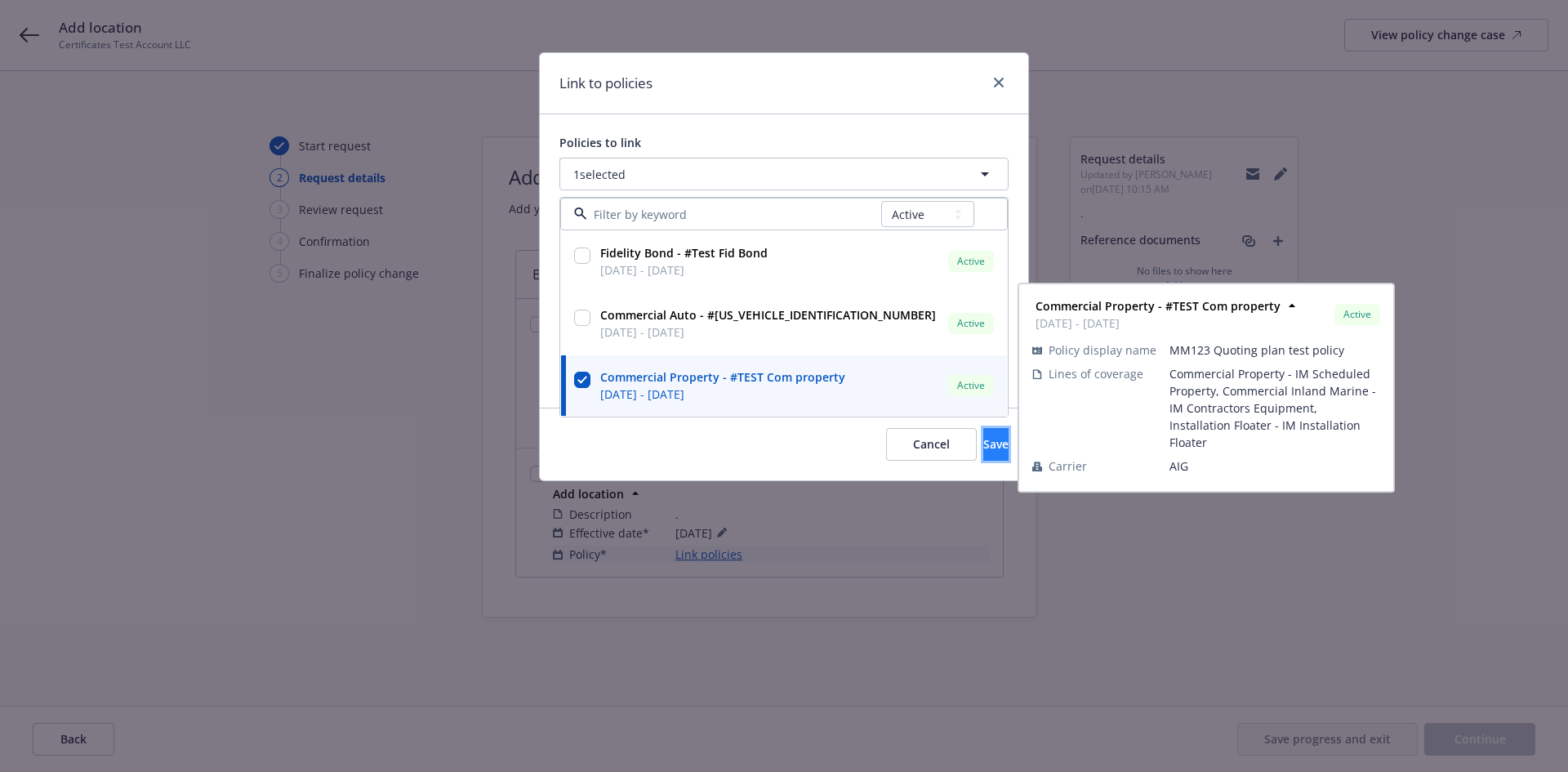
click at [983, 450] on span "Save" at bounding box center [996, 444] width 25 height 15
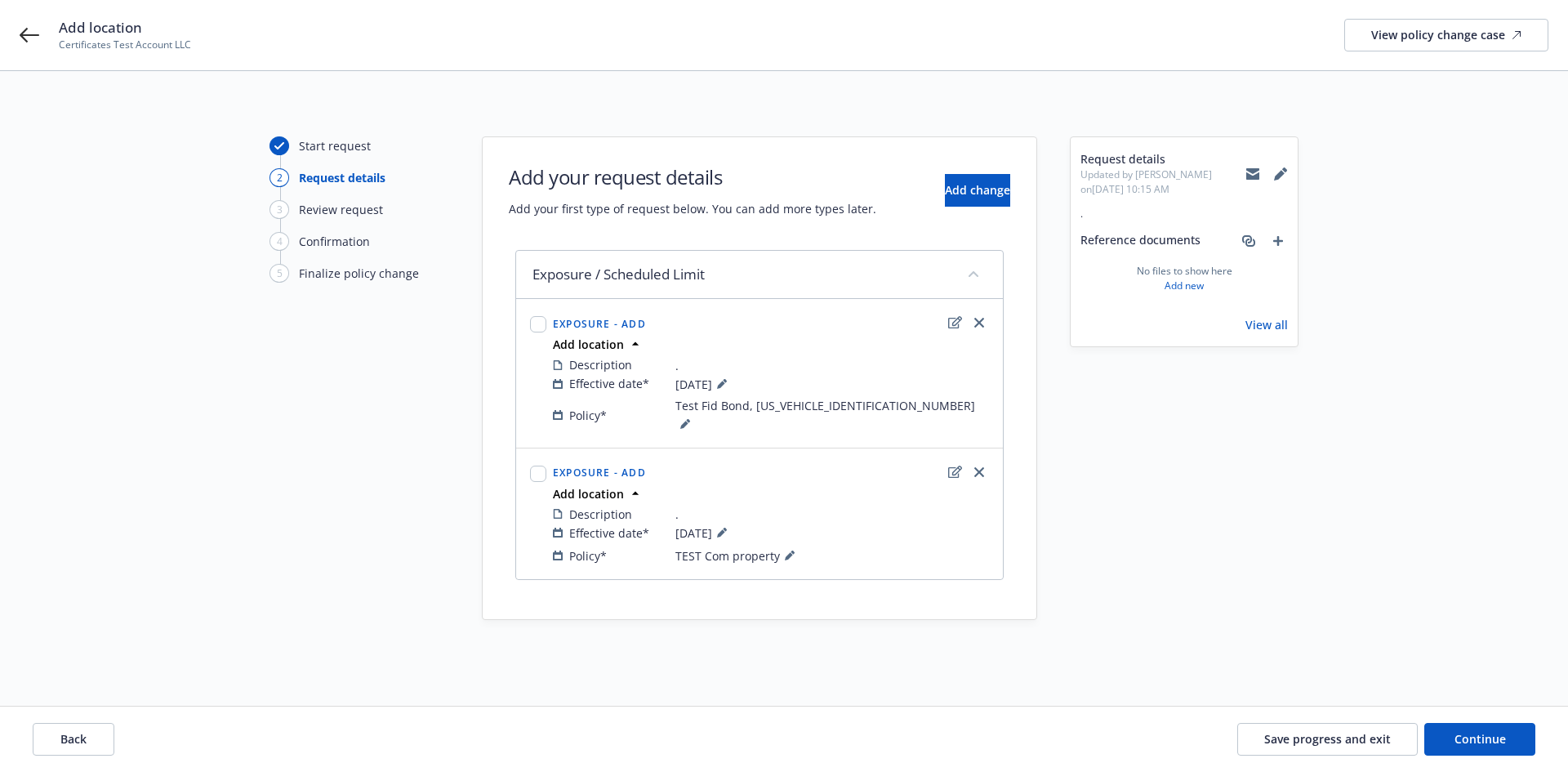
click at [1165, 664] on div "Start request 2 Request details 3 Review request 4 Confirmation 5 Finalize poli…" at bounding box center [784, 421] width 1568 height 701
click at [1353, 737] on span "Save progress and exit" at bounding box center [1328, 739] width 126 height 15
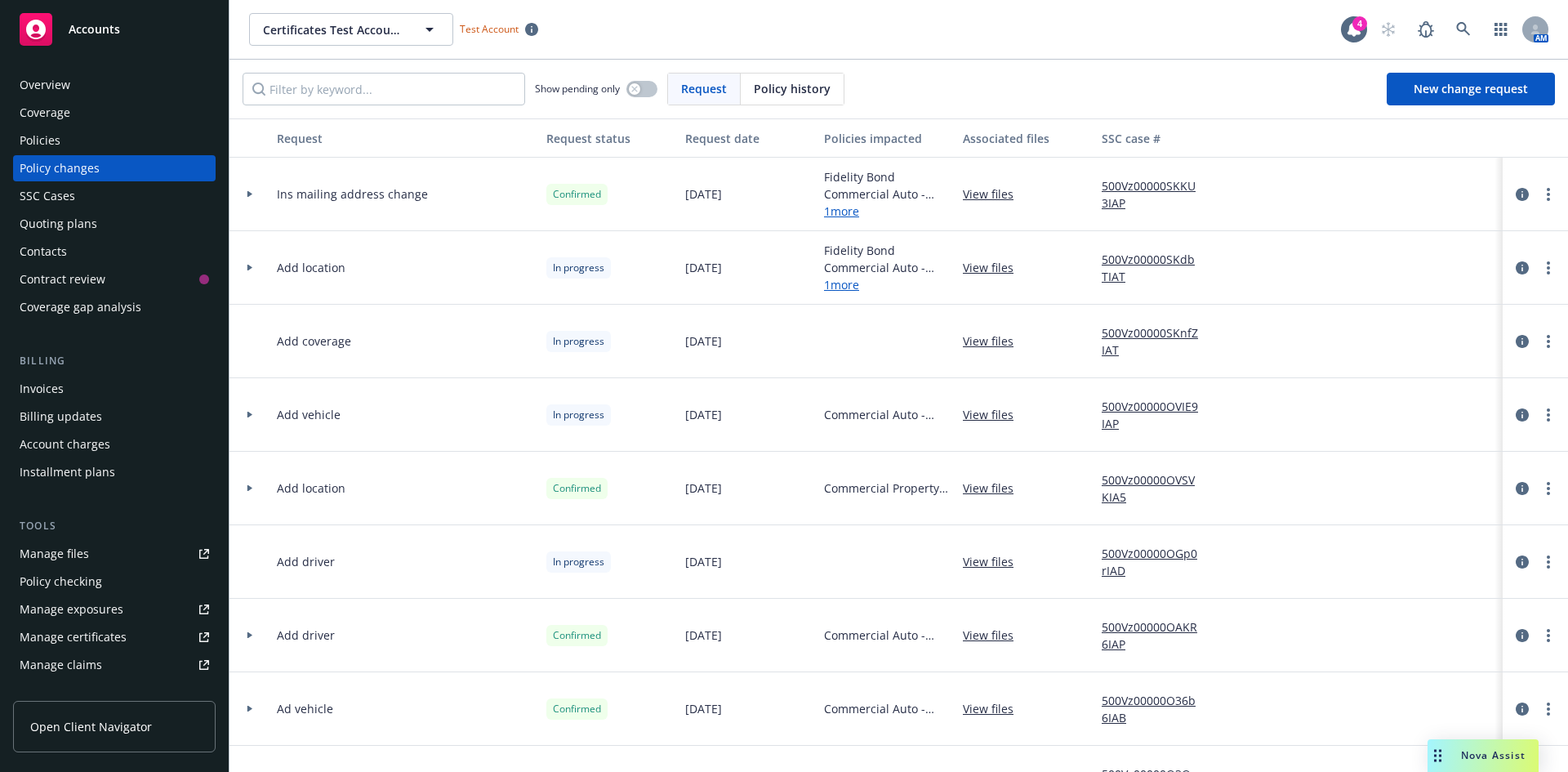
click at [97, 49] on link "Accounts" at bounding box center [115, 30] width 203 height 46
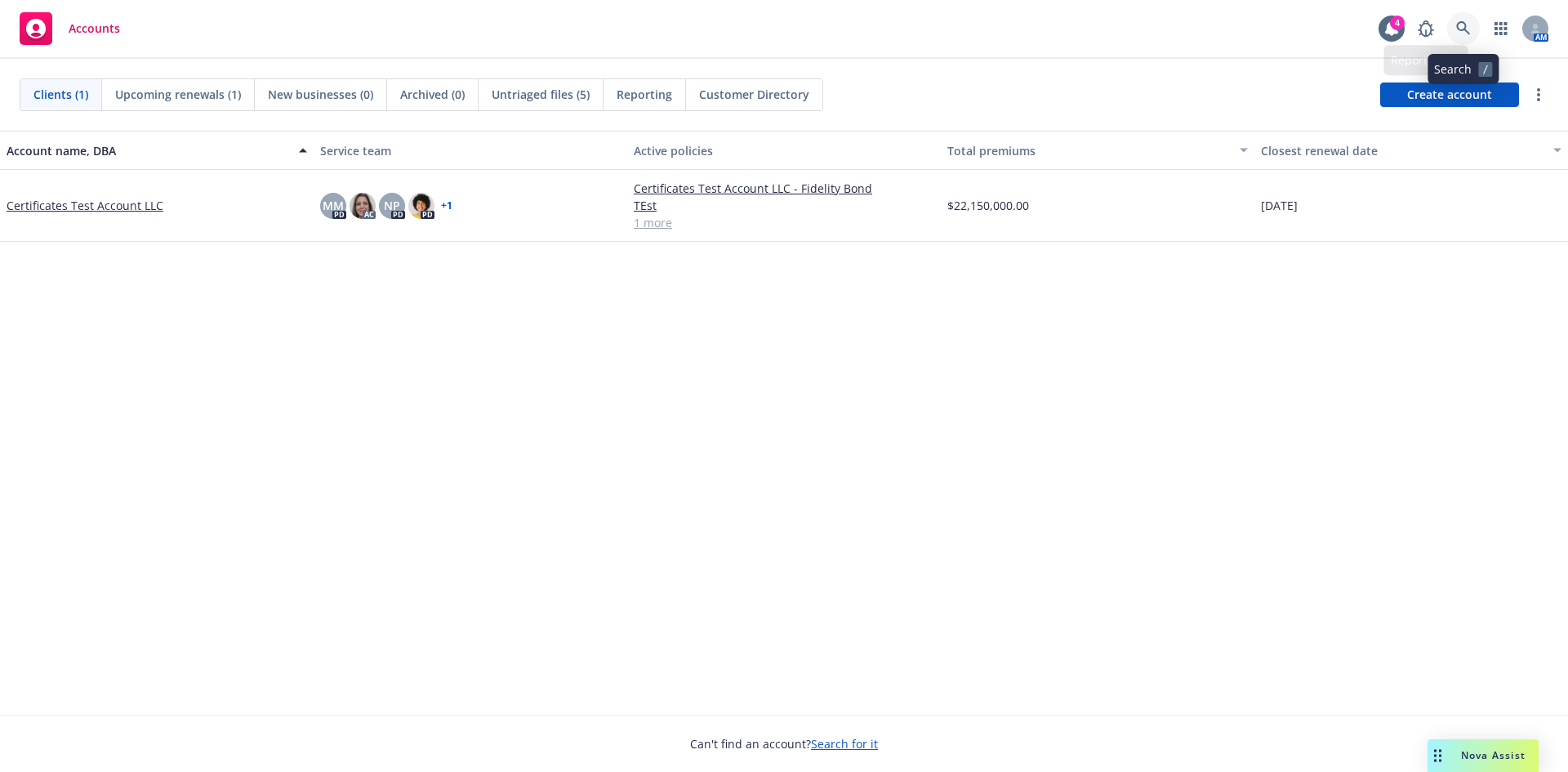
click at [1474, 28] on link at bounding box center [1464, 29] width 33 height 33
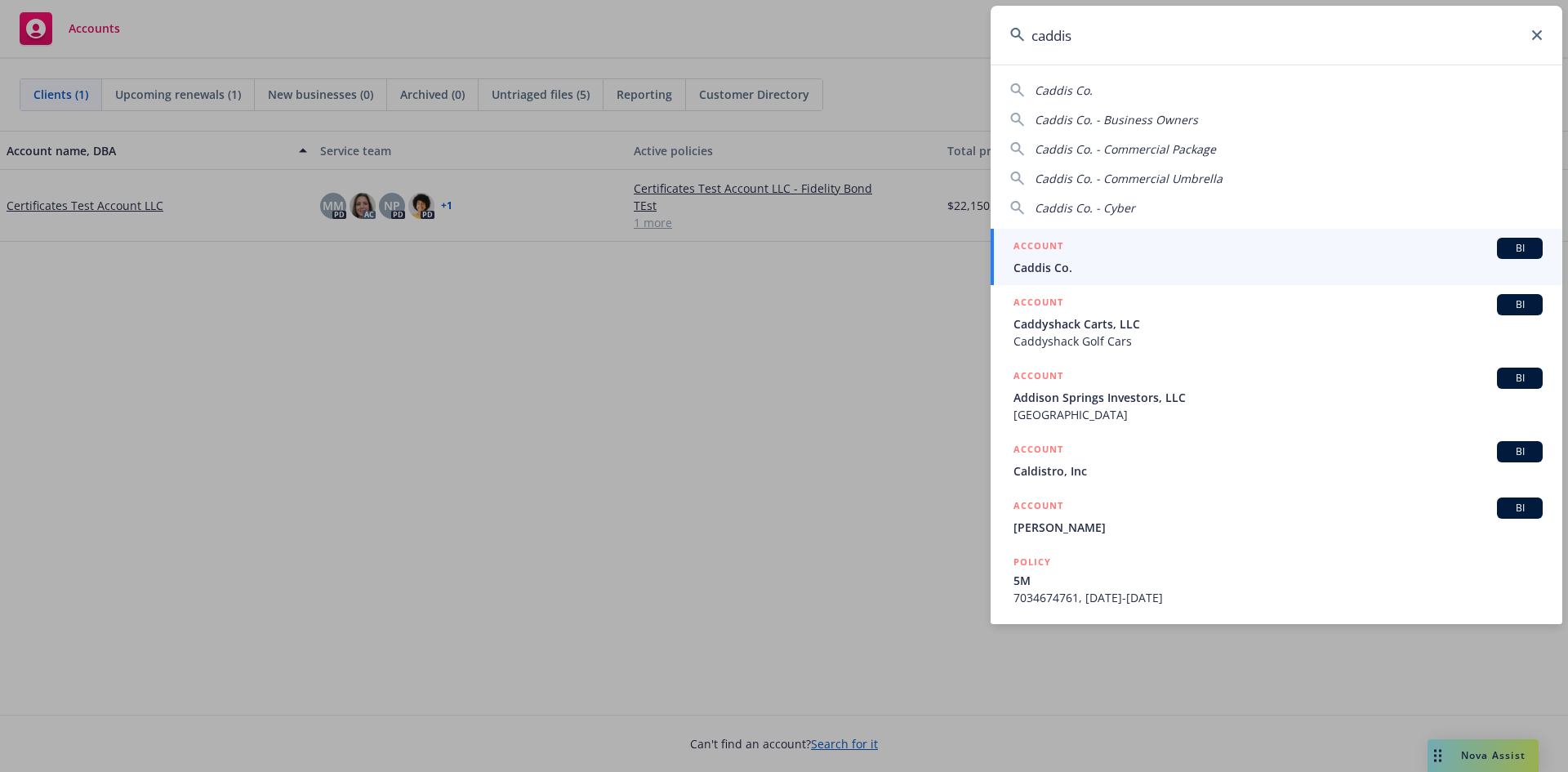
type input "caddis"
click at [1215, 243] on div "ACCOUNT BI" at bounding box center [1278, 248] width 529 height 21
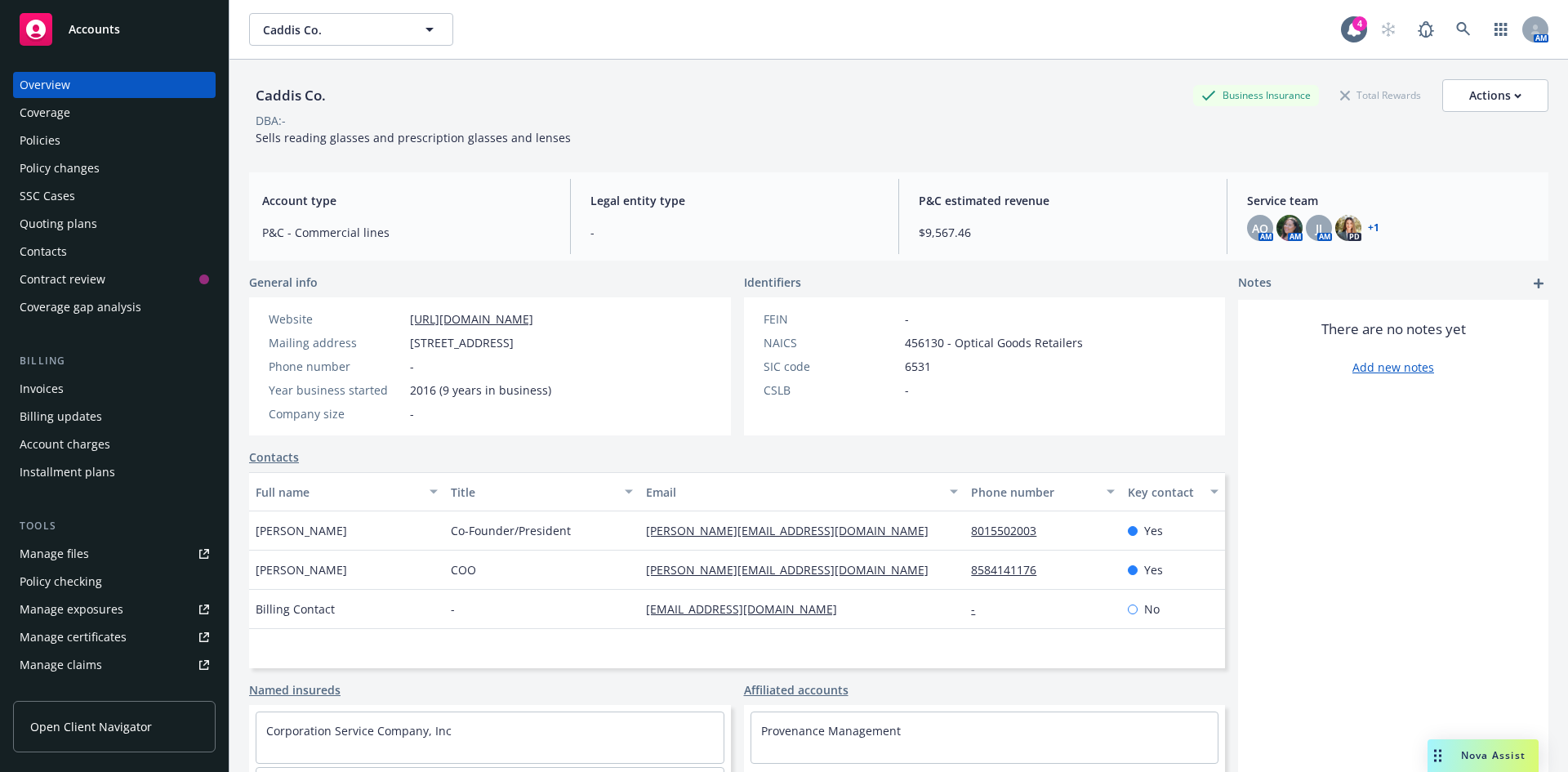
click at [98, 172] on div "Policy changes" at bounding box center [114, 167] width 189 height 26
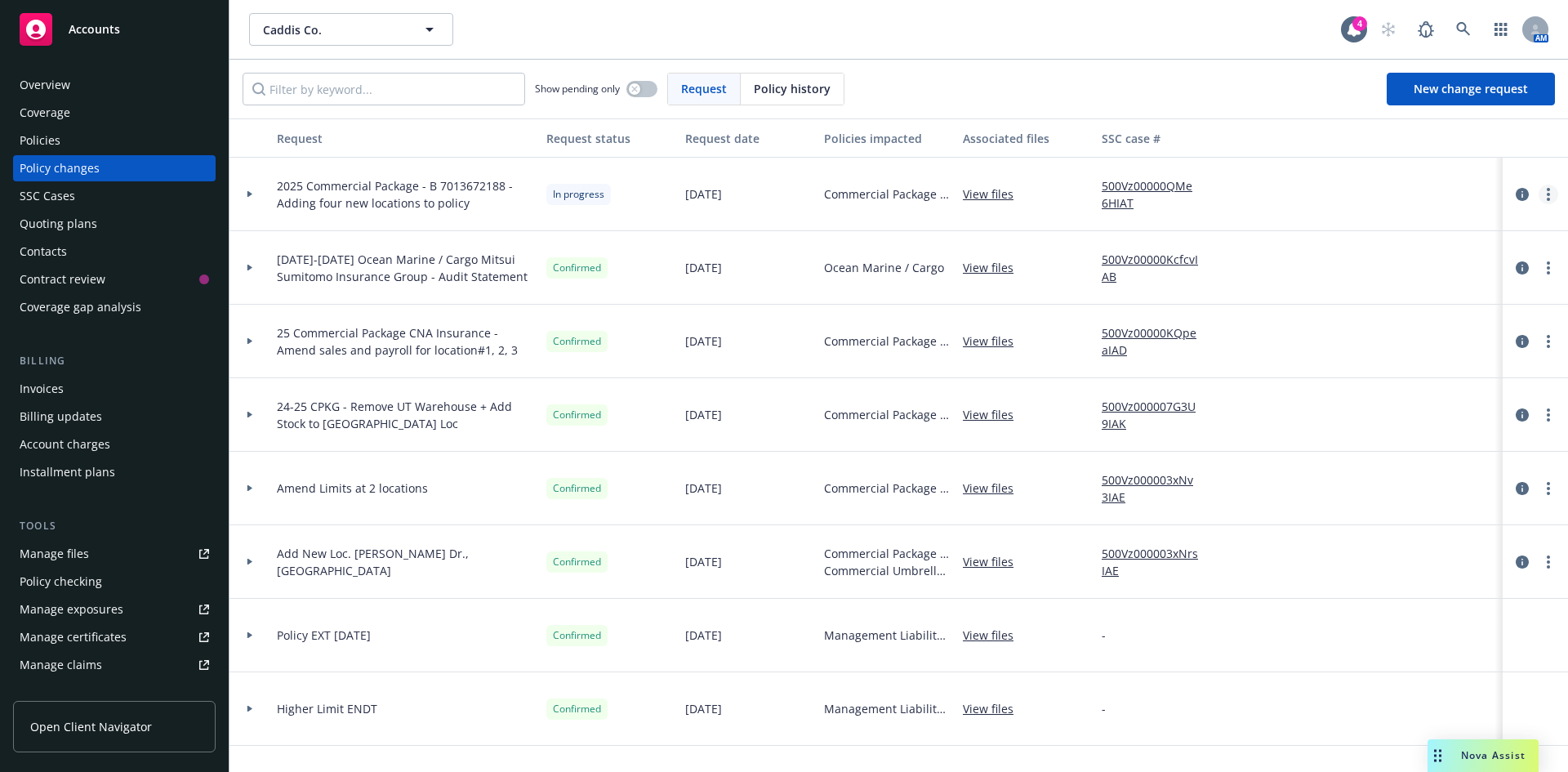
click at [1547, 195] on circle "more" at bounding box center [1548, 193] width 3 height 3
click at [1466, 332] on link "Resume workflow" at bounding box center [1404, 326] width 280 height 33
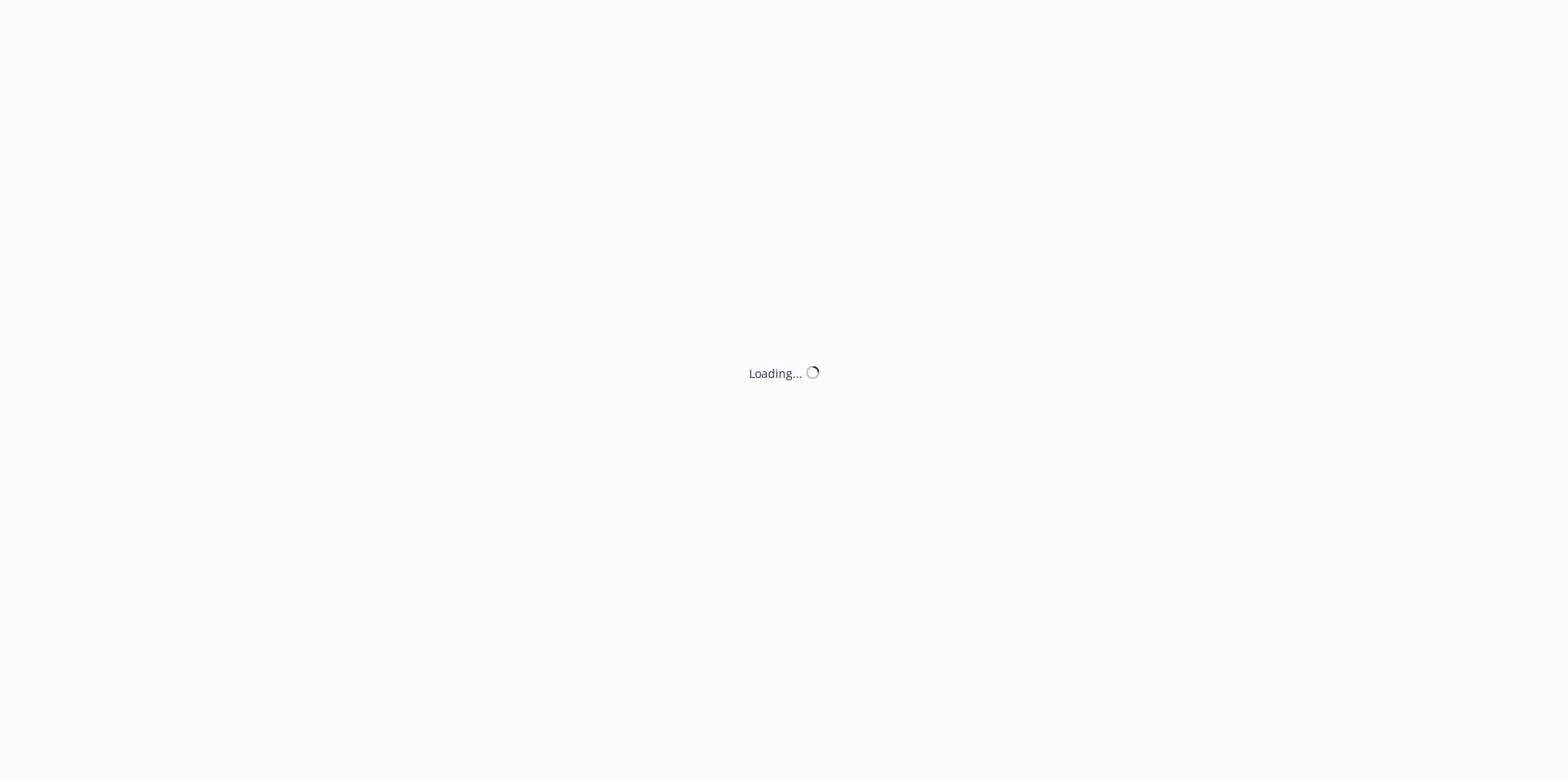
select select "ACCEPTED"
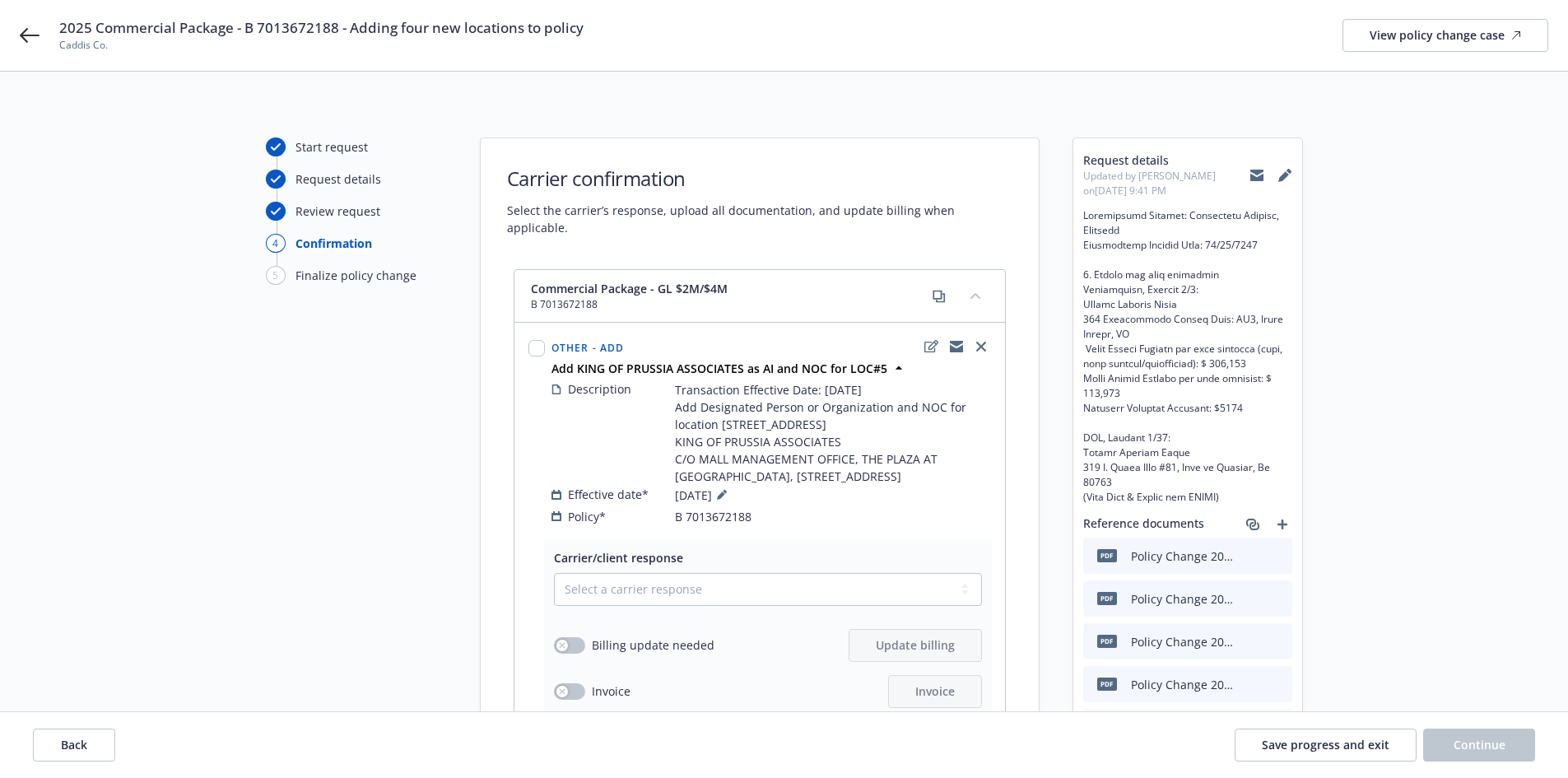
click at [351, 223] on div "Review request" at bounding box center [357, 217] width 181 height 32
click at [360, 217] on div "Review request" at bounding box center [338, 211] width 85 height 17
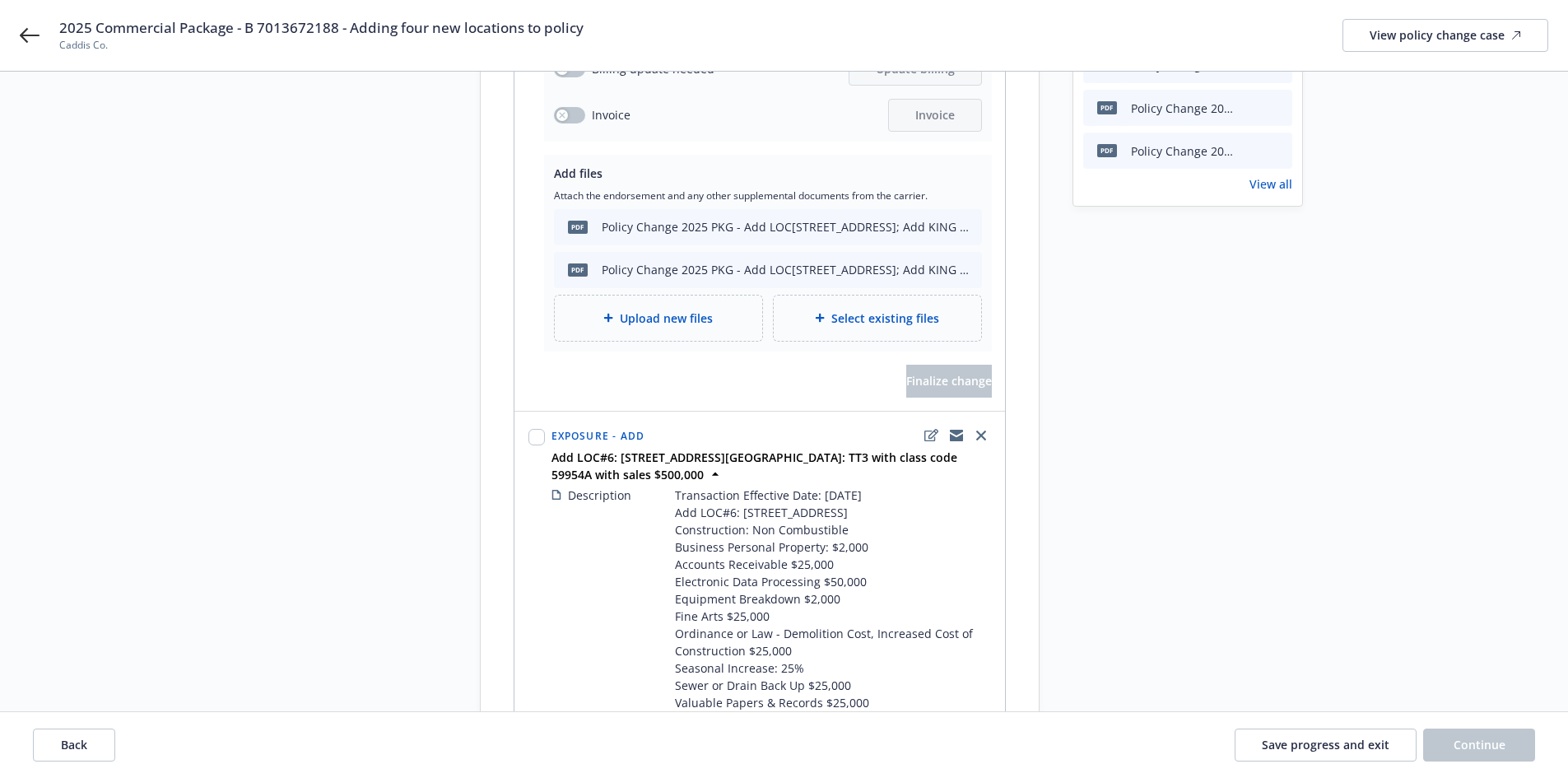
scroll to position [82, 0]
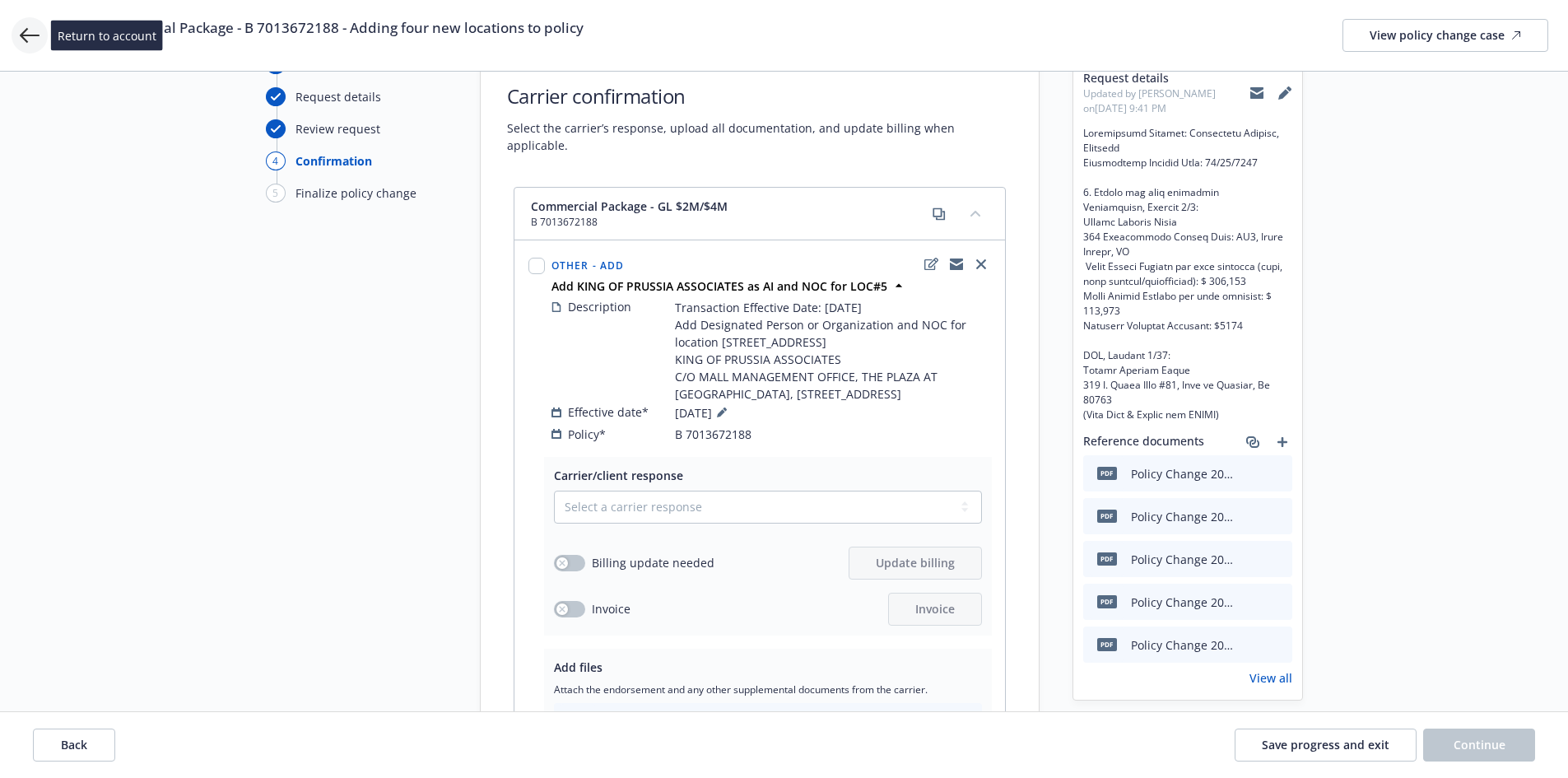
click at [37, 42] on icon at bounding box center [29, 35] width 19 height 19
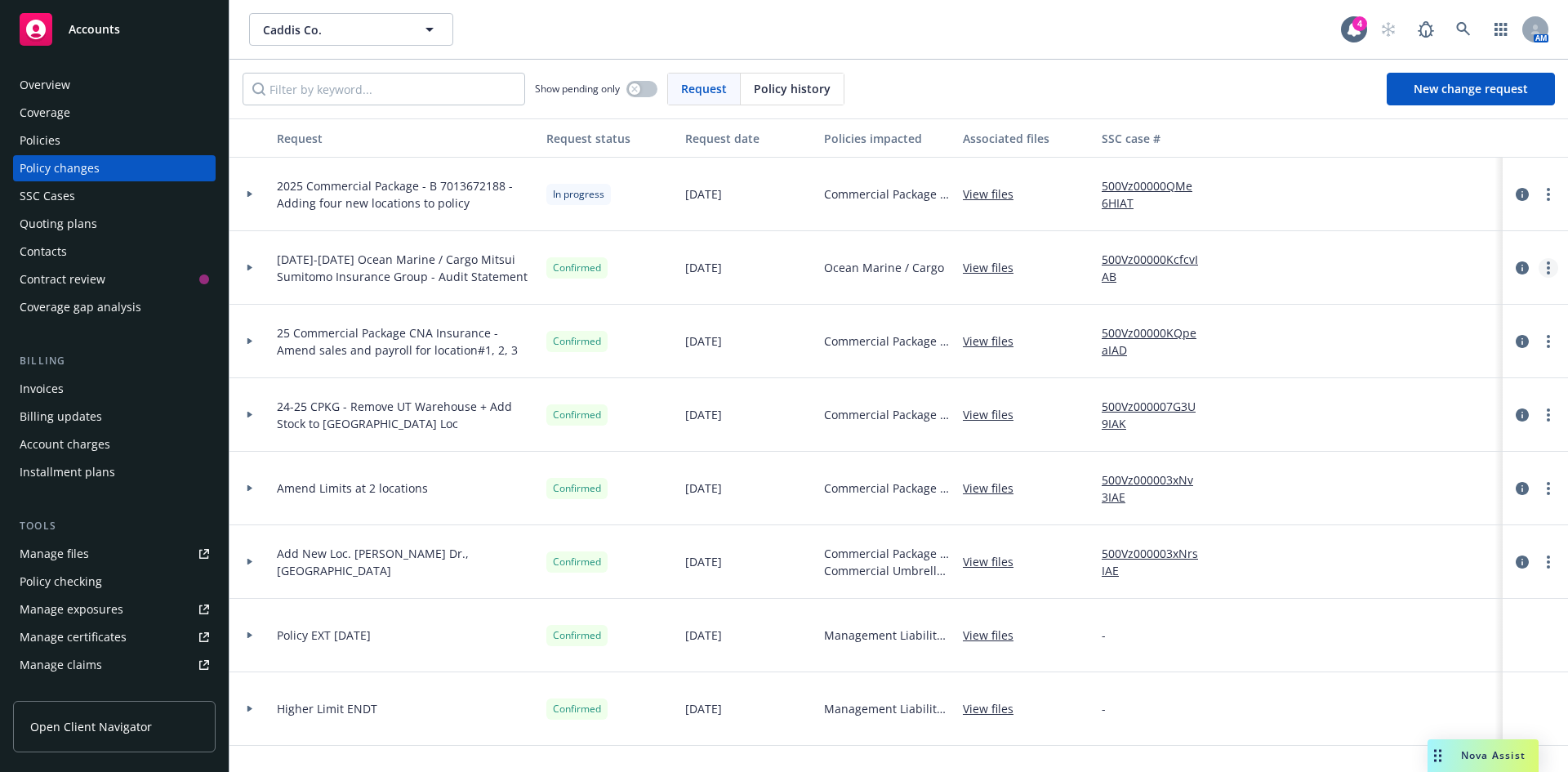
click at [1539, 261] on link "more" at bounding box center [1548, 268] width 19 height 19
click at [298, 271] on span "6/21/2024-4/5/2025 Ocean Marine / Cargo Mitsui Sumitomo Insurance Group - Audit…" at bounding box center [405, 268] width 256 height 34
click at [251, 267] on icon at bounding box center [250, 268] width 5 height 7
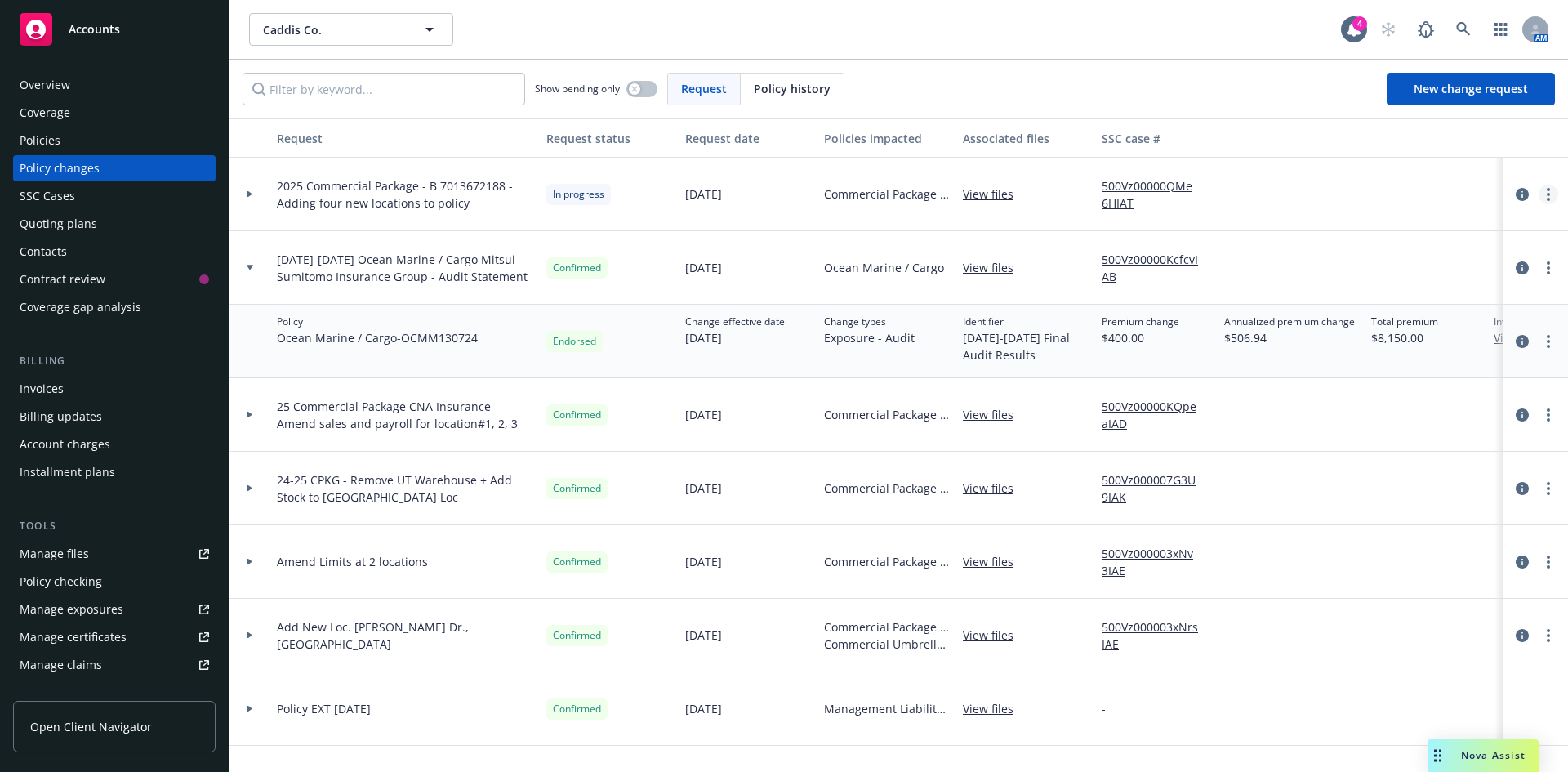
click at [1539, 194] on link "more" at bounding box center [1548, 194] width 19 height 19
click at [1388, 323] on link "Resume workflow" at bounding box center [1404, 326] width 280 height 33
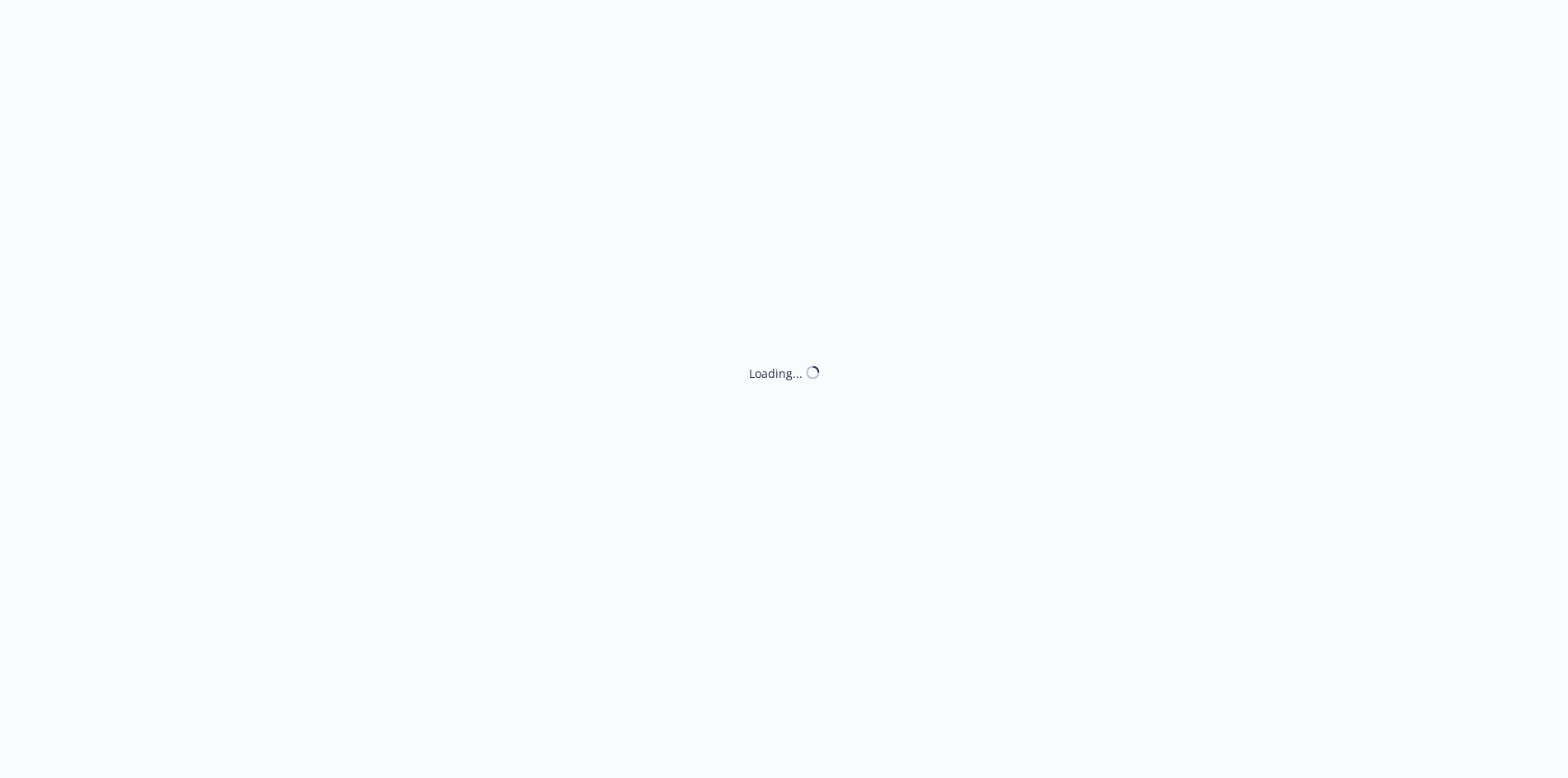
select select "ACCEPTED"
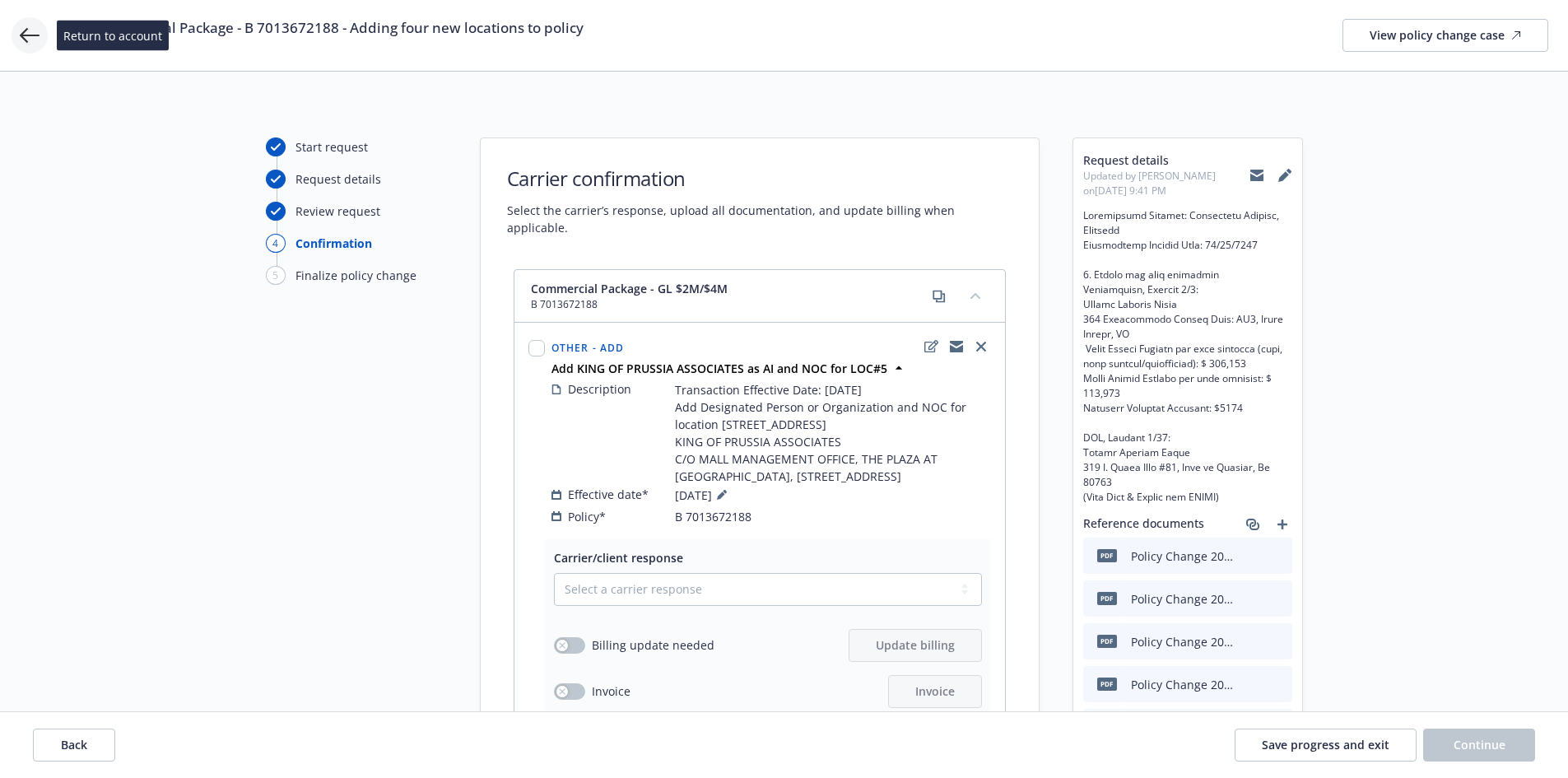
click at [26, 32] on icon at bounding box center [29, 35] width 19 height 19
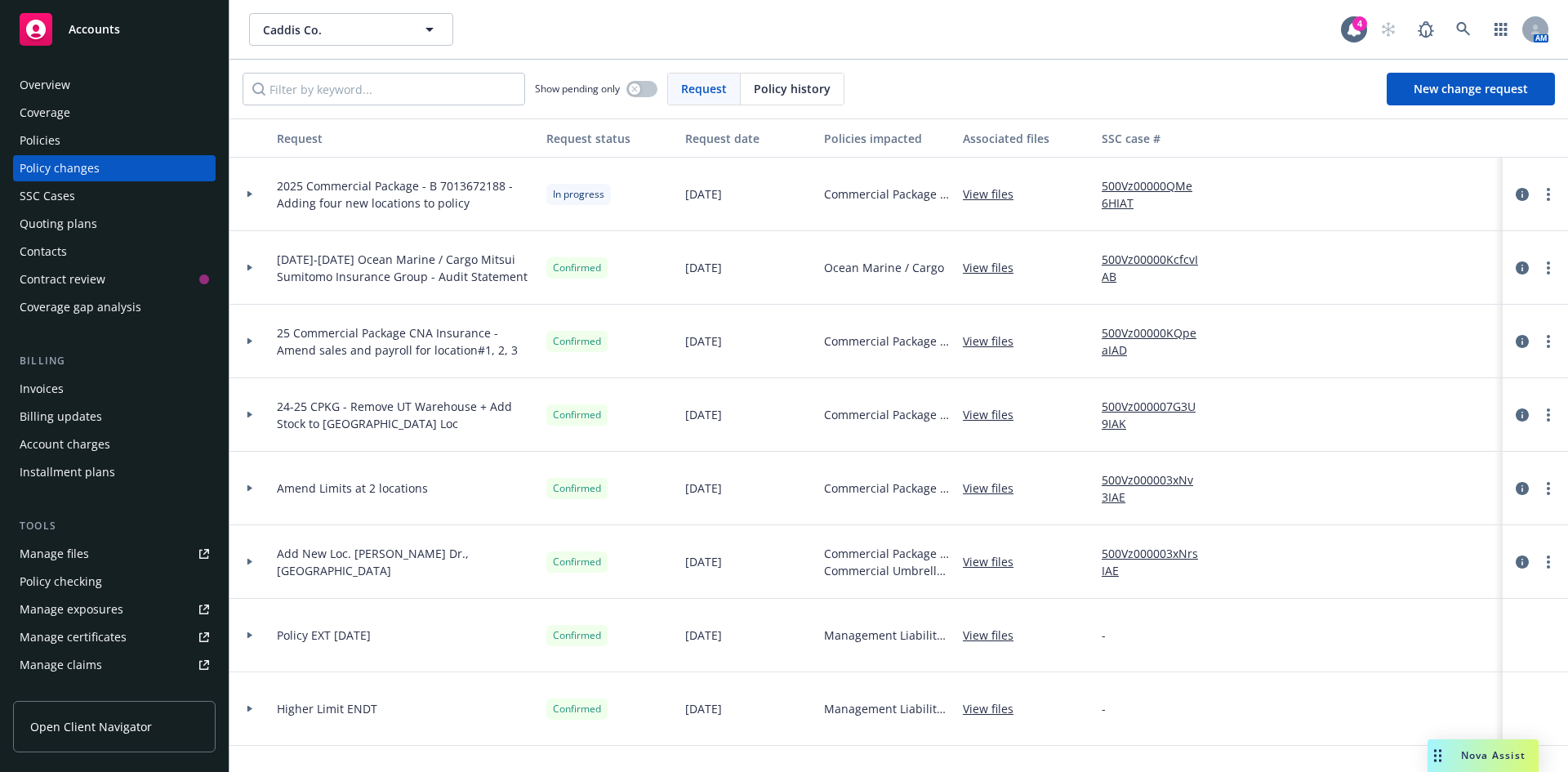
click at [104, 44] on div "Accounts" at bounding box center [114, 30] width 189 height 33
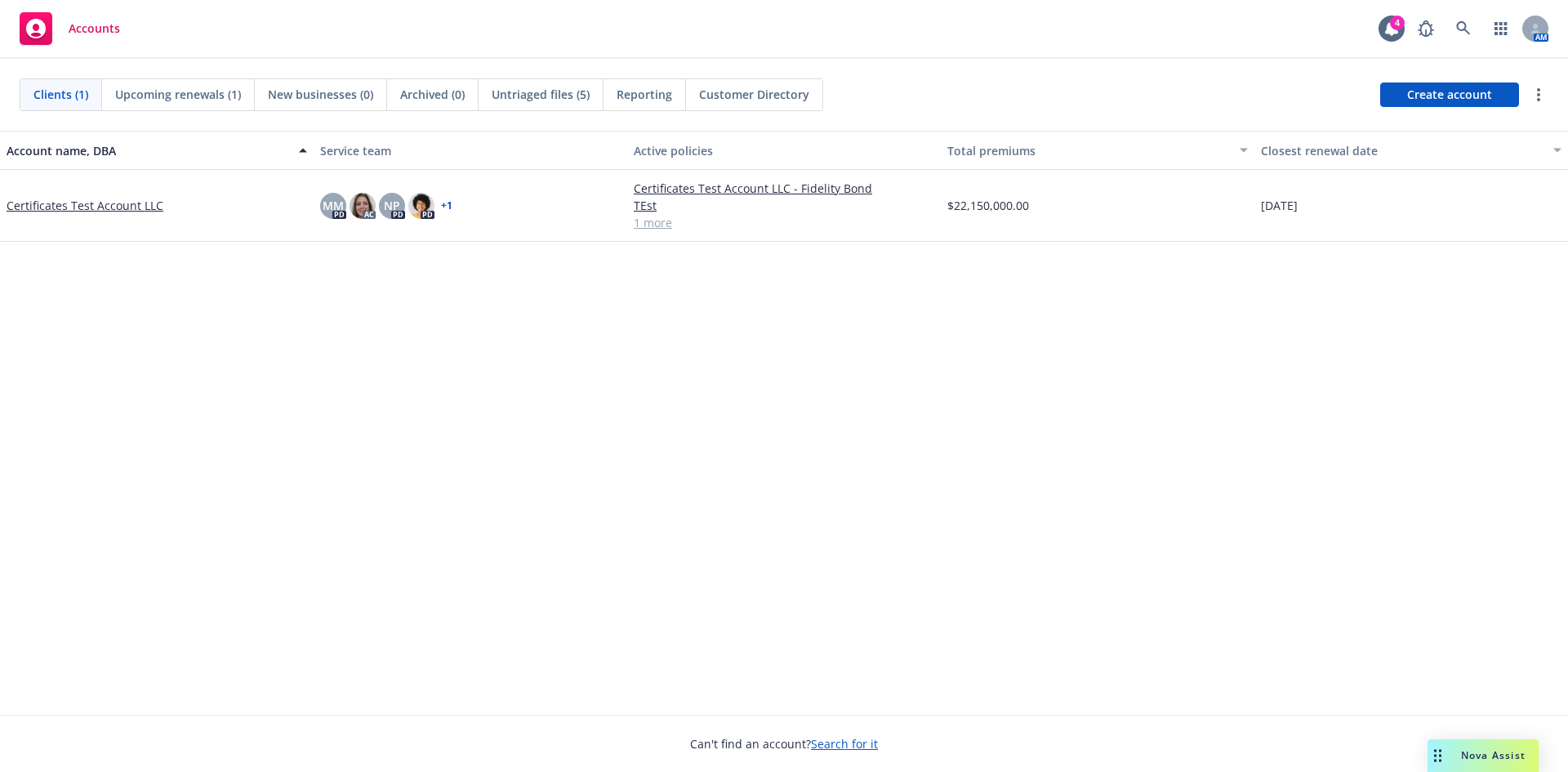
click at [135, 204] on link "Certificates Test Account LLC" at bounding box center [85, 206] width 157 height 17
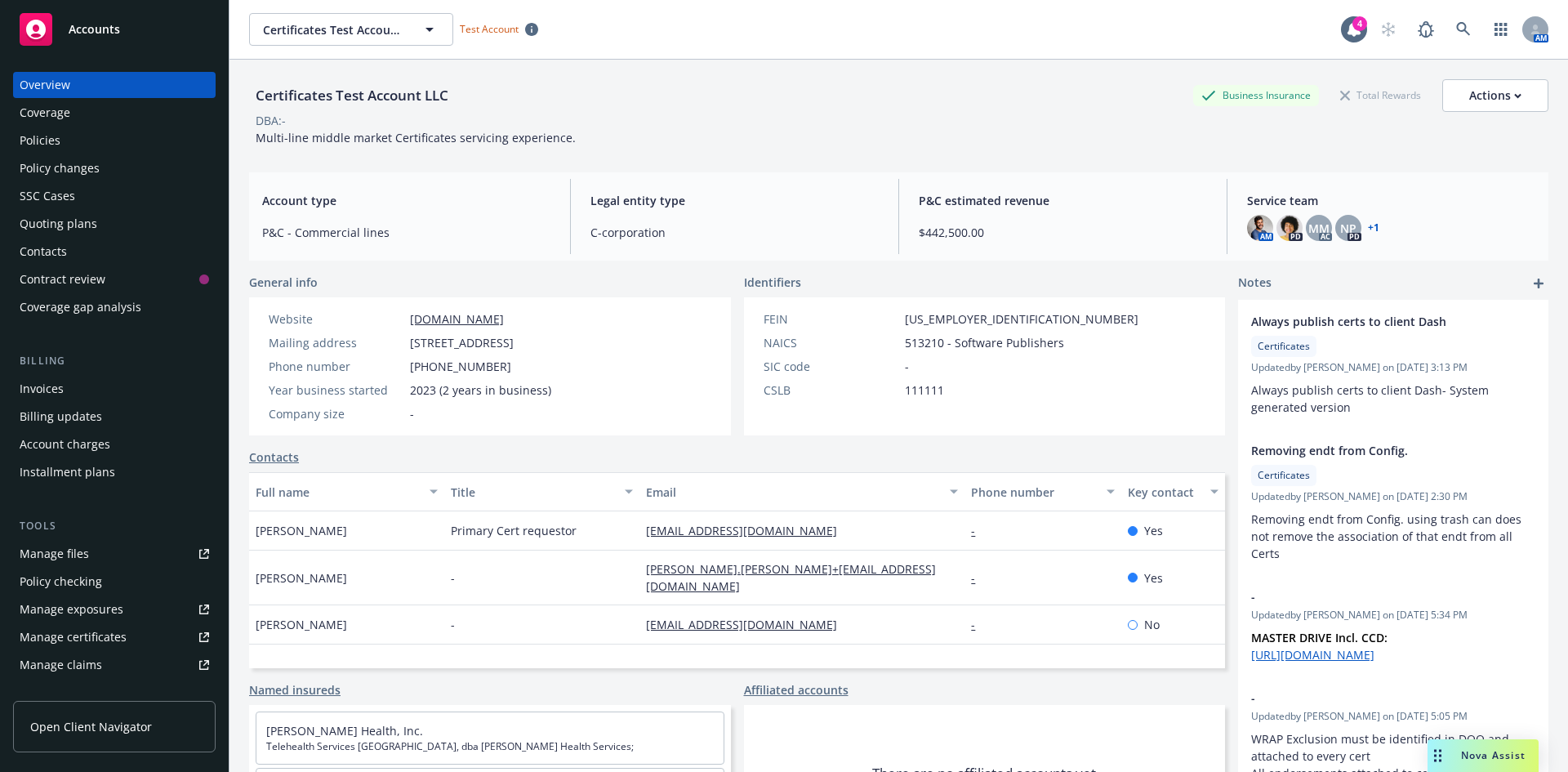
click at [129, 178] on div "Policy changes" at bounding box center [114, 167] width 189 height 26
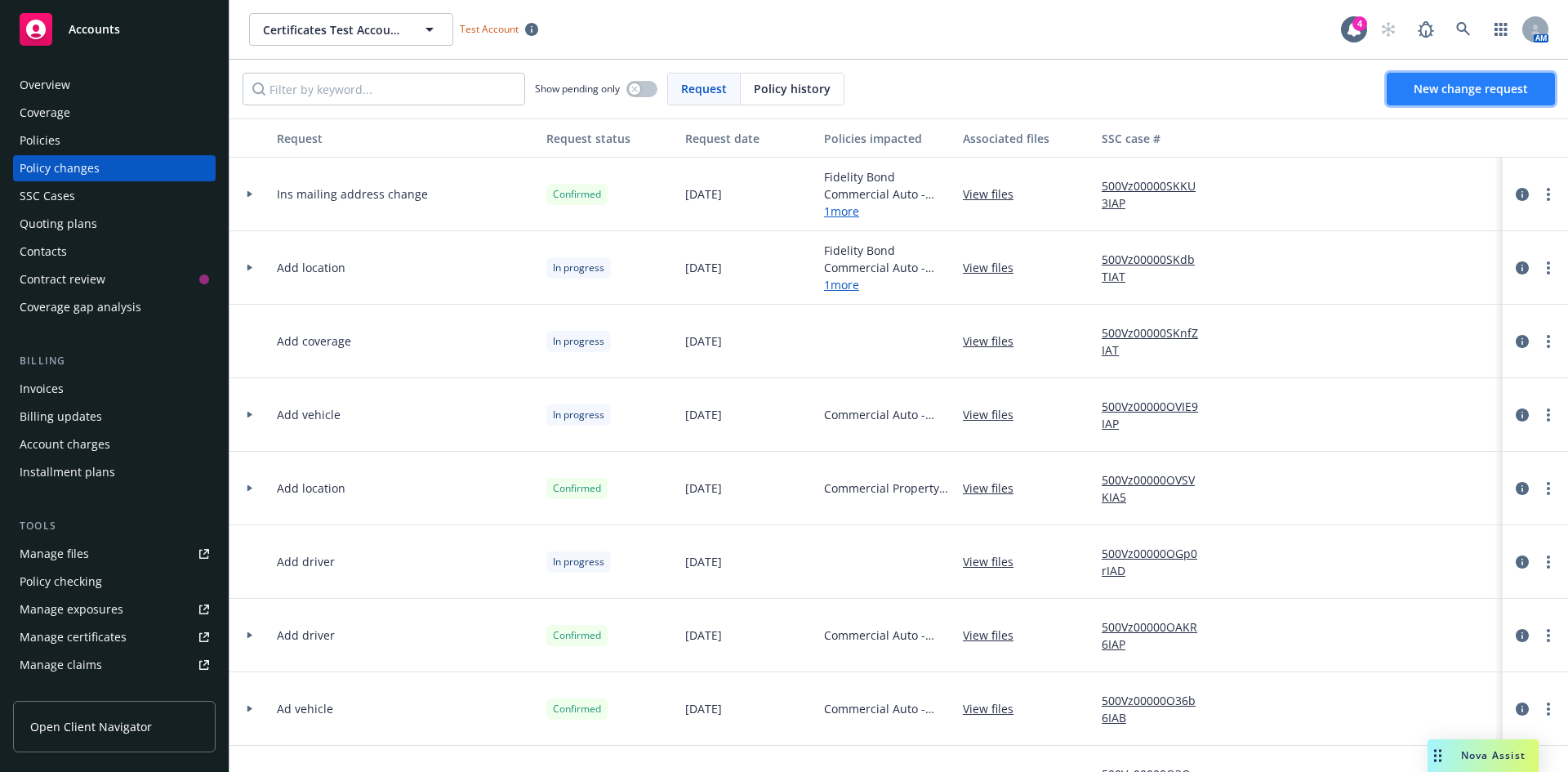
click at [1415, 99] on link "New change request" at bounding box center [1471, 89] width 168 height 33
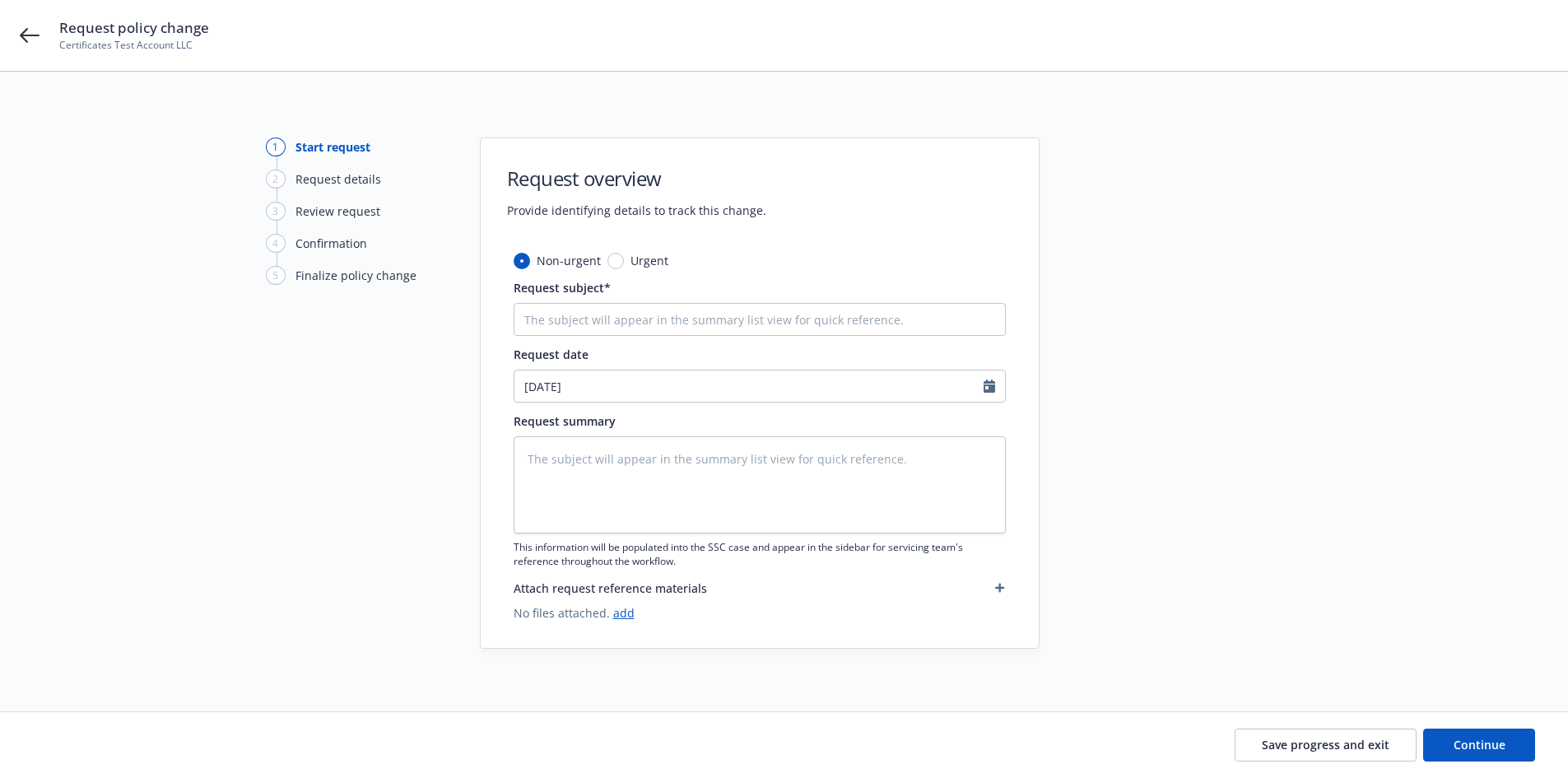
type textarea "x"
click at [36, 33] on icon at bounding box center [29, 35] width 19 height 19
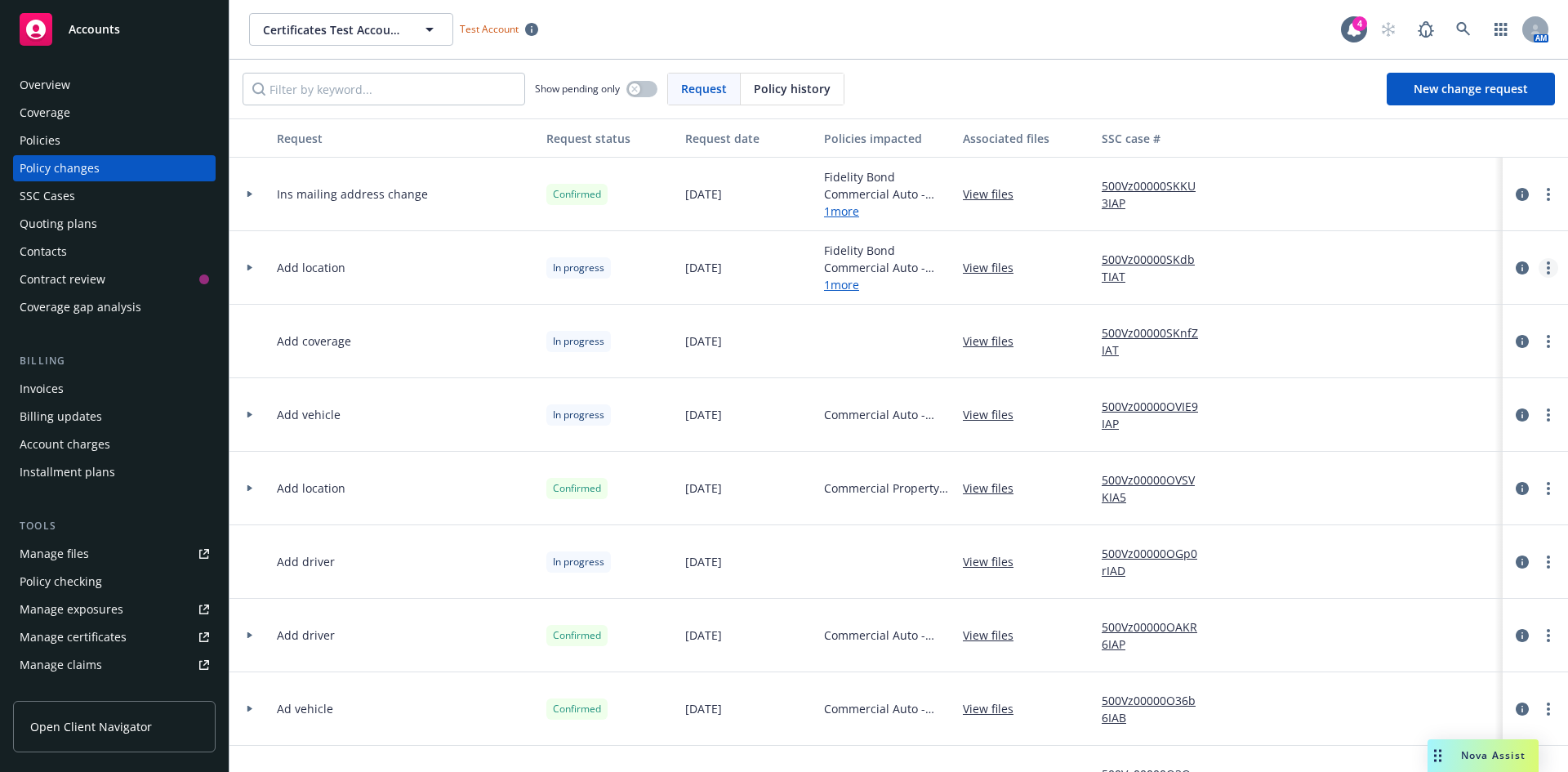
click at [1538, 266] on link "more" at bounding box center [1548, 268] width 19 height 19
click at [1347, 392] on link "Resume workflow" at bounding box center [1404, 399] width 280 height 33
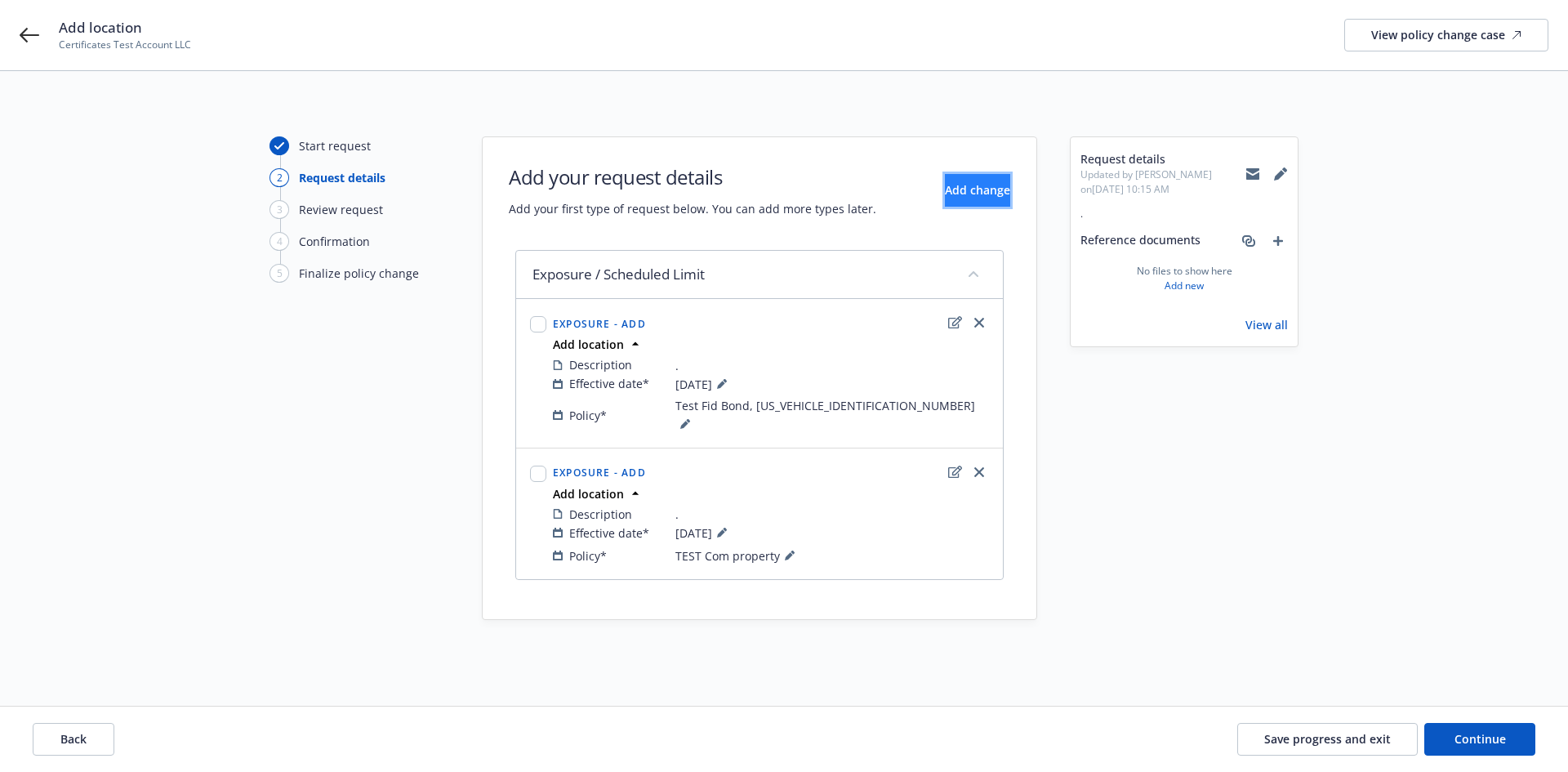
click at [945, 198] on button "Add change" at bounding box center [978, 190] width 65 height 33
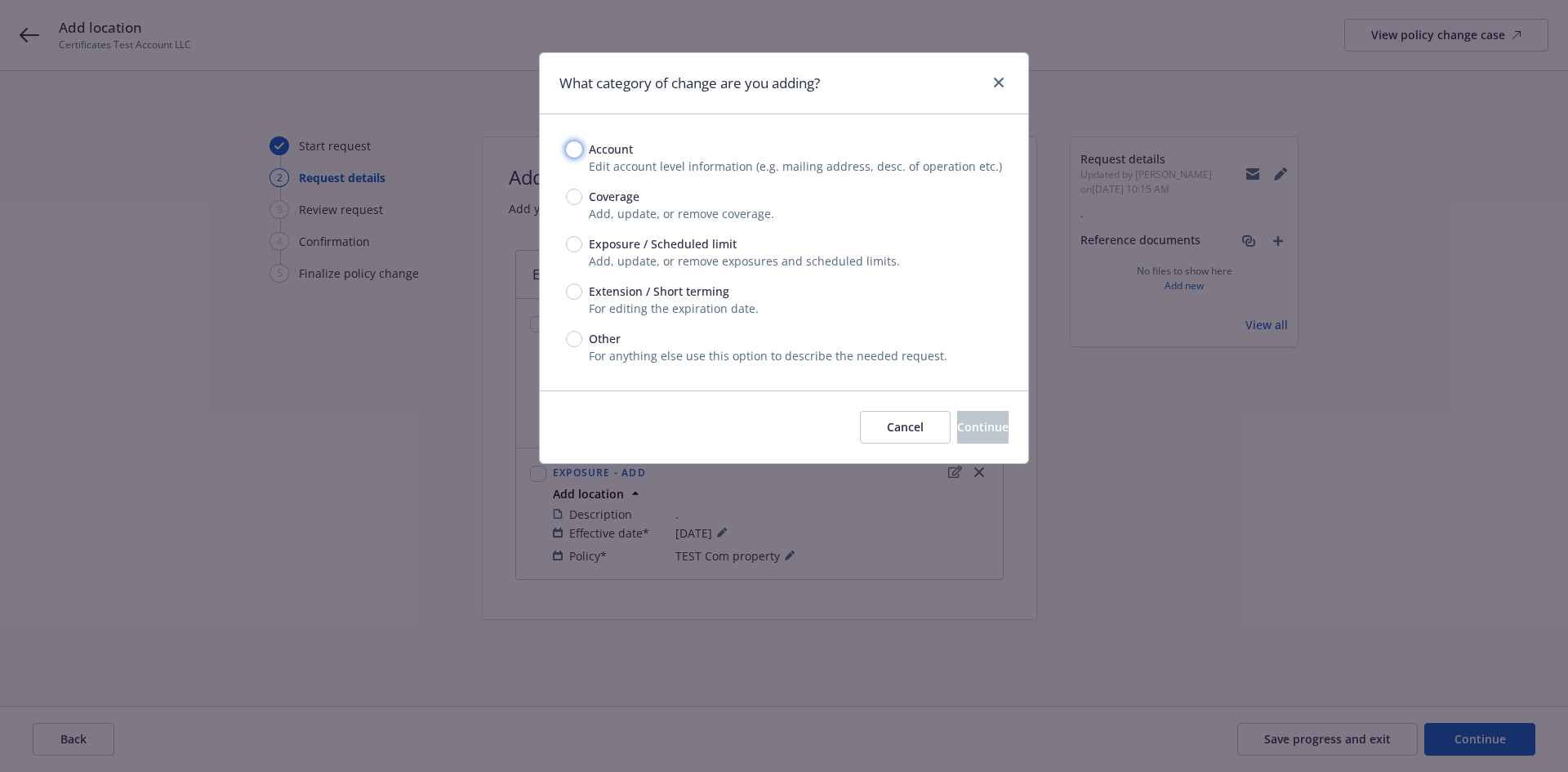
click at [575, 144] on input "Account" at bounding box center [574, 149] width 16 height 16
radio input "true"
click at [958, 444] on button "Continue" at bounding box center [983, 427] width 52 height 33
select select "US"
select select "C-corporation"
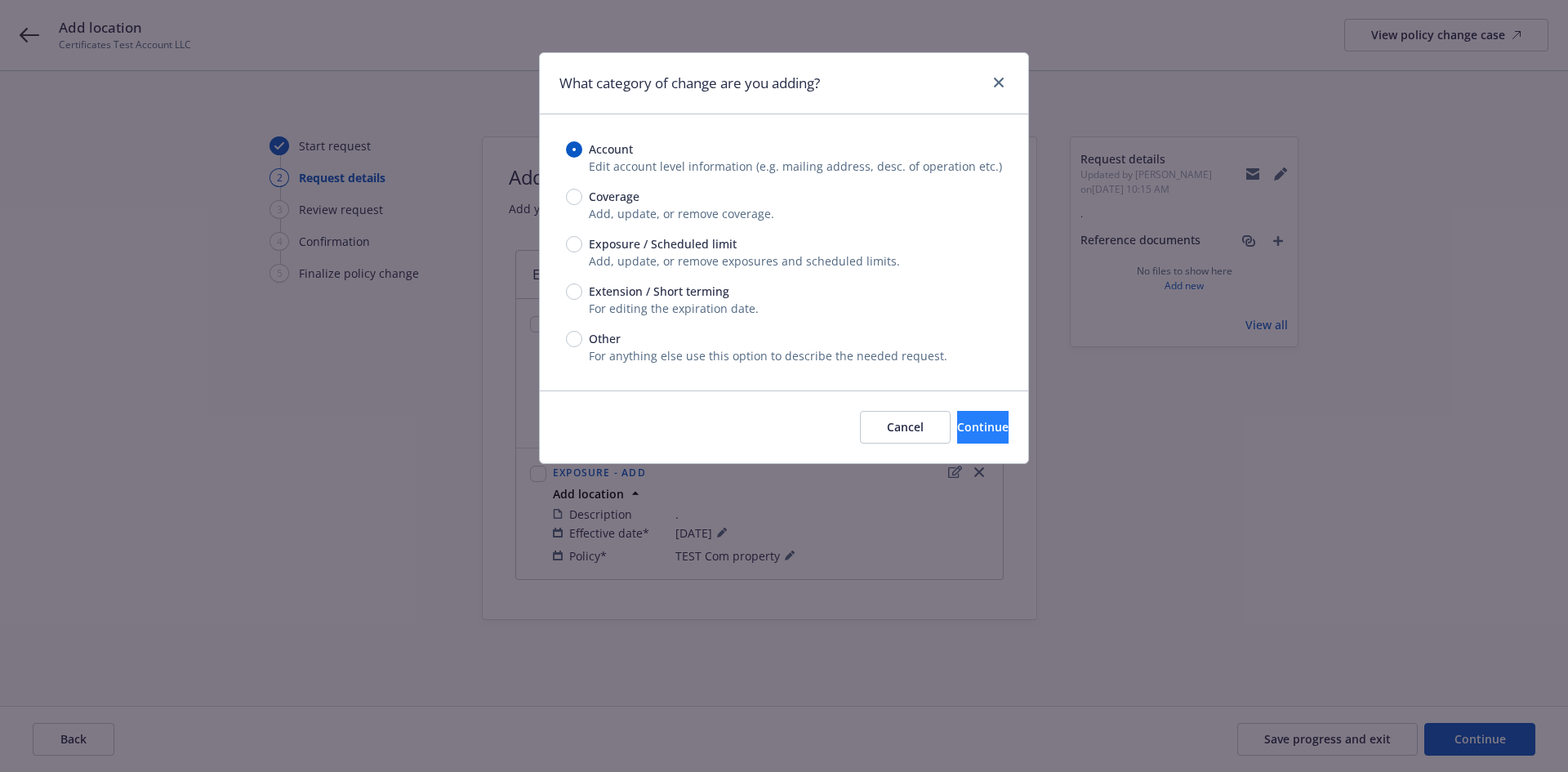
select select "CA"
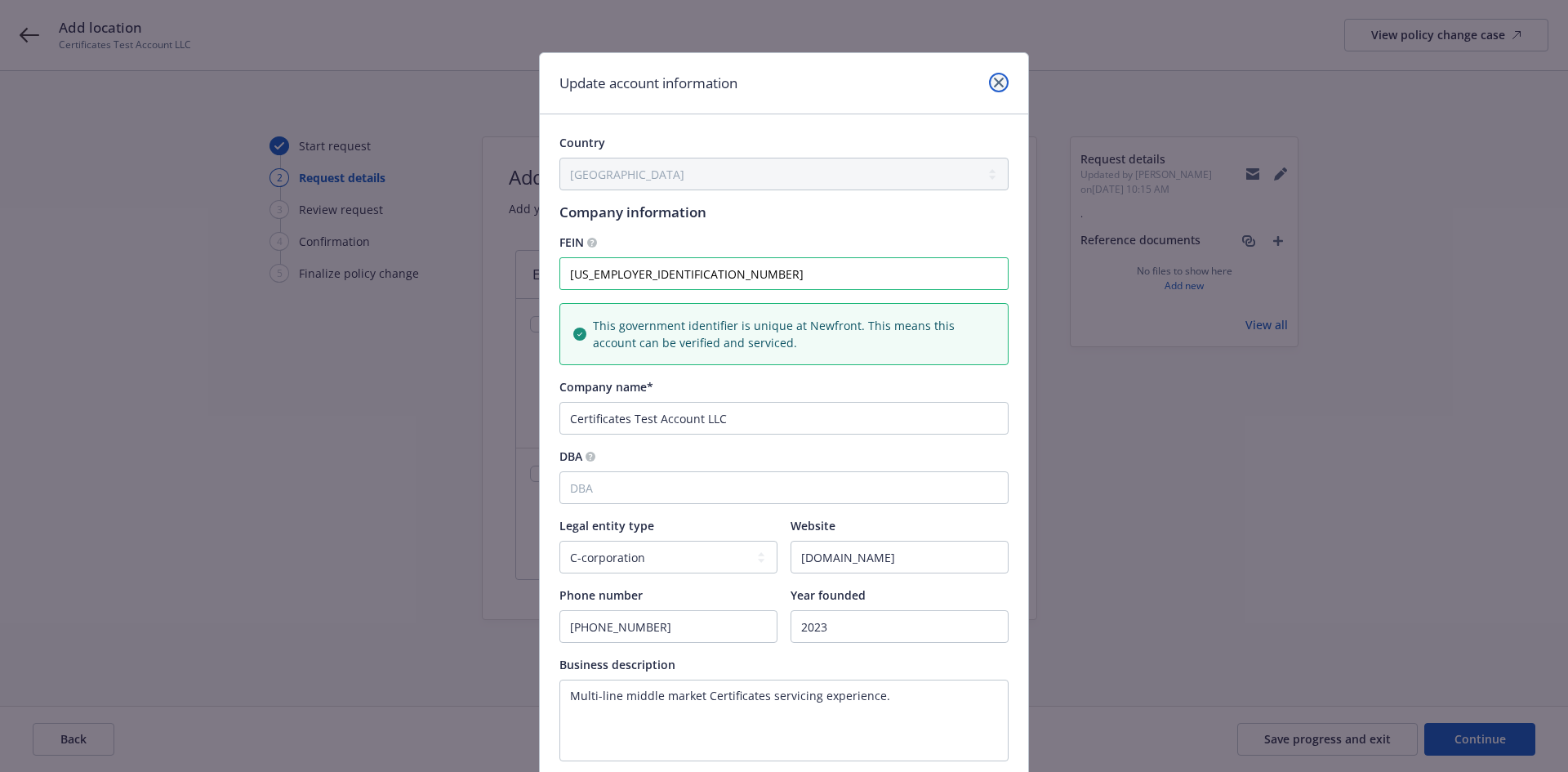
click at [994, 86] on icon "close" at bounding box center [999, 82] width 10 height 10
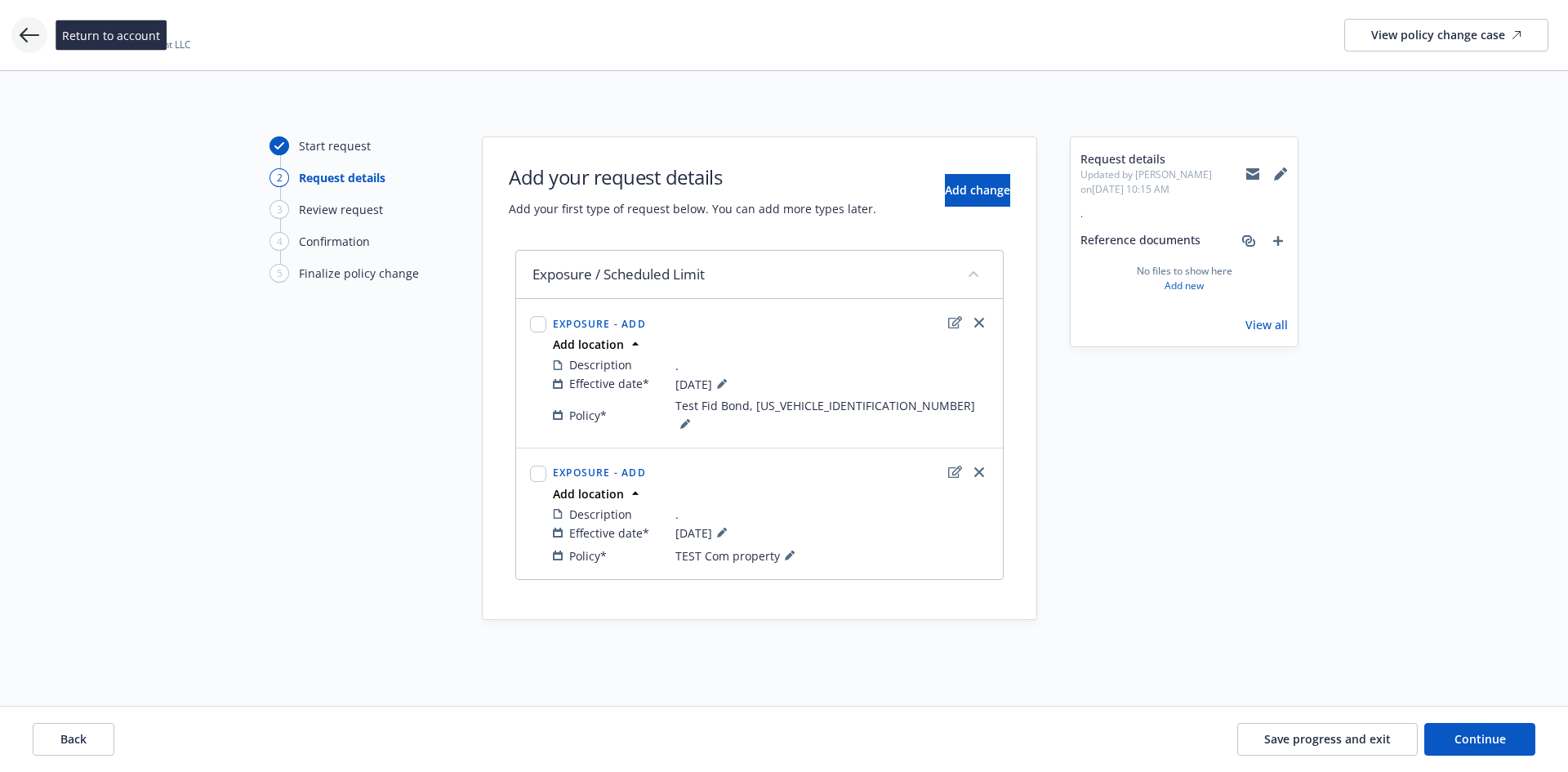
click at [38, 31] on icon at bounding box center [29, 34] width 19 height 19
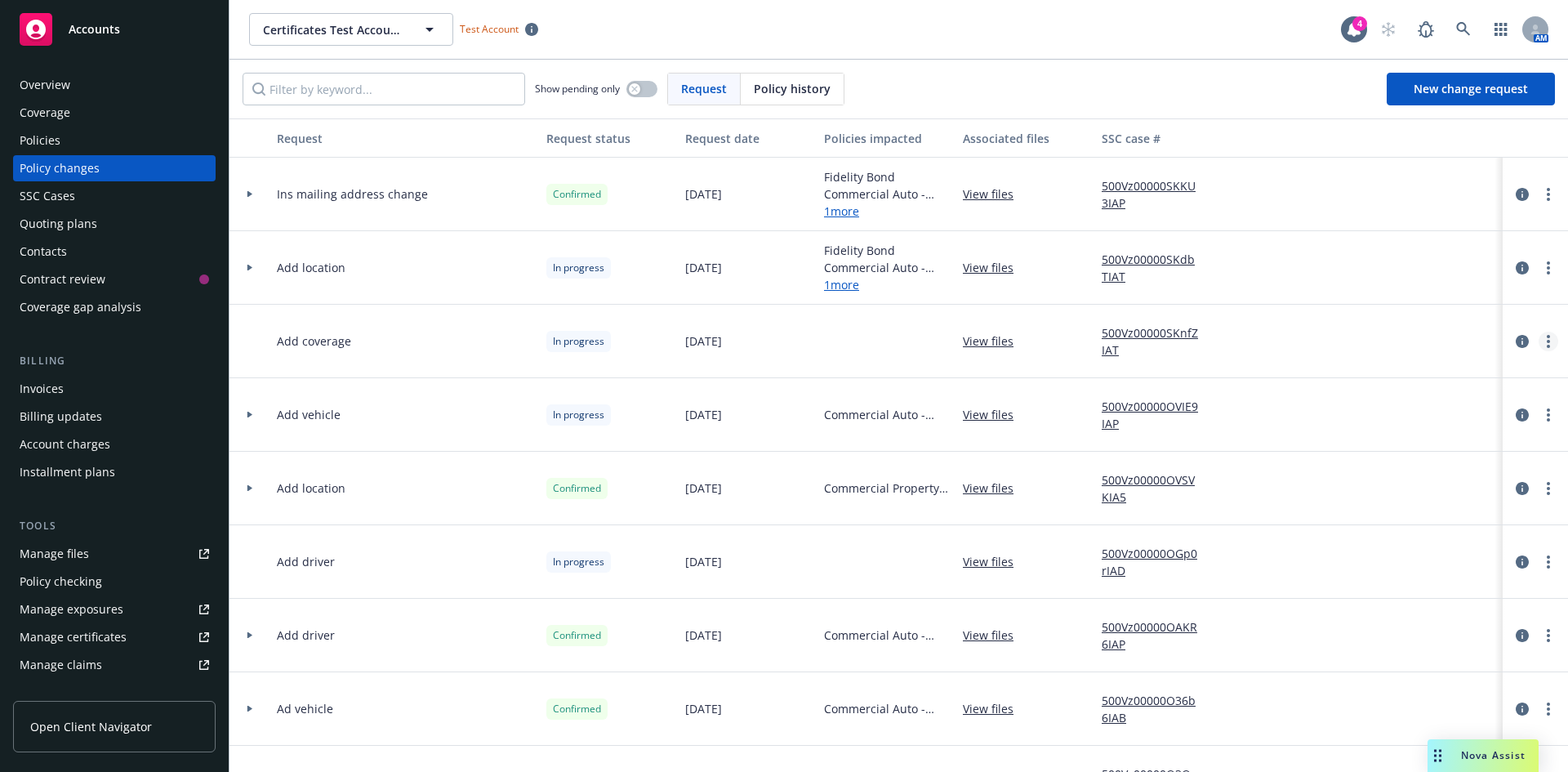
click at [1538, 344] on link "more" at bounding box center [1548, 342] width 19 height 19
click at [1393, 465] on link "Resume workflow" at bounding box center [1404, 473] width 280 height 33
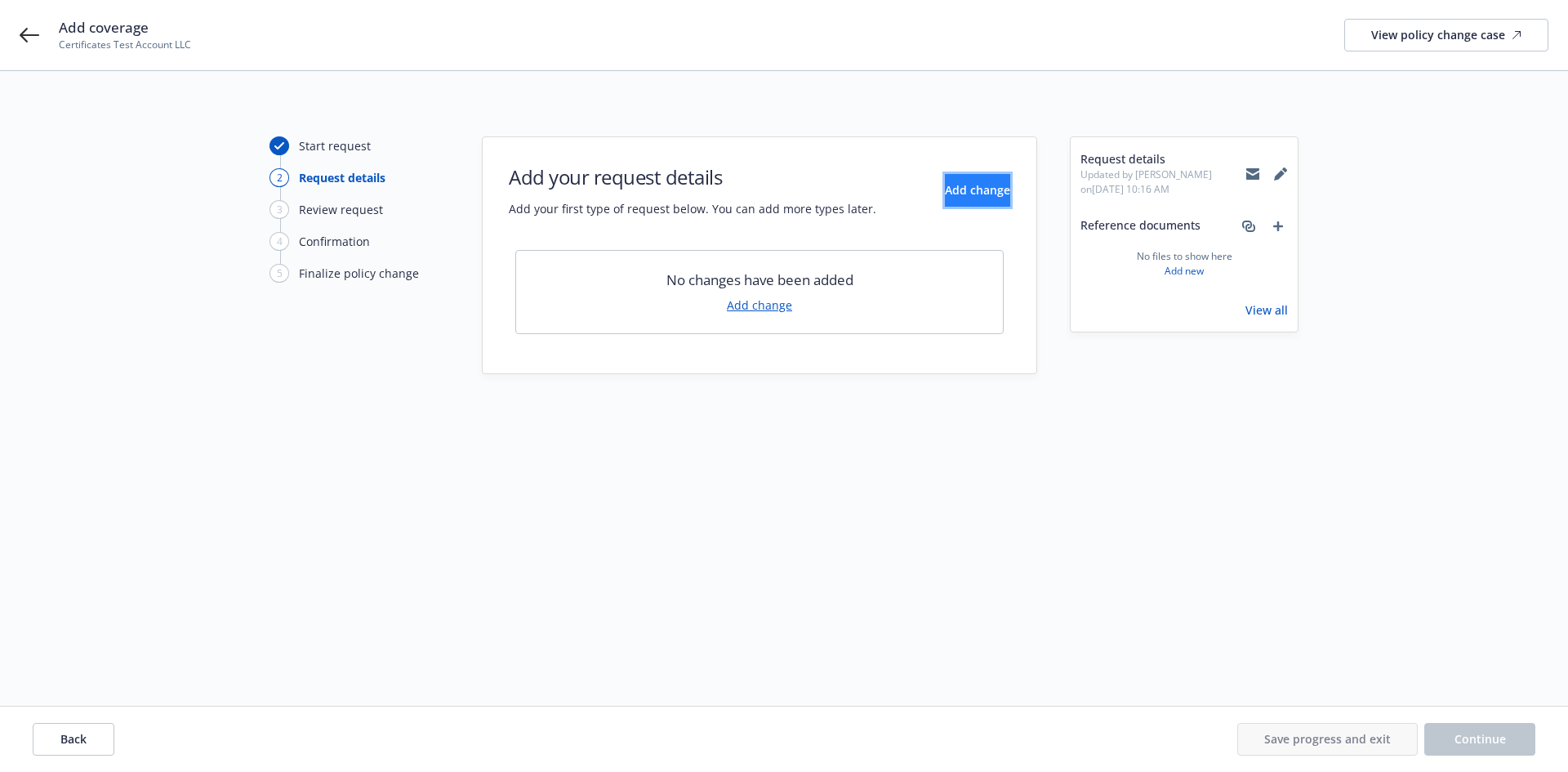
click at [945, 200] on button "Add change" at bounding box center [978, 190] width 65 height 33
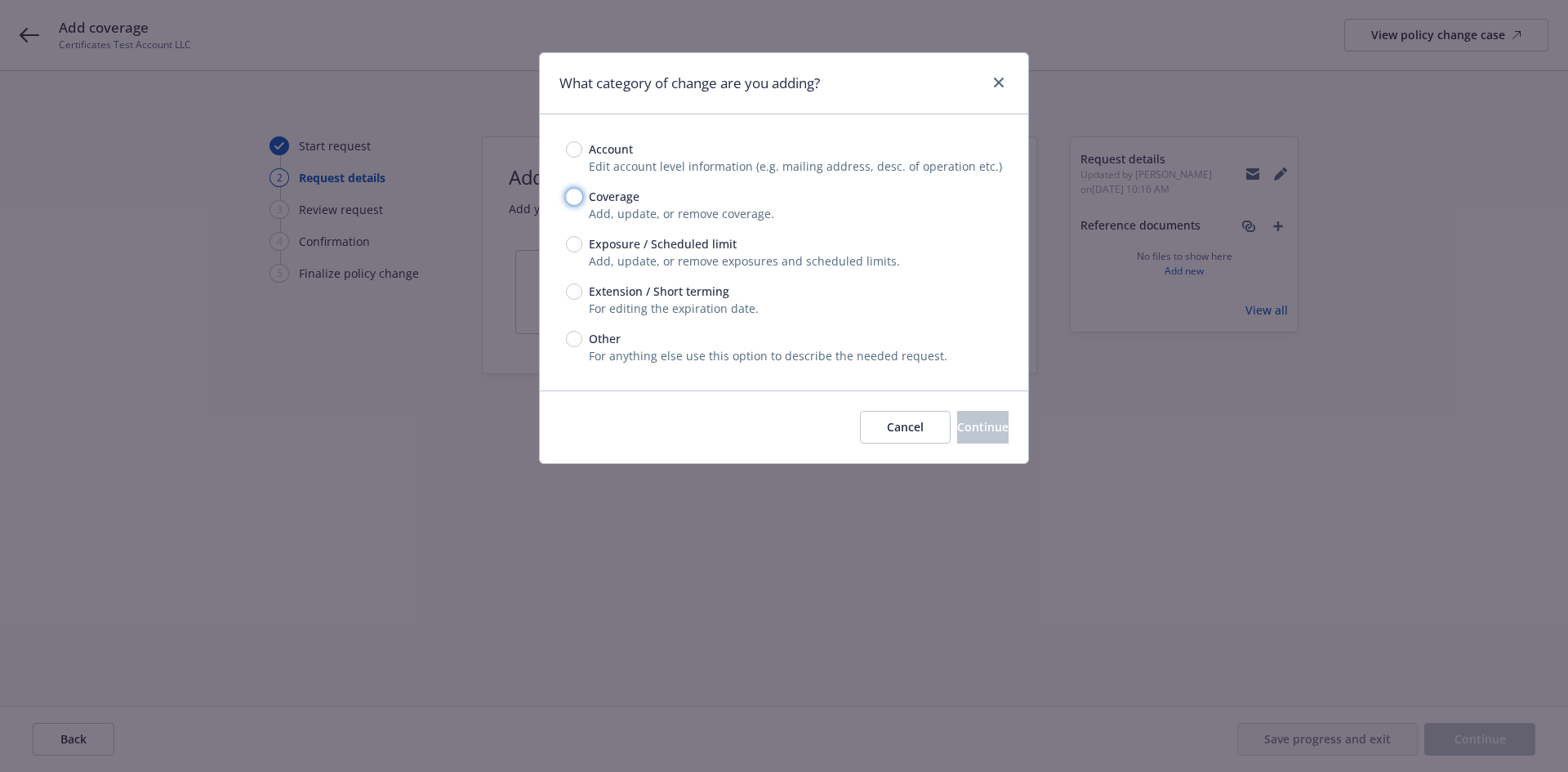
click at [578, 199] on input "Coverage" at bounding box center [574, 196] width 16 height 16
radio input "true"
click at [958, 422] on span "Continue" at bounding box center [983, 427] width 52 height 15
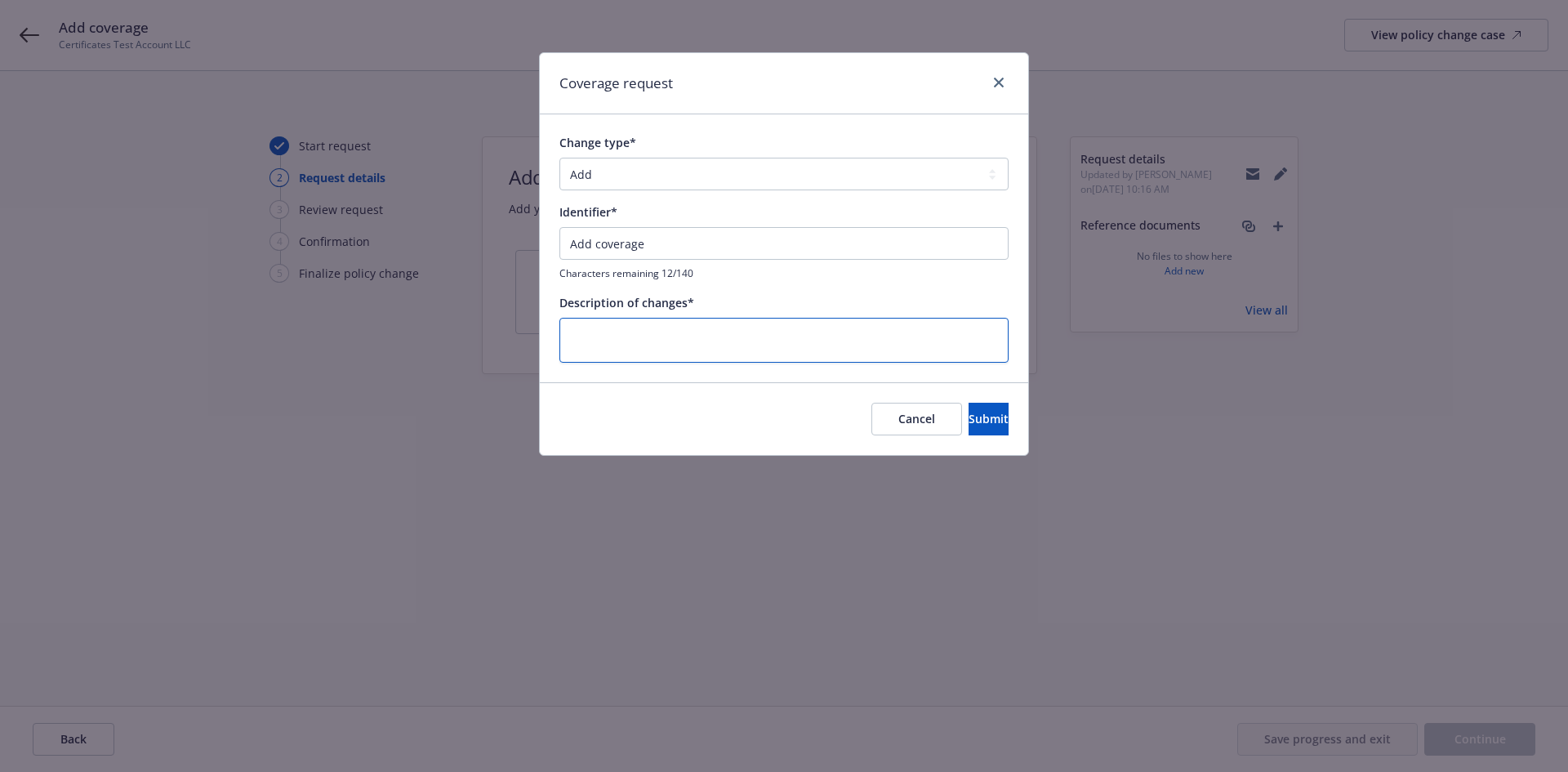
click at [686, 342] on textarea at bounding box center [784, 340] width 450 height 45
type textarea "x"
type textarea "m"
click at [969, 421] on span "Submit" at bounding box center [989, 418] width 40 height 15
type textarea "x"
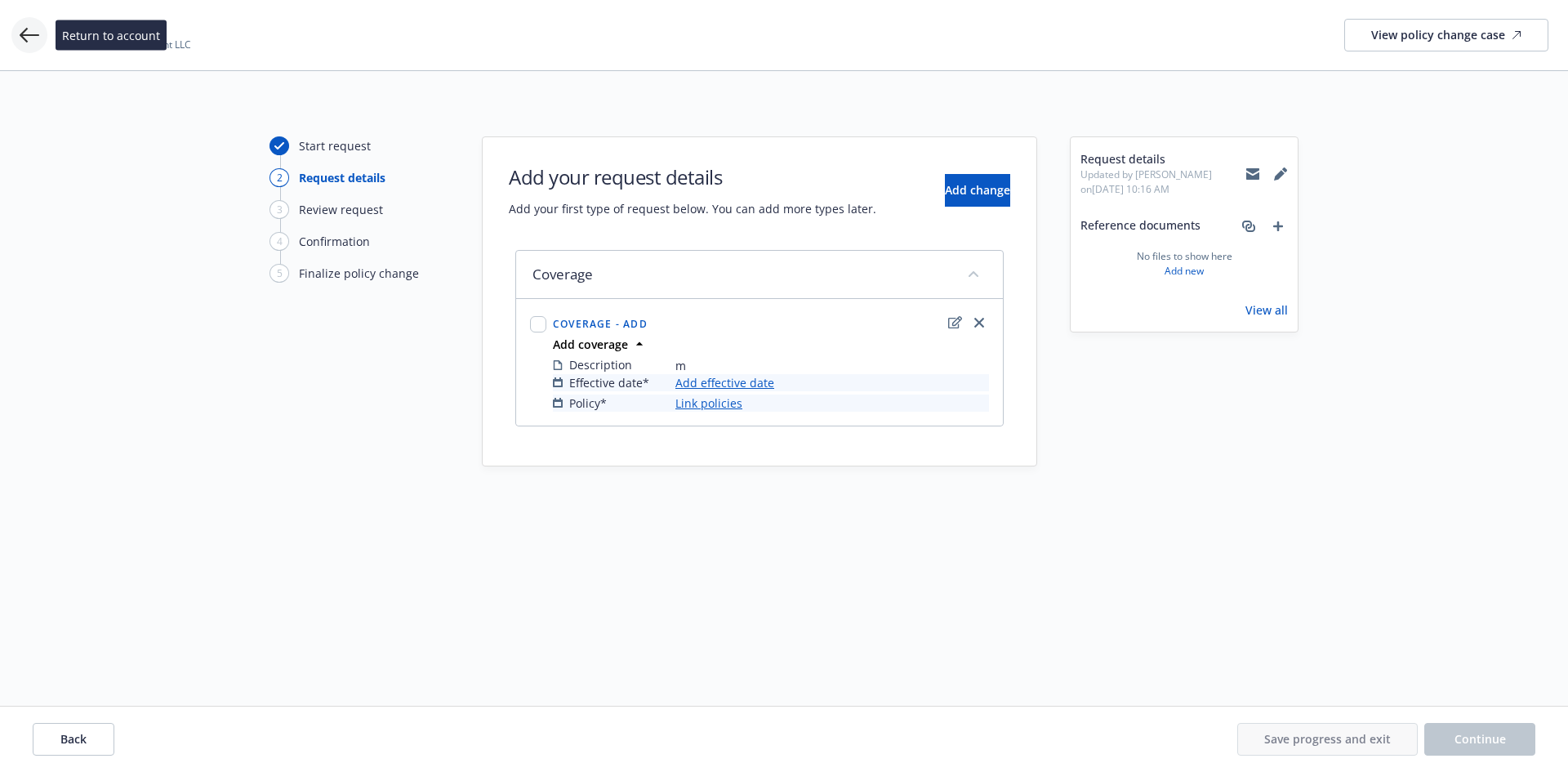
click at [25, 40] on icon at bounding box center [29, 34] width 19 height 14
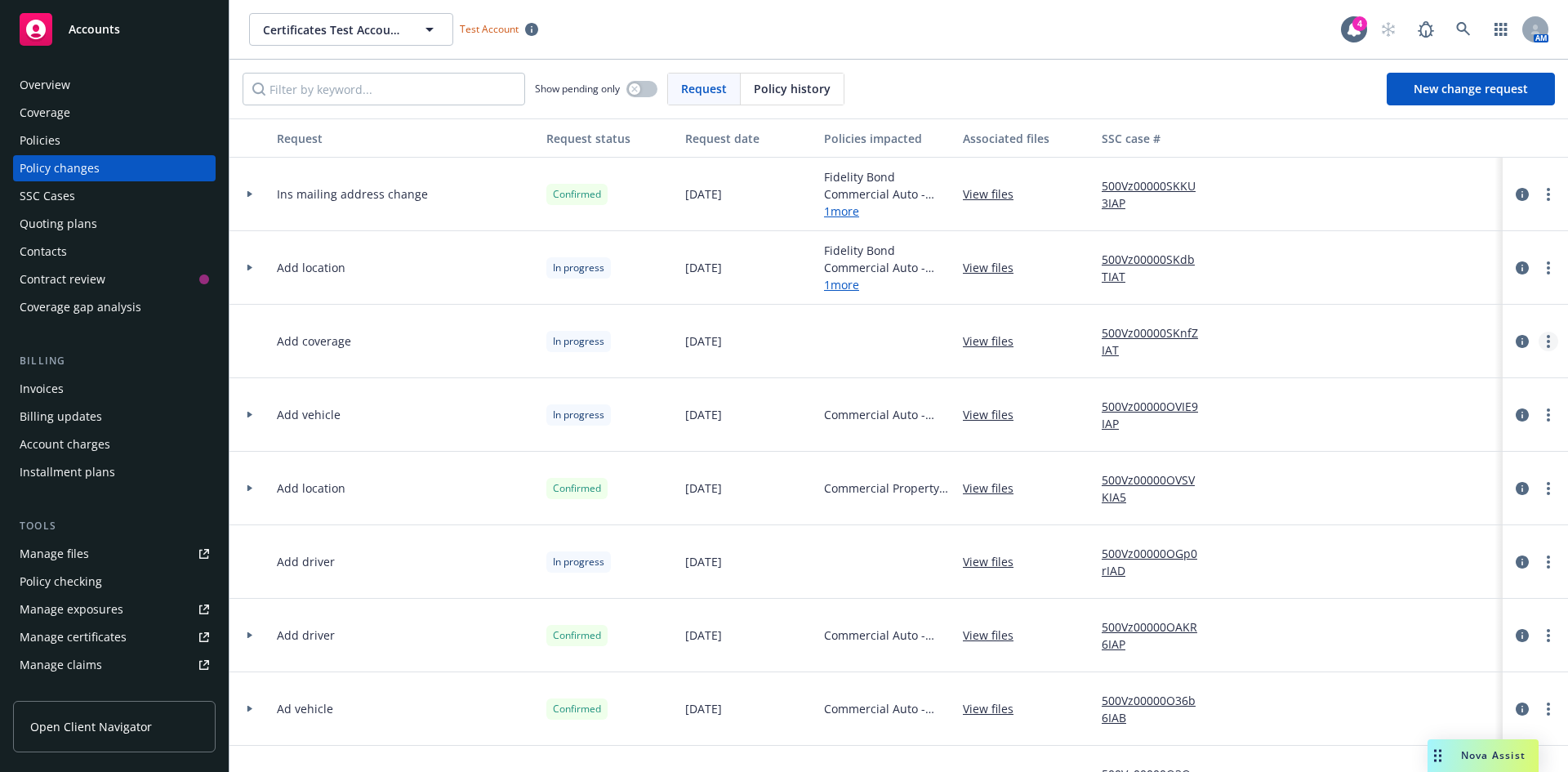
click at [1538, 342] on link "more" at bounding box center [1548, 342] width 19 height 19
click at [1349, 467] on link "Resume workflow" at bounding box center [1404, 473] width 280 height 33
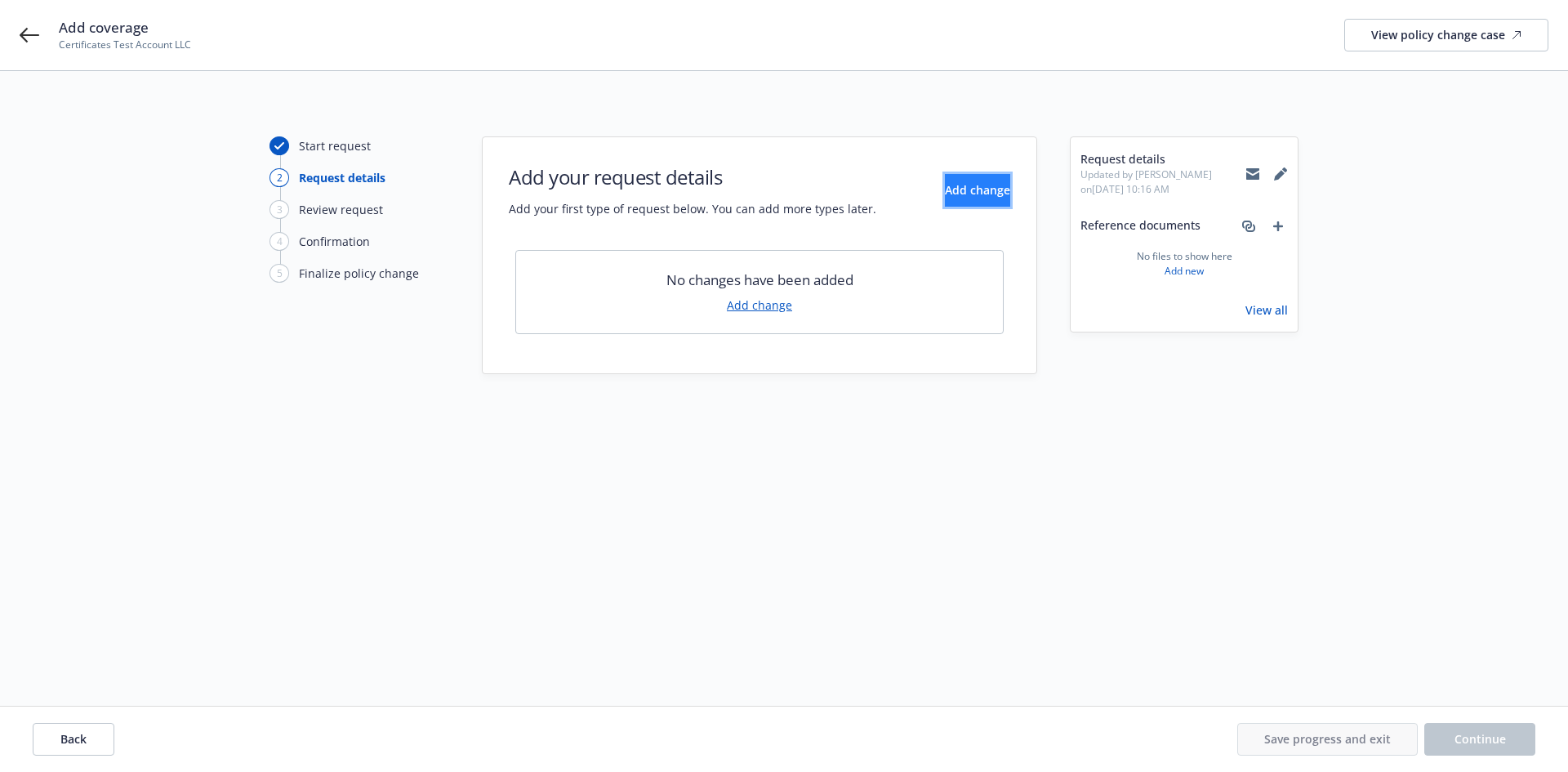
click at [945, 198] on button "Add change" at bounding box center [978, 190] width 65 height 33
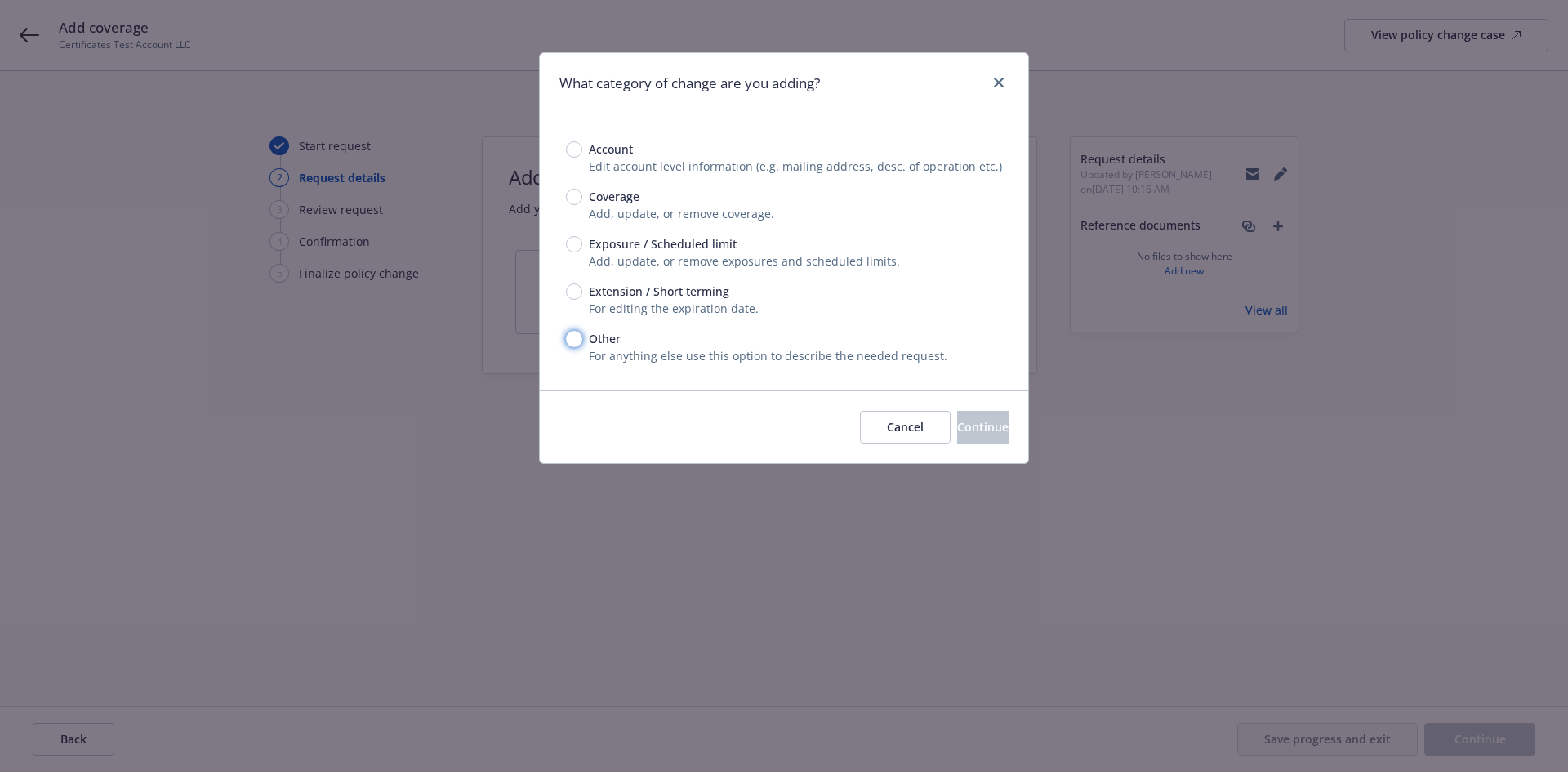
click at [578, 337] on input "Other" at bounding box center [574, 339] width 16 height 16
radio input "true"
click at [958, 434] on button "Continue" at bounding box center [983, 427] width 52 height 33
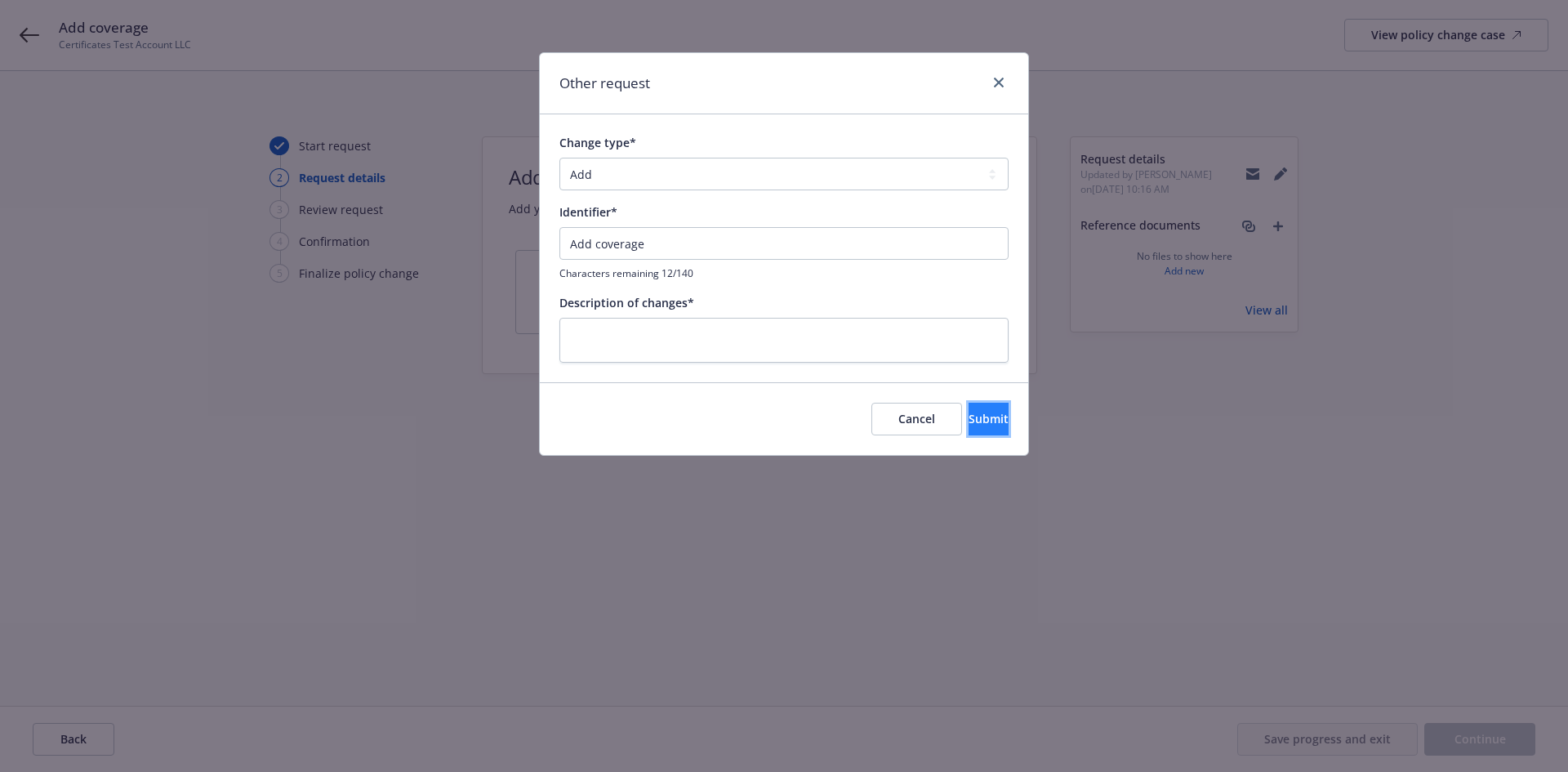
click at [969, 426] on span "Submit" at bounding box center [989, 418] width 40 height 15
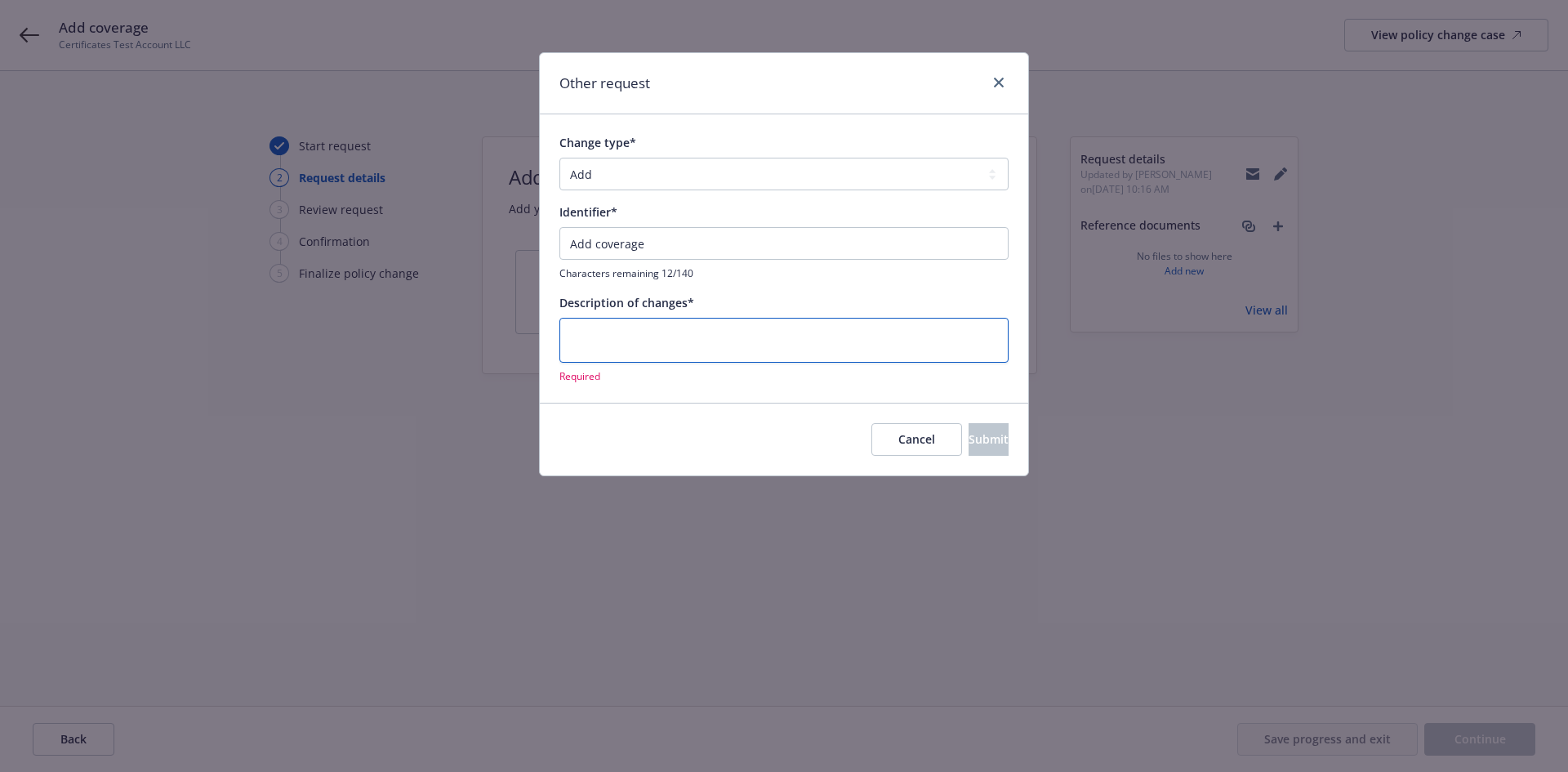
click at [627, 342] on textarea at bounding box center [784, 340] width 450 height 45
type textarea "x"
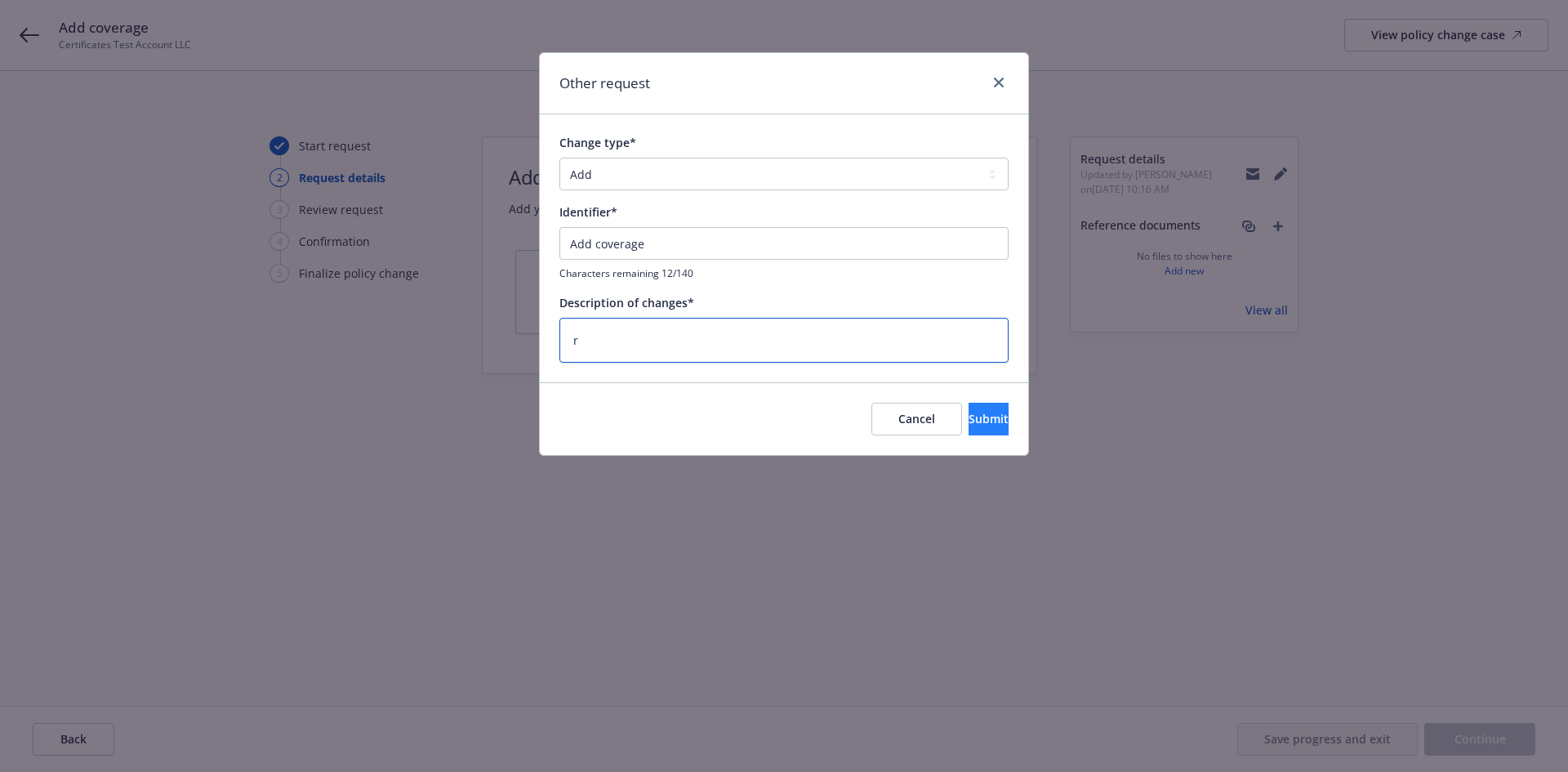
type textarea "r"
click at [969, 419] on button "Submit" at bounding box center [989, 419] width 40 height 33
type textarea "x"
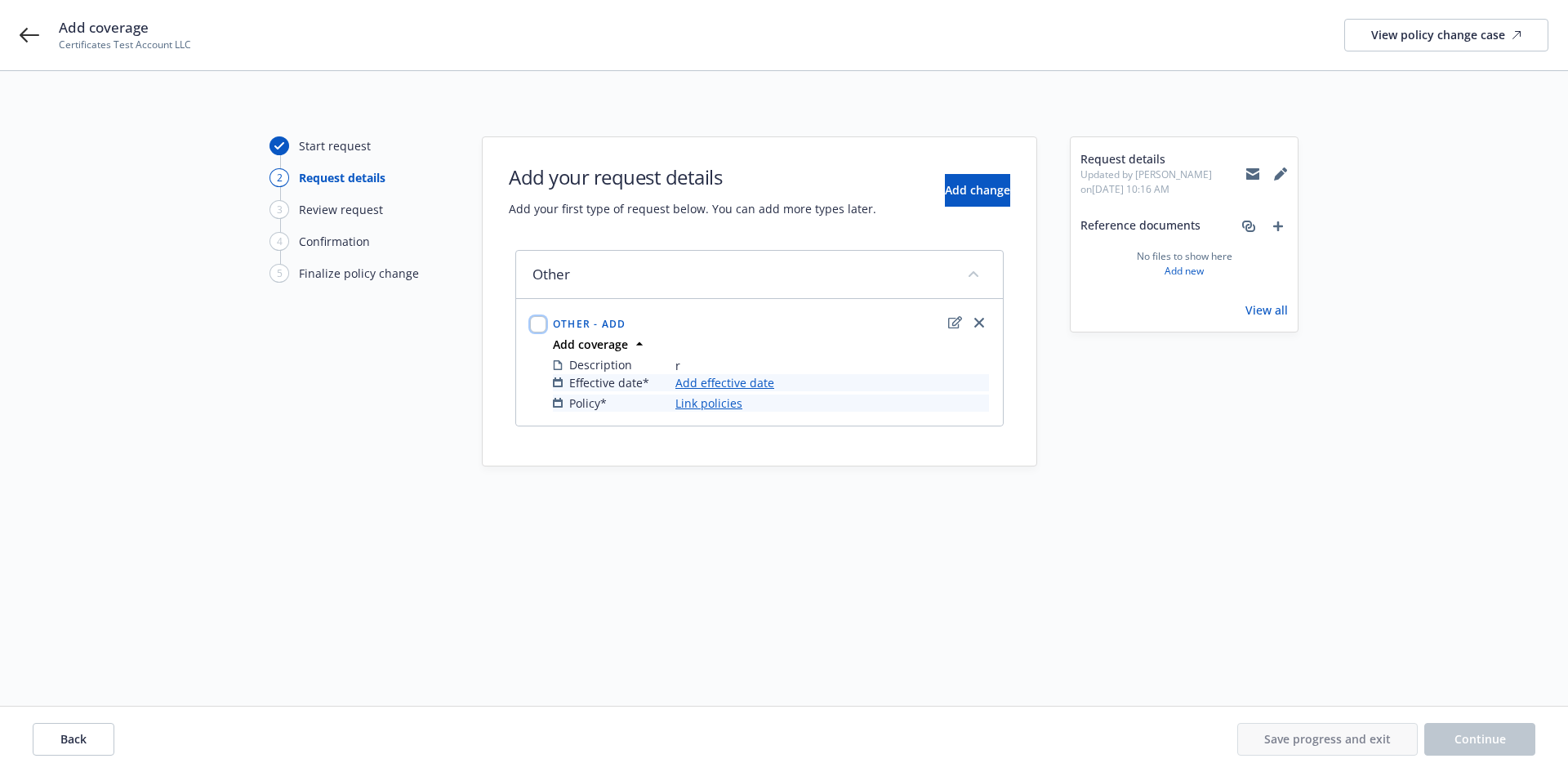
click at [544, 327] on input "checkbox" at bounding box center [538, 323] width 16 height 16
checkbox input "true"
click at [760, 384] on link "Add effective date" at bounding box center [724, 383] width 99 height 17
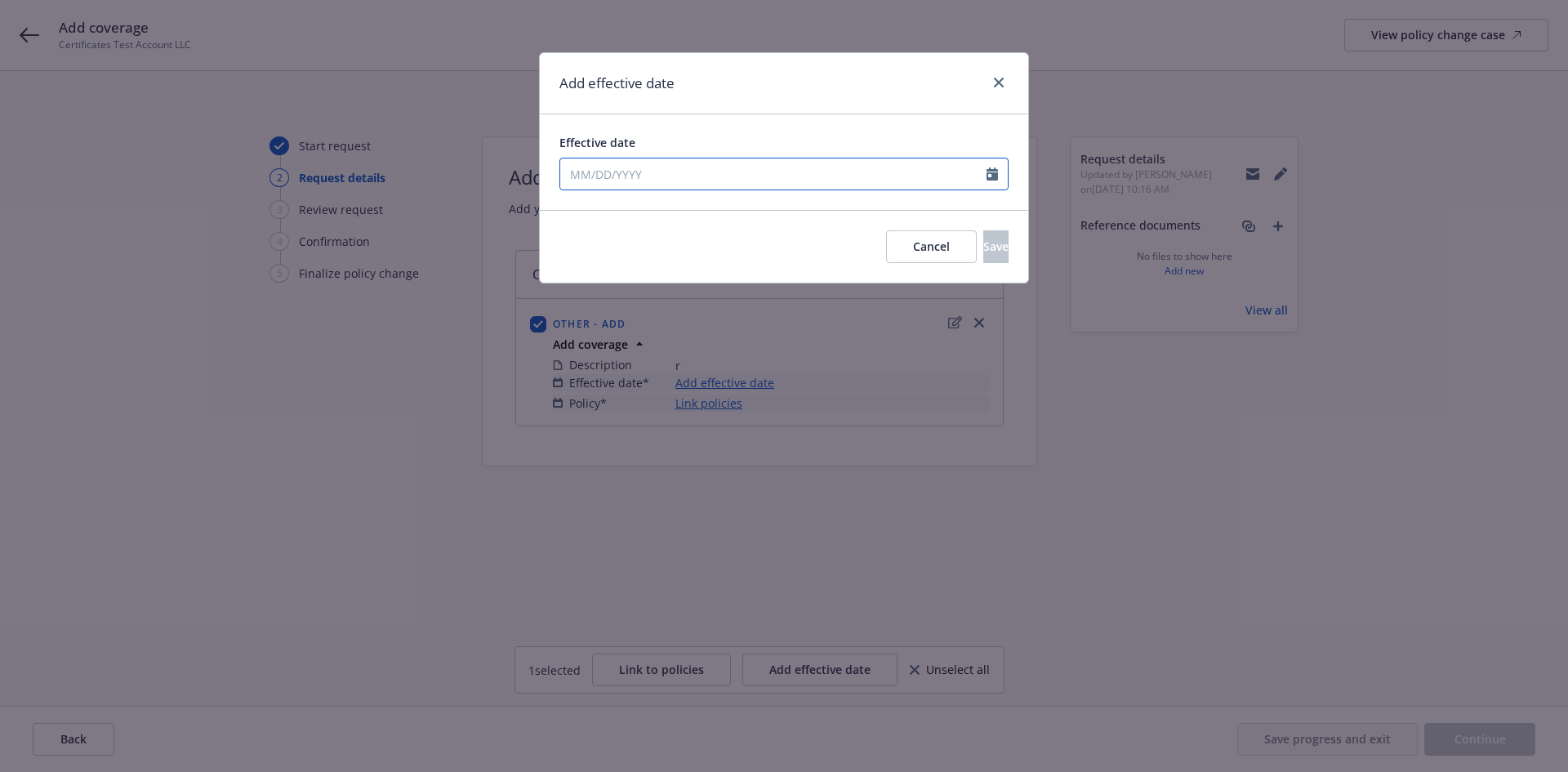
click at [666, 181] on input "Effective date" at bounding box center [774, 174] width 427 height 31
select select "9"
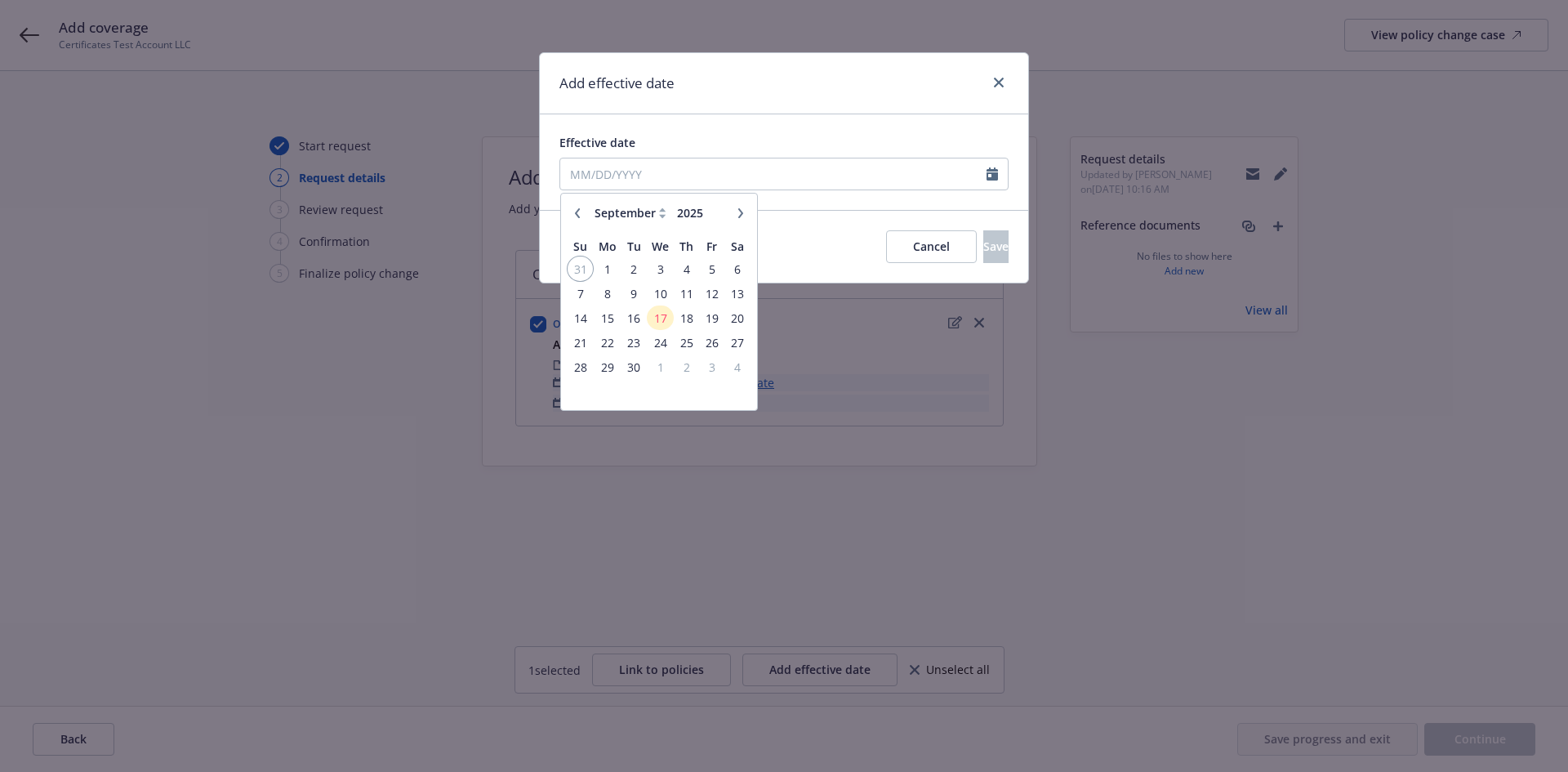
click at [588, 270] on span "31" at bounding box center [580, 269] width 22 height 20
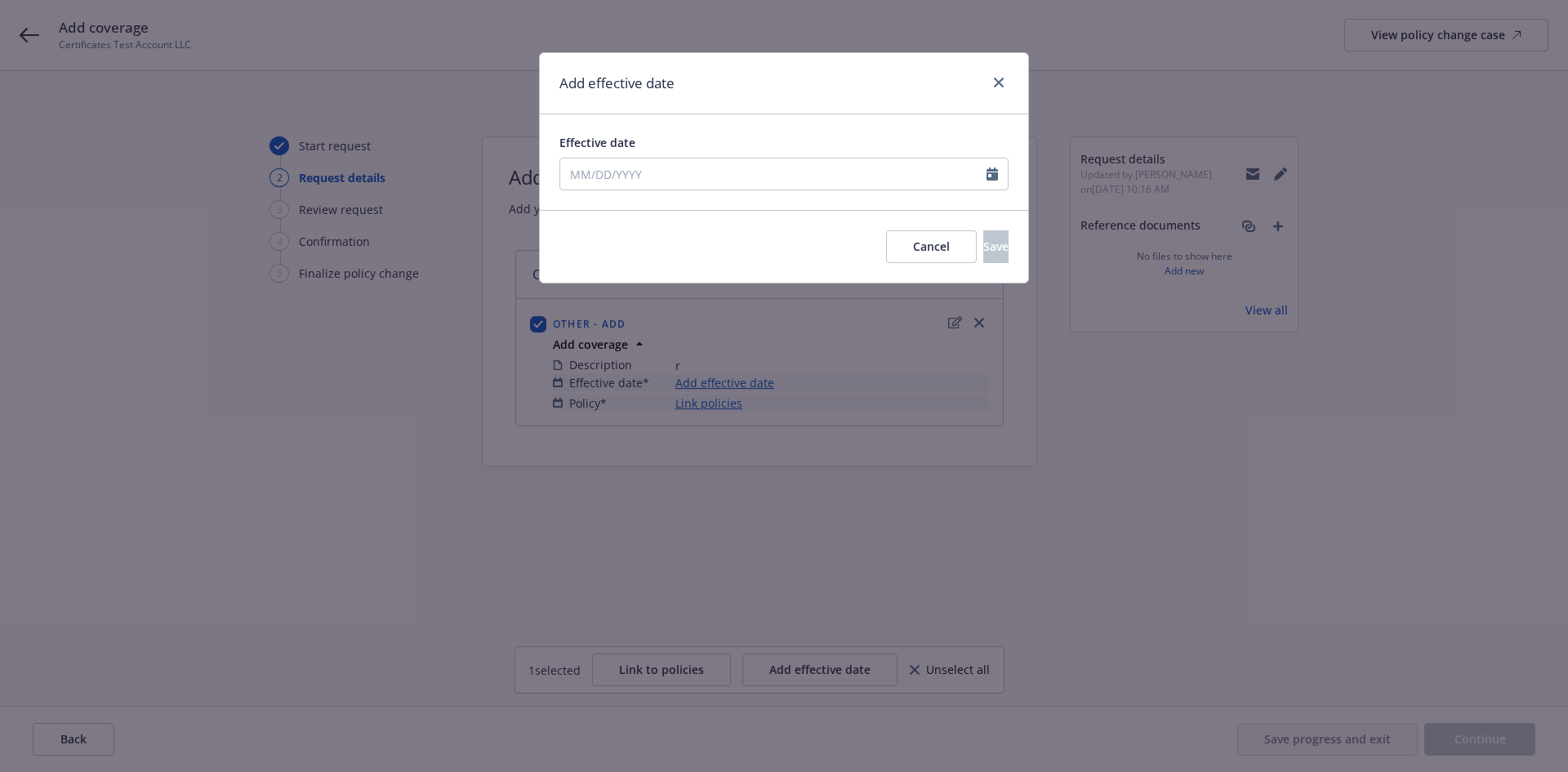
type input "08/31/2025"
click at [984, 243] on button "Save" at bounding box center [996, 247] width 25 height 33
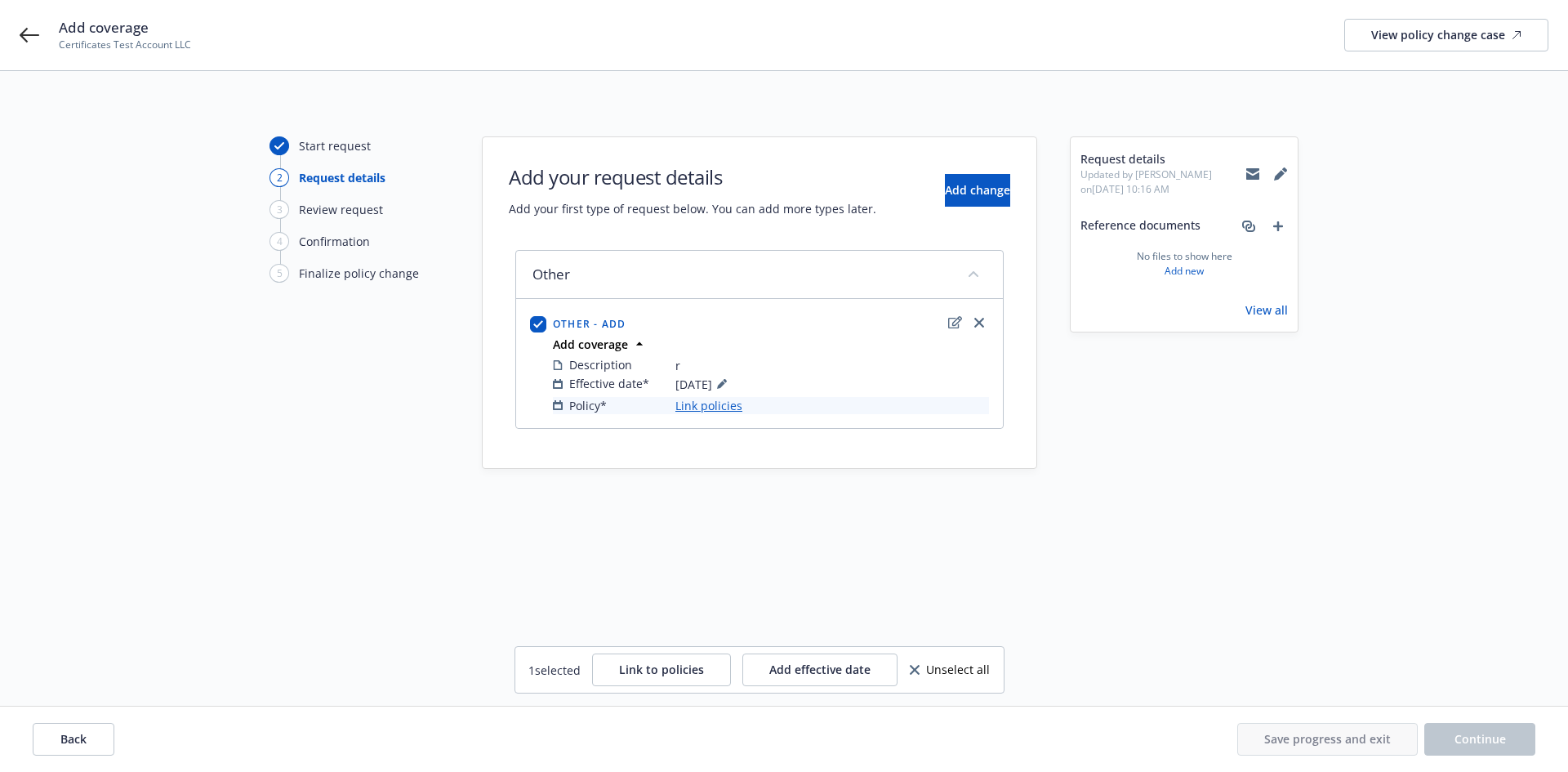
click at [725, 406] on link "Link policies" at bounding box center [709, 406] width 67 height 17
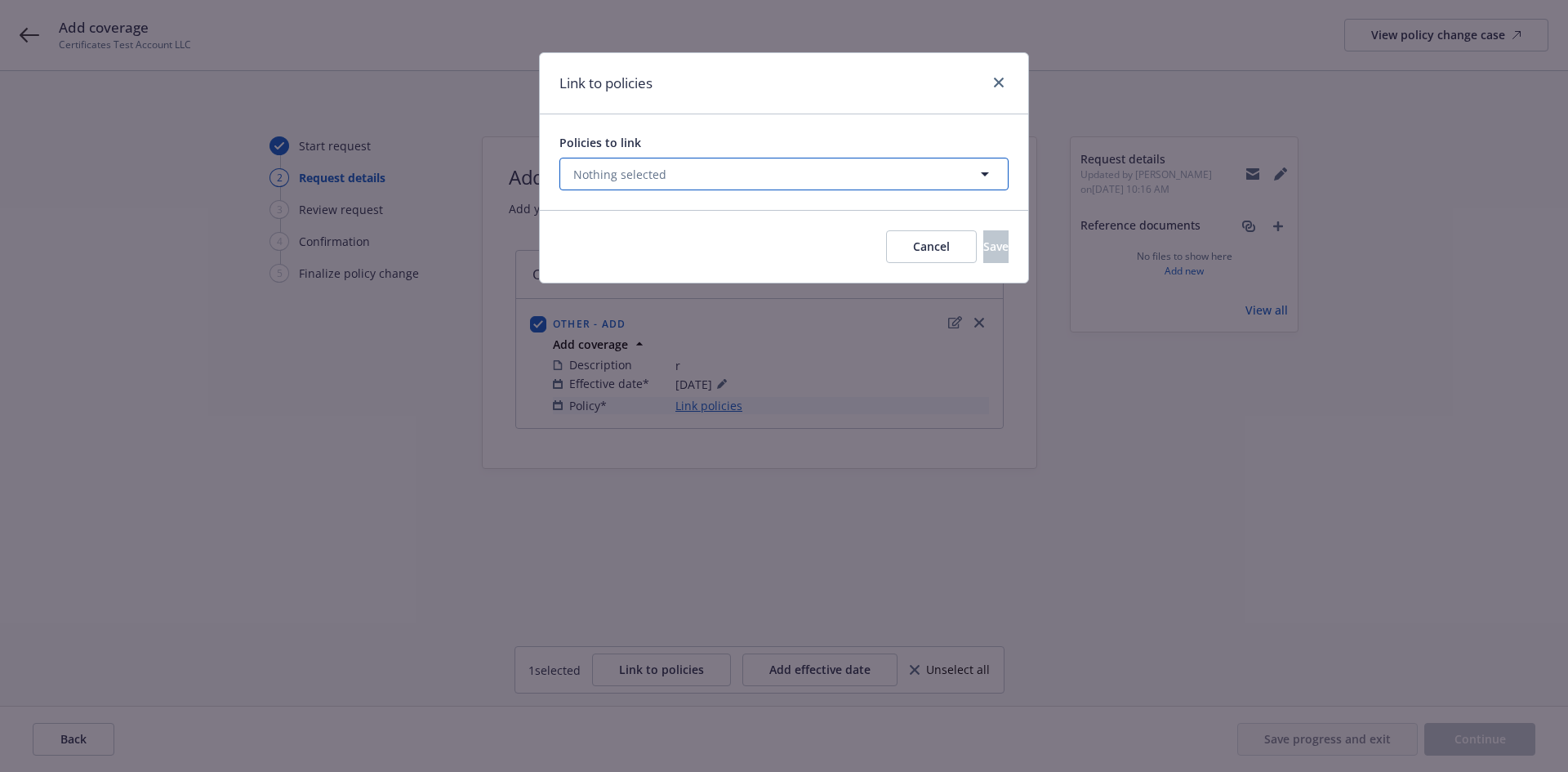
click at [621, 181] on span "Nothing selected" at bounding box center [619, 174] width 93 height 17
select select "ACTIVE"
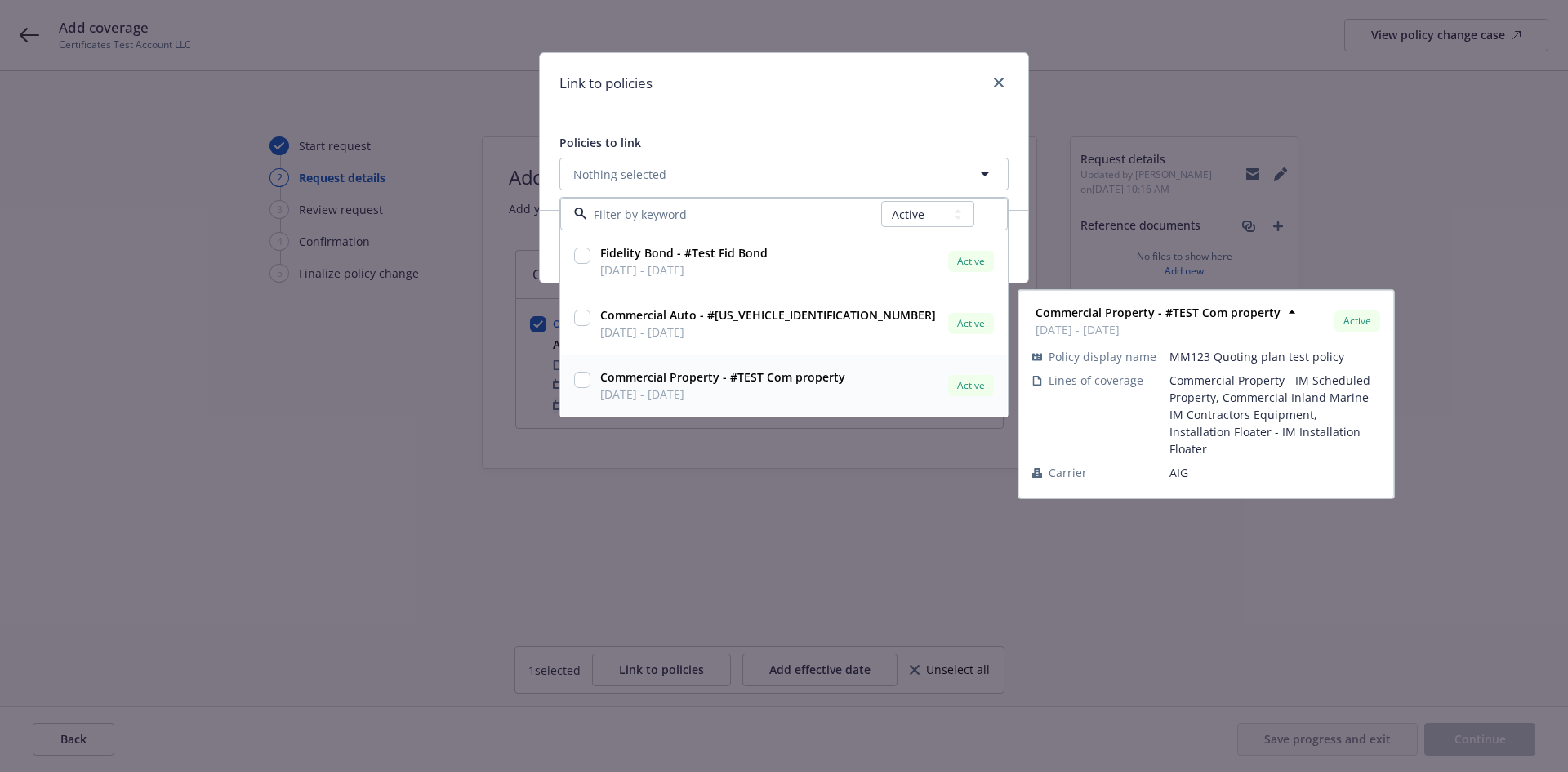
click at [634, 384] on strong "Commercial Property - #TEST Com property" at bounding box center [723, 377] width 245 height 15
checkbox input "true"
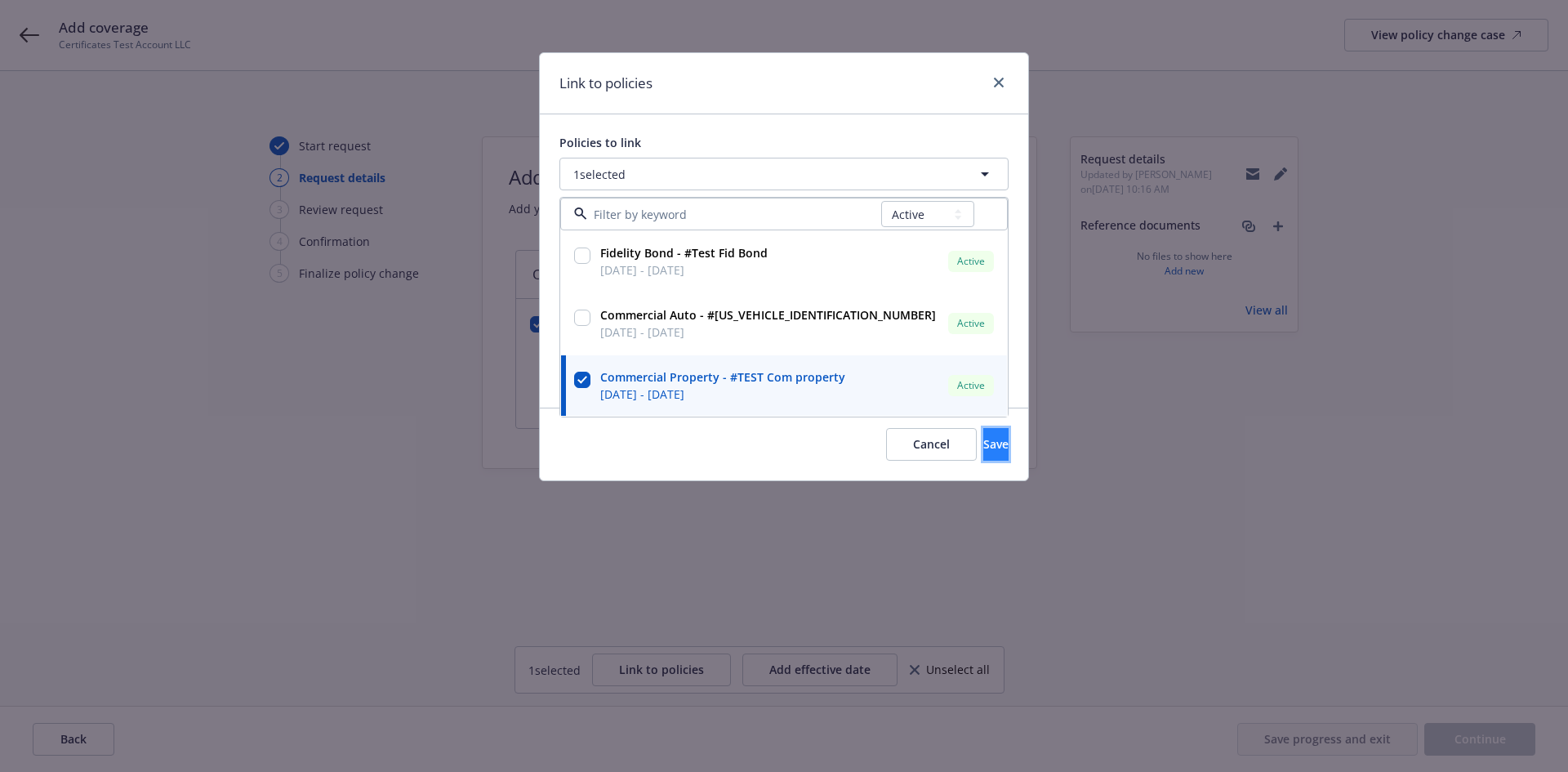
click at [983, 455] on button "Save" at bounding box center [996, 444] width 25 height 33
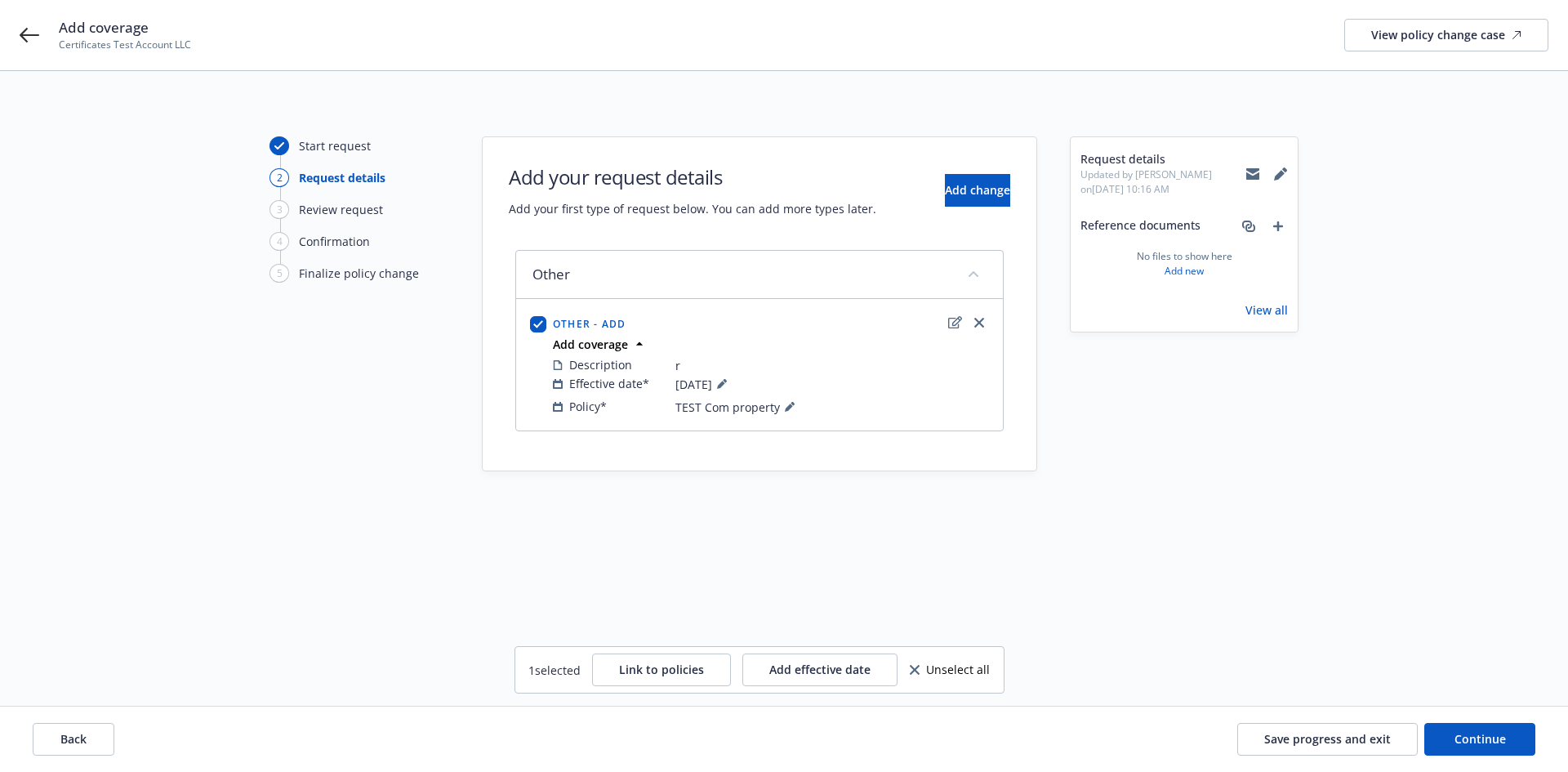
click at [755, 540] on div "Start request 2 Request details 3 Review request 4 Confirmation 5 Finalize poli…" at bounding box center [784, 388] width 1529 height 504
click at [945, 189] on button "Add change" at bounding box center [978, 190] width 65 height 33
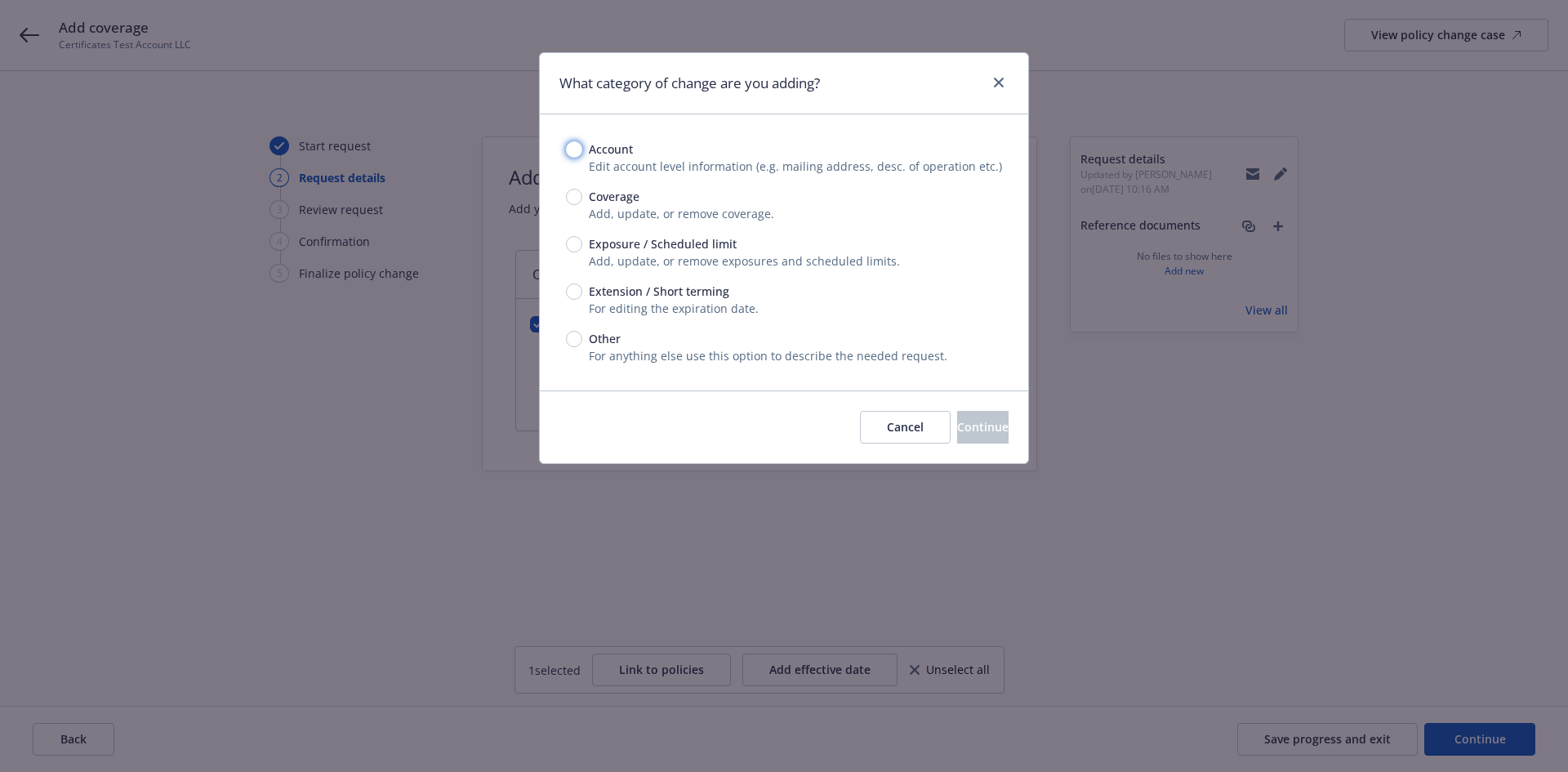
click at [578, 154] on input "Account" at bounding box center [574, 149] width 16 height 16
radio input "true"
click at [965, 439] on button "Continue" at bounding box center [983, 427] width 52 height 33
select select "US"
select select "C-corporation"
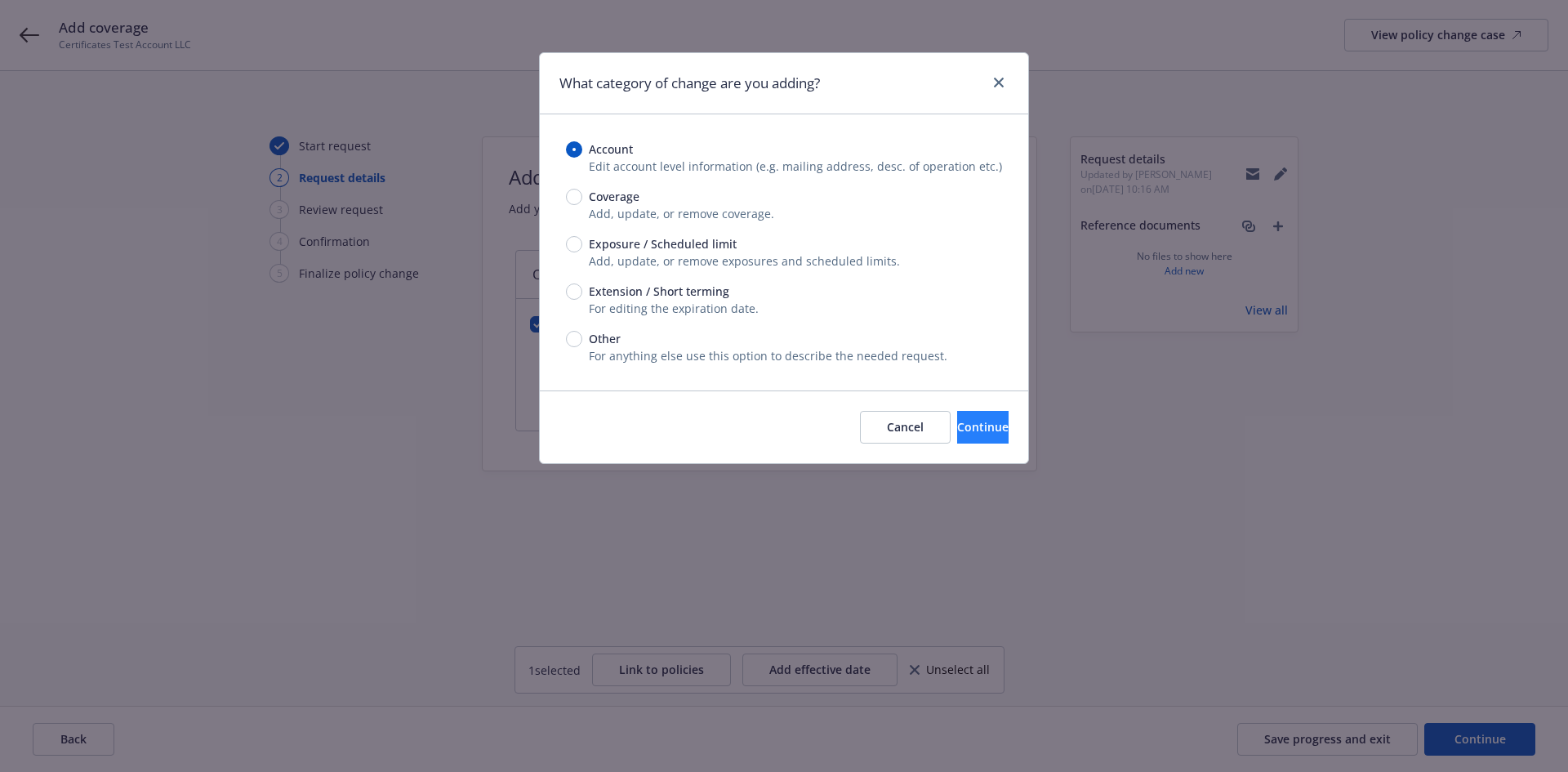
select select "CA"
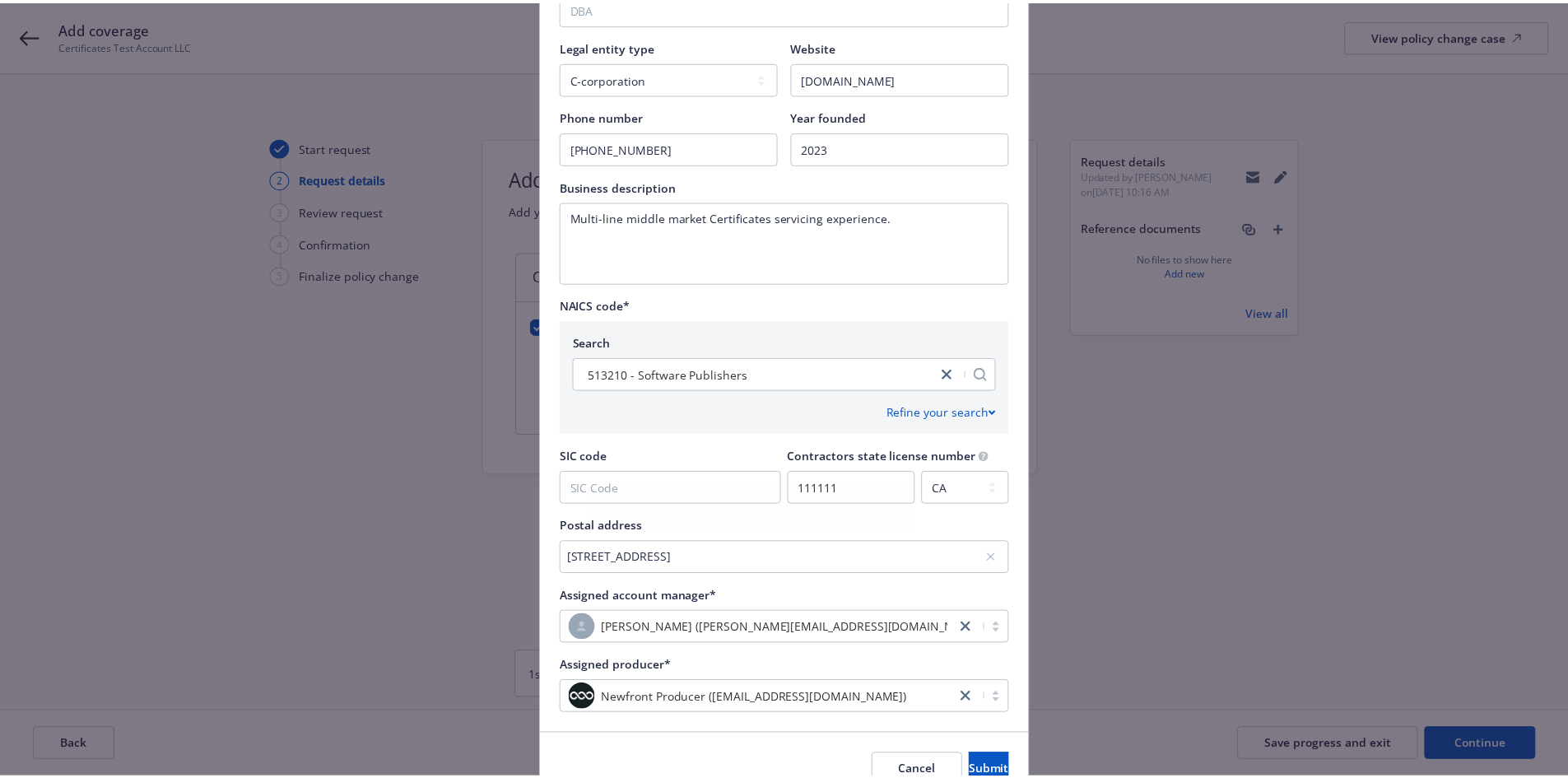
scroll to position [566, 0]
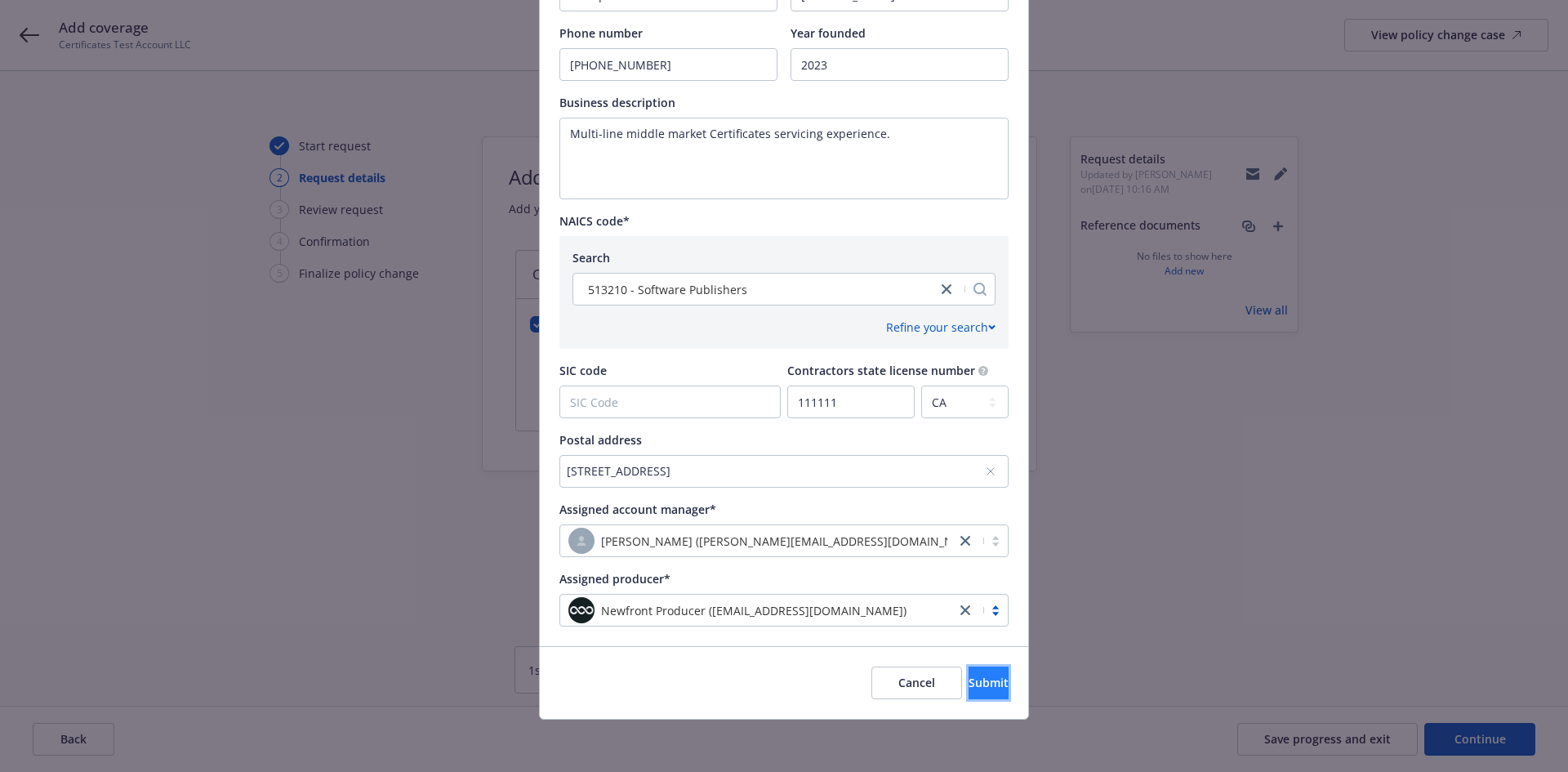
click at [987, 680] on button "Submit" at bounding box center [989, 683] width 40 height 33
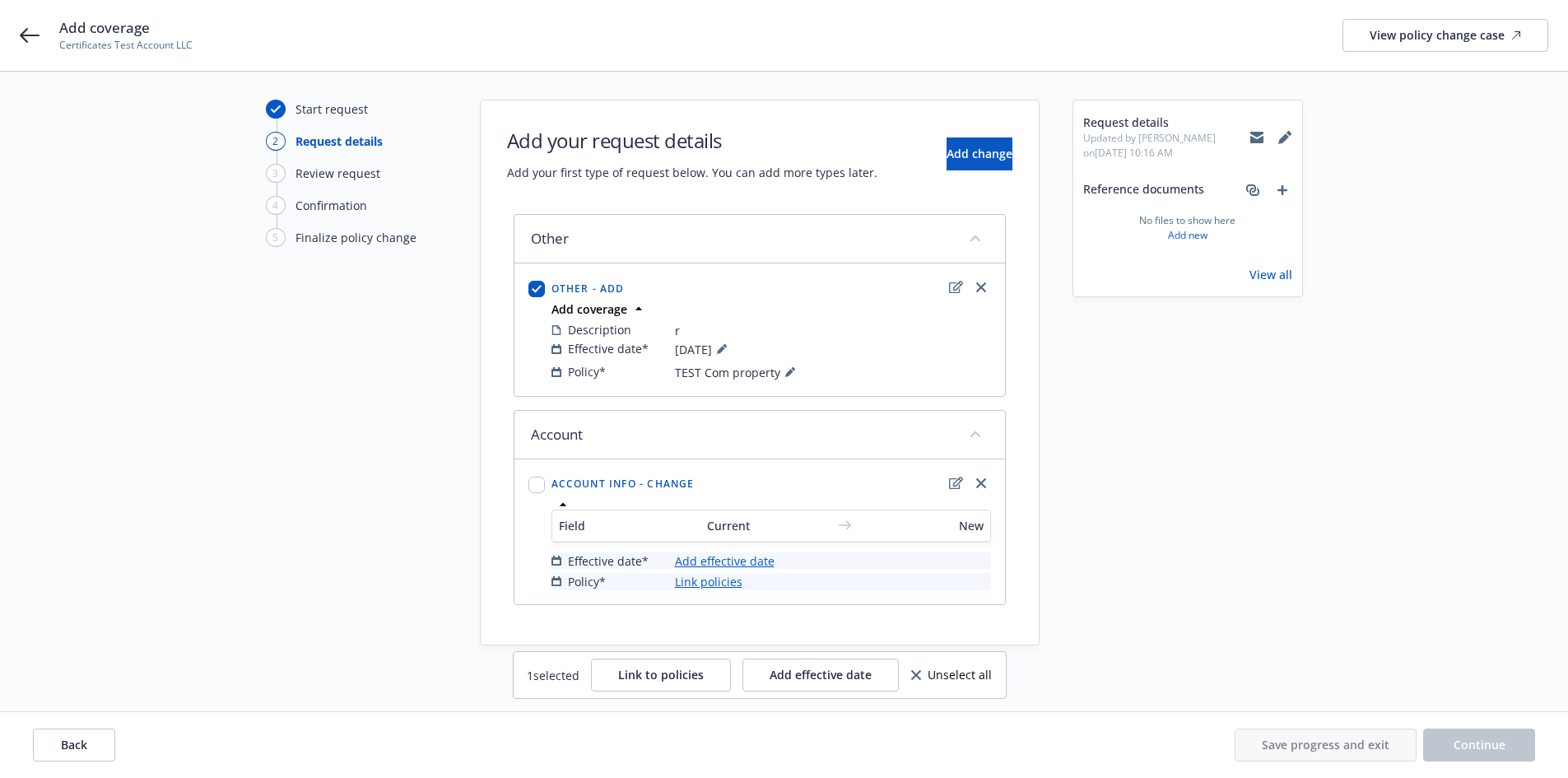
scroll to position [0, 0]
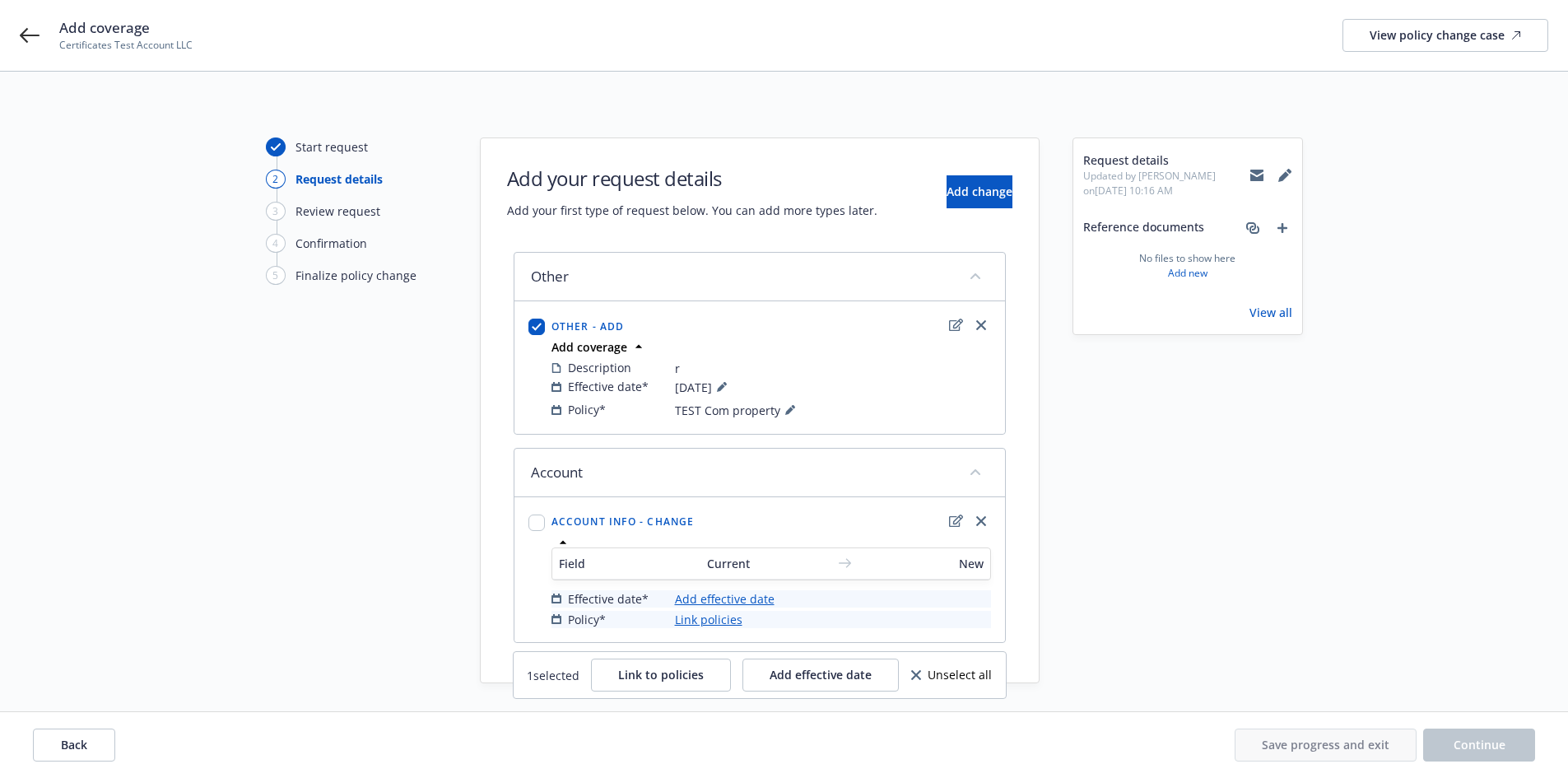
click at [340, 619] on div "Start request 2 Request details 3 Review request 4 Confirmation 5 Finalize poli…" at bounding box center [357, 411] width 181 height 546
click at [963, 206] on button "Add change" at bounding box center [980, 192] width 66 height 33
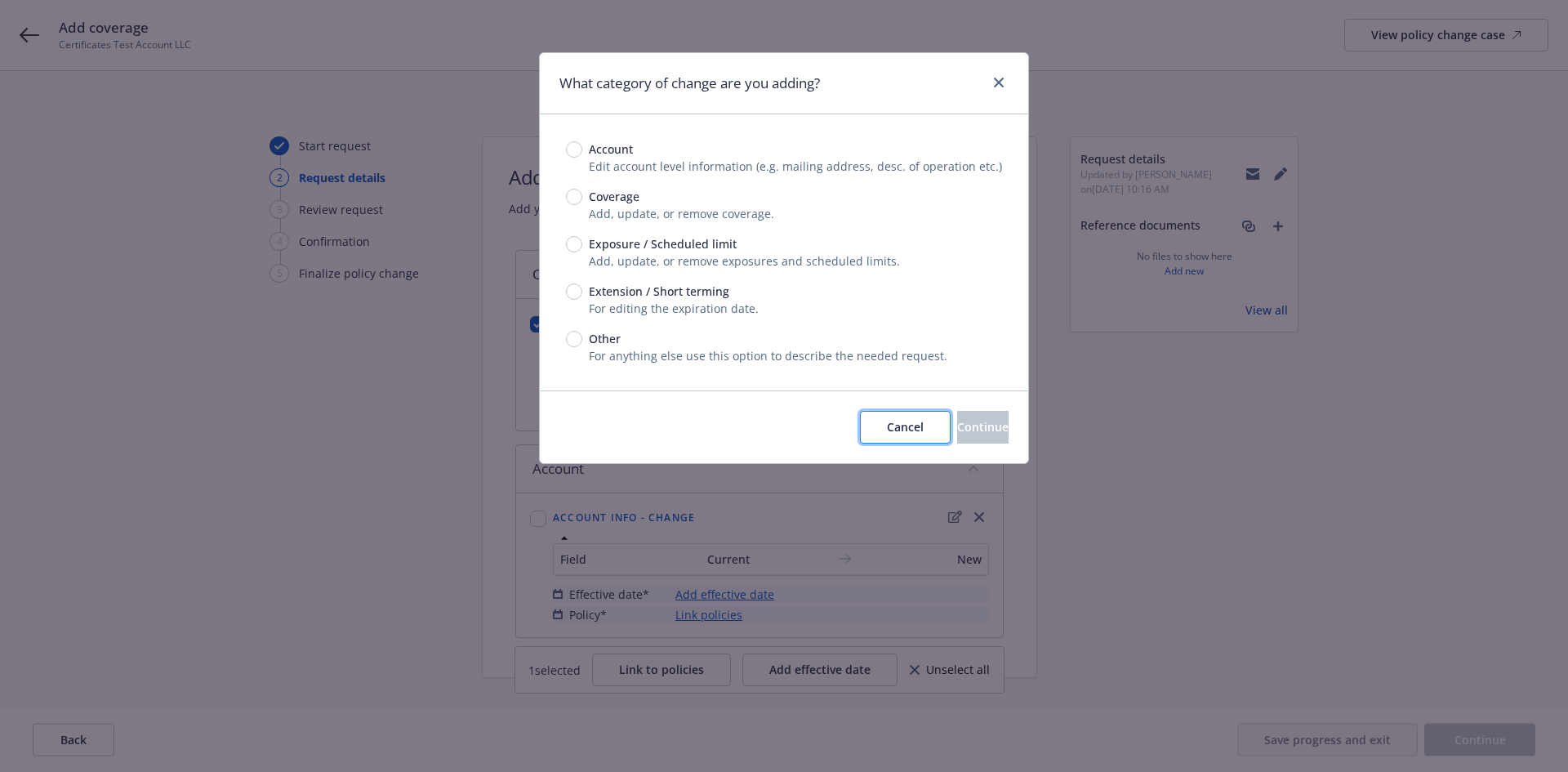
click at [860, 422] on button "Cancel" at bounding box center [905, 427] width 91 height 33
